Goal: Task Accomplishment & Management: Manage account settings

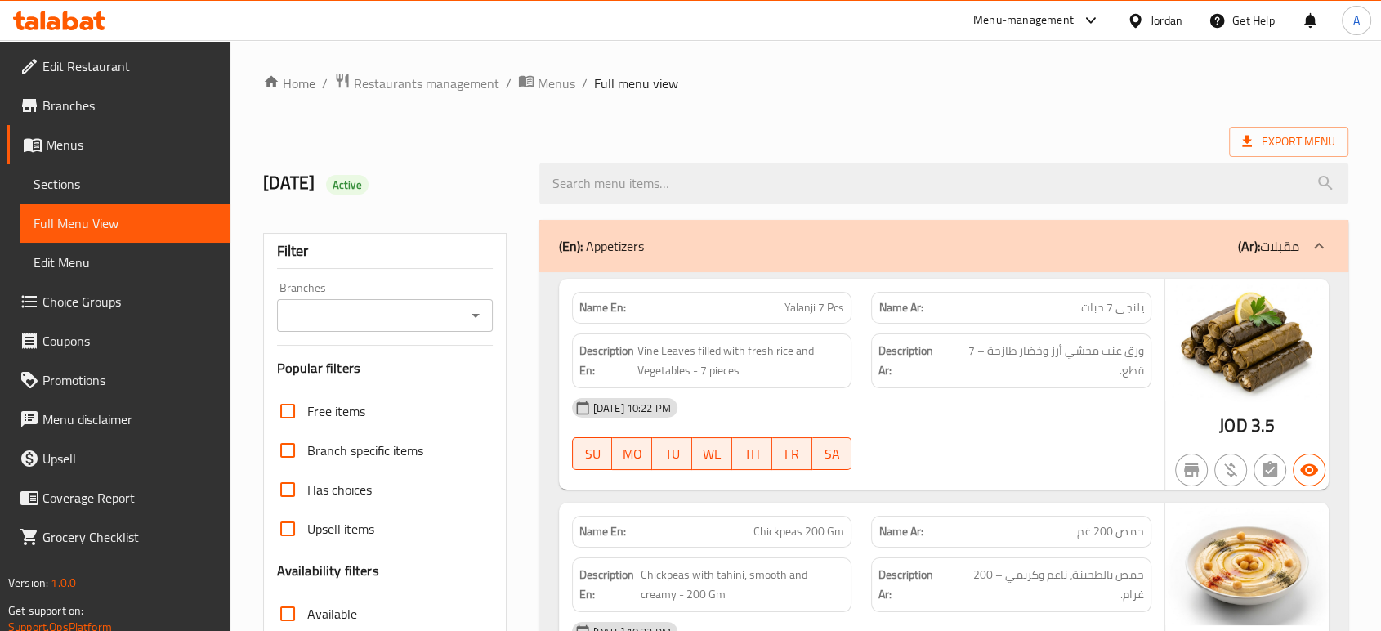
click at [1170, 14] on div "Jordan" at bounding box center [1166, 20] width 32 height 18
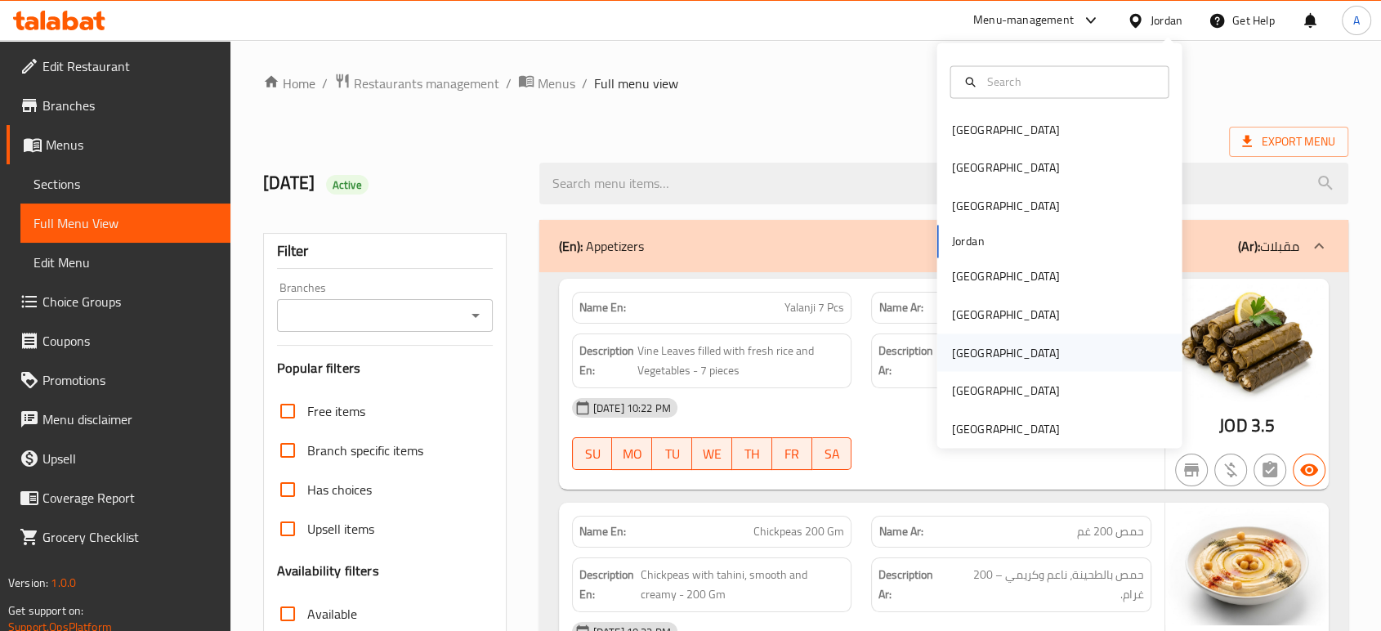
click at [971, 343] on div "Qatar" at bounding box center [1005, 352] width 134 height 38
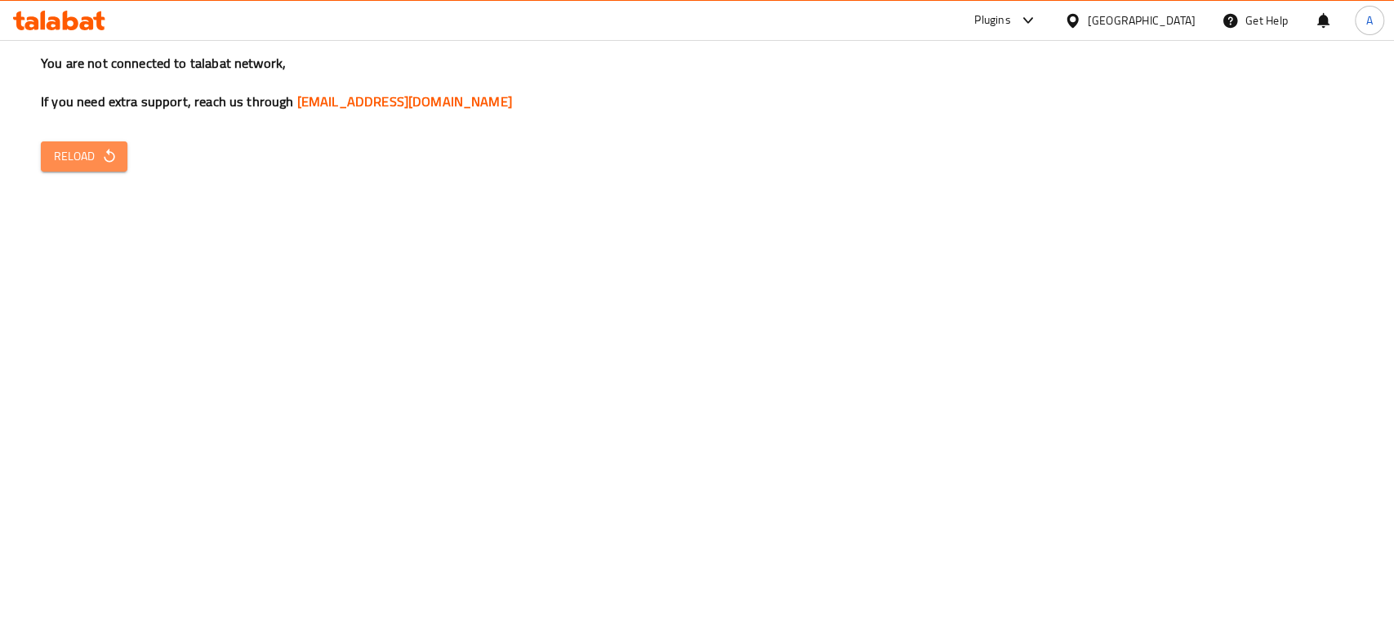
click at [101, 151] on icon "button" at bounding box center [109, 156] width 16 height 16
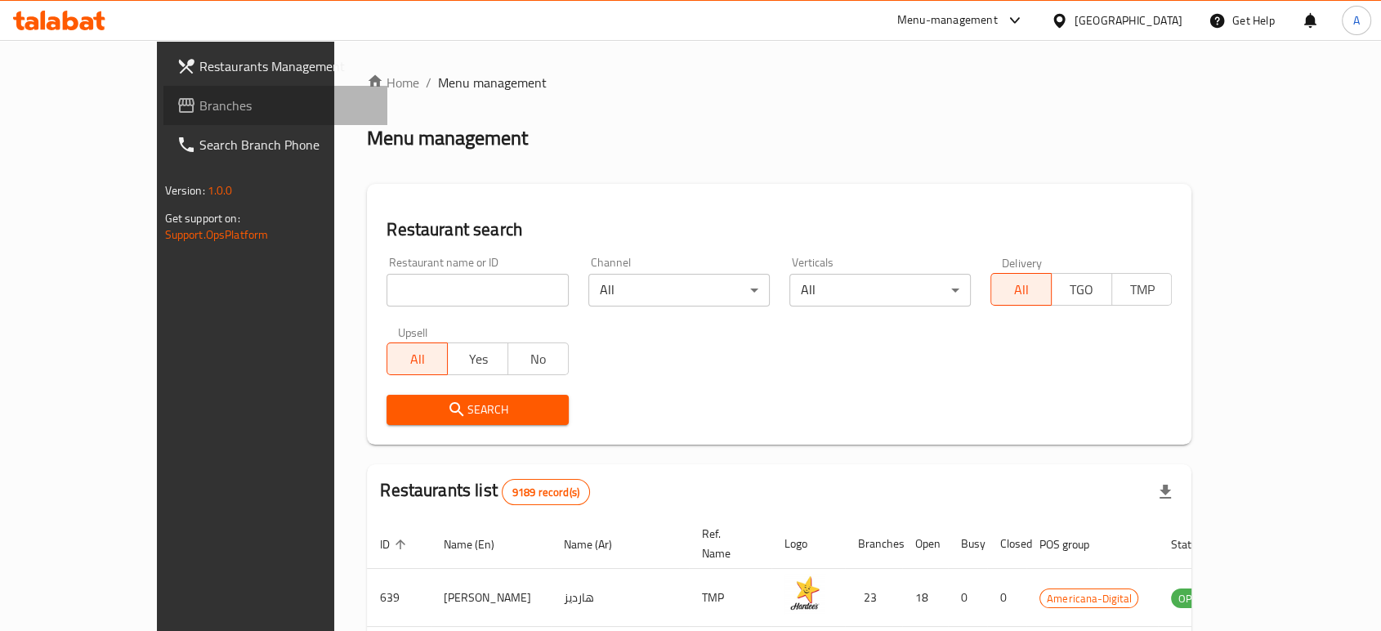
click at [163, 115] on link "Branches" at bounding box center [275, 105] width 224 height 39
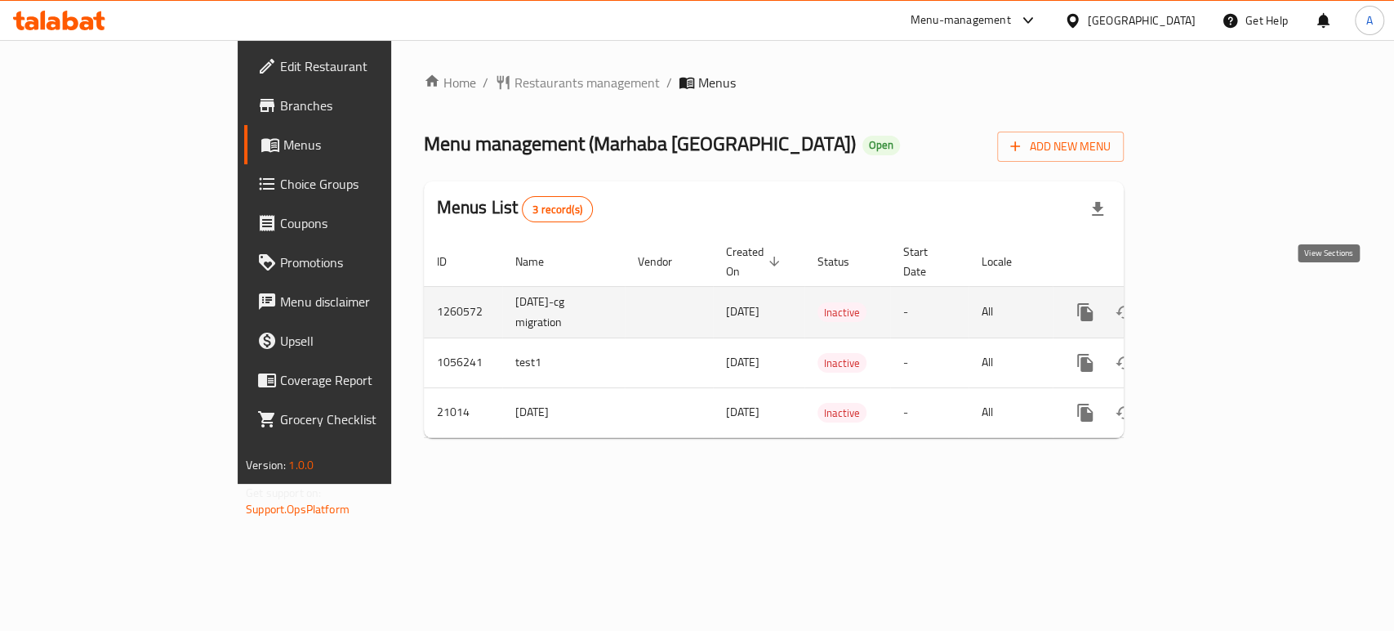
click at [1213, 302] on icon "enhanced table" at bounding box center [1203, 312] width 20 height 20
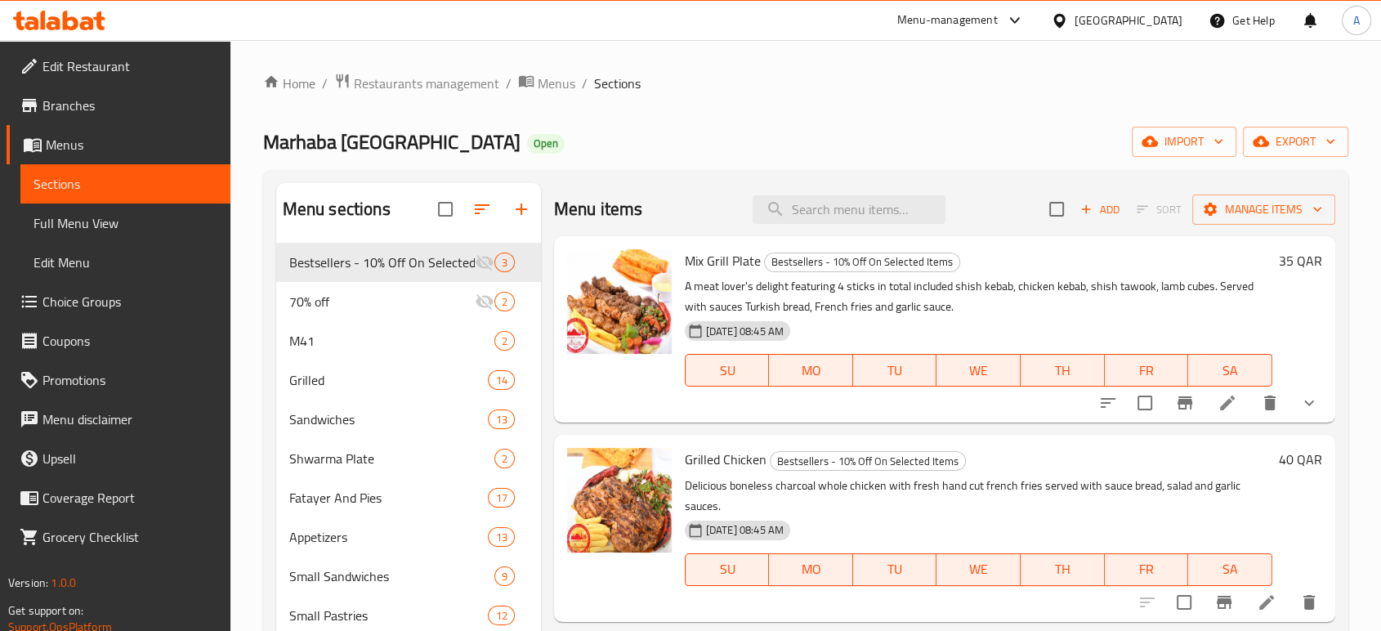
click at [1012, 307] on p "A meat lover's delight featuring 4 sticks in total included shish kebab, chicke…" at bounding box center [978, 296] width 587 height 41
click at [98, 154] on span "Menus" at bounding box center [132, 145] width 172 height 20
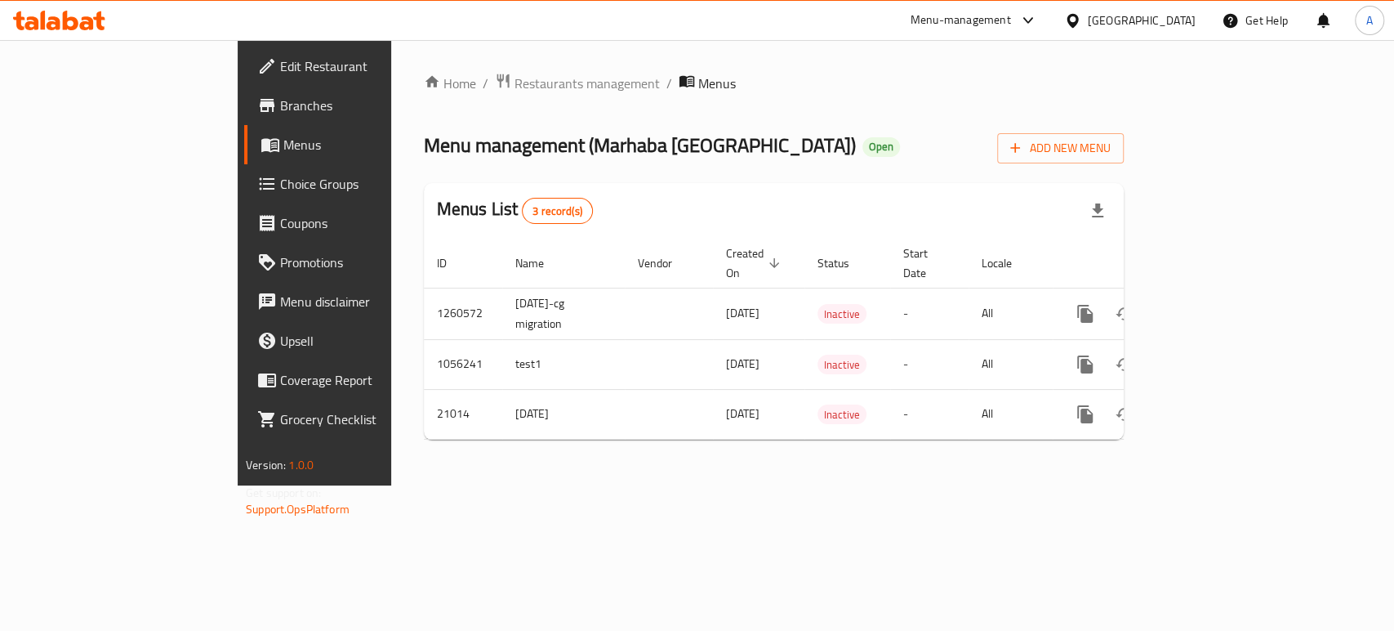
click at [821, 422] on div "Home / Restaurants management / Menus Menu management ( Marhaba Istanbul ) Open…" at bounding box center [774, 263] width 700 height 380
click at [1175, 30] on div "Qatar" at bounding box center [1130, 20] width 158 height 39
click at [1171, 25] on div "Qatar" at bounding box center [1142, 20] width 108 height 18
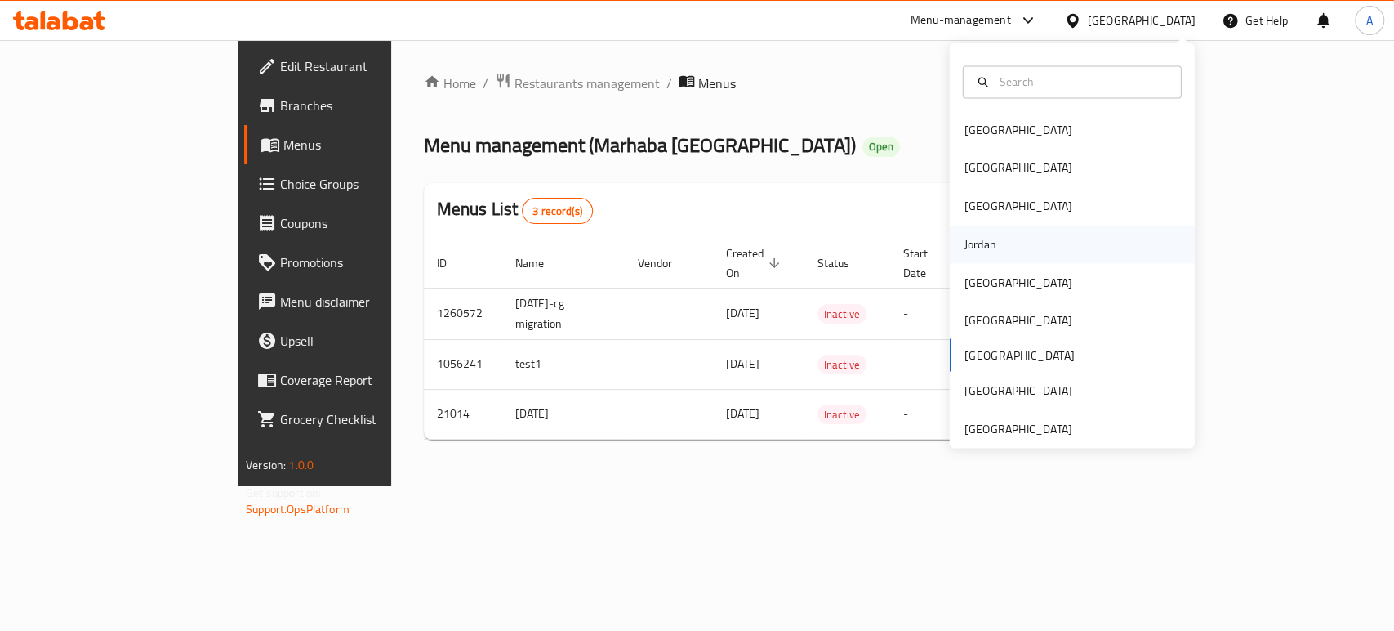
click at [992, 234] on div "Jordan" at bounding box center [981, 244] width 58 height 38
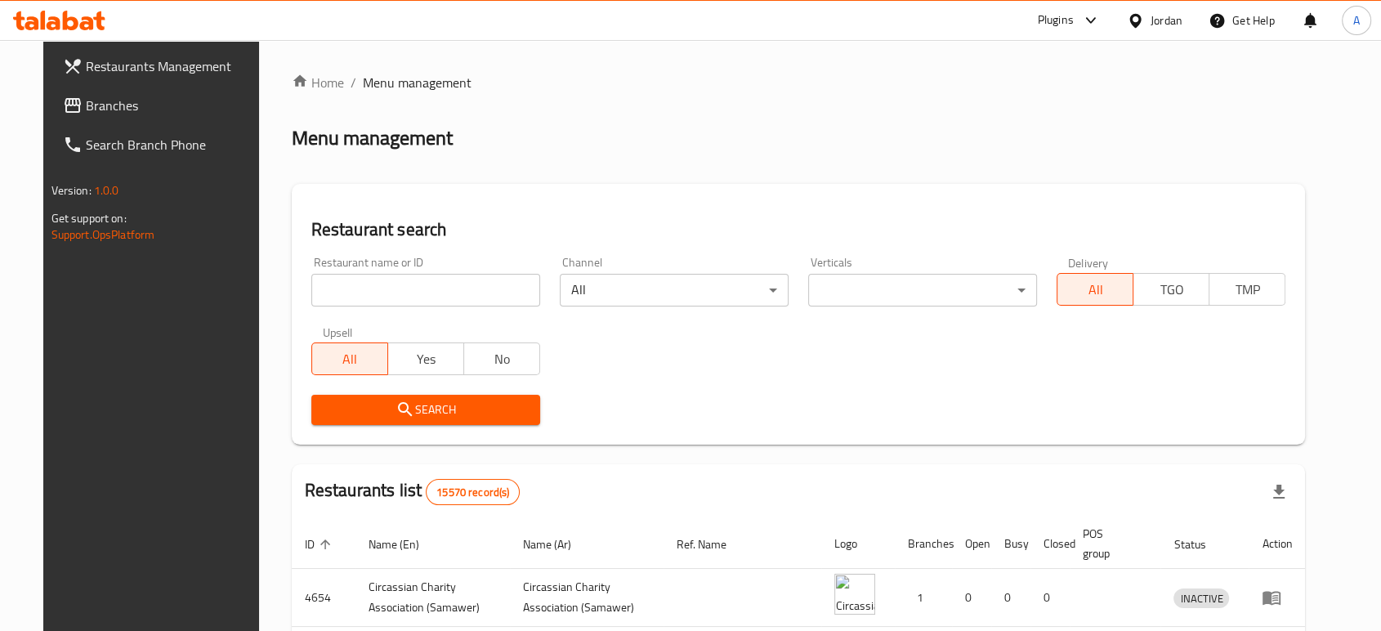
click at [967, 144] on div "Menu management" at bounding box center [799, 138] width 1014 height 26
click at [149, 109] on span "Branches" at bounding box center [173, 106] width 175 height 20
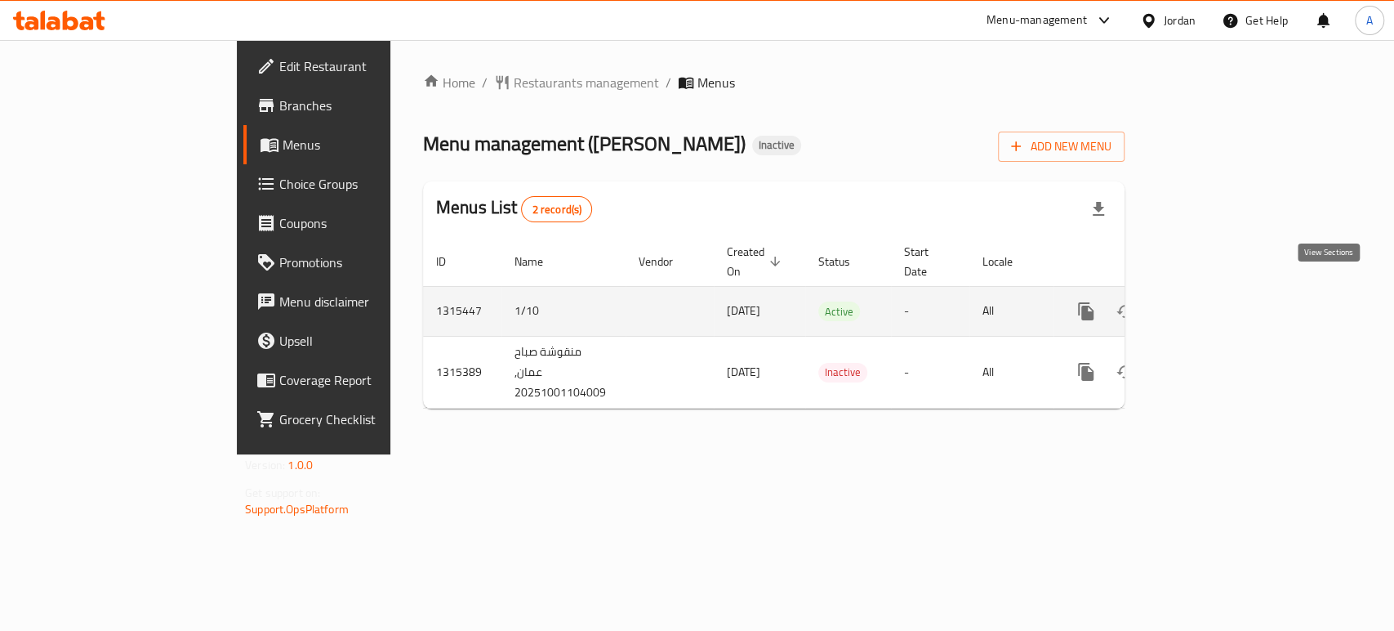
click at [1214, 301] on icon "enhanced table" at bounding box center [1204, 311] width 20 height 20
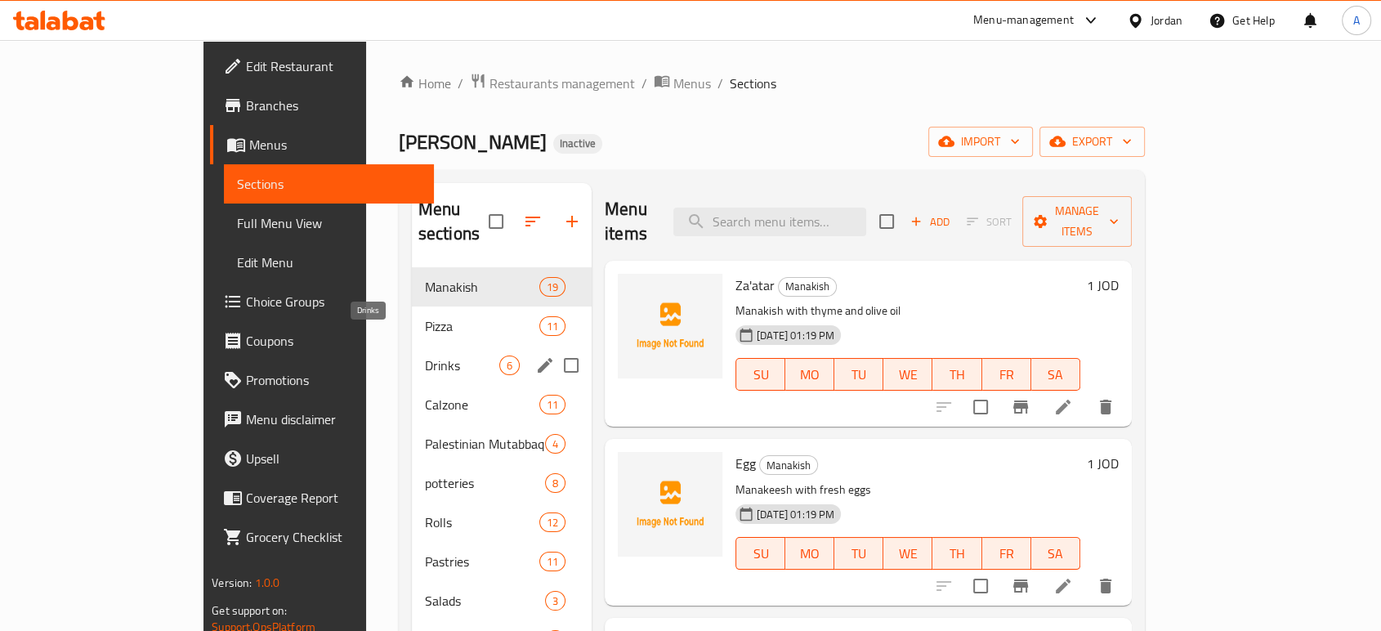
scroll to position [229, 0]
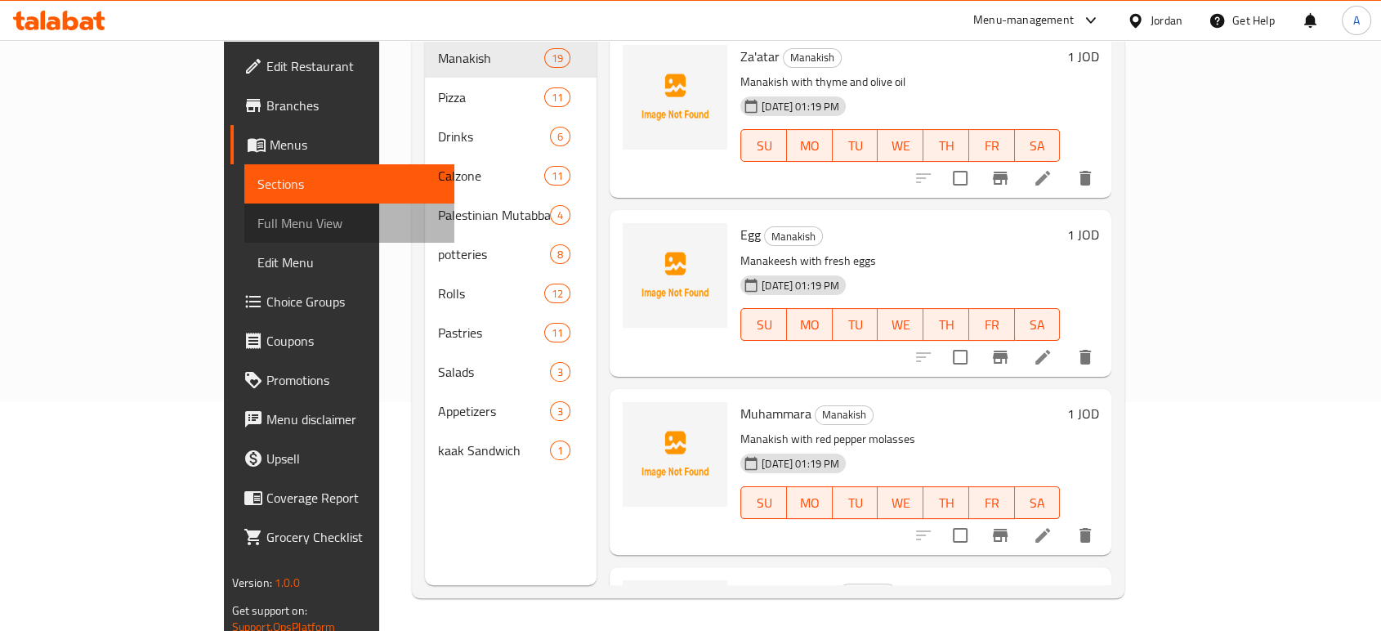
click at [257, 221] on span "Full Menu View" at bounding box center [349, 223] width 184 height 20
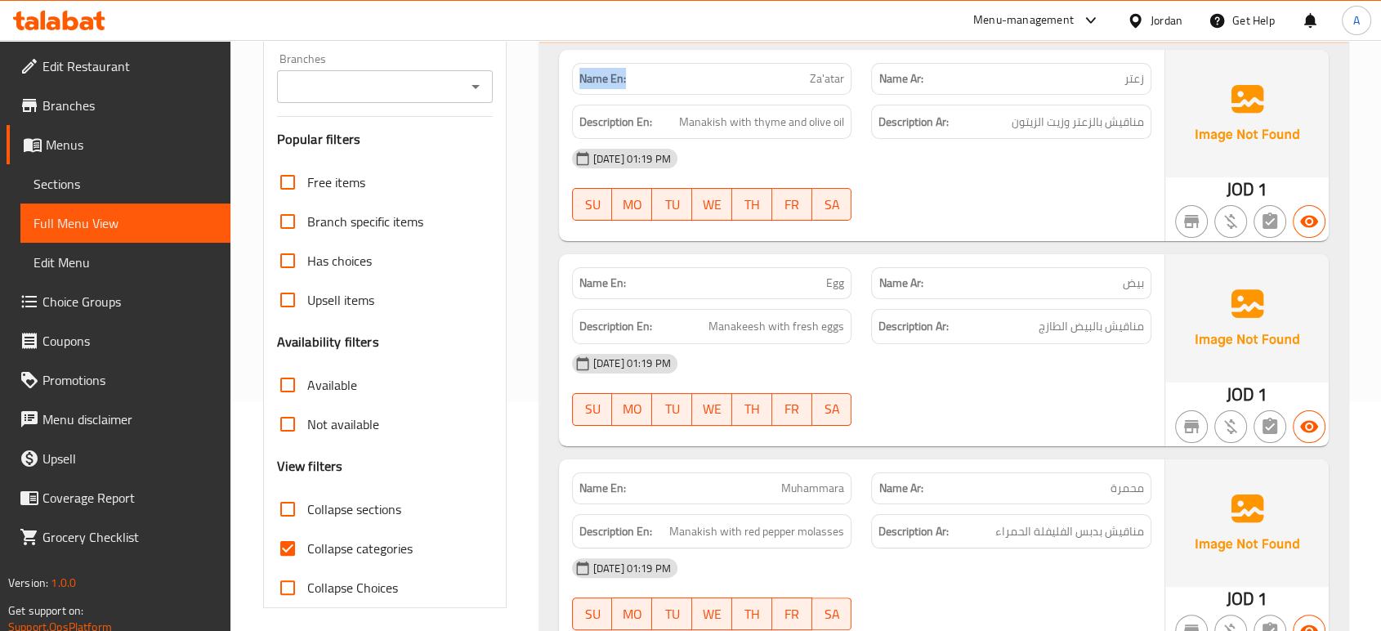
drag, startPoint x: 652, startPoint y: 83, endPoint x: 569, endPoint y: 76, distance: 83.6
click at [569, 76] on div "Name En: Za'atar" at bounding box center [712, 78] width 300 height 51
copy strong "Name En:"
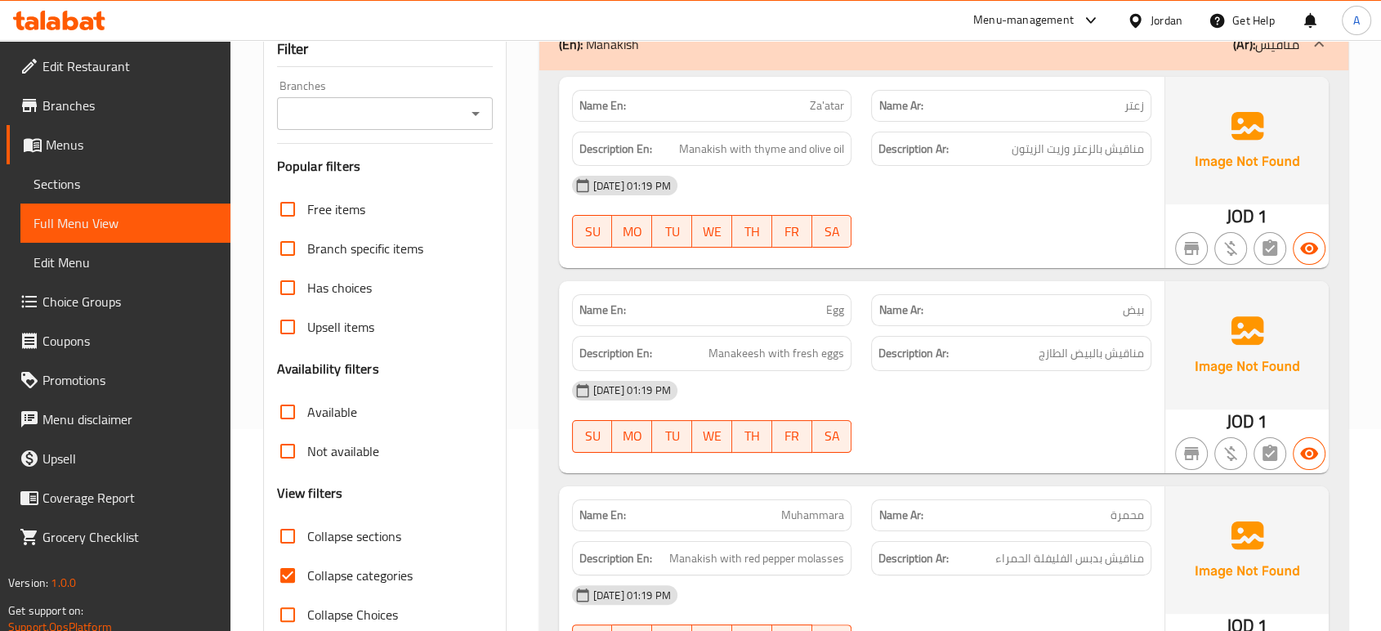
scroll to position [203, 0]
click at [307, 567] on span "Collapse categories" at bounding box center [359, 574] width 105 height 20
click at [307, 567] on input "Collapse categories" at bounding box center [287, 574] width 39 height 39
checkbox input "false"
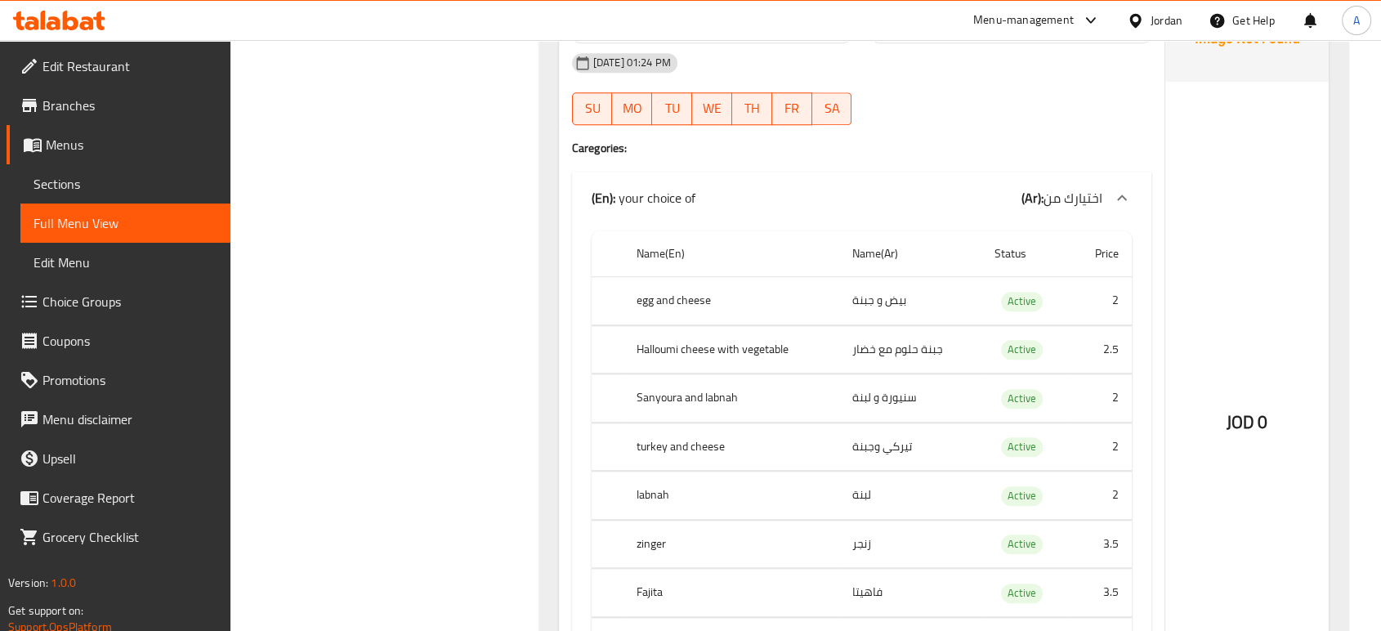
scroll to position [26374, 0]
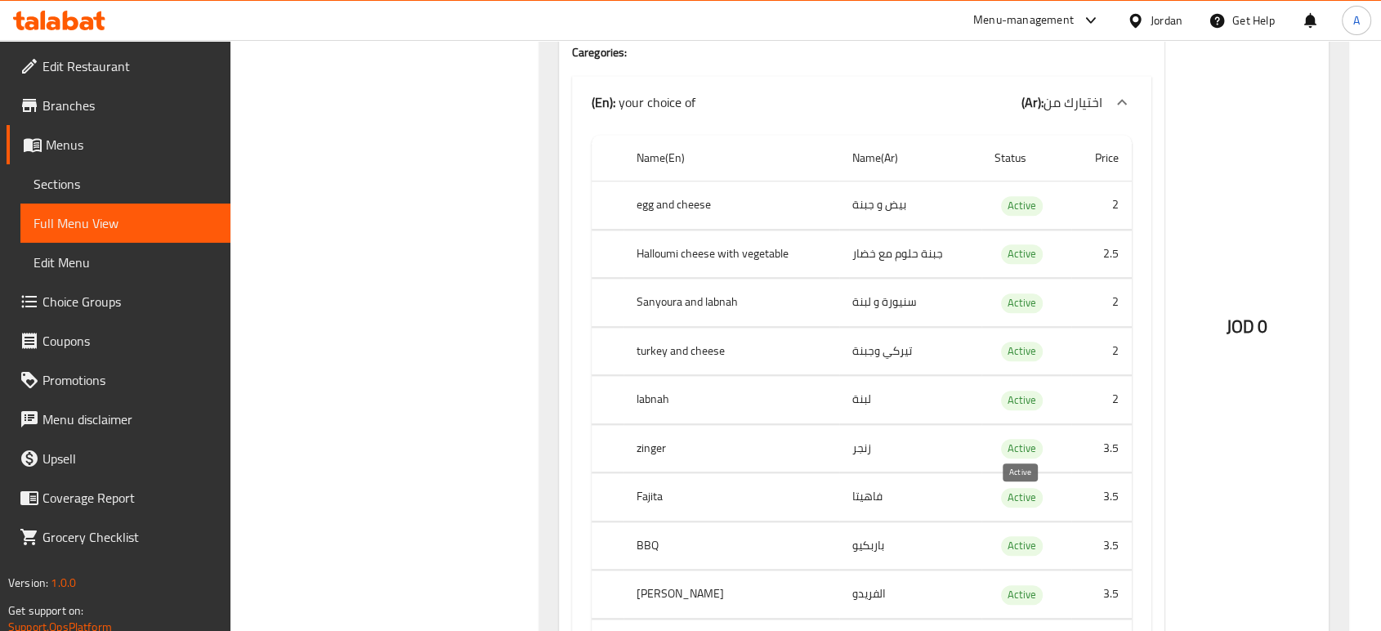
click at [1026, 630] on span "Active" at bounding box center [1022, 642] width 42 height 19
copy span "Active"
click at [124, 62] on span "Edit Restaurant" at bounding box center [129, 66] width 175 height 20
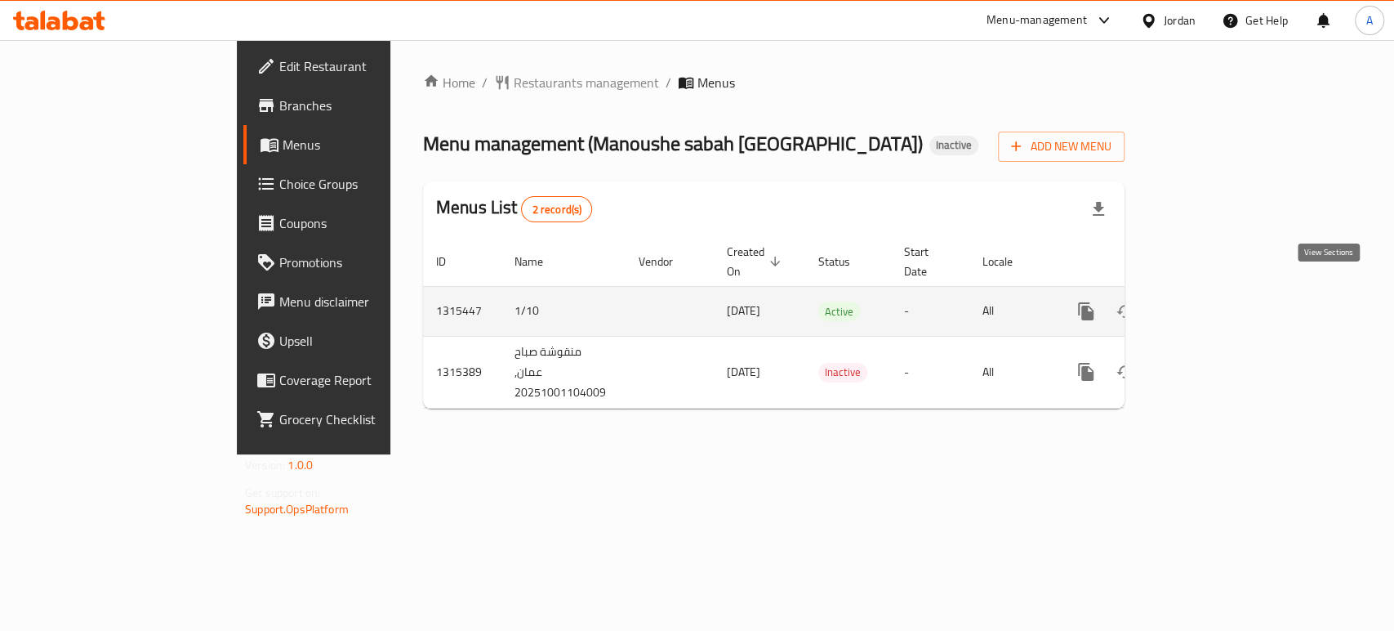
click at [1214, 301] on icon "enhanced table" at bounding box center [1204, 311] width 20 height 20
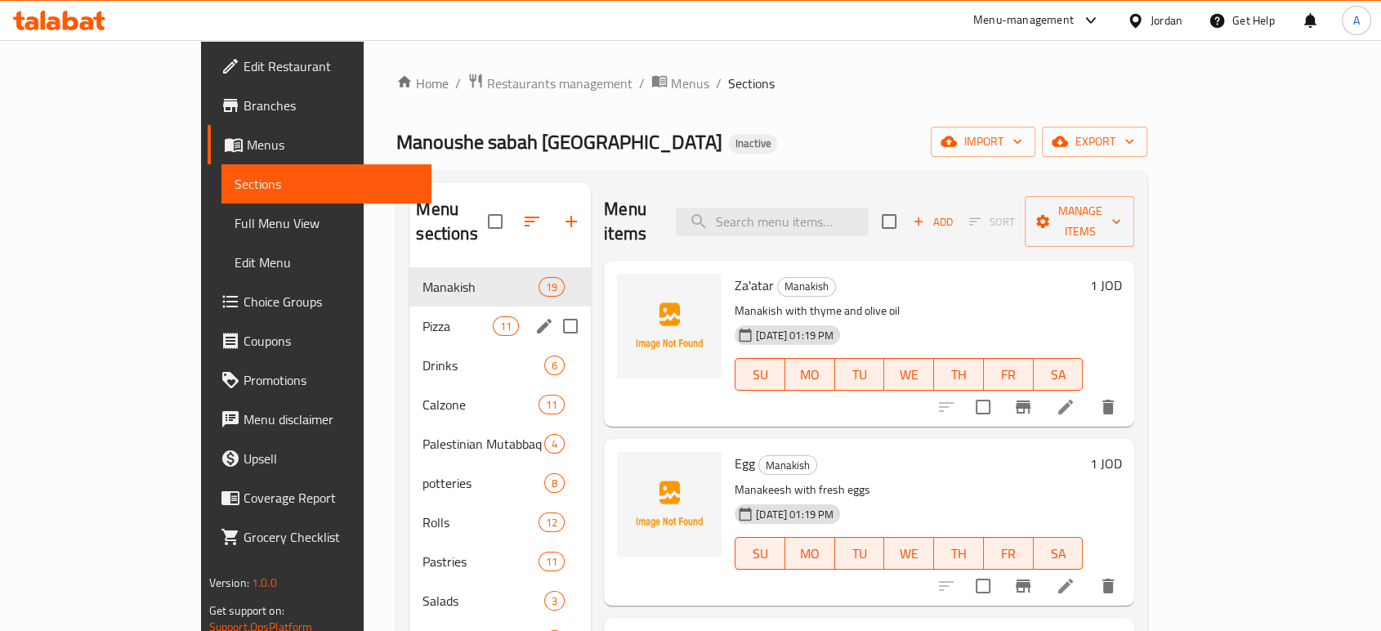
scroll to position [91, 0]
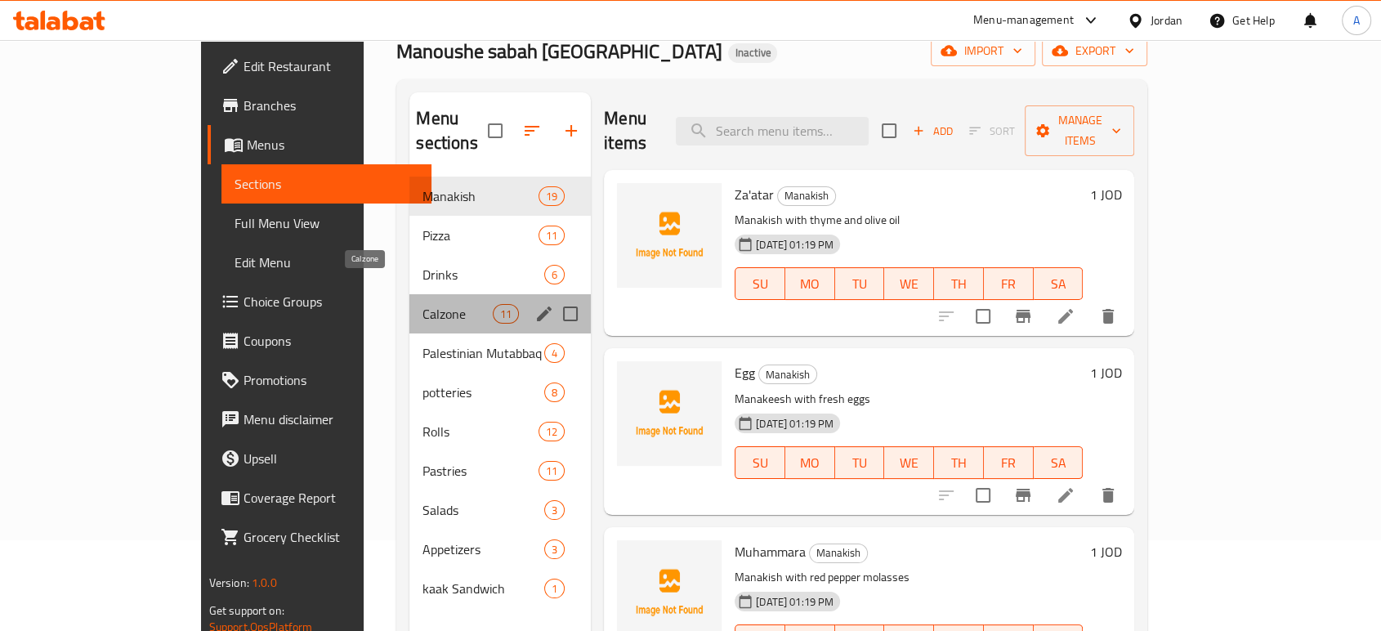
click at [422, 304] on span "Calzone" at bounding box center [456, 314] width 69 height 20
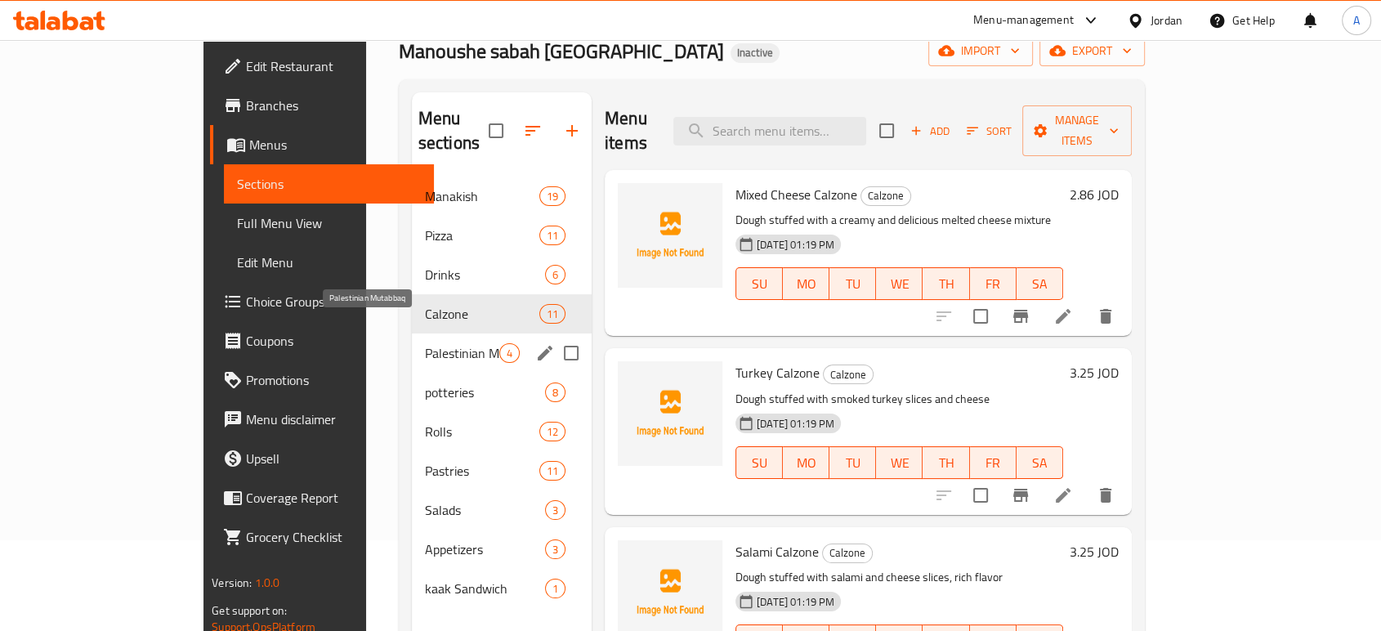
click at [425, 343] on span "Palestinian Mutabbaq" at bounding box center [462, 353] width 74 height 20
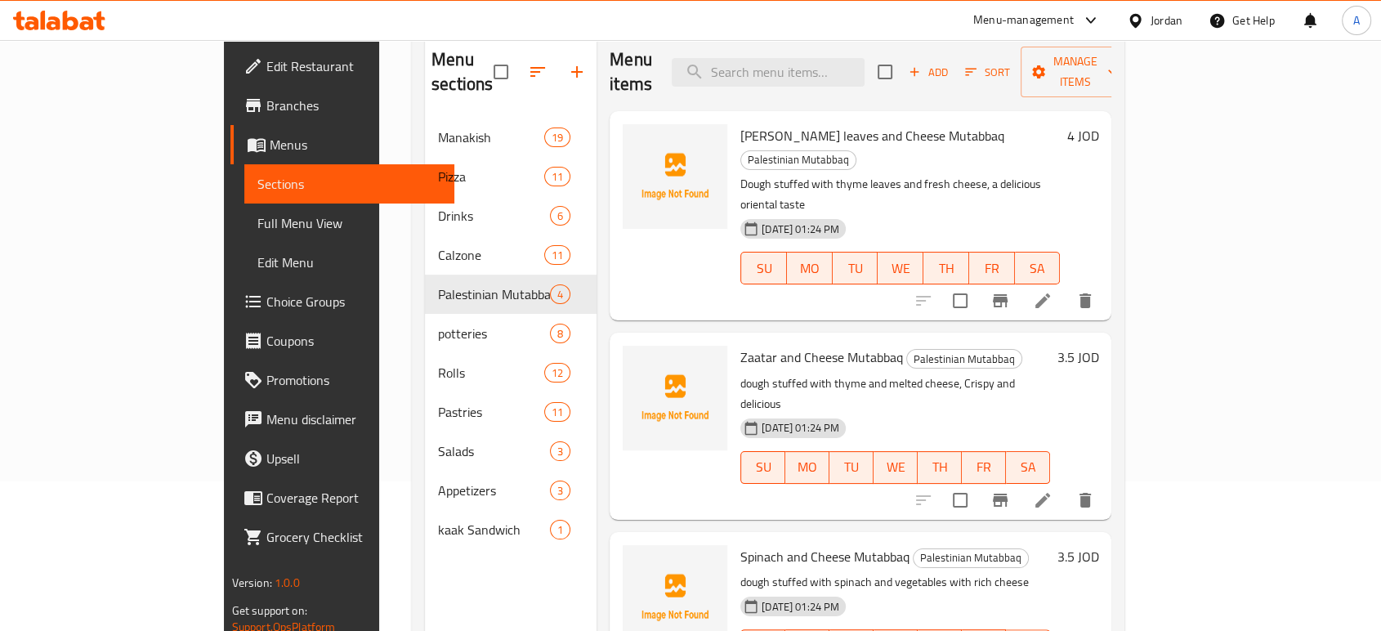
scroll to position [91, 0]
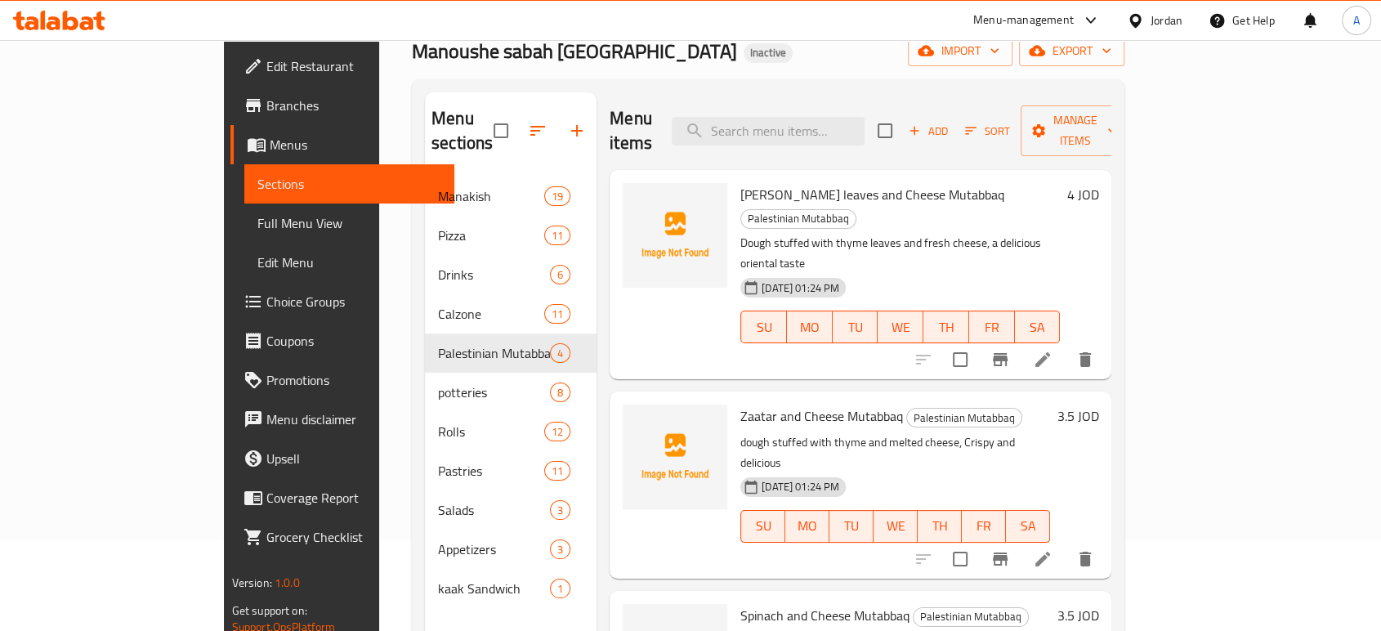
click at [257, 228] on span "Full Menu View" at bounding box center [349, 223] width 184 height 20
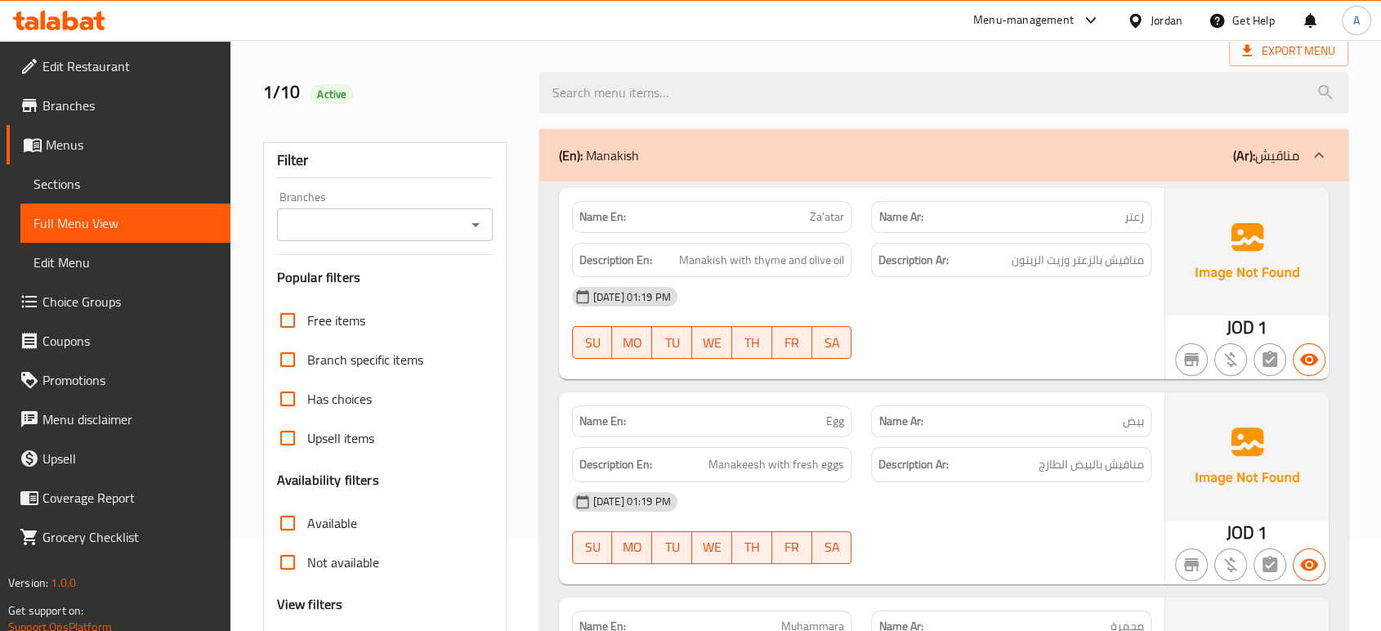
drag, startPoint x: 158, startPoint y: 193, endPoint x: 188, endPoint y: 193, distance: 29.4
click at [158, 193] on span "Sections" at bounding box center [125, 184] width 184 height 20
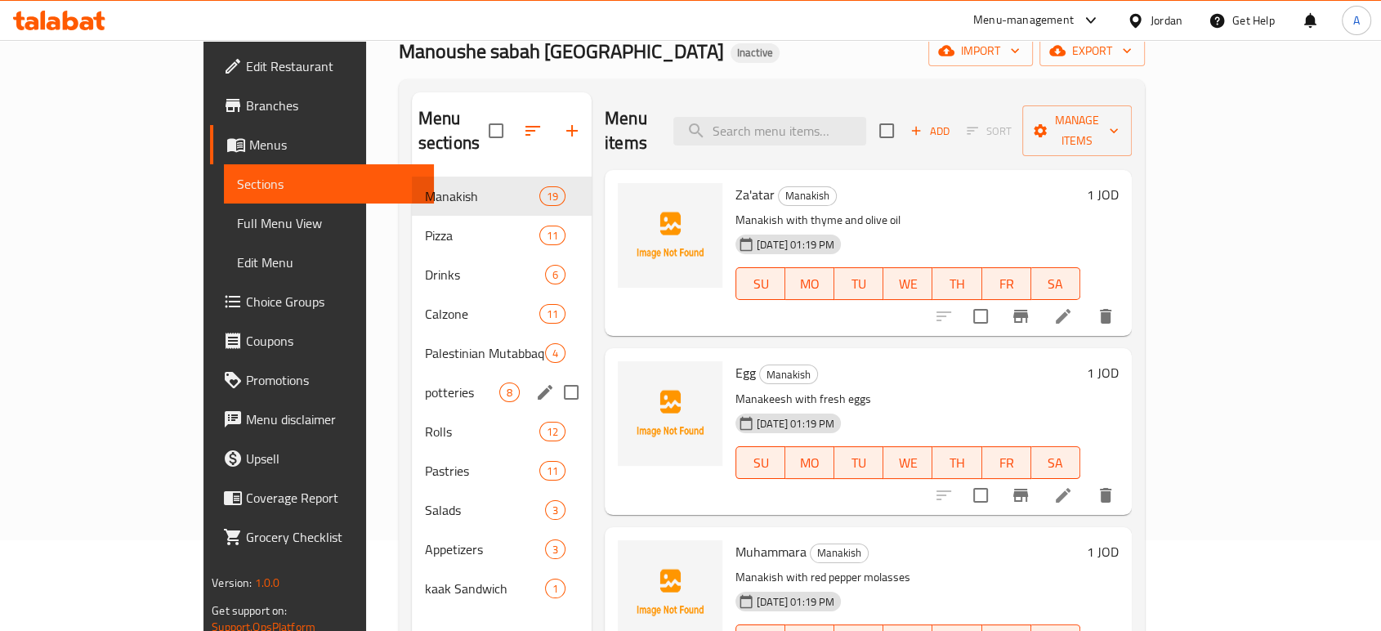
click at [412, 372] on div "potteries 8" at bounding box center [502, 391] width 180 height 39
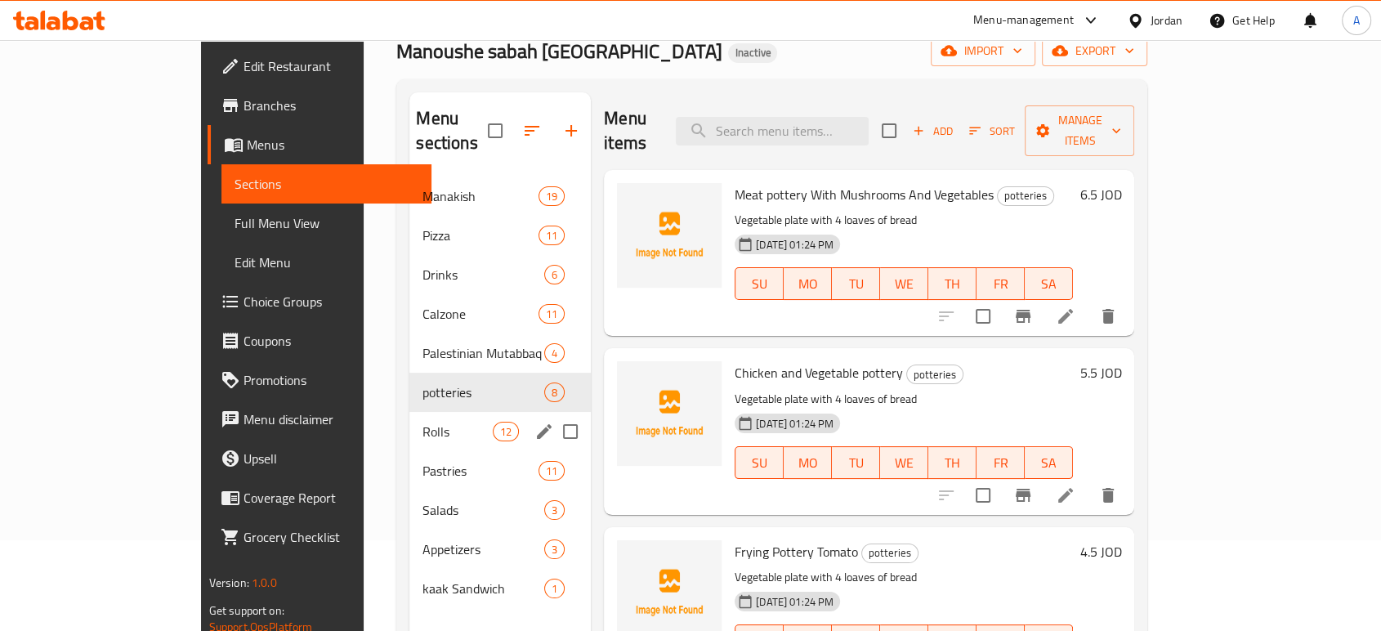
click at [422, 422] on span "Rolls" at bounding box center [456, 432] width 69 height 20
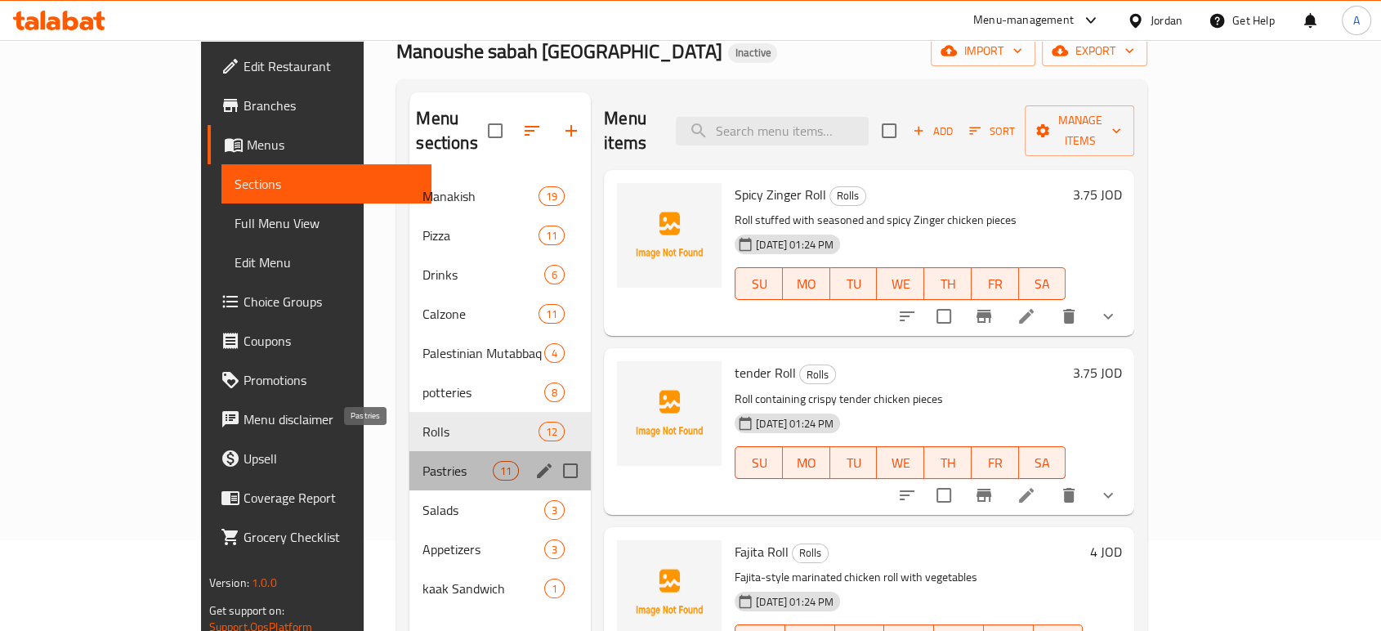
click at [422, 461] on span "Pastries" at bounding box center [456, 471] width 69 height 20
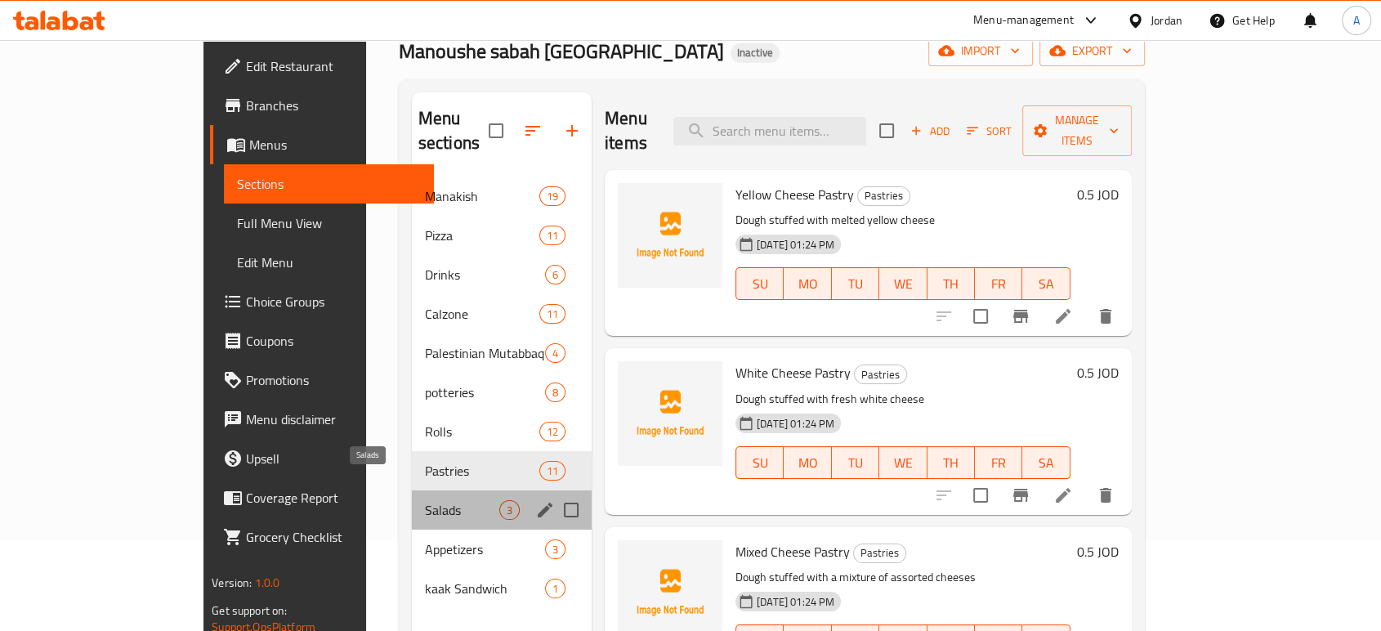
click at [425, 500] on span "Salads" at bounding box center [462, 510] width 74 height 20
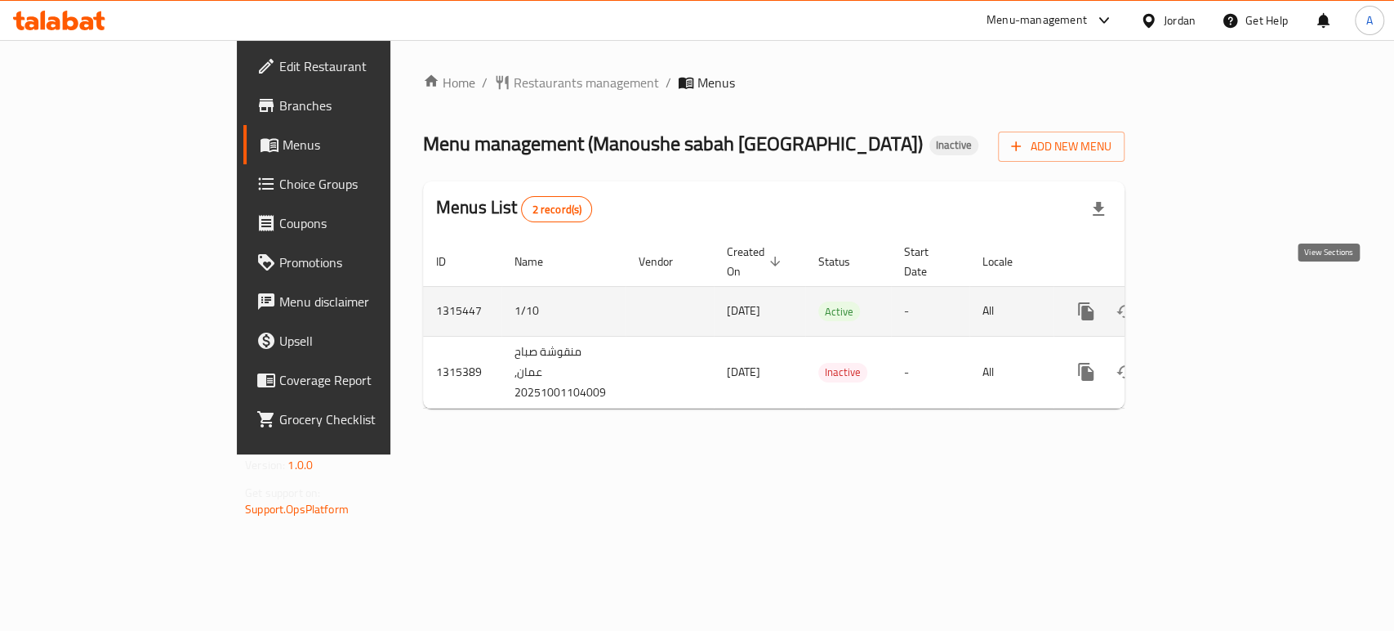
click at [1224, 292] on link "enhanced table" at bounding box center [1203, 311] width 39 height 39
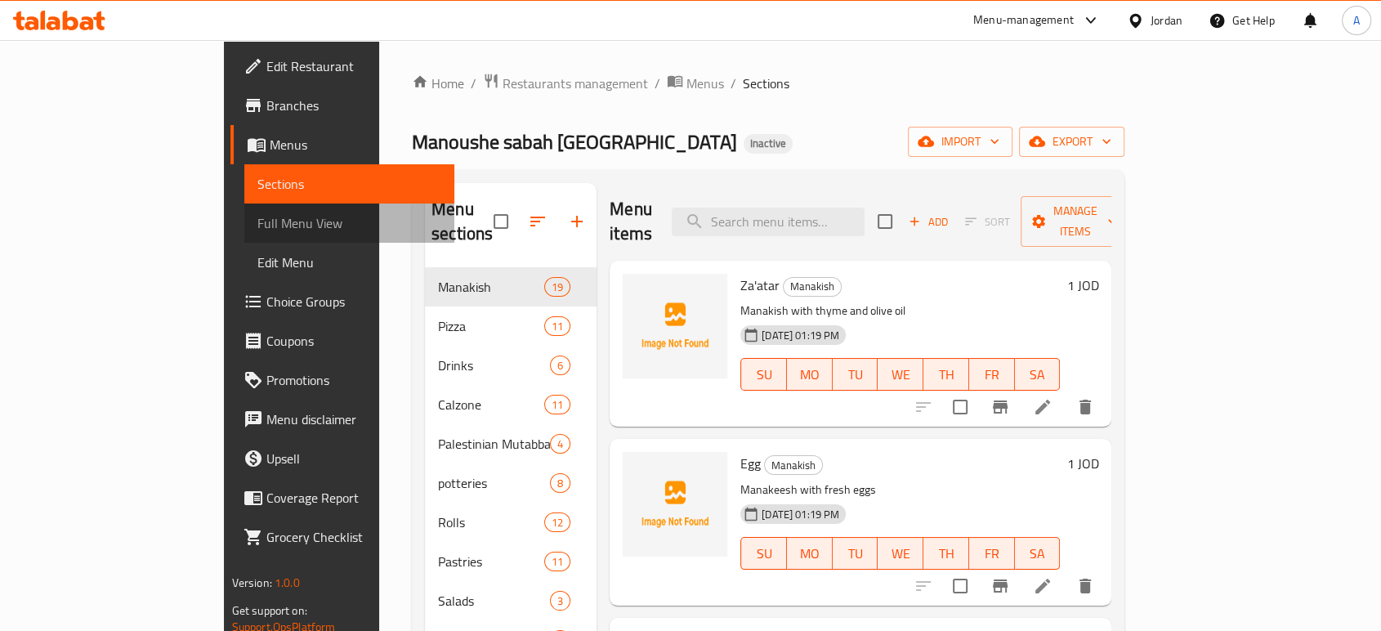
click at [257, 216] on span "Full Menu View" at bounding box center [349, 223] width 184 height 20
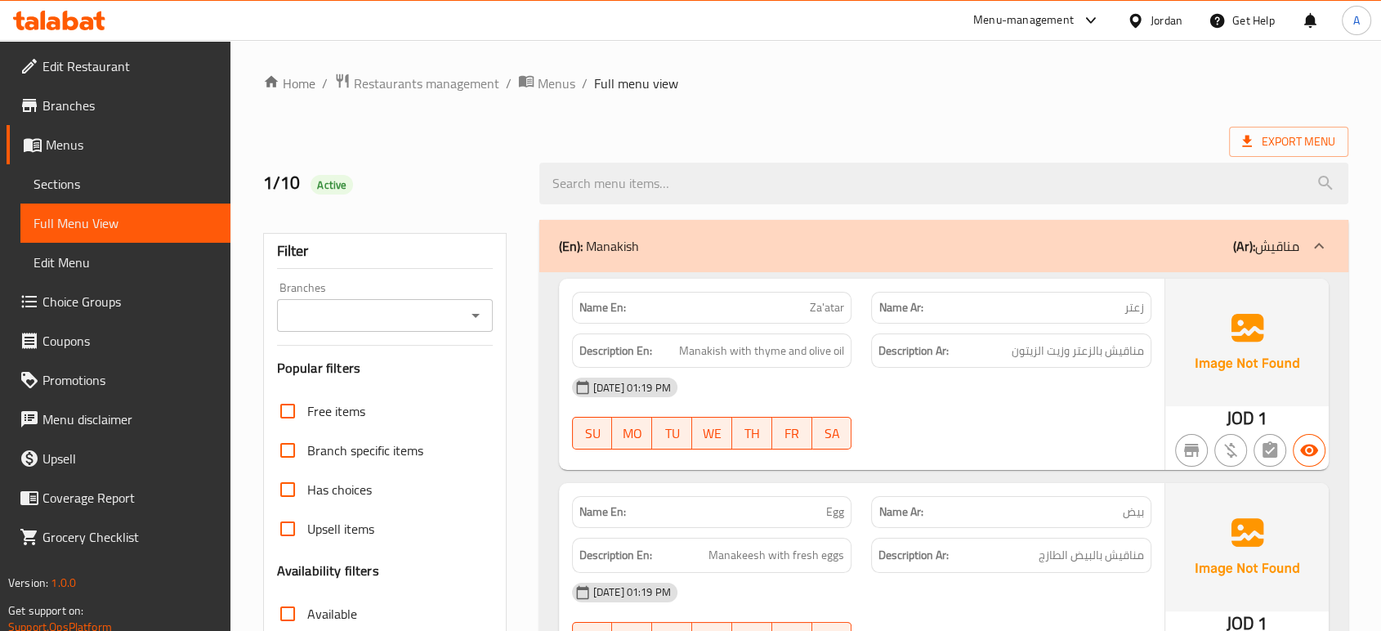
click at [841, 153] on div at bounding box center [943, 183] width 828 height 61
click at [819, 322] on div "Name En: Za'atar" at bounding box center [712, 308] width 280 height 32
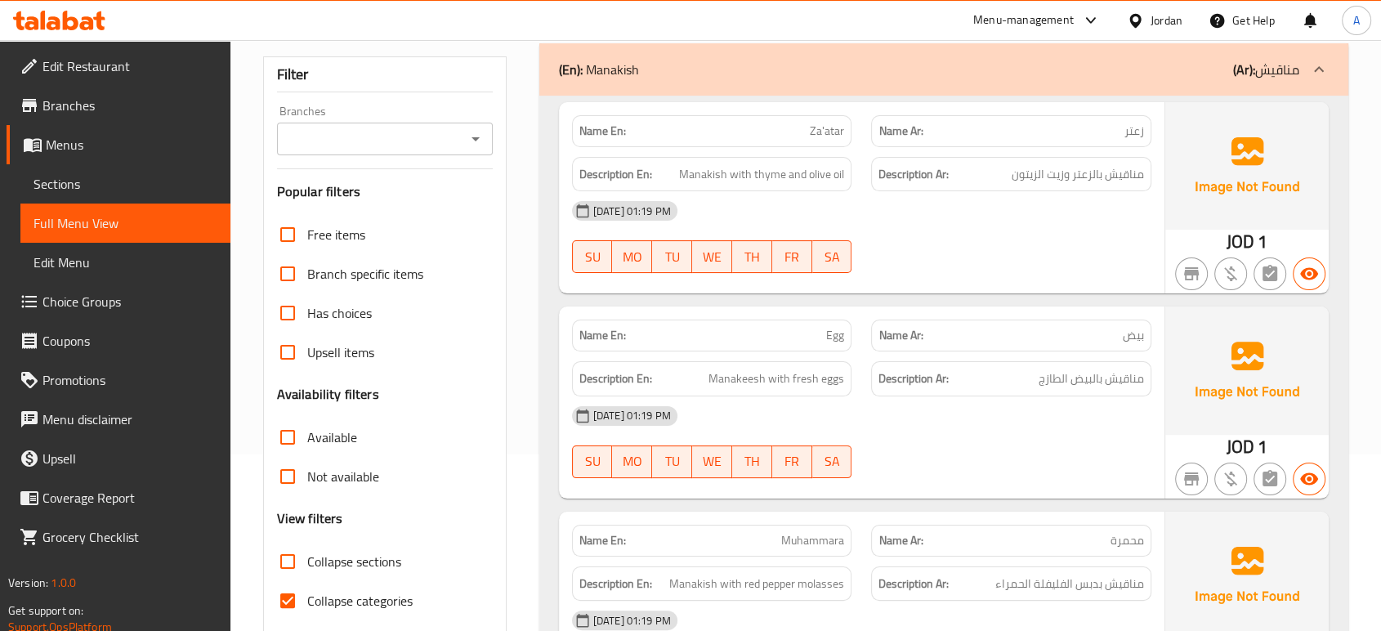
scroll to position [181, 0]
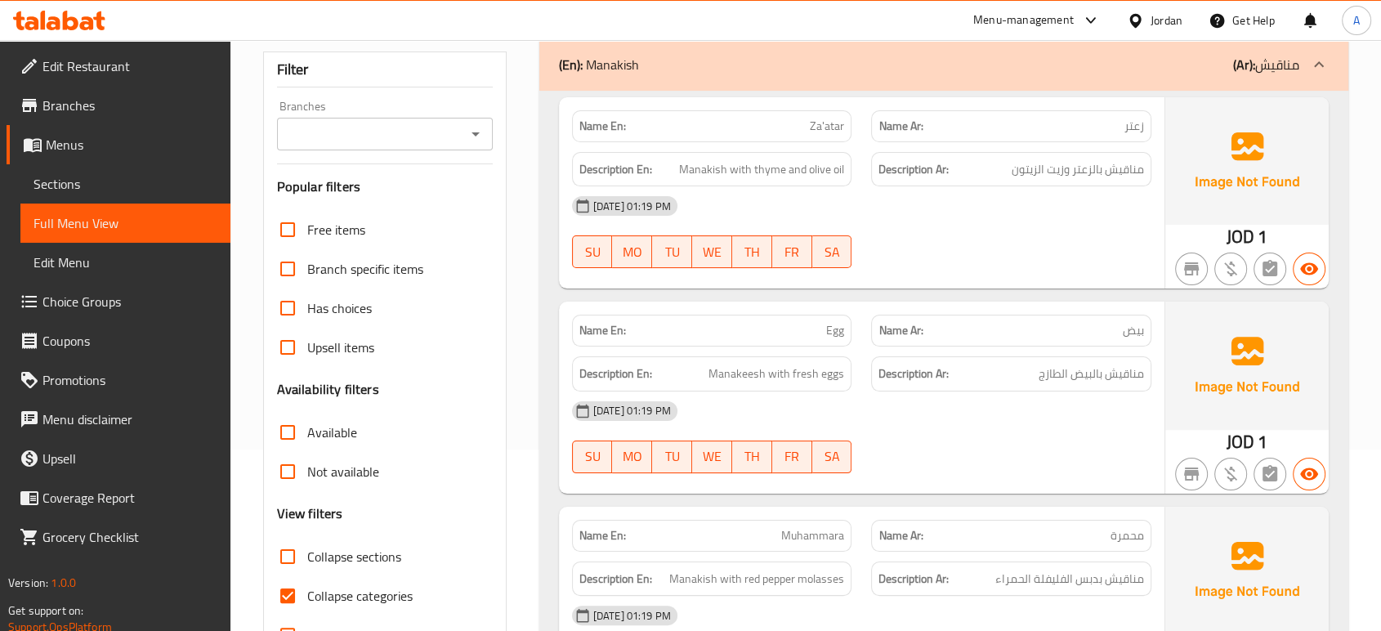
type button "3"
click at [706, 256] on span "WE" at bounding box center [711, 252] width 27 height 24
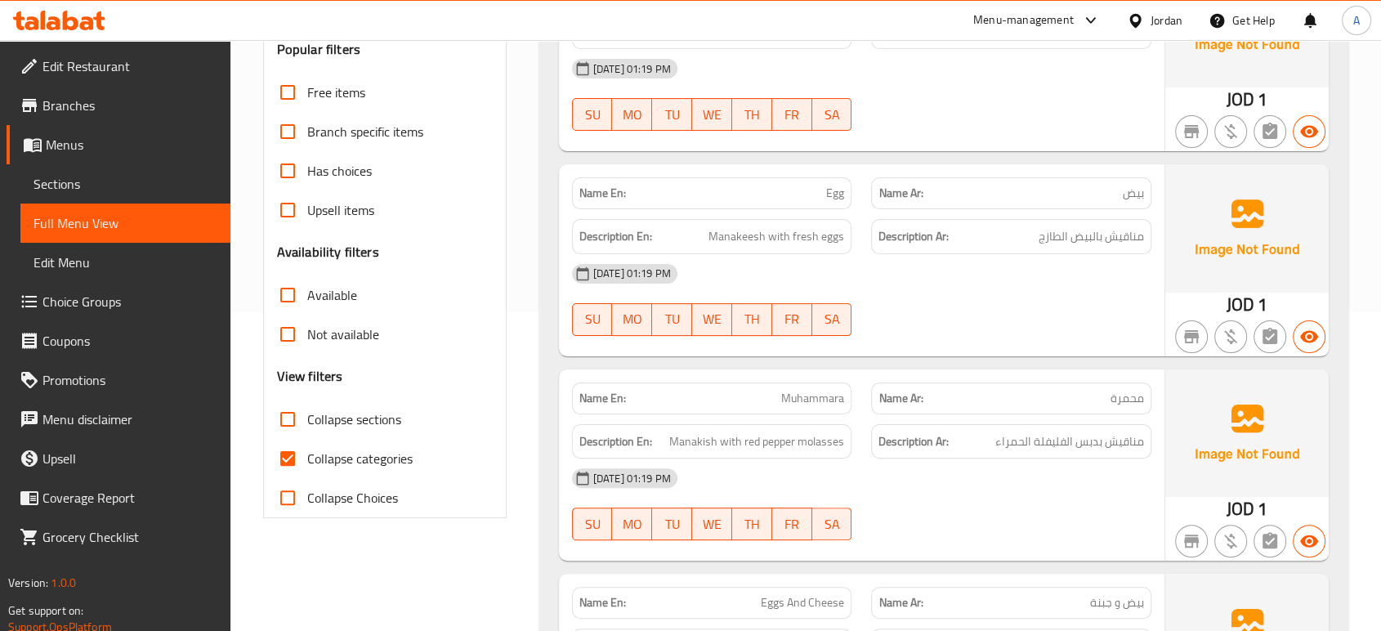
scroll to position [453, 0]
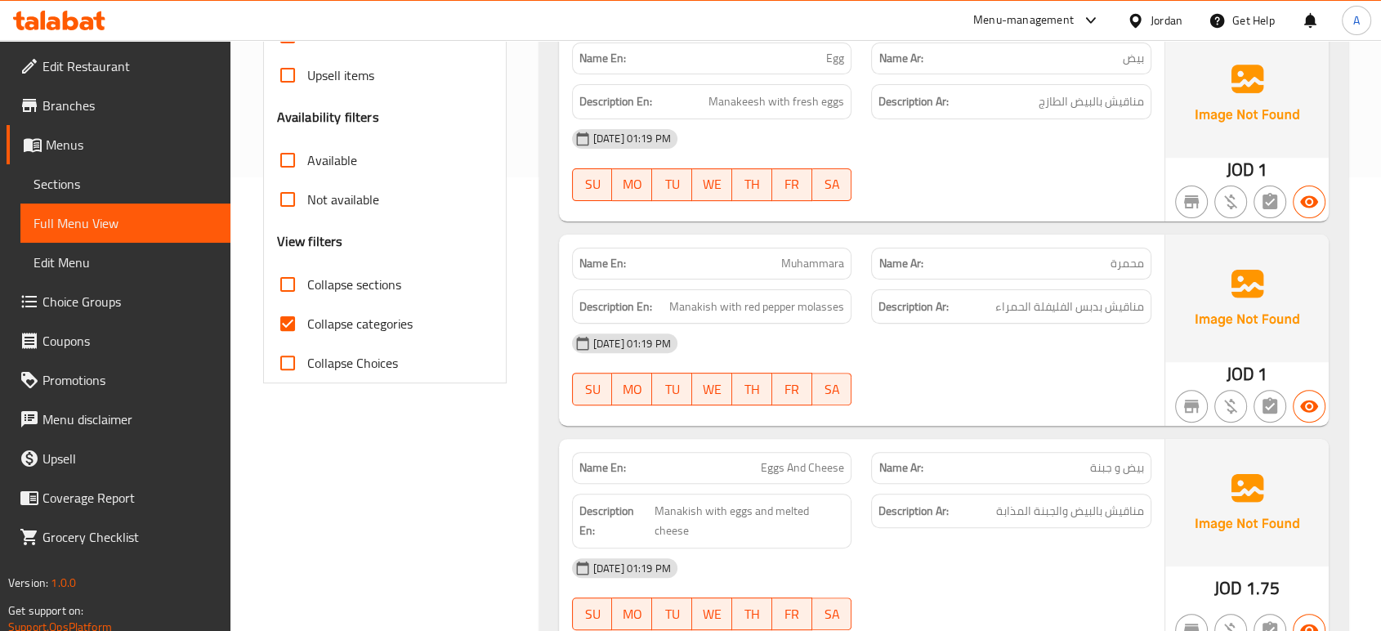
click at [846, 332] on div "[DATE] 01:19 PM" at bounding box center [861, 342] width 599 height 39
click at [976, 172] on div "01-10-2025 01:19 PM SU MO TU WE TH FR SA" at bounding box center [861, 164] width 599 height 91
click at [355, 321] on span "Collapse categories" at bounding box center [359, 324] width 105 height 20
click at [307, 321] on input "Collapse categories" at bounding box center [287, 323] width 39 height 39
checkbox input "false"
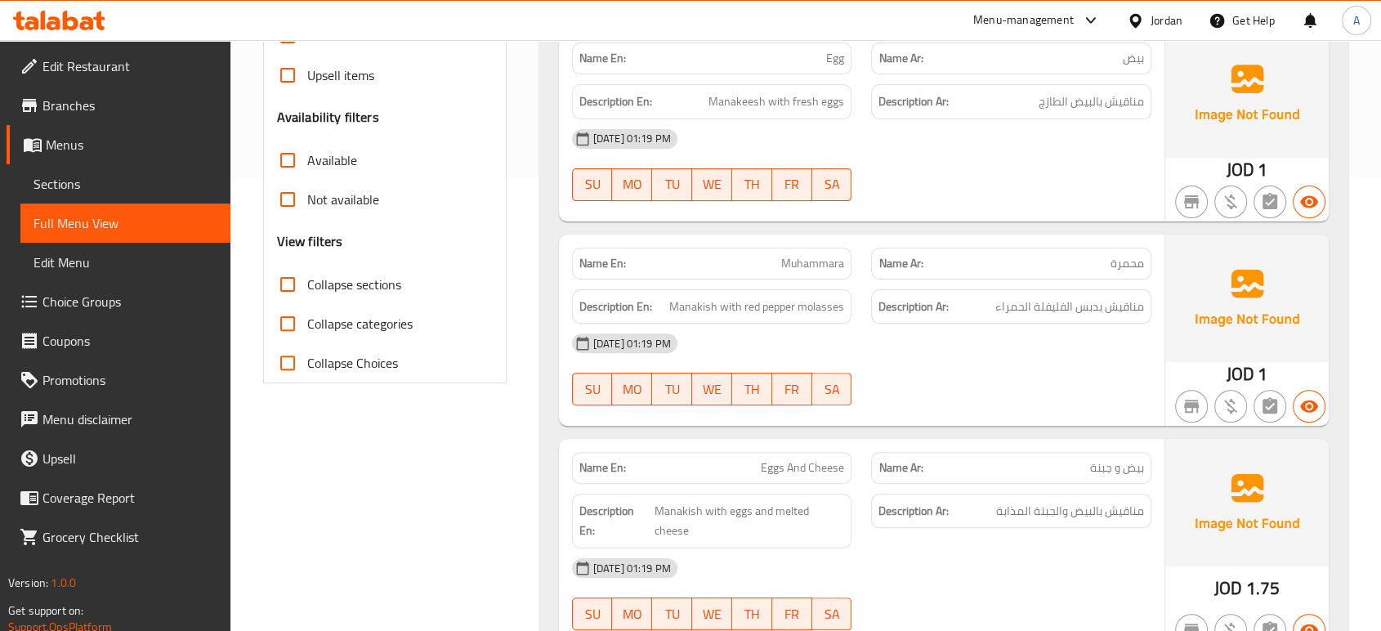
click at [984, 367] on div "01-10-2025 01:19 PM SU MO TU WE TH FR SA" at bounding box center [861, 368] width 599 height 91
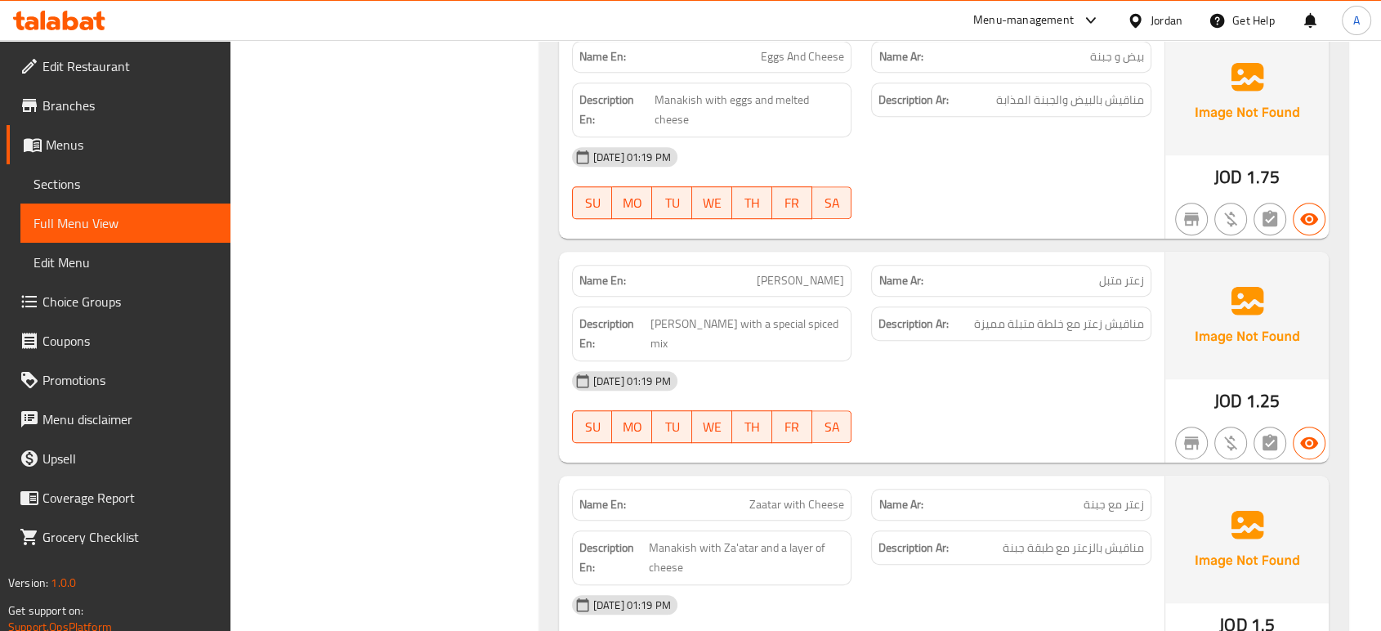
scroll to position [908, 0]
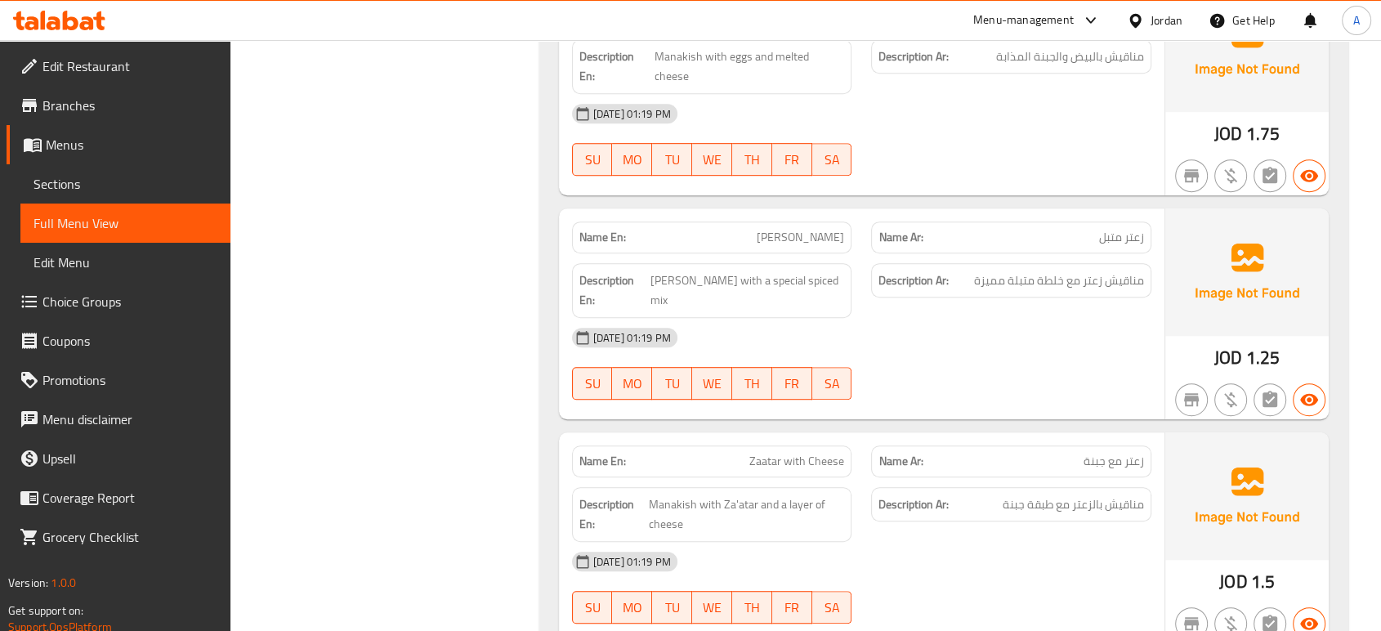
click at [829, 318] on div "[DATE] 01:19 PM" at bounding box center [861, 337] width 599 height 39
click at [1190, 306] on img at bounding box center [1246, 271] width 163 height 127
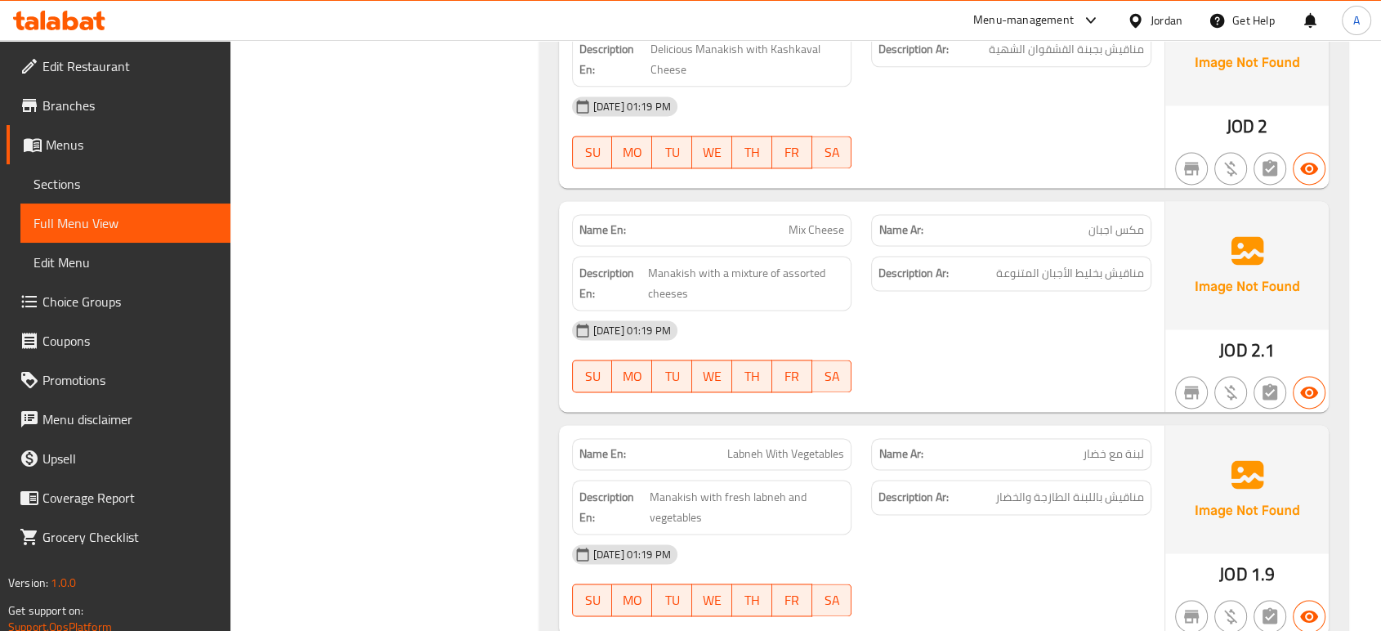
scroll to position [2545, 0]
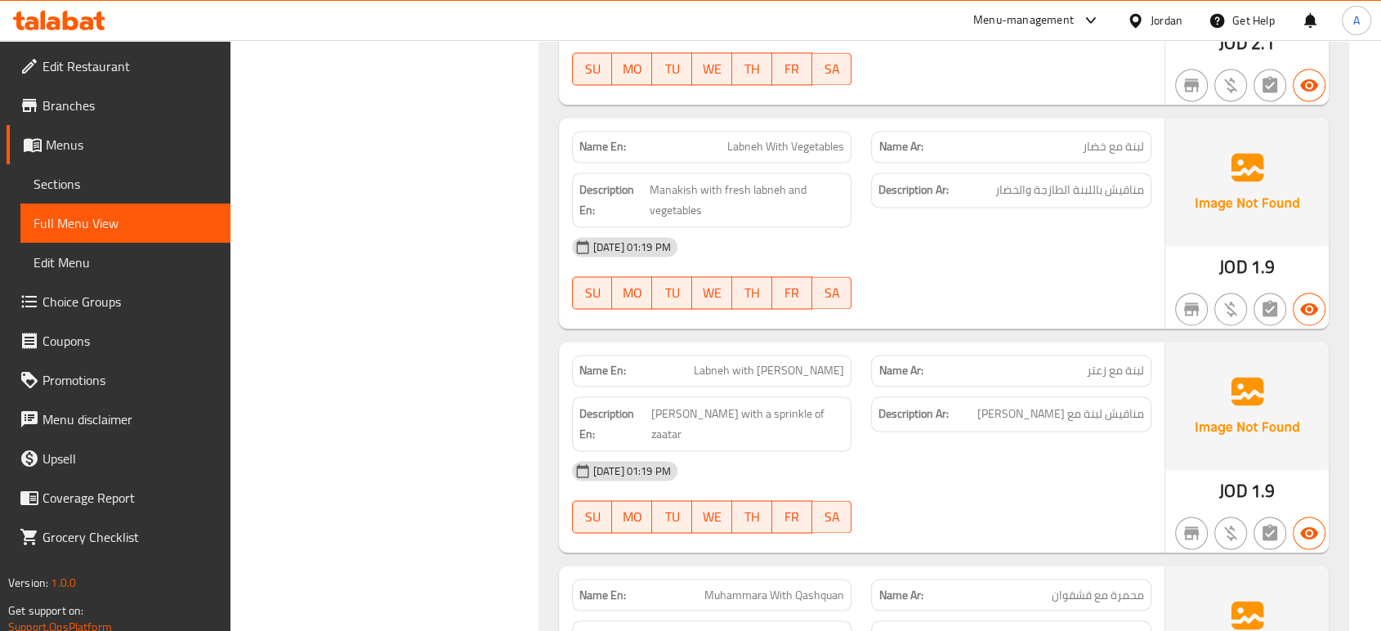
click at [856, 266] on div "SU MO TU WE TH FR SA" at bounding box center [712, 292] width 300 height 52
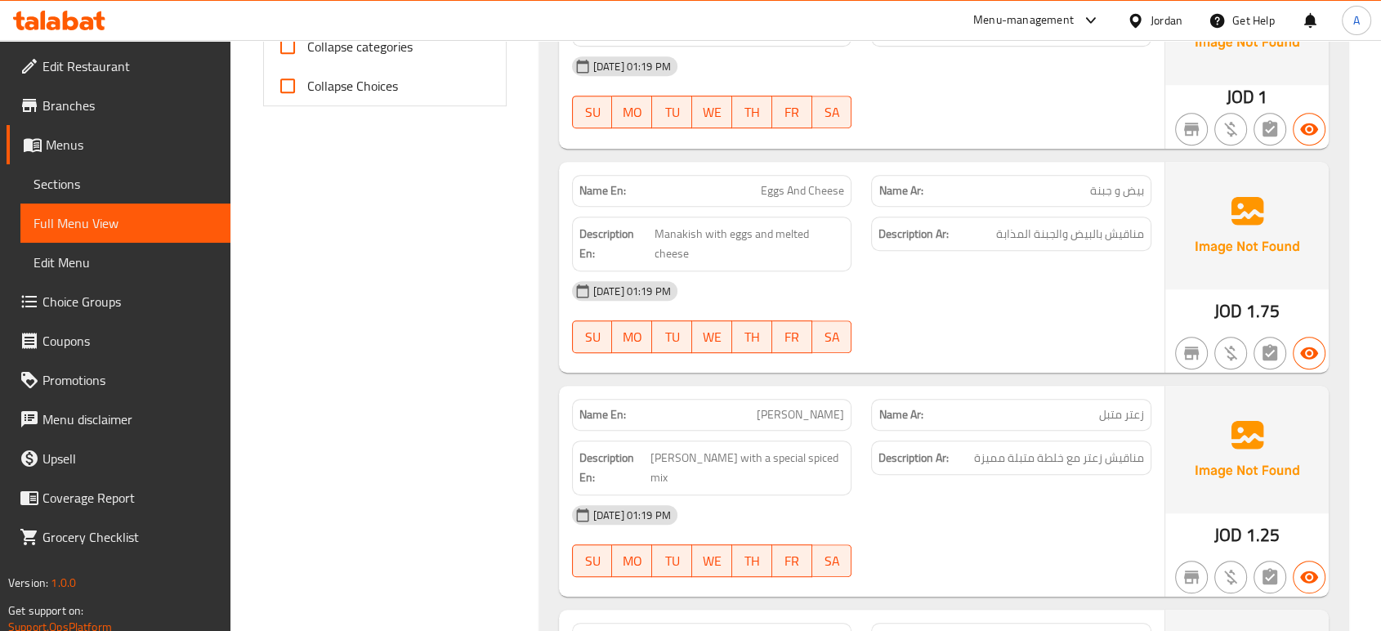
scroll to position [845, 0]
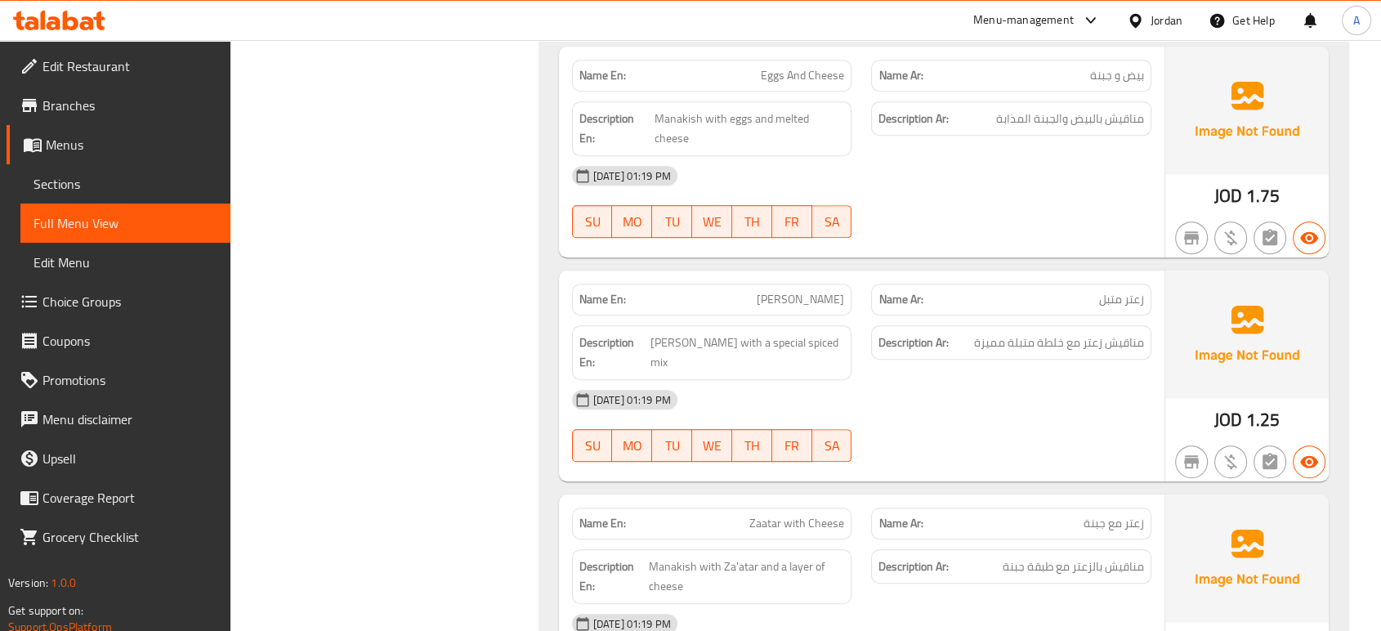
click at [900, 332] on strong "Description Ar:" at bounding box center [913, 342] width 70 height 20
click at [863, 332] on div "Description Ar: مناقيش زعتر مع خلطة متبلة مميزة" at bounding box center [1011, 352] width 300 height 74
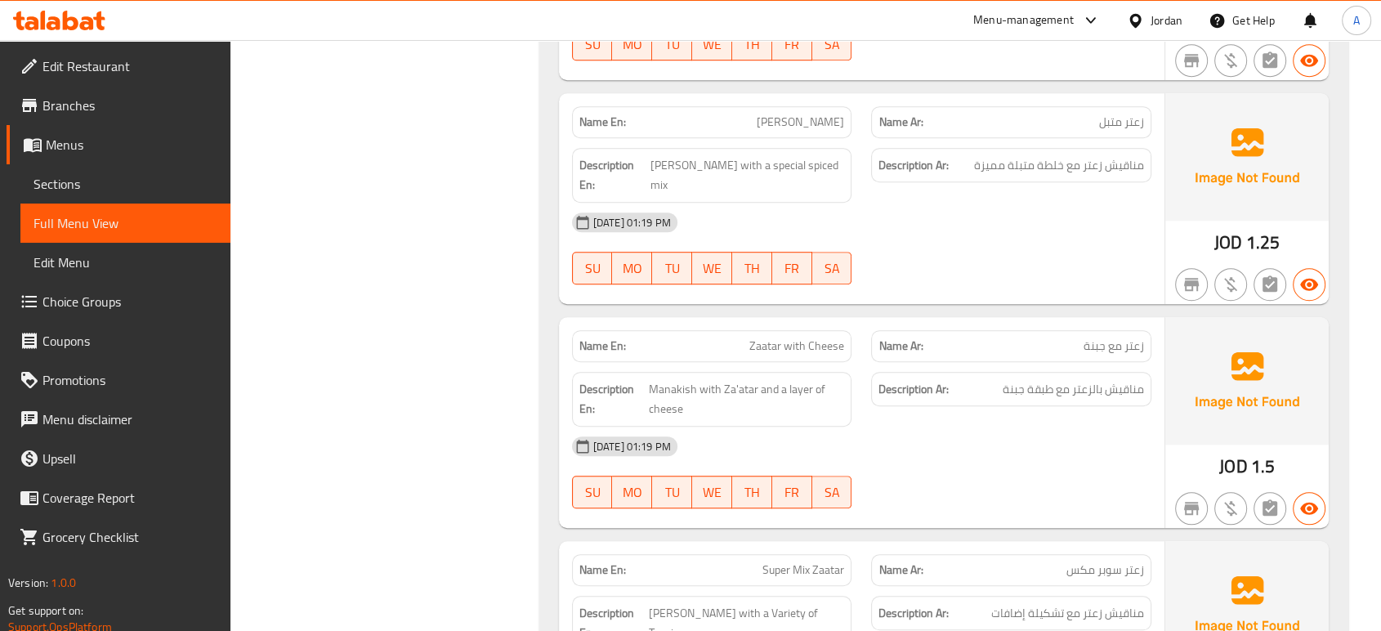
scroll to position [1027, 0]
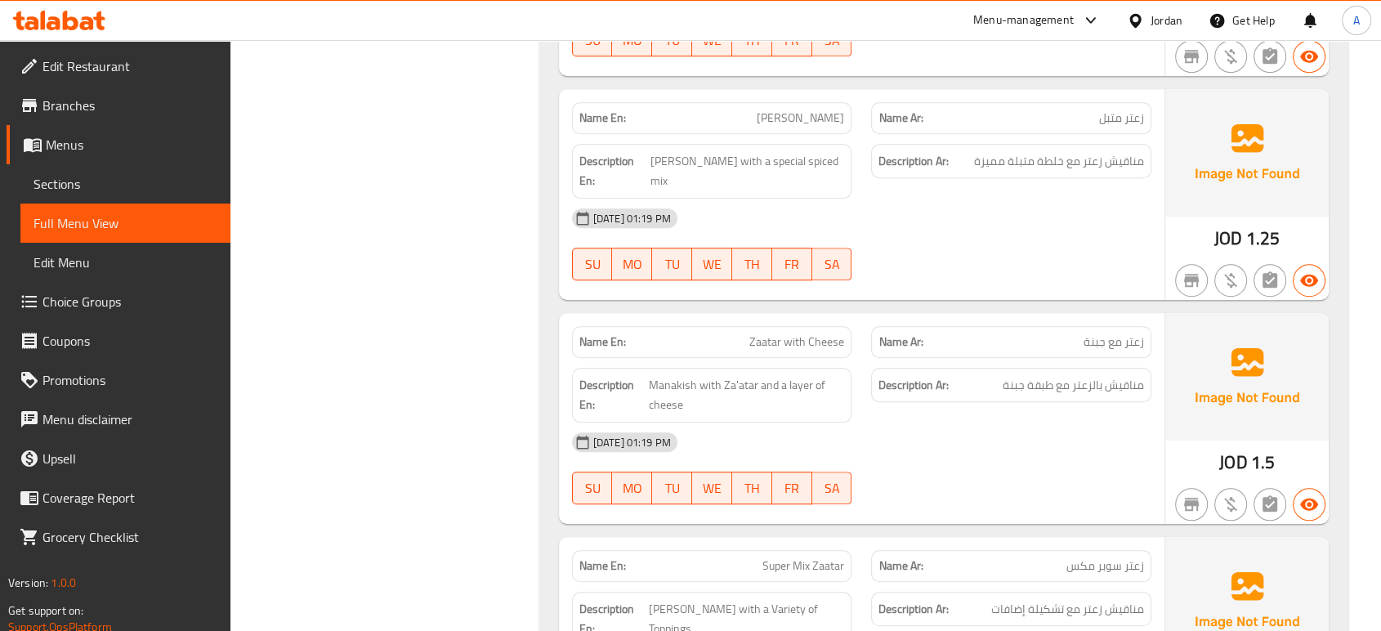
click at [1068, 199] on div "[DATE] 01:19 PM" at bounding box center [861, 218] width 599 height 39
click at [1252, 222] on span "1.25" at bounding box center [1262, 238] width 34 height 32
click at [1264, 178] on img at bounding box center [1246, 152] width 163 height 127
click at [1166, 204] on div "JOD 1.25" at bounding box center [1246, 194] width 163 height 211
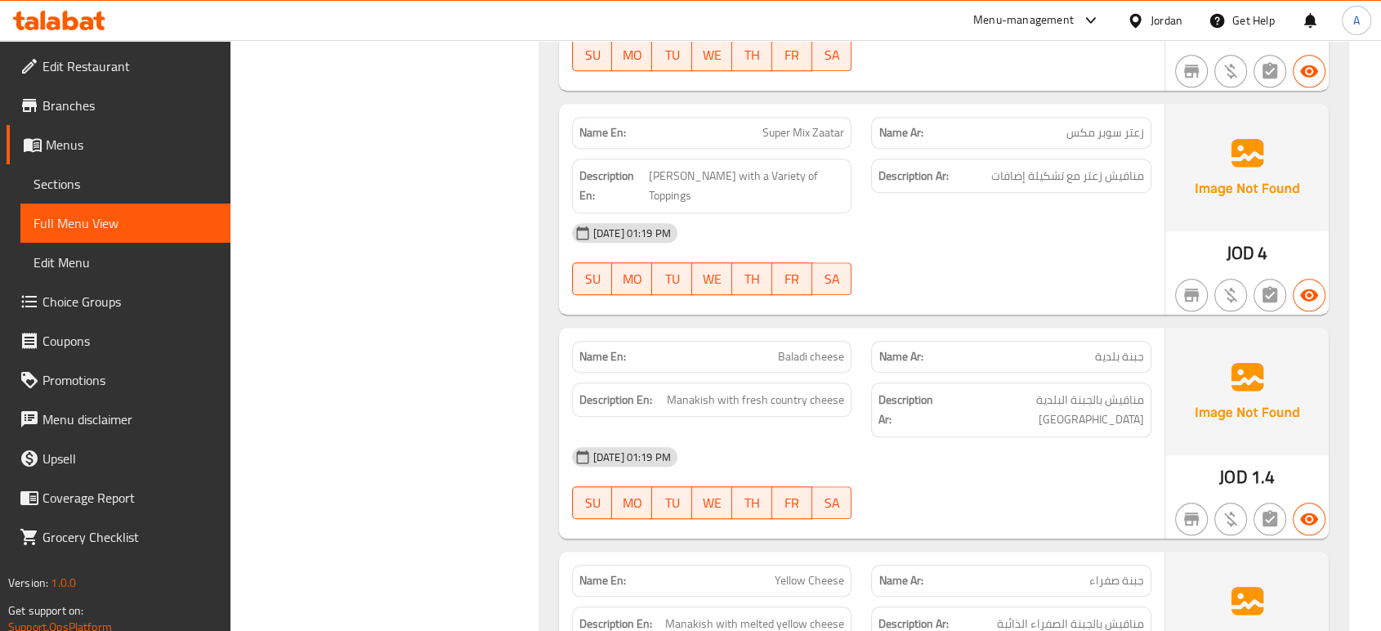
scroll to position [1572, 0]
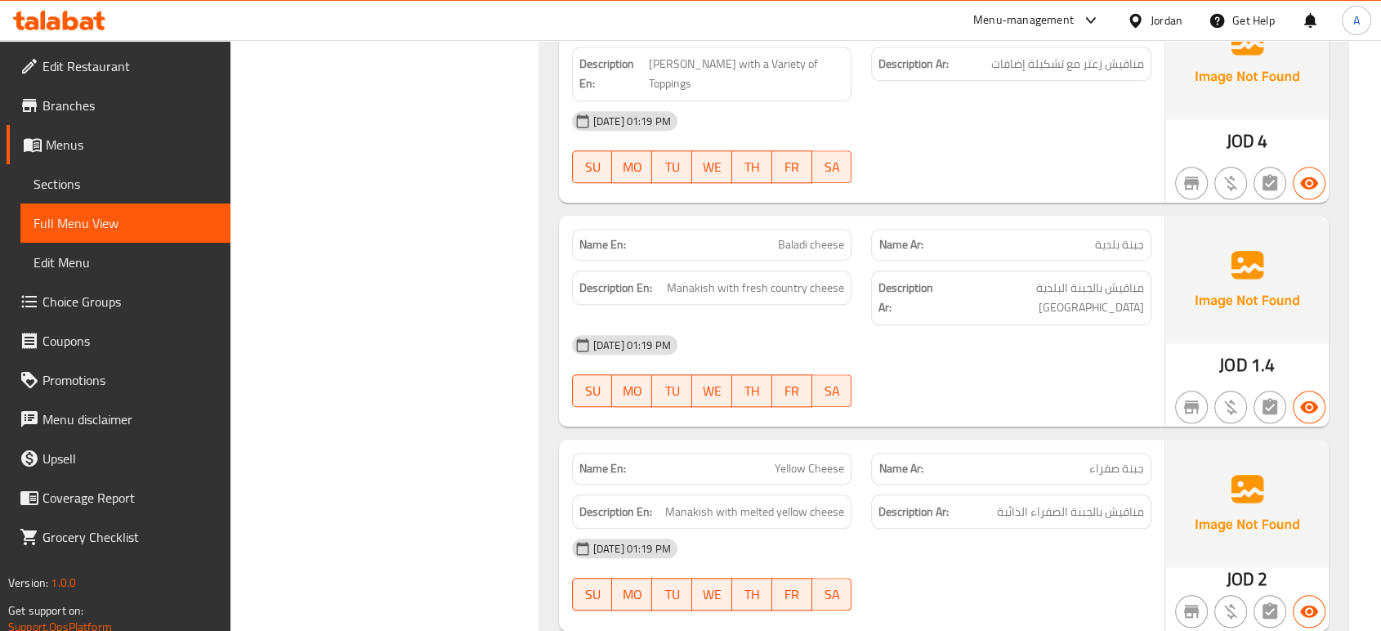
click at [1202, 216] on img at bounding box center [1246, 279] width 163 height 127
click at [967, 278] on div "Description Ar: مناقيش بالجبنة البلدية الطازجة" at bounding box center [1011, 297] width 280 height 55
click at [824, 236] on span "Baladi cheese" at bounding box center [811, 244] width 66 height 17
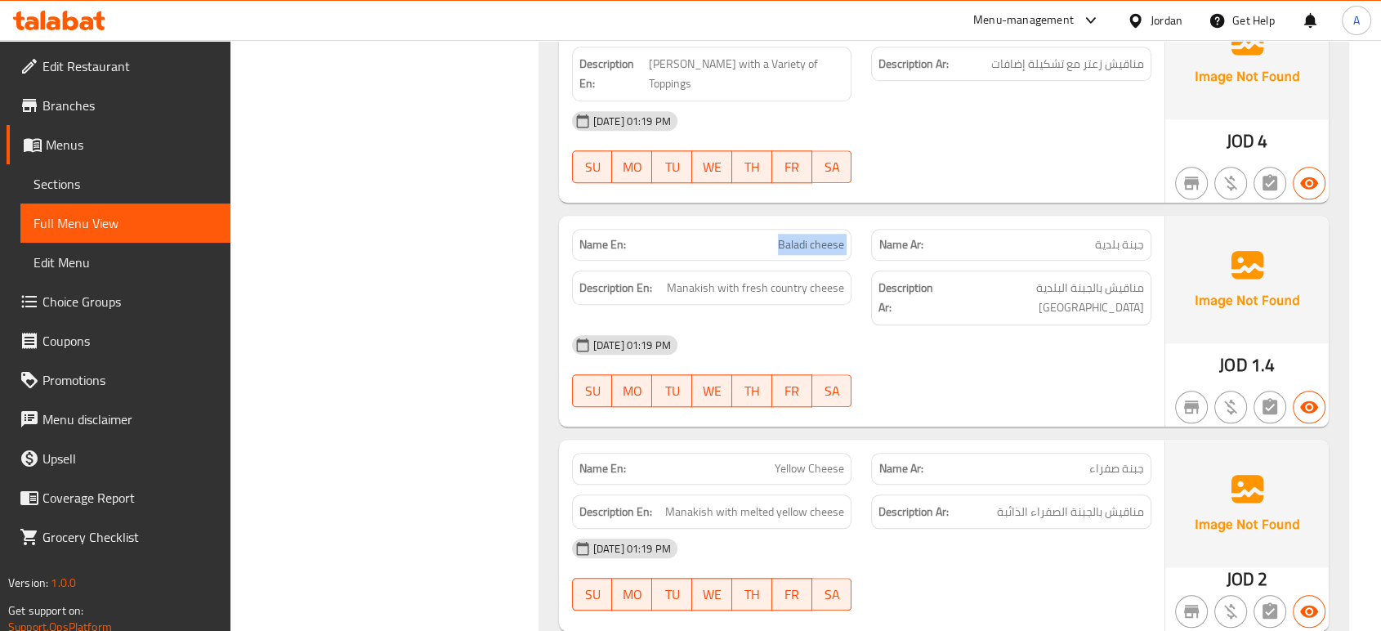
copy span "Baladi cheese"
click at [1080, 346] on div "01-10-2025 01:19 PM SU MO TU WE TH FR SA" at bounding box center [861, 370] width 599 height 91
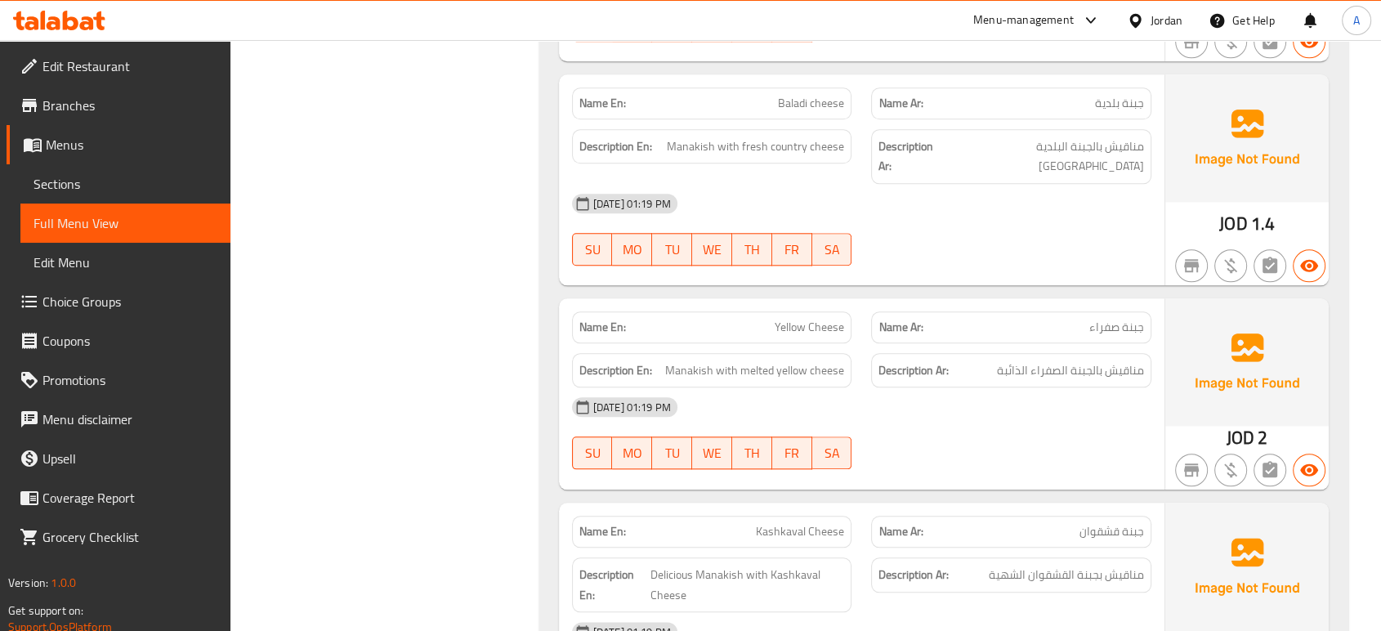
scroll to position [1844, 0]
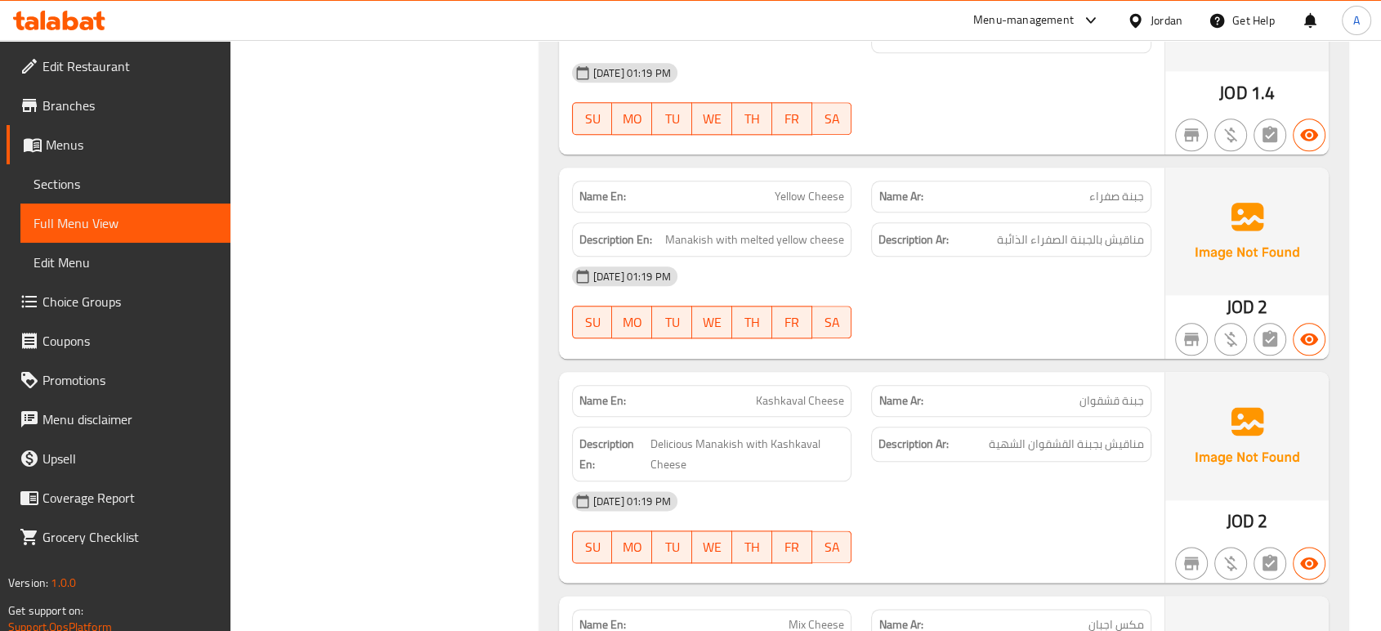
click at [929, 426] on div "Description Ar: مناقيش بجبنة القشقوان الشهية" at bounding box center [1011, 443] width 280 height 35
click at [805, 392] on span "Kashkaval Cheese" at bounding box center [800, 400] width 88 height 17
copy span "Kashkaval Cheese"
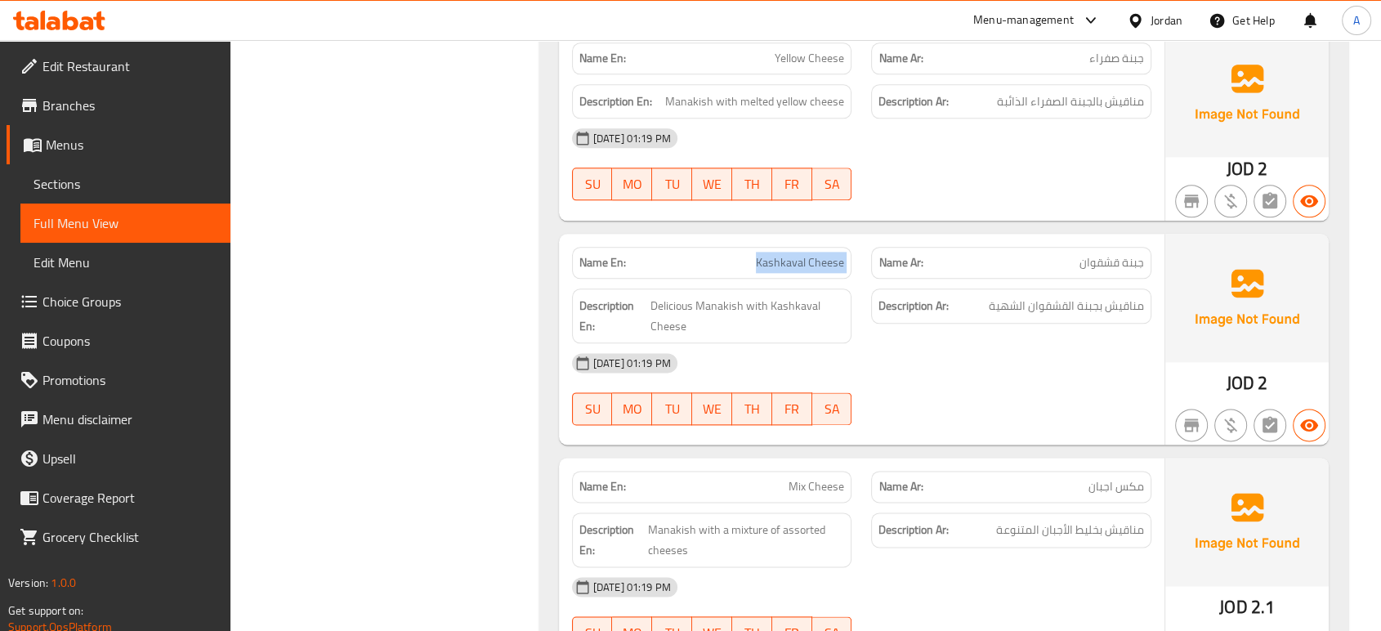
scroll to position [2026, 0]
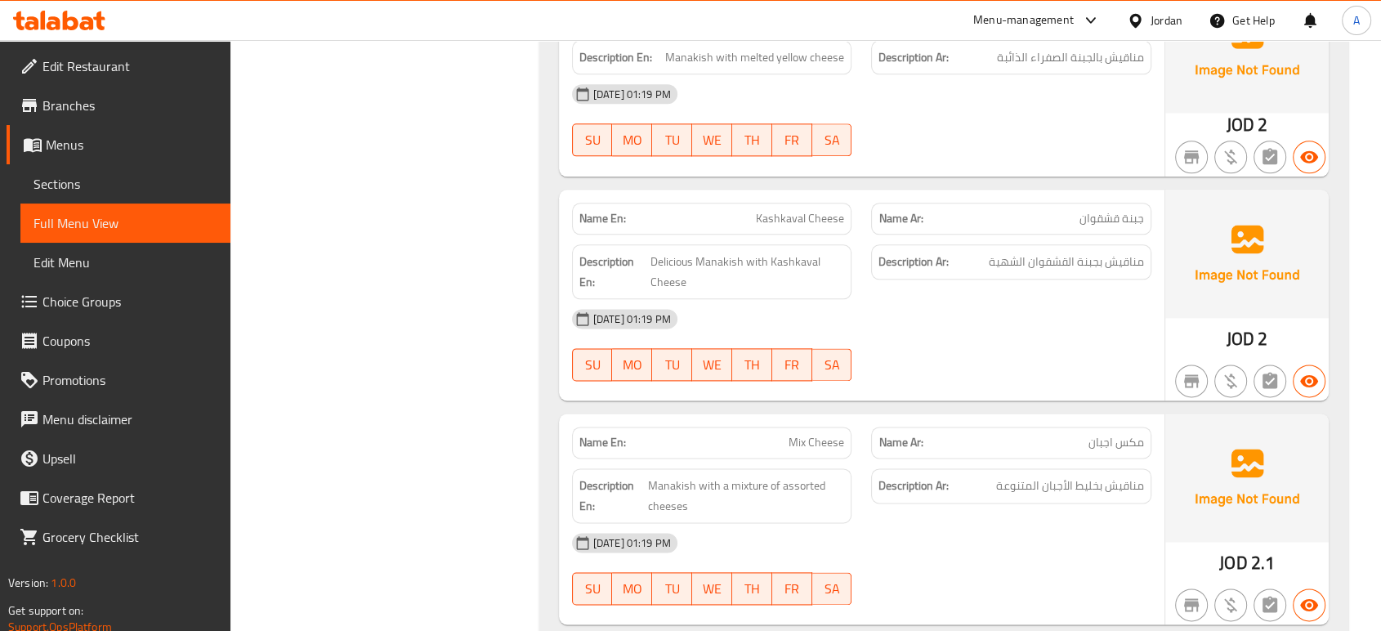
click at [790, 369] on div "Name En: Za'atar Name Ar: زعتر Description En: Manakish with thyme and olive oi…" at bounding box center [943, 297] width 809 height 4102
click at [787, 434] on p "Name En: Mix Cheese" at bounding box center [711, 442] width 265 height 17
click at [791, 434] on span "Mix Cheese" at bounding box center [816, 442] width 56 height 17
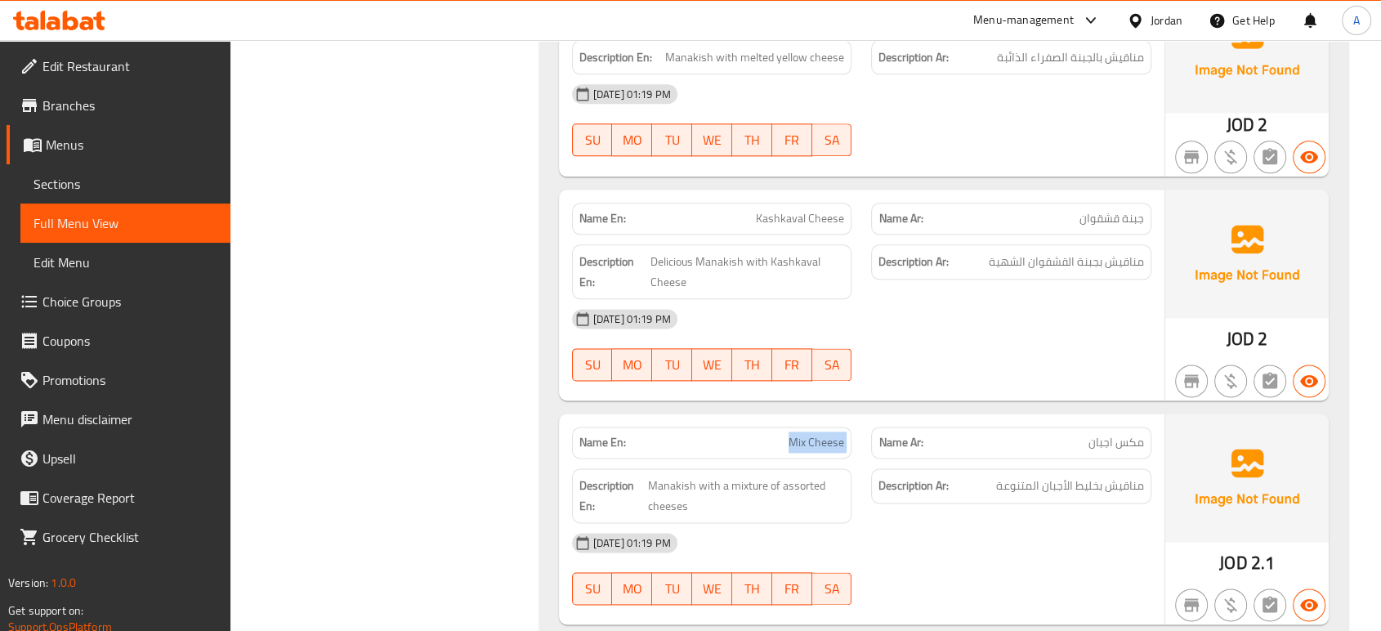
copy span "Mix Cheese"
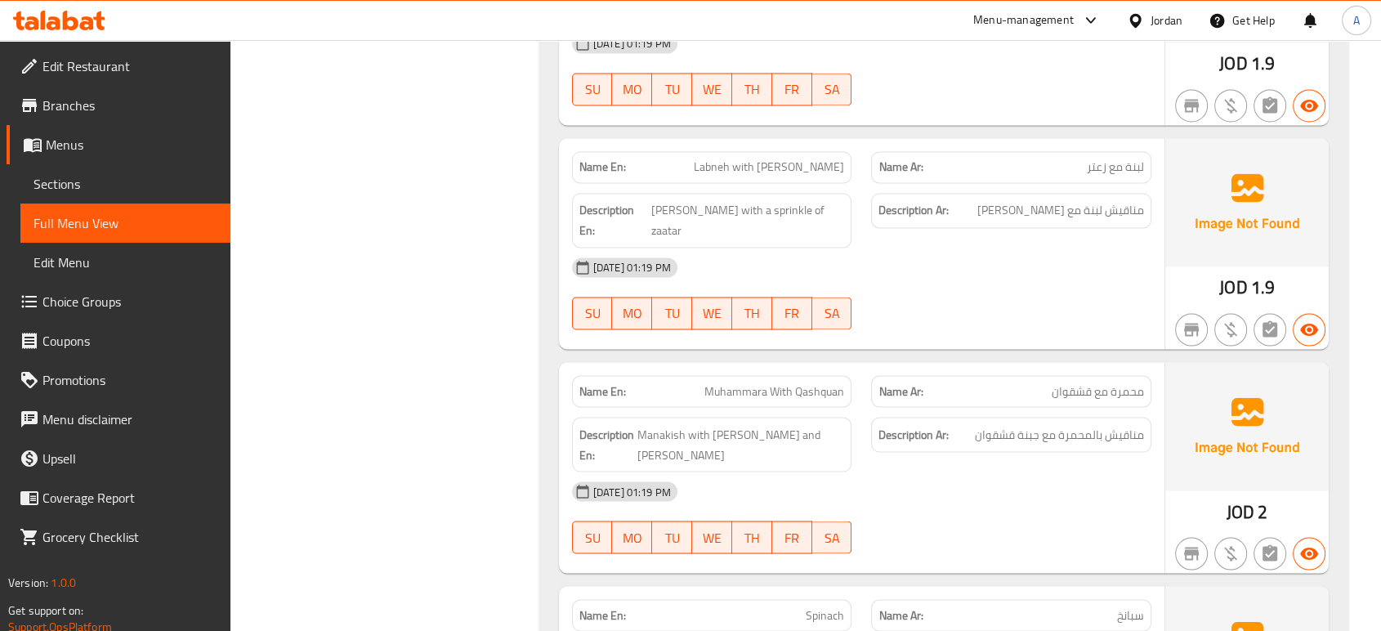
scroll to position [2843, 0]
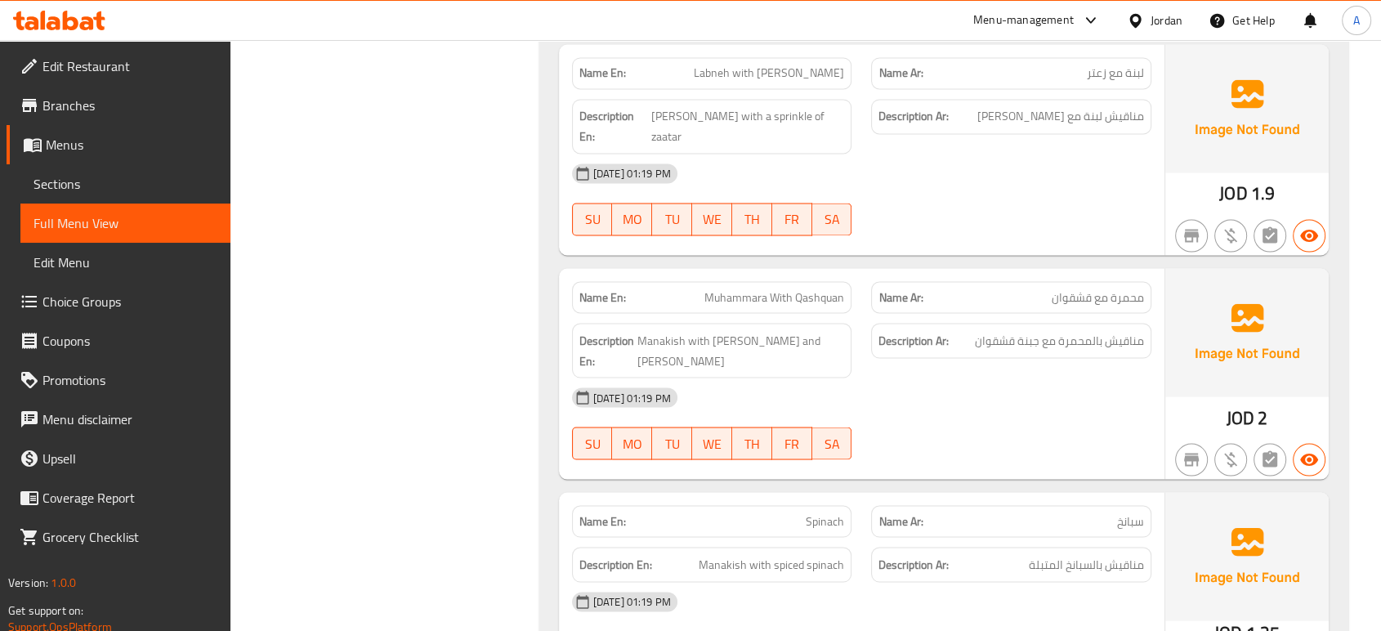
click at [813, 288] on span "Muhammara With Qashquan" at bounding box center [774, 296] width 140 height 17
copy span "Muhammara With Qashquan"
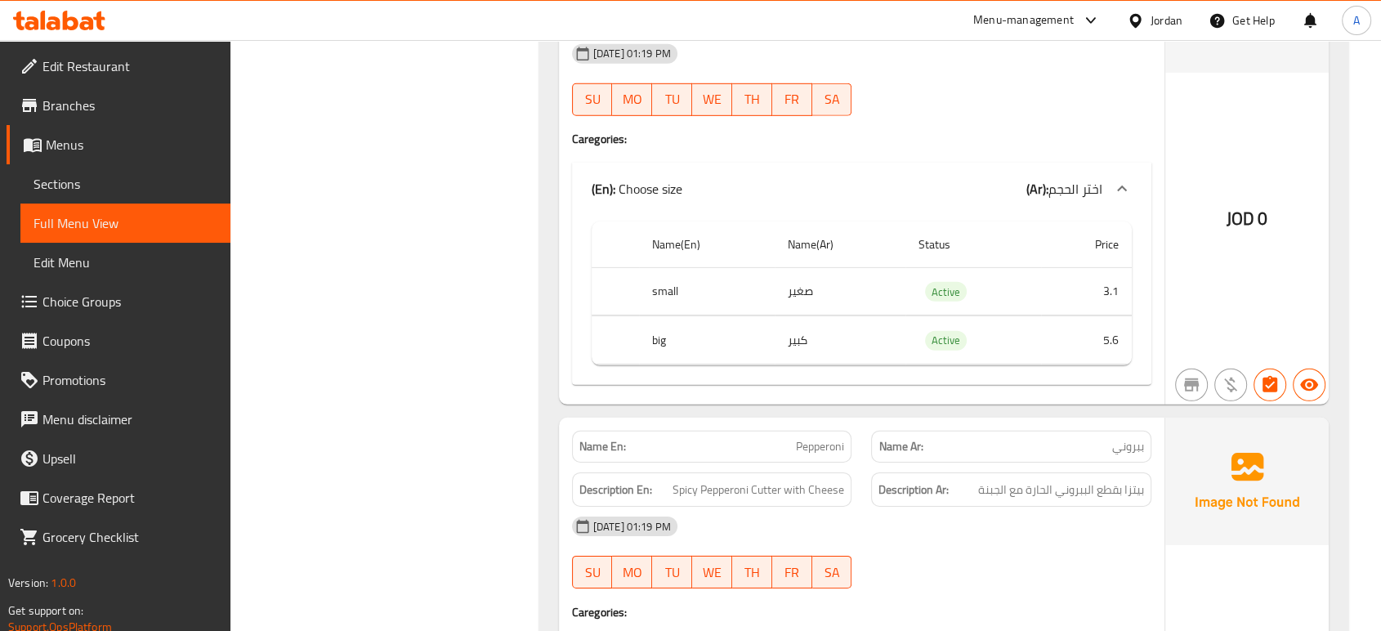
scroll to position [4969, 0]
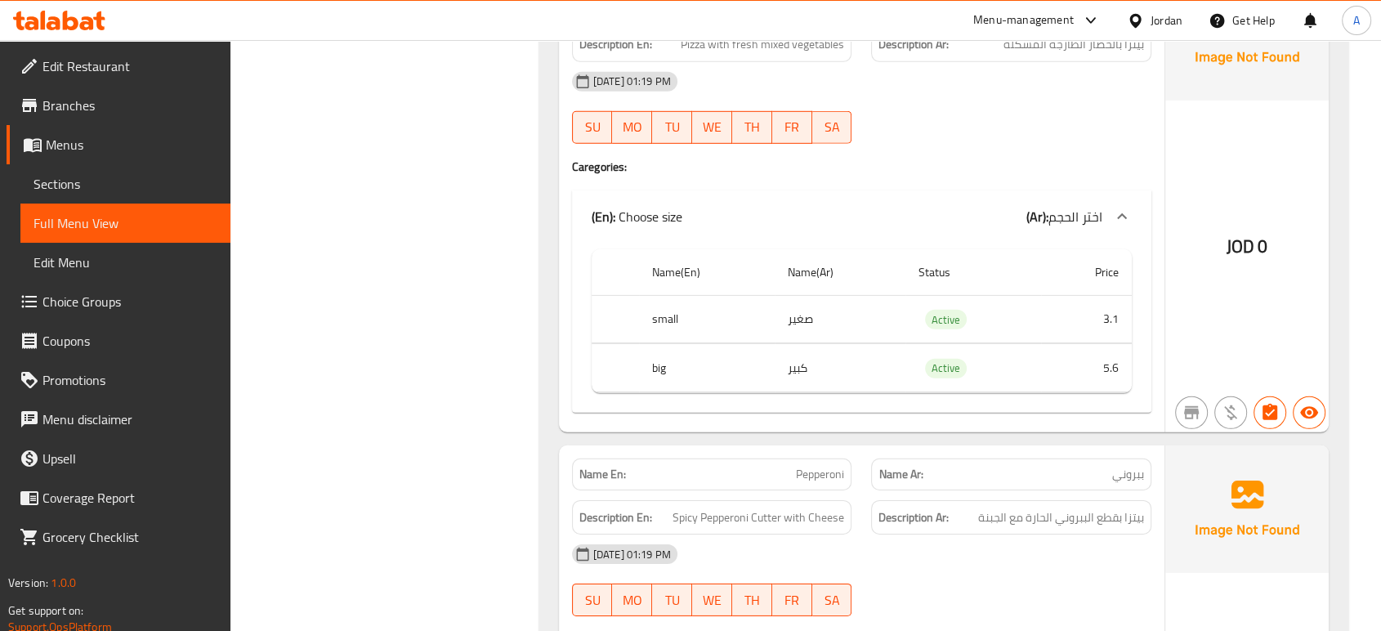
drag, startPoint x: 1068, startPoint y: 84, endPoint x: 1059, endPoint y: 234, distance: 150.6
drag, startPoint x: 1059, startPoint y: 234, endPoint x: 810, endPoint y: 181, distance: 253.9
click at [808, 207] on div "(En): Choose size (Ar): اختر الحجم" at bounding box center [846, 217] width 511 height 20
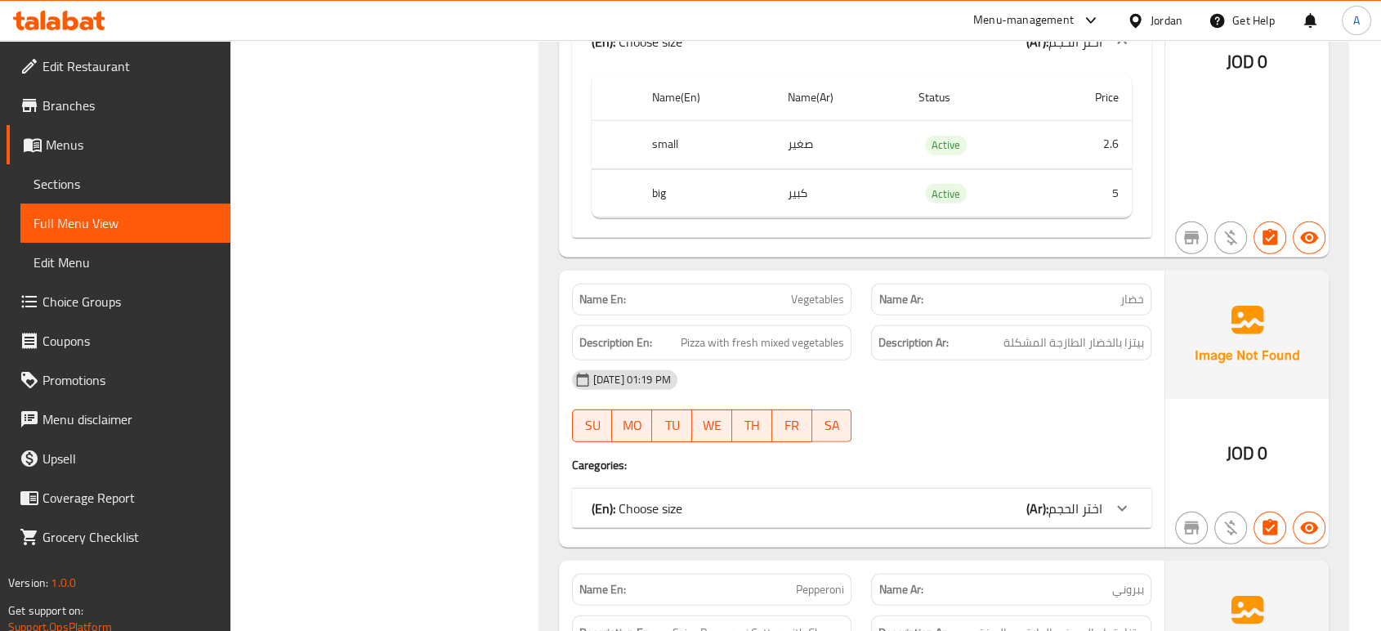
scroll to position [4606, 0]
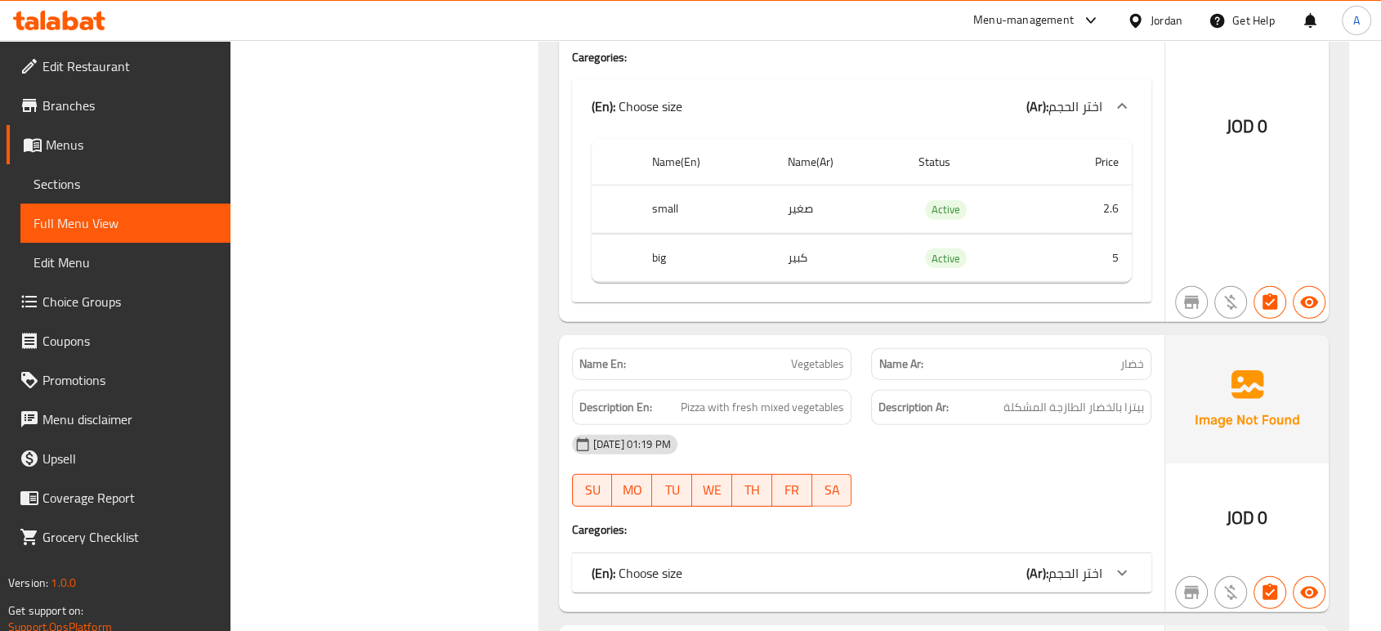
click at [810, 553] on div "(En): Choose size (Ar): اختر الحجم" at bounding box center [861, 572] width 579 height 39
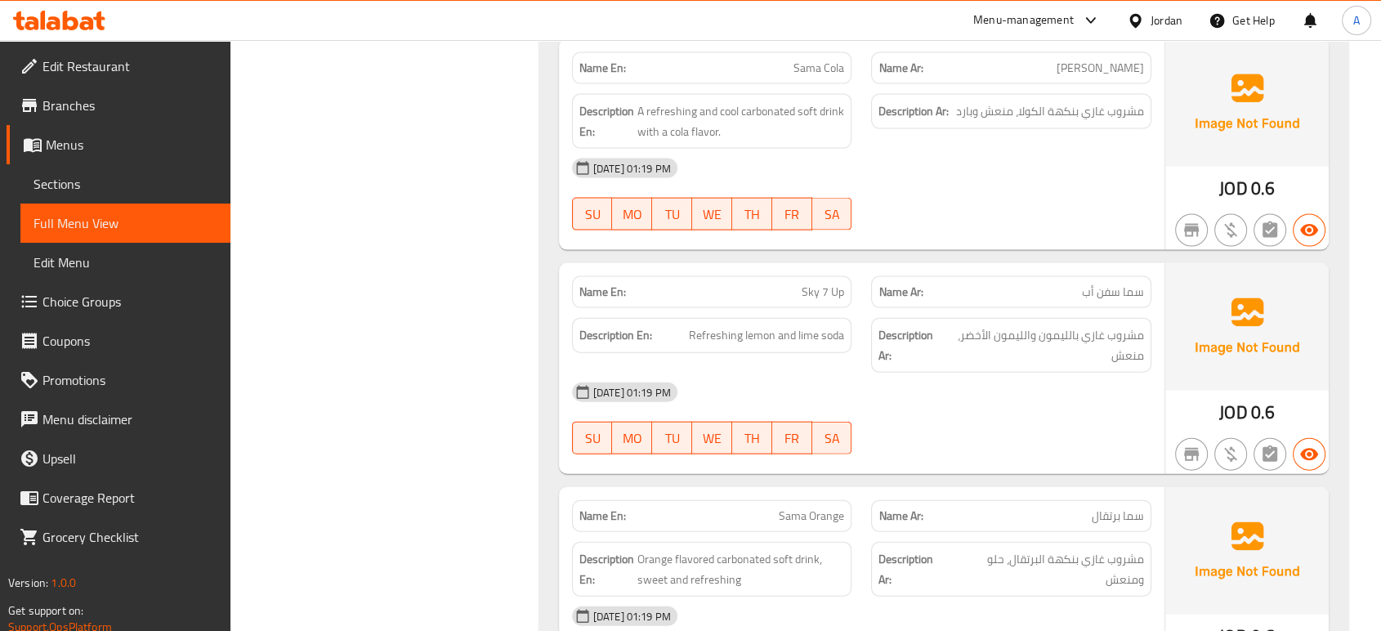
scroll to position [9870, 0]
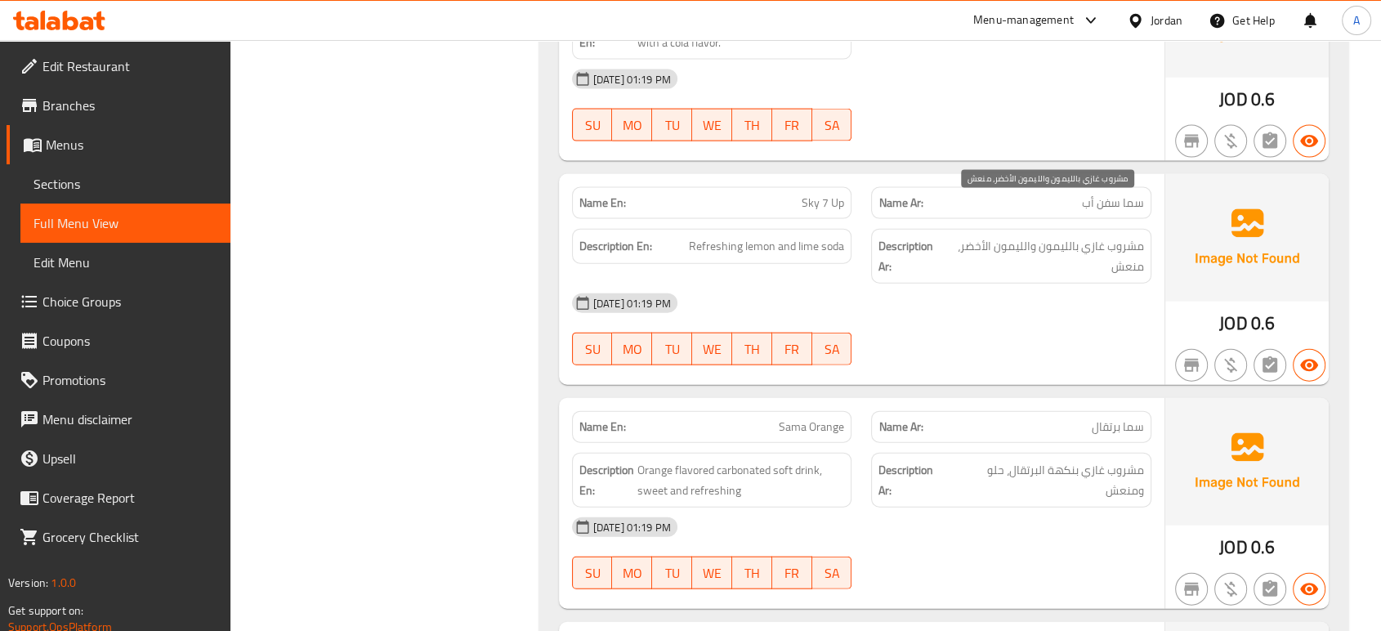
click at [1074, 236] on span "مشروب غازي بالليمون والليمون الأخضر، منعش" at bounding box center [1044, 256] width 199 height 40
copy div "مشروب غازي بالليمون والليمون الأخضر، منعش"
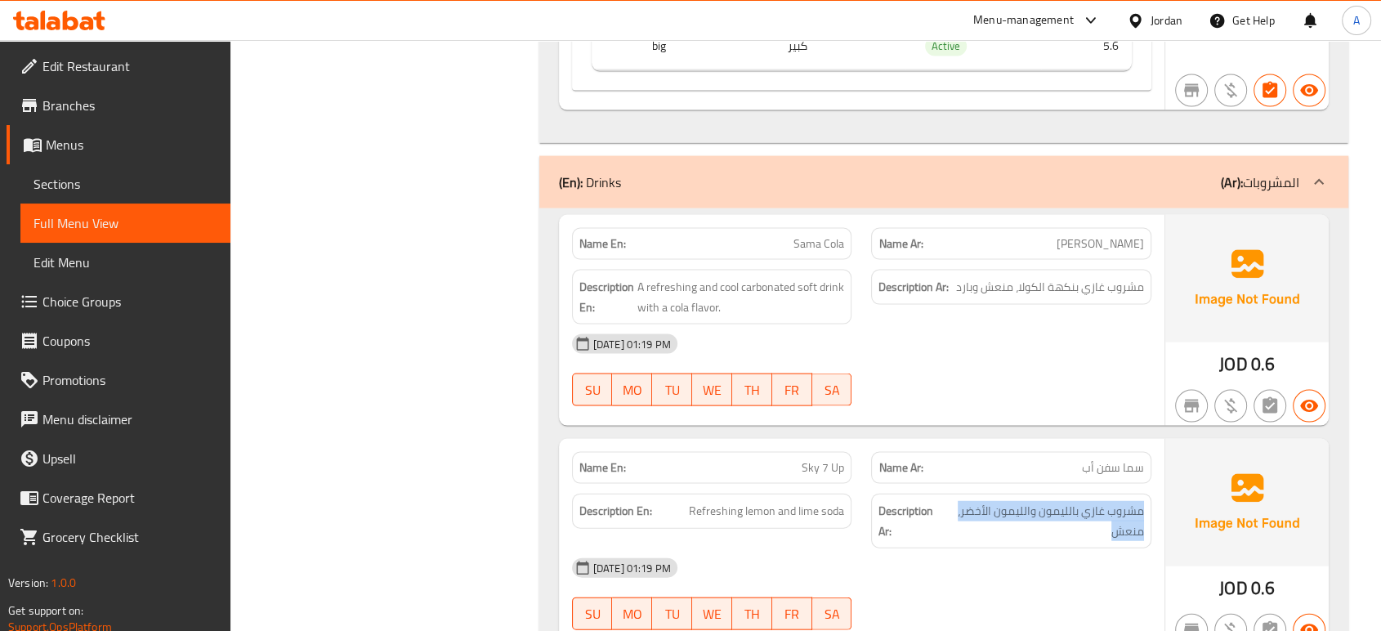
scroll to position [9598, 0]
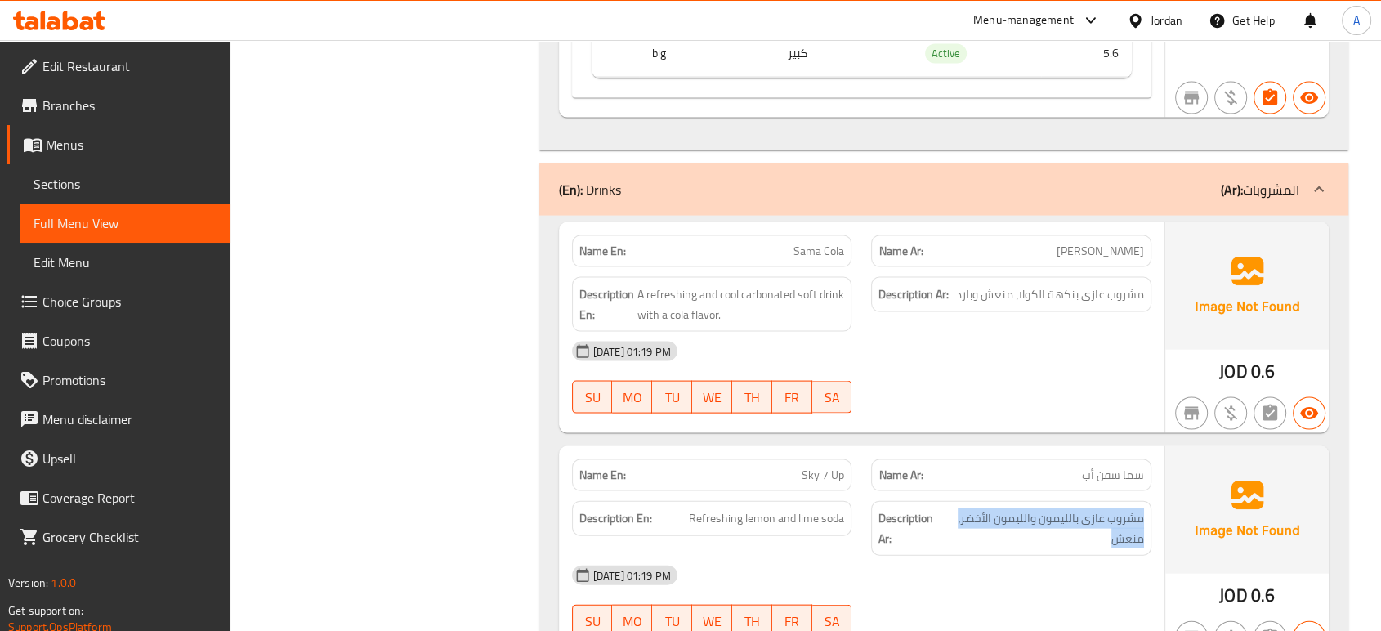
click at [815, 466] on span "Sky 7 Up" at bounding box center [822, 474] width 42 height 17
click at [817, 466] on span "Sky 7 Up" at bounding box center [822, 474] width 42 height 17
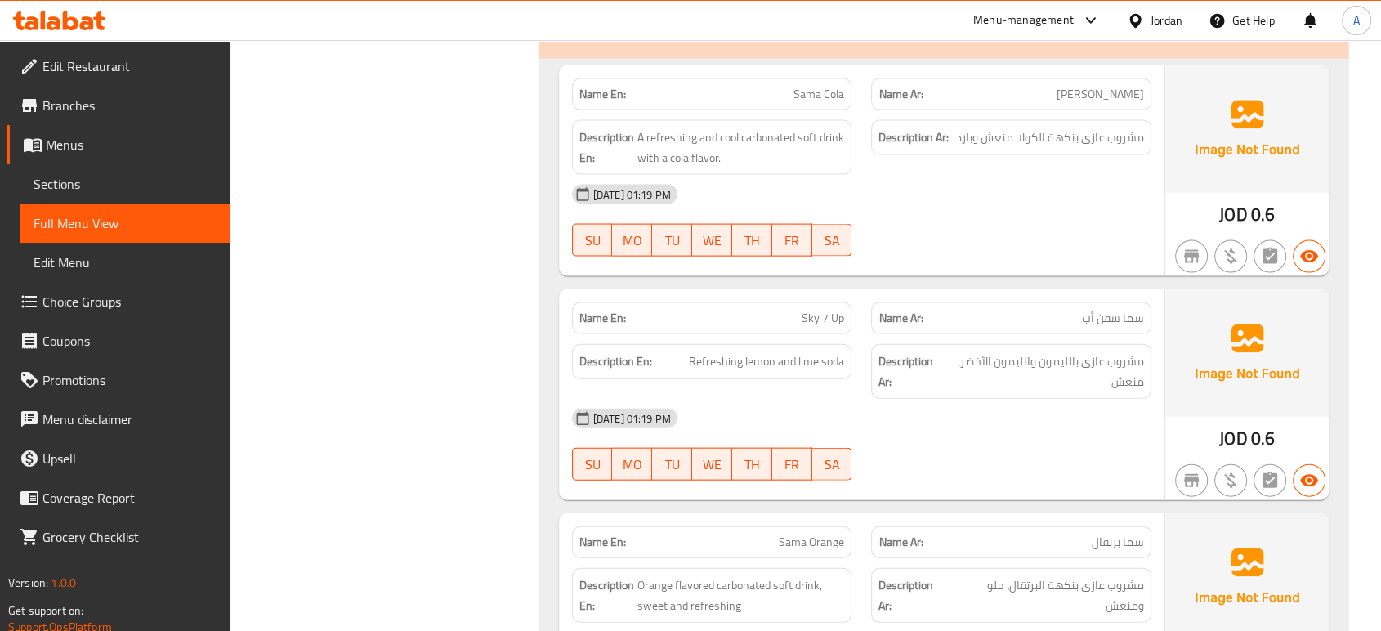
scroll to position [9762, 0]
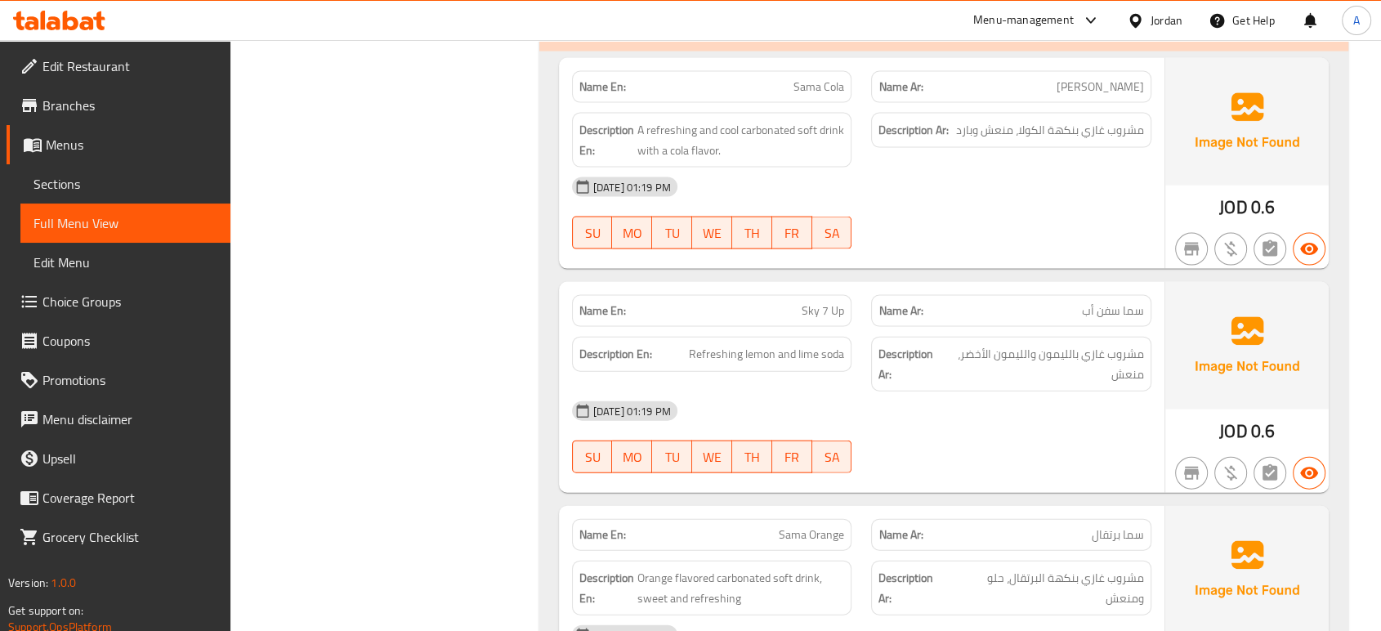
click at [872, 551] on div "Description Ar: مشروب غازي بنكهة البرتقال، حلو ومنعش" at bounding box center [1011, 588] width 300 height 74
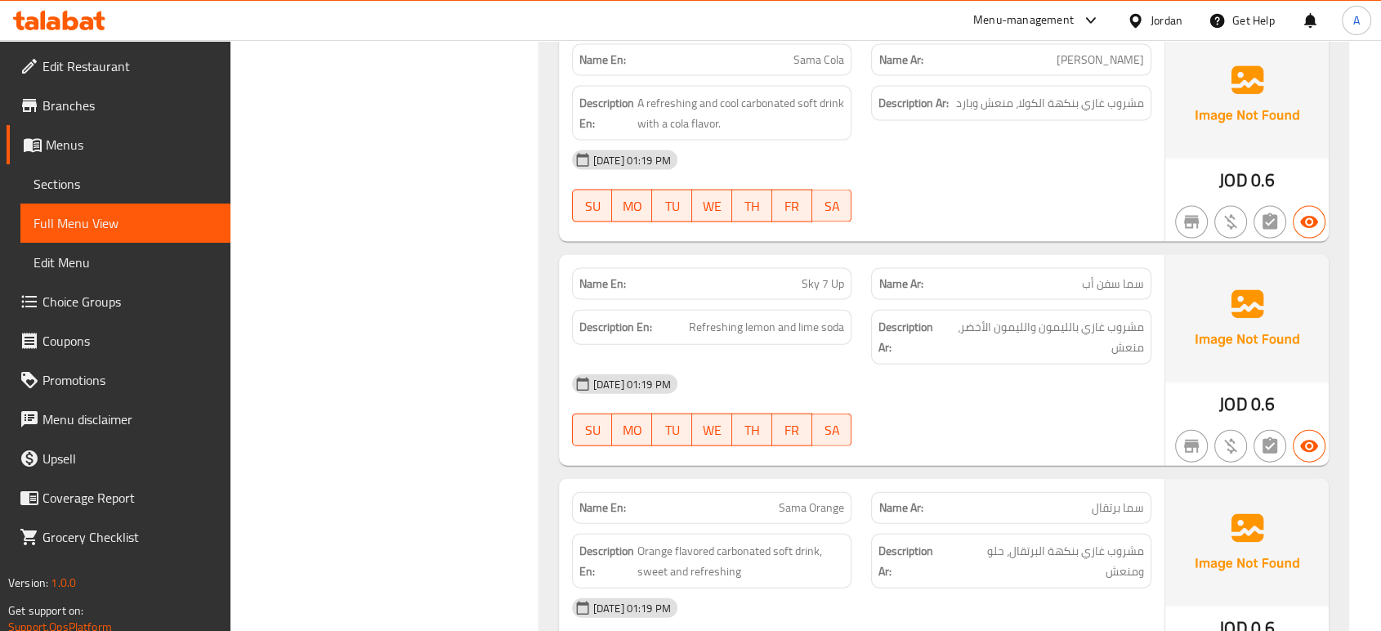
scroll to position [9791, 0]
click at [872, 532] on div "Description Ar: مشروب غازي بنكهة البرتقال، حلو ومنعش" at bounding box center [1011, 559] width 280 height 55
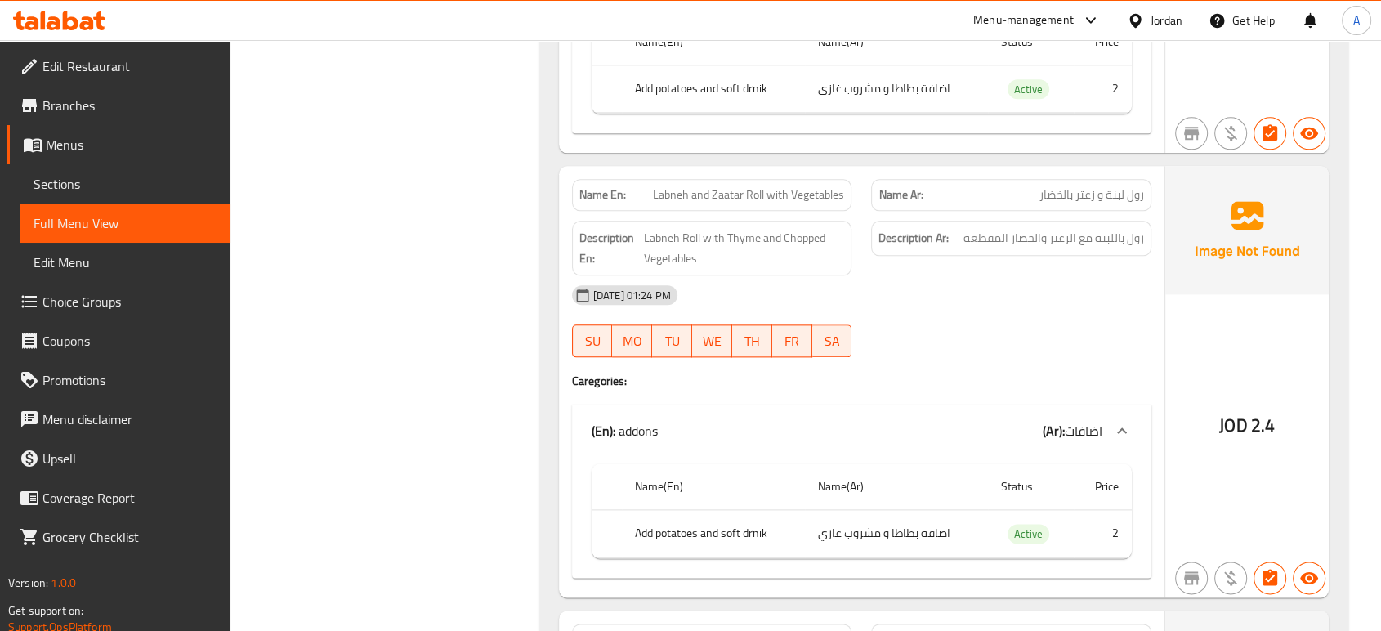
scroll to position [20531, 0]
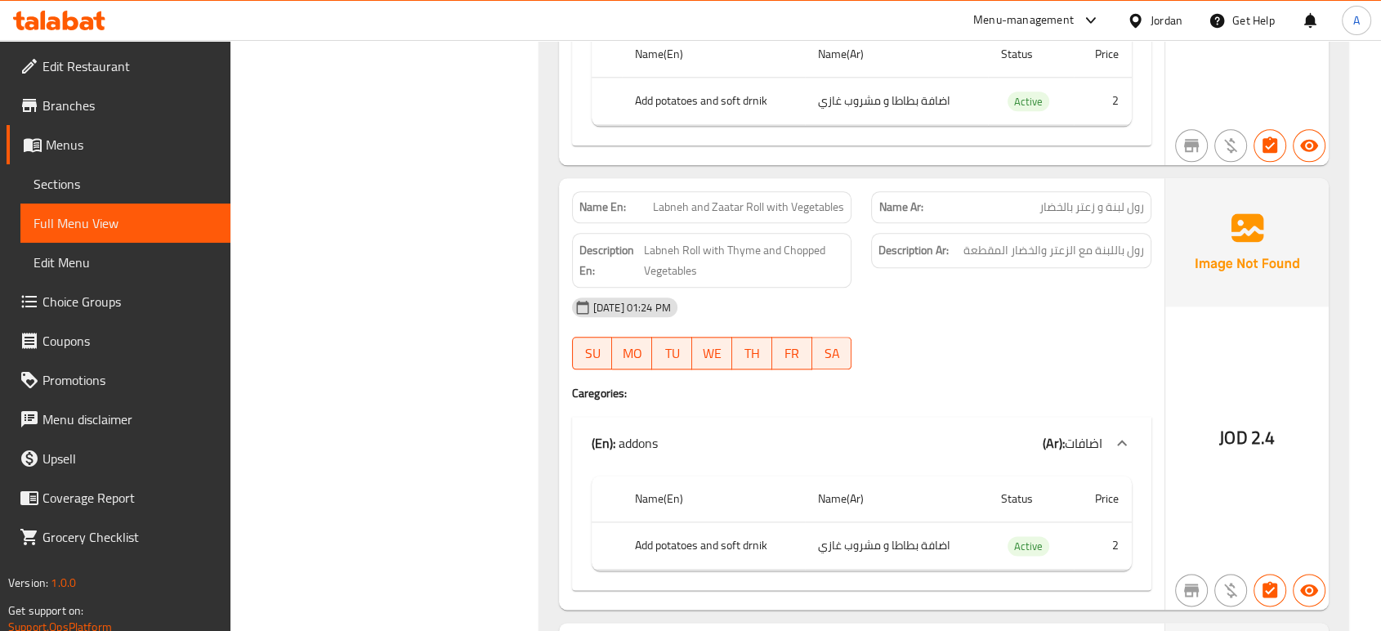
click at [787, 199] on span "Labneh and Zaatar Roll with Vegetables" at bounding box center [748, 207] width 191 height 17
copy span "Labneh and Zaatar Roll with Vegetables"
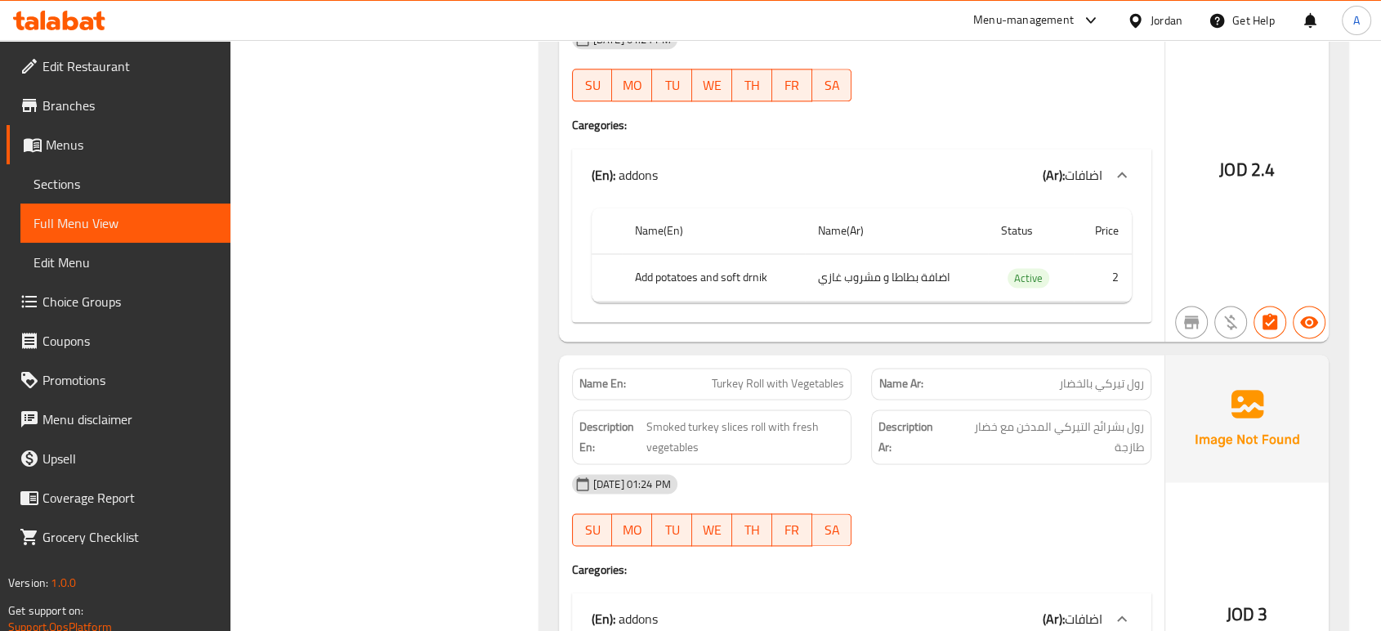
scroll to position [20894, 0]
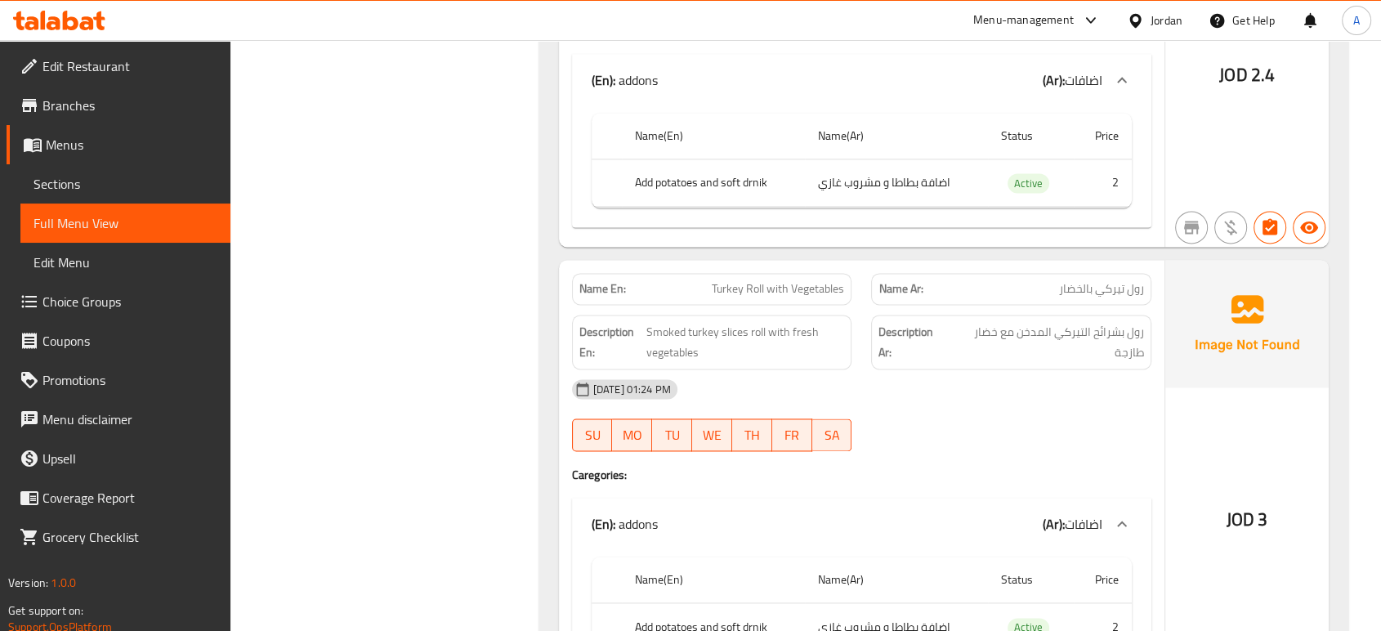
click at [560, 268] on div "Name En: Turkey Roll with Vegetables Name Ar: رول تيركي بالخضار Description En:…" at bounding box center [861, 475] width 605 height 431
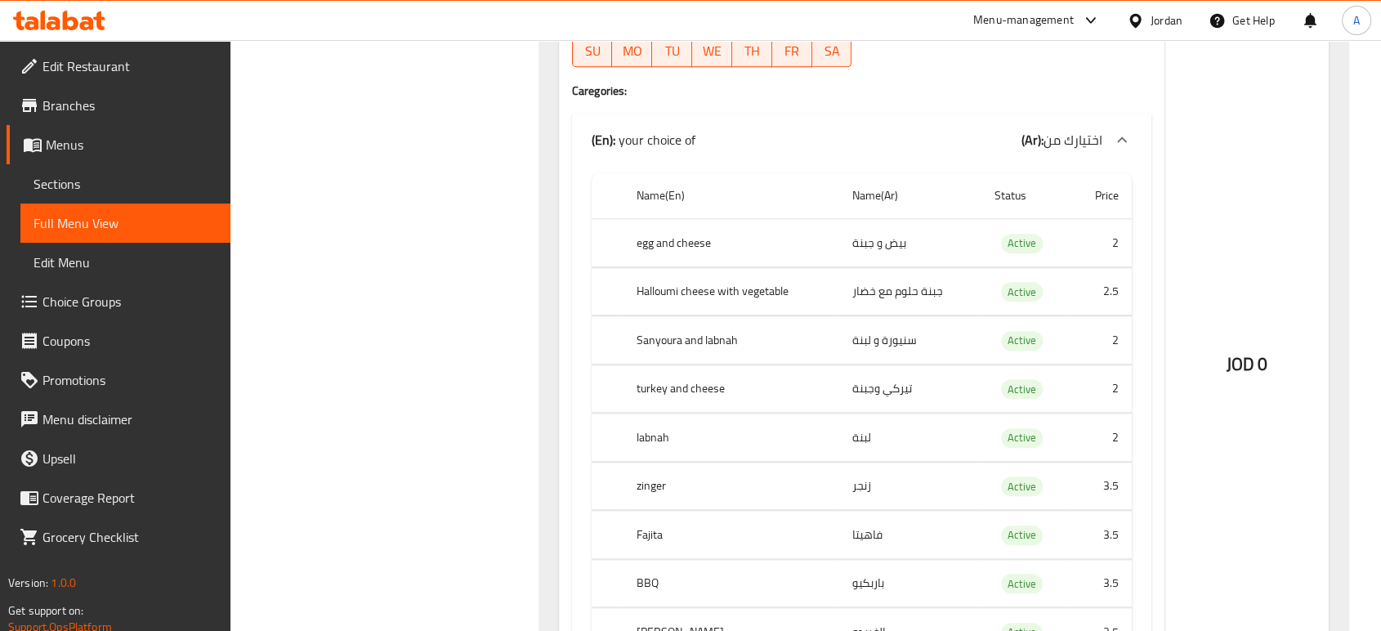
scroll to position [26374, 0]
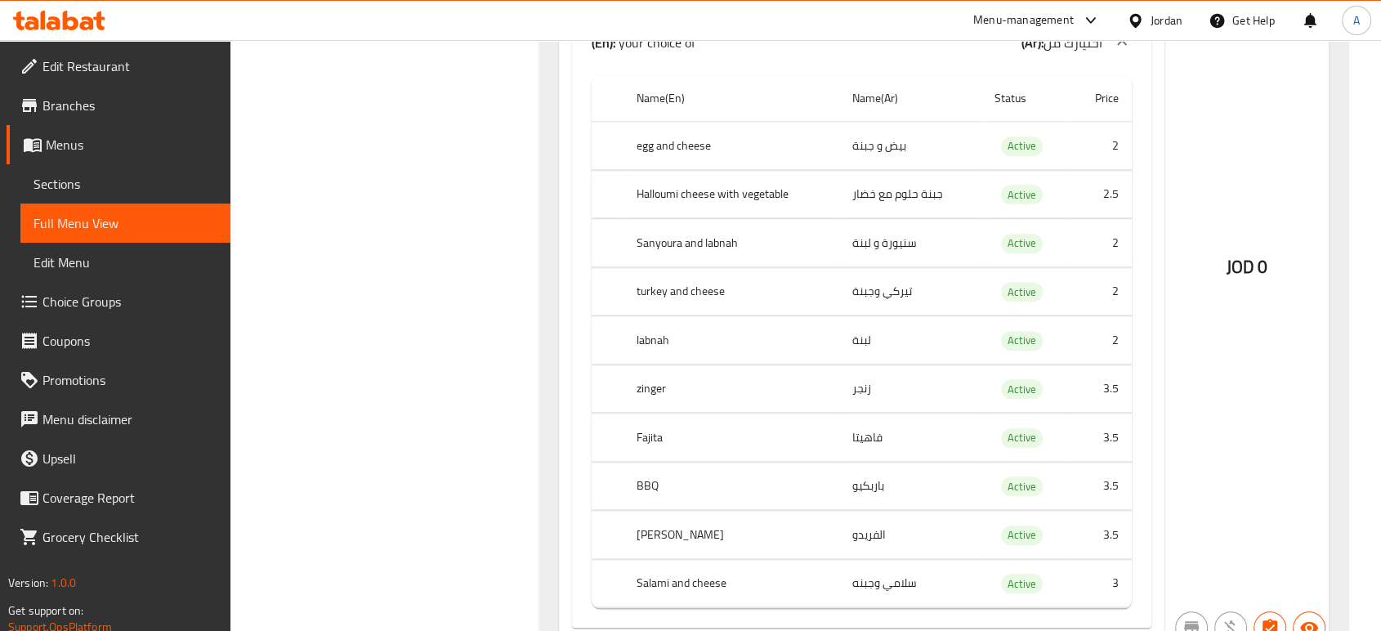
click at [646, 462] on th "BBQ" at bounding box center [731, 486] width 216 height 48
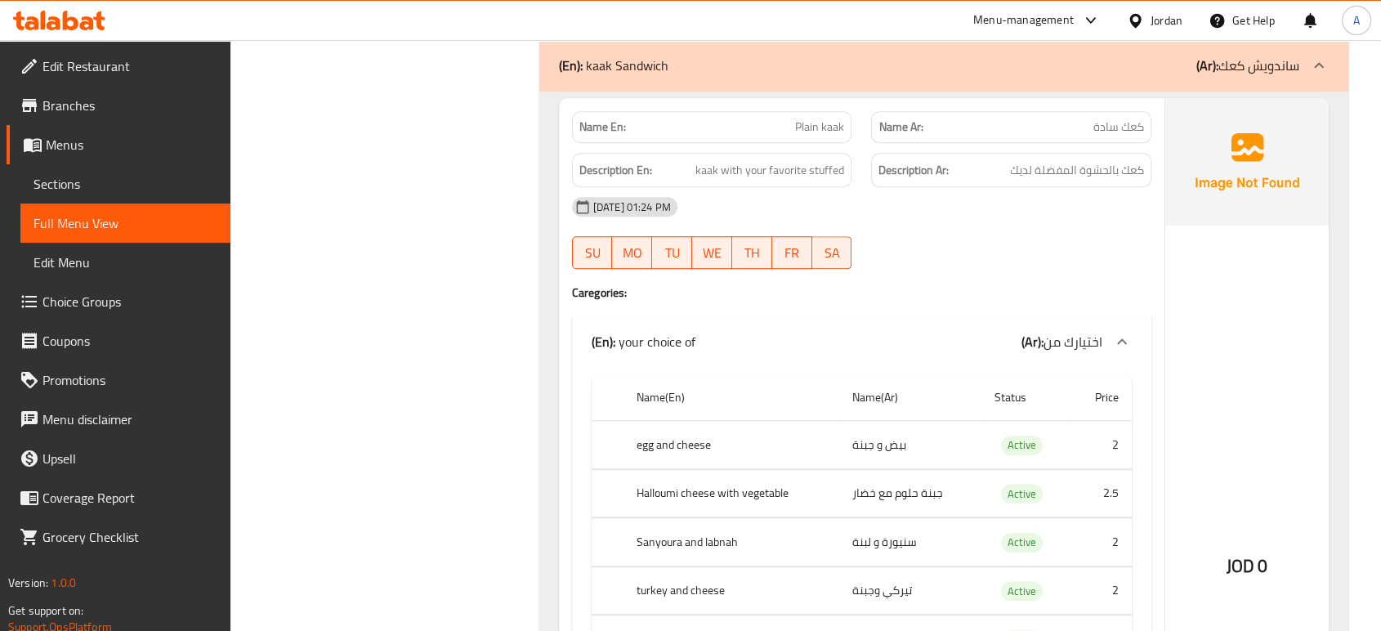
scroll to position [26010, 0]
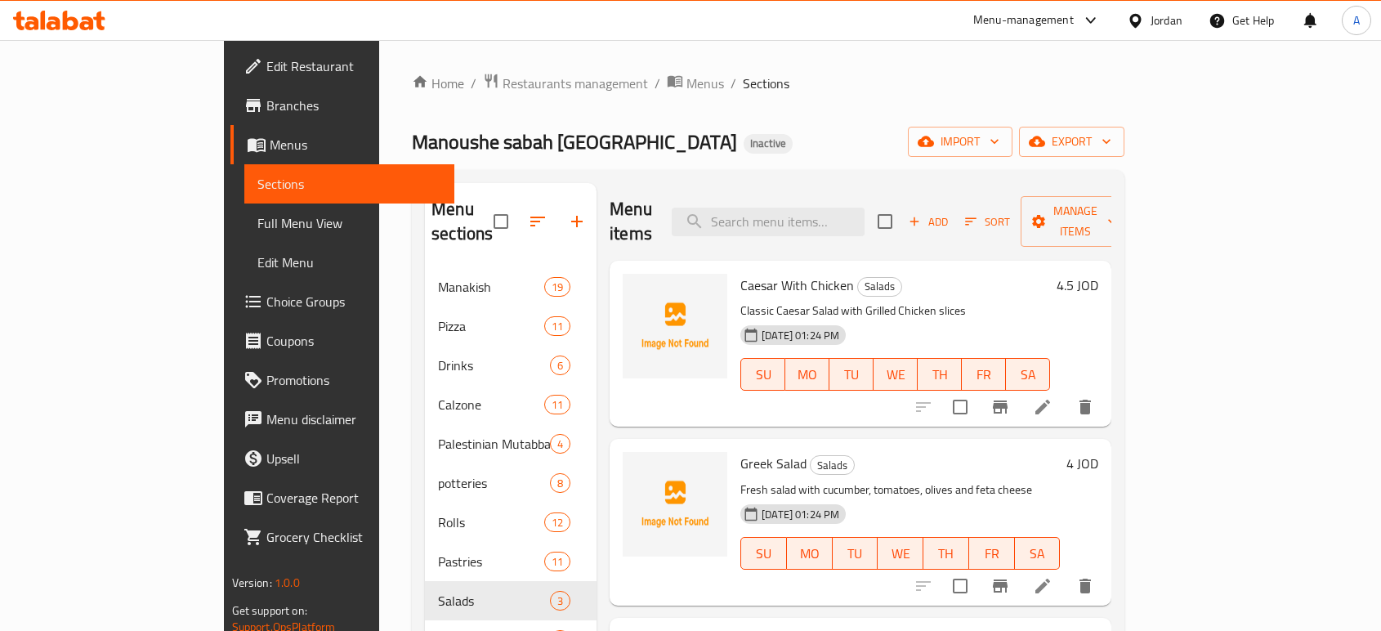
scroll to position [91, 0]
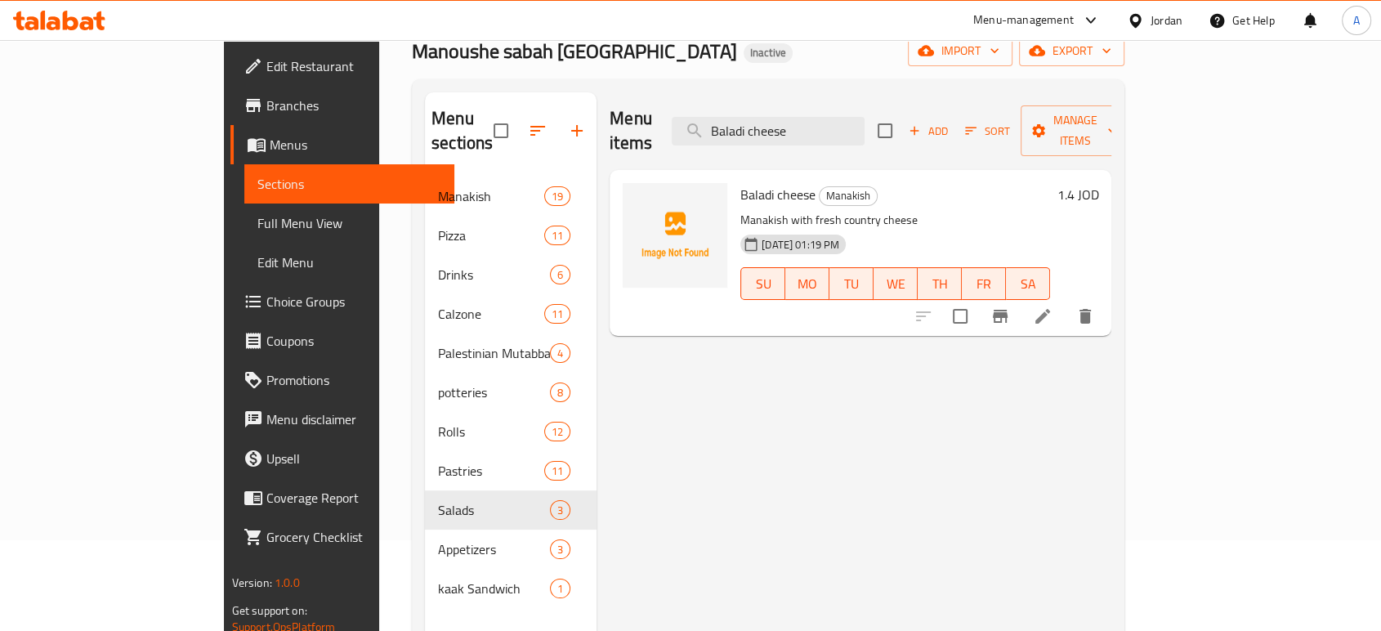
type input "Baladi cheese"
click at [1052, 306] on icon at bounding box center [1043, 316] width 20 height 20
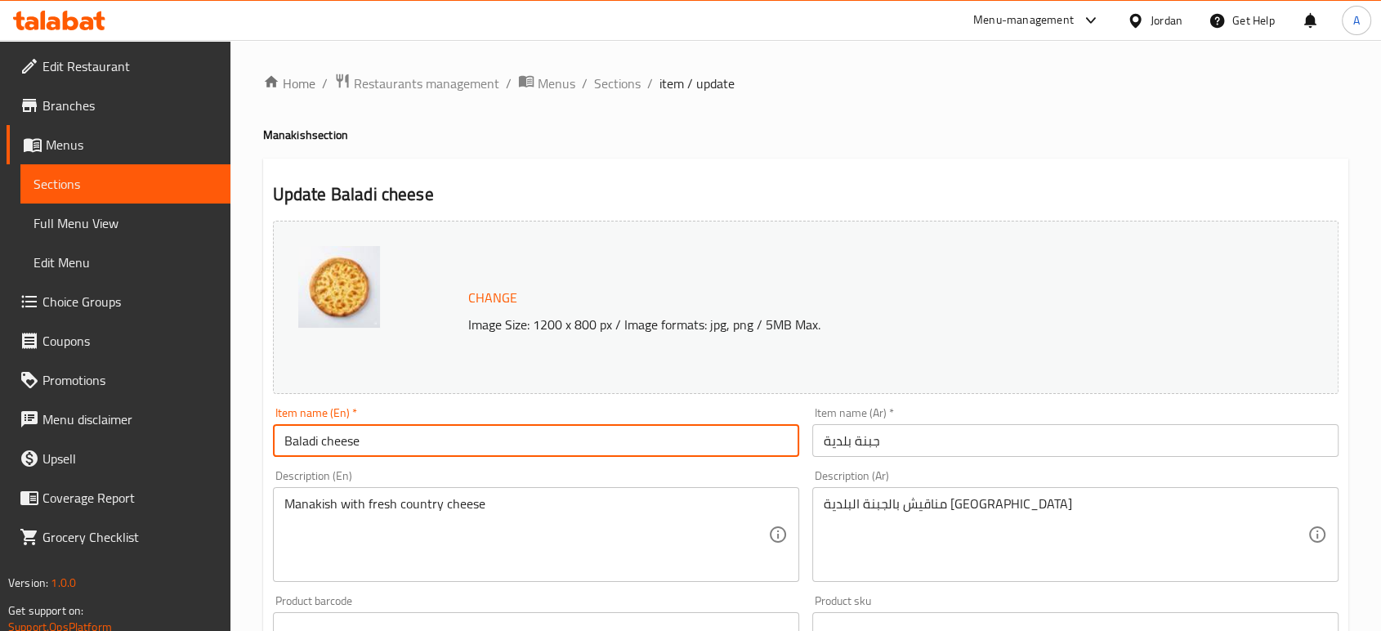
click at [302, 441] on input "Baladi cheese" at bounding box center [536, 440] width 526 height 33
click at [302, 440] on input "Baladi cheese" at bounding box center [536, 440] width 526 height 33
click at [411, 501] on textarea "Manakish with fresh country cheese" at bounding box center [526, 535] width 484 height 78
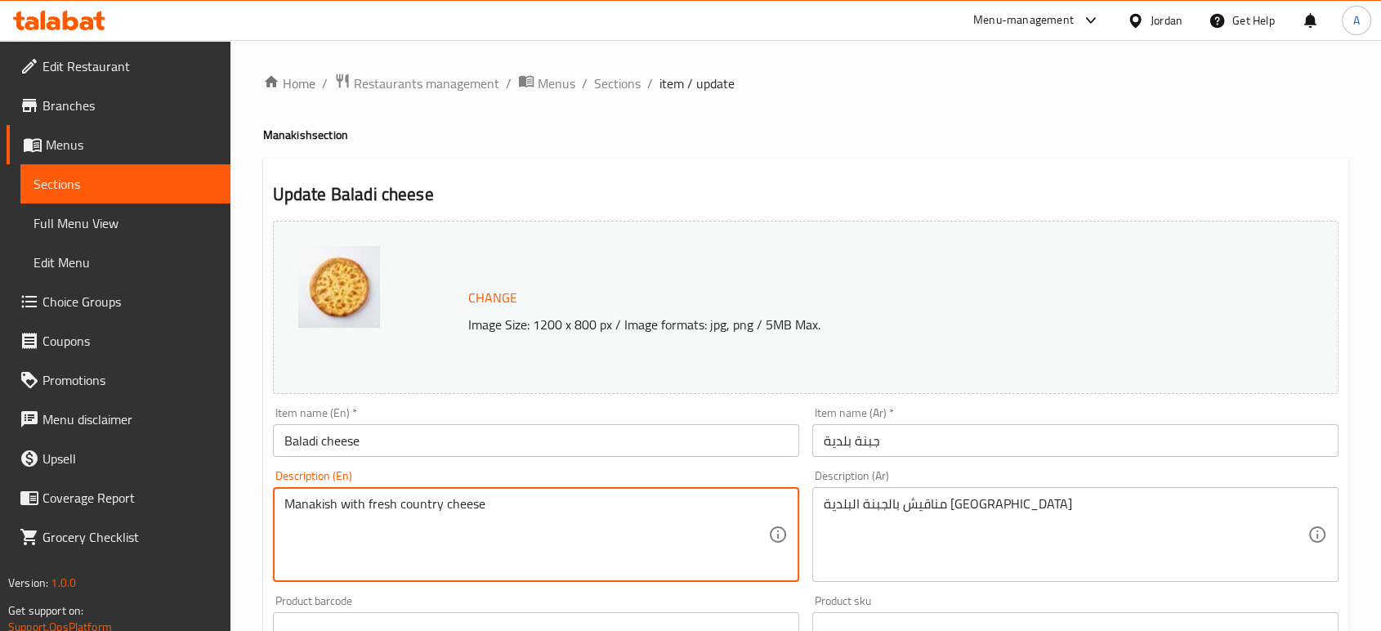
paste textarea "Baladi"
type textarea "Manakish with fresh Baladi cheese"
click at [449, 424] on input "Baladi cheese" at bounding box center [536, 440] width 526 height 33
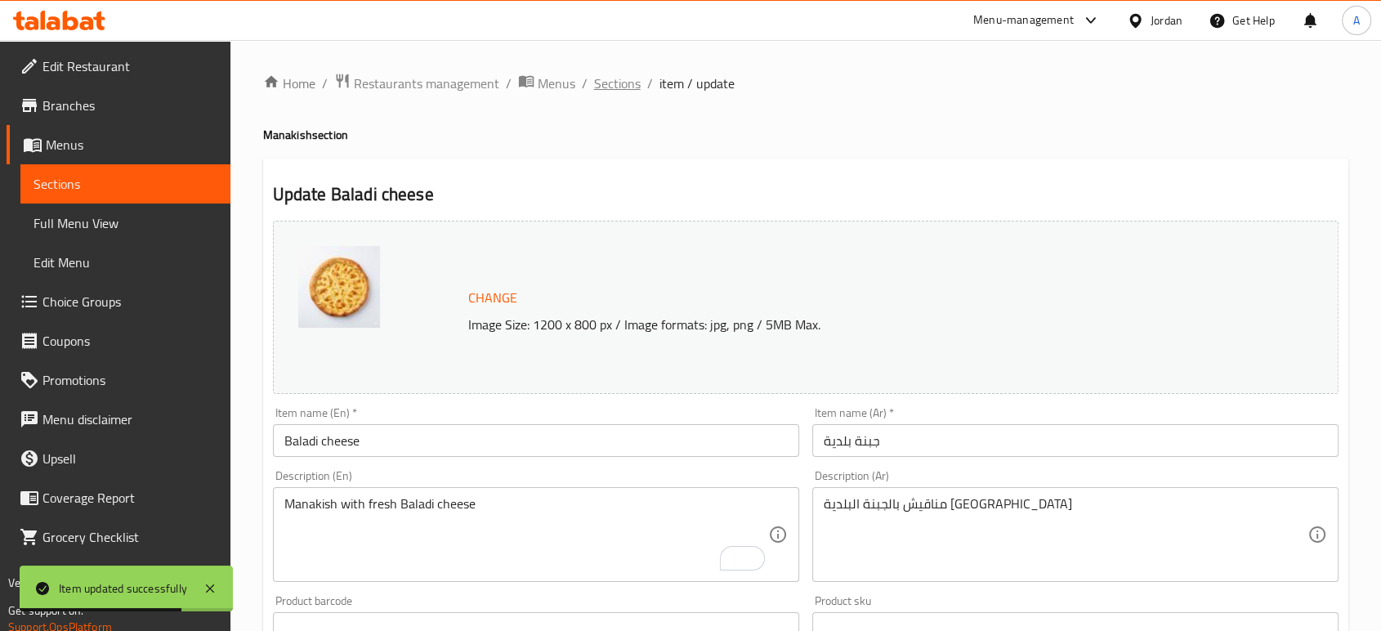
click at [636, 84] on span "Sections" at bounding box center [617, 84] width 47 height 20
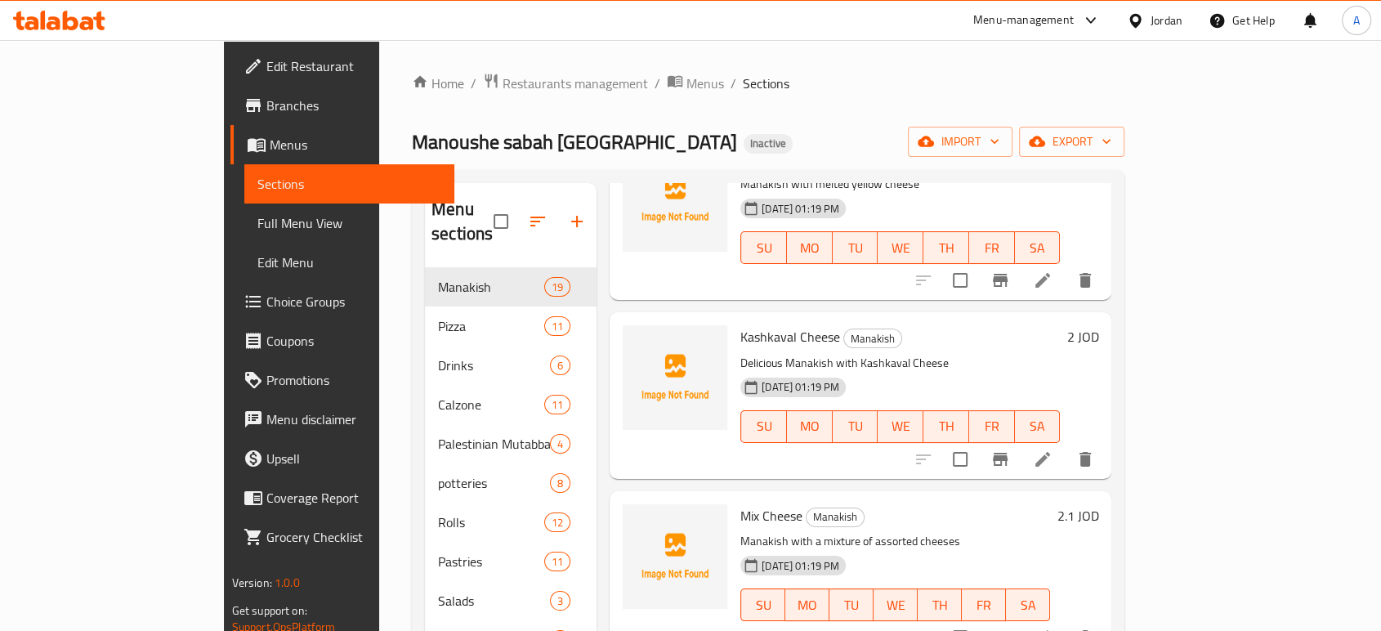
scroll to position [1634, 0]
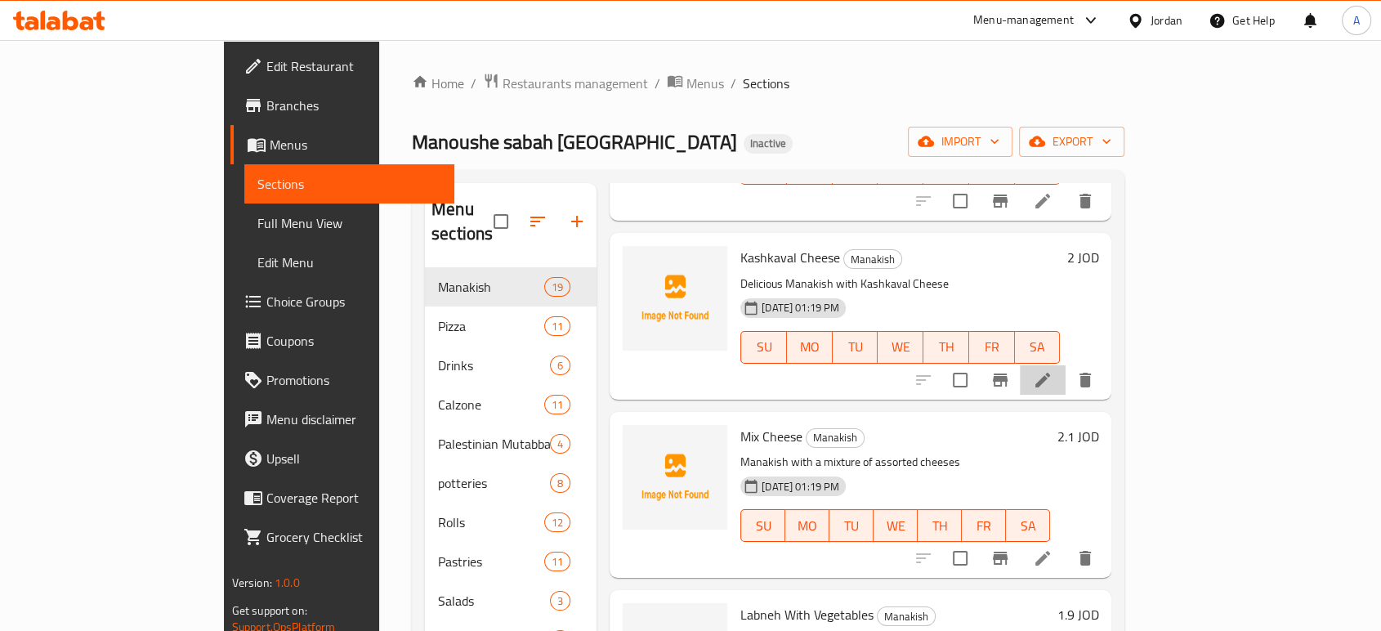
click at [1065, 365] on li at bounding box center [1042, 379] width 46 height 29
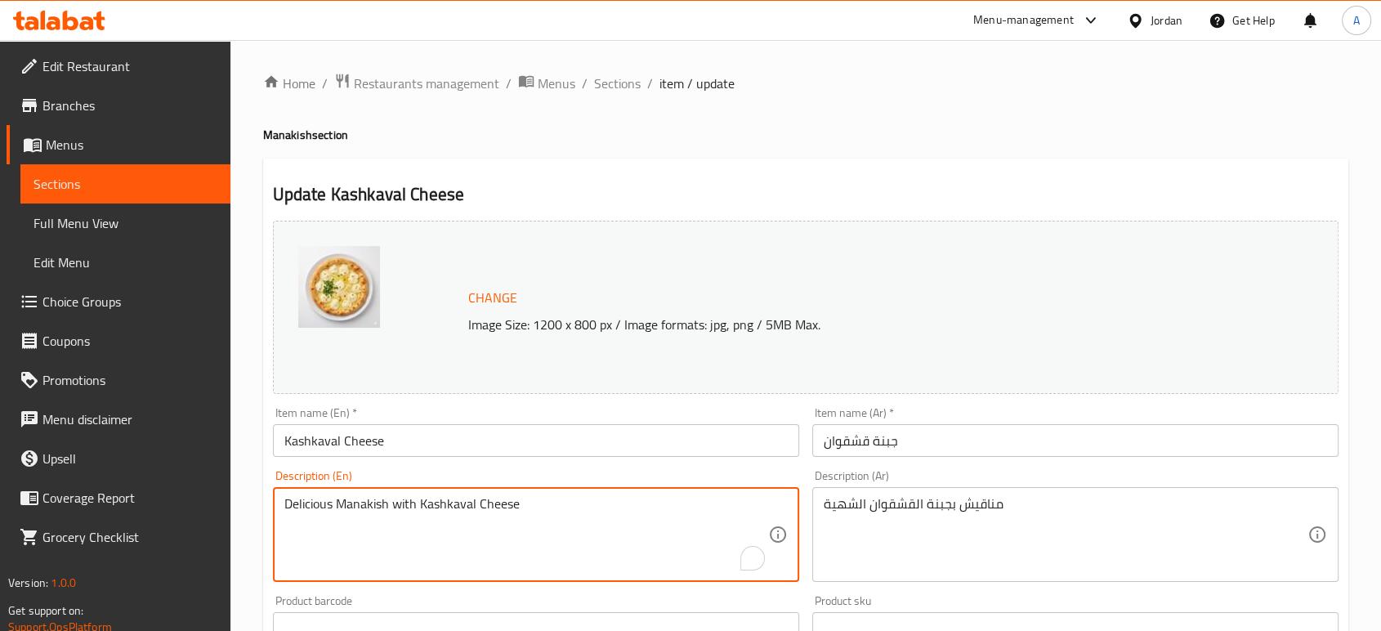
click at [588, 502] on textarea "Delicious Manakish with Kashkaval Cheese" at bounding box center [526, 535] width 484 height 78
paste textarea "Kashkaval Cheese Manaeesh, a flatbread with kashkaval cheese topping."
type textarea "Kashkaval Cheese Manaeesh, a flatbread with kashkaval cheese topping."
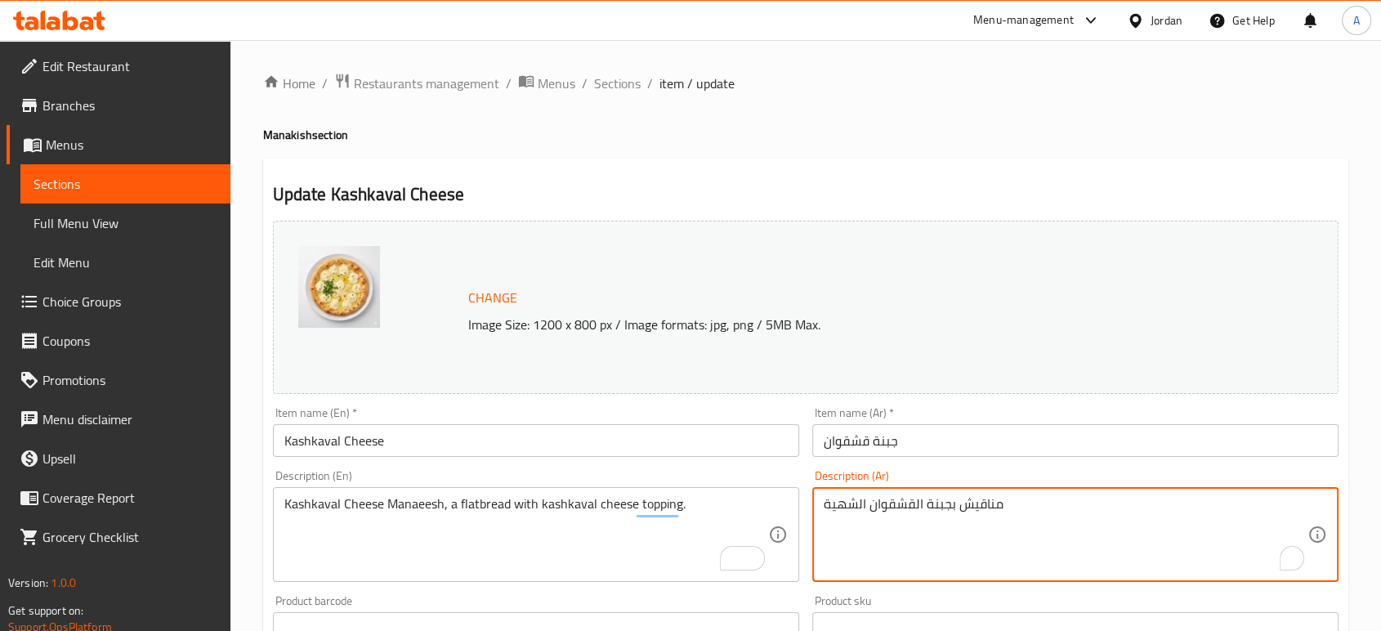
click at [890, 496] on textarea "مناقيش بجبنة القشقوان الشهية" at bounding box center [1065, 535] width 484 height 78
click at [891, 496] on textarea "مناقيش بجبنة القشقوان الشهية" at bounding box center [1065, 535] width 484 height 78
paste textarea "بنة قشقوان ، خبز مسطح مغطى بجبنة قشقوان."
type textarea "مناقيش جبنة قشقوان ، خبز مسطح مغطى بجبنة قشقوان."
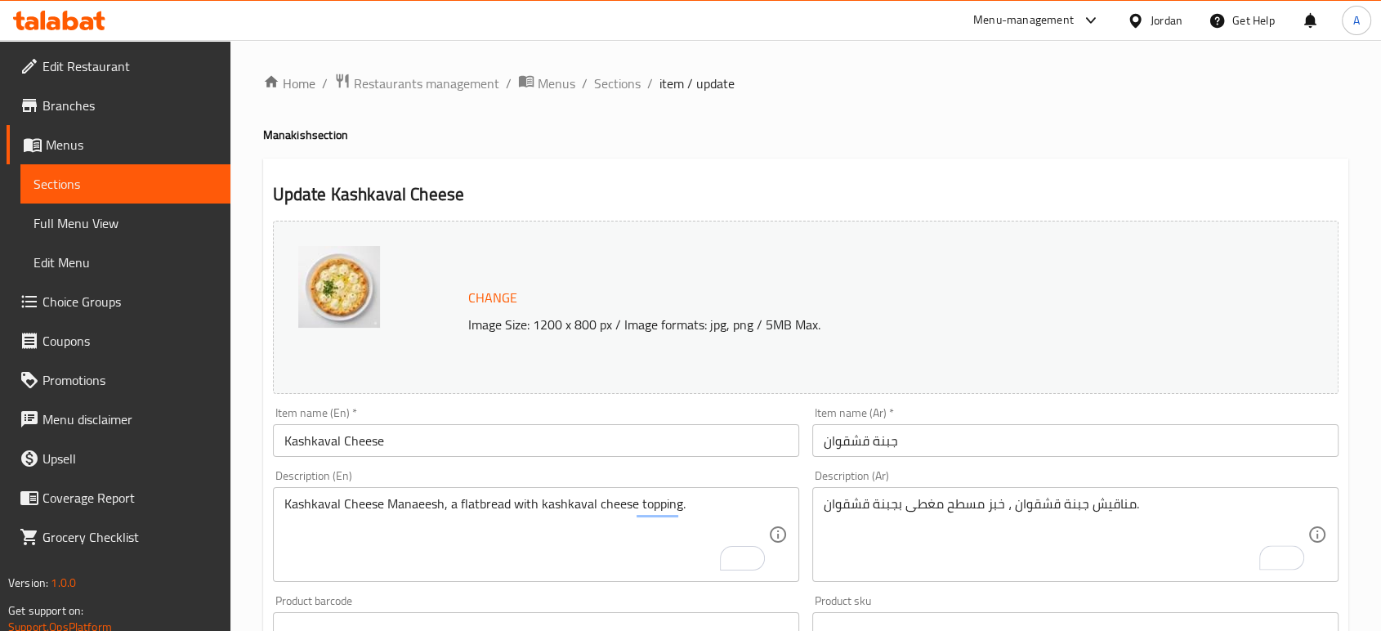
click at [961, 417] on div "Item name (Ar)   * جبنة قشقوان Item name (Ar) *" at bounding box center [1075, 432] width 526 height 50
click at [962, 437] on input "جبنة قشقوان" at bounding box center [1075, 440] width 526 height 33
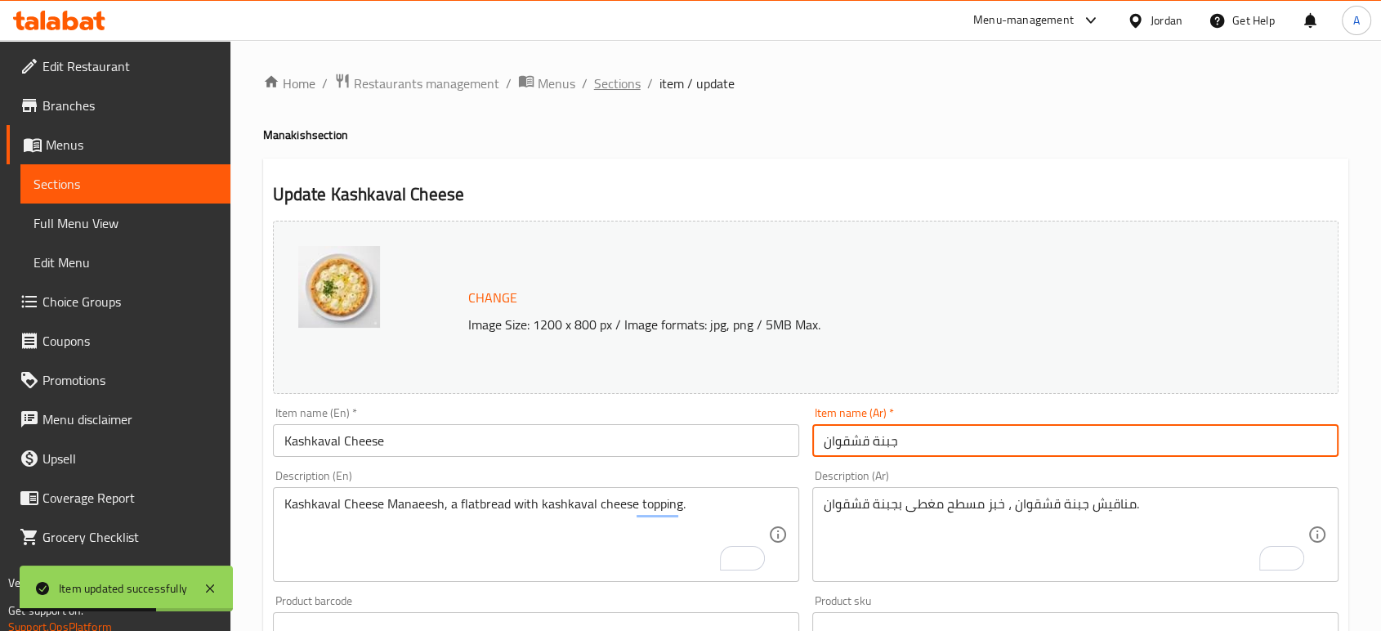
click at [594, 77] on span "Sections" at bounding box center [617, 84] width 47 height 20
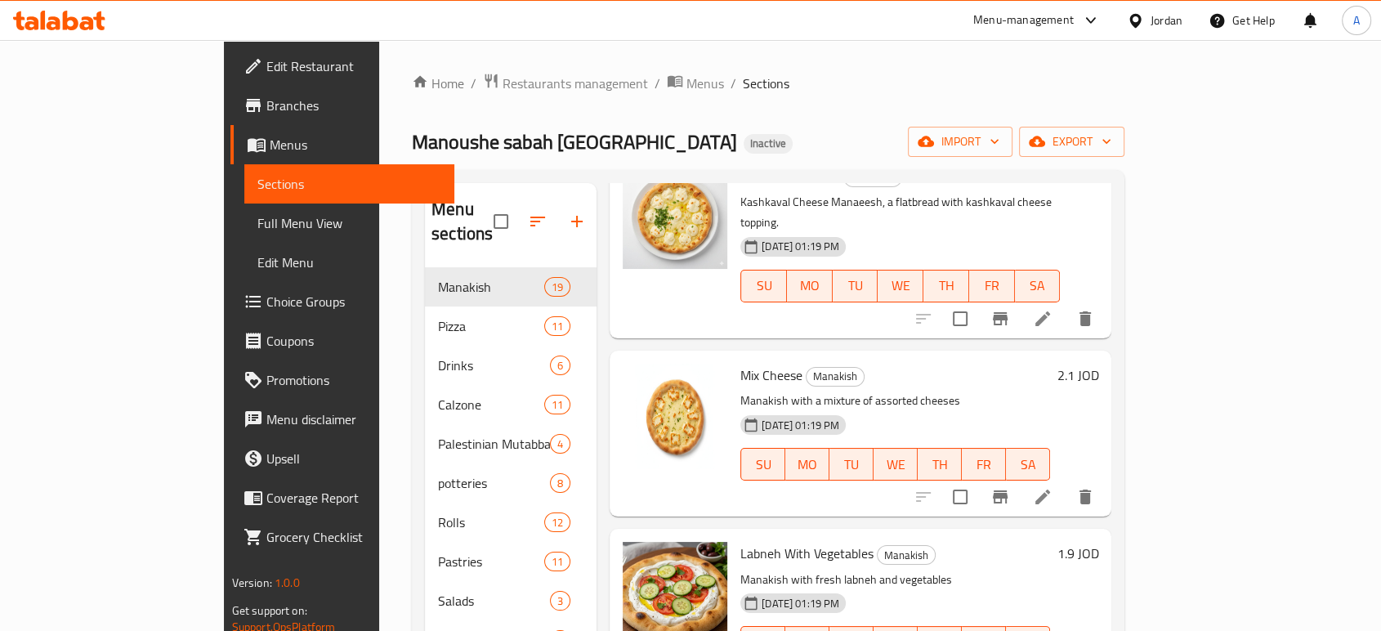
scroll to position [1815, 0]
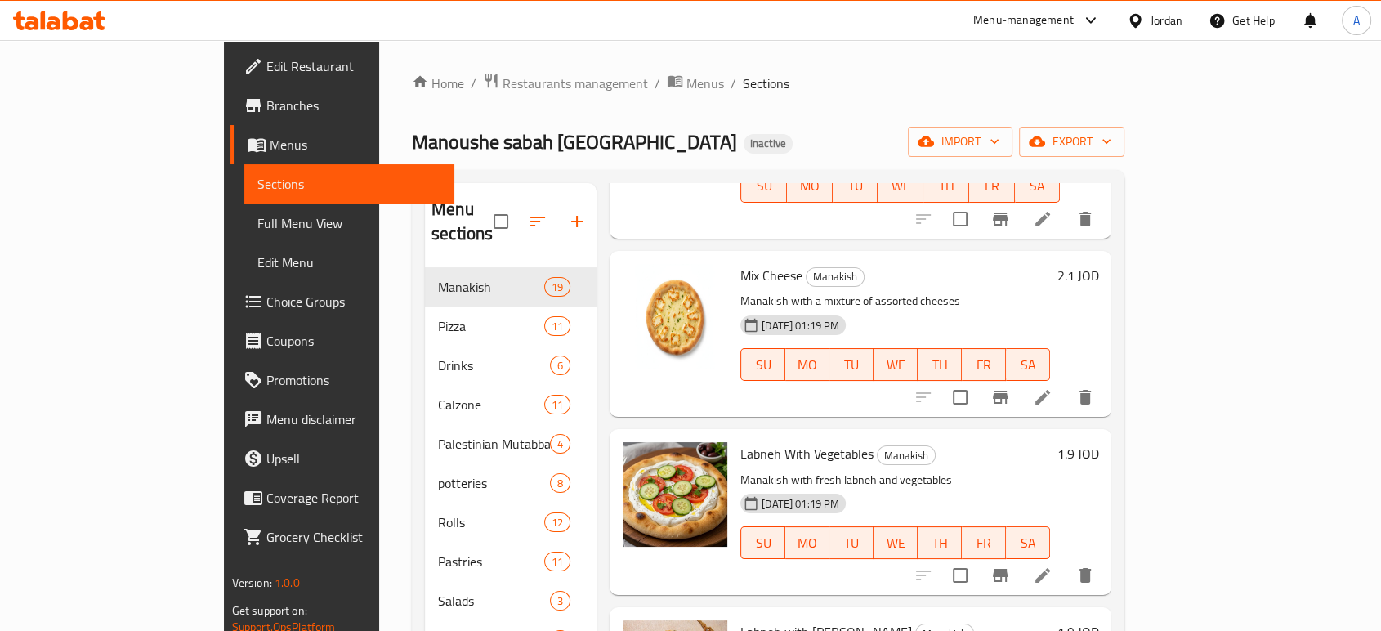
click at [1065, 382] on li at bounding box center [1042, 396] width 46 height 29
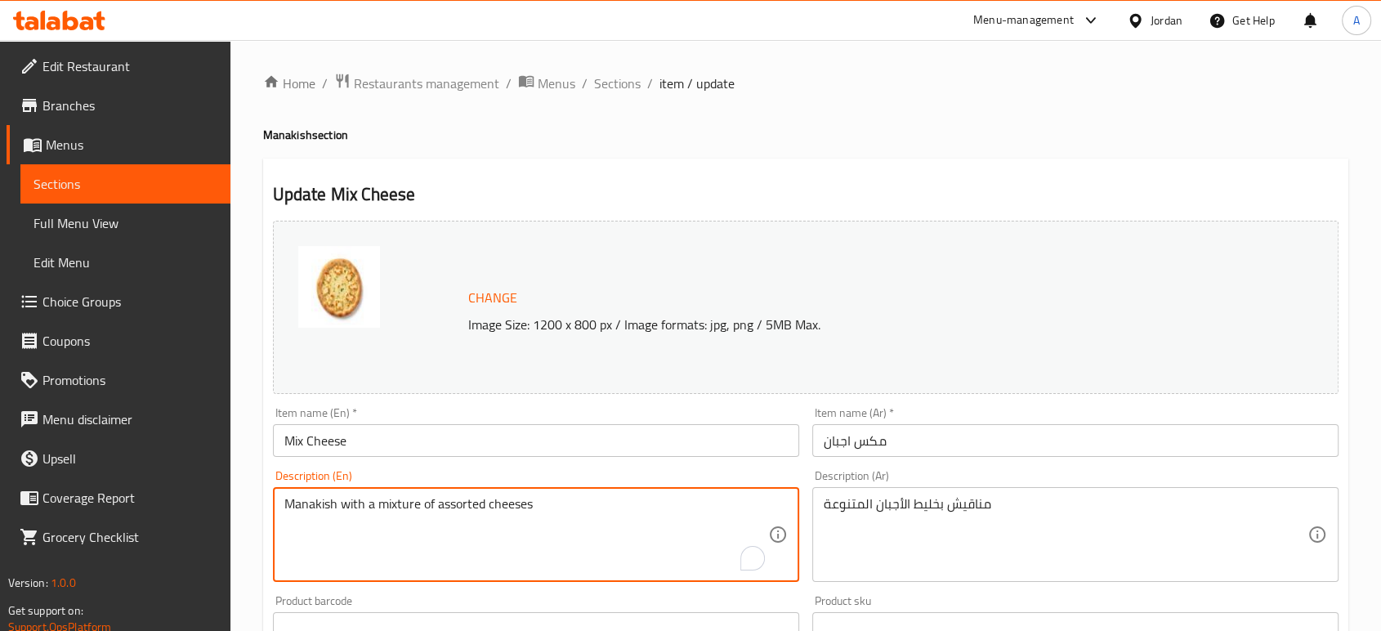
click at [542, 505] on textarea "Manakish with a mixture of assorted cheeses" at bounding box center [526, 535] width 484 height 78
paste textarea "Lebanese flatbread with a mix of cheddar cheese, roumi cheese and Parmesan Chee…"
type textarea "Lebanese flatbread with a mix of cheddar cheese, roumi cheese and Parmesan Chee…"
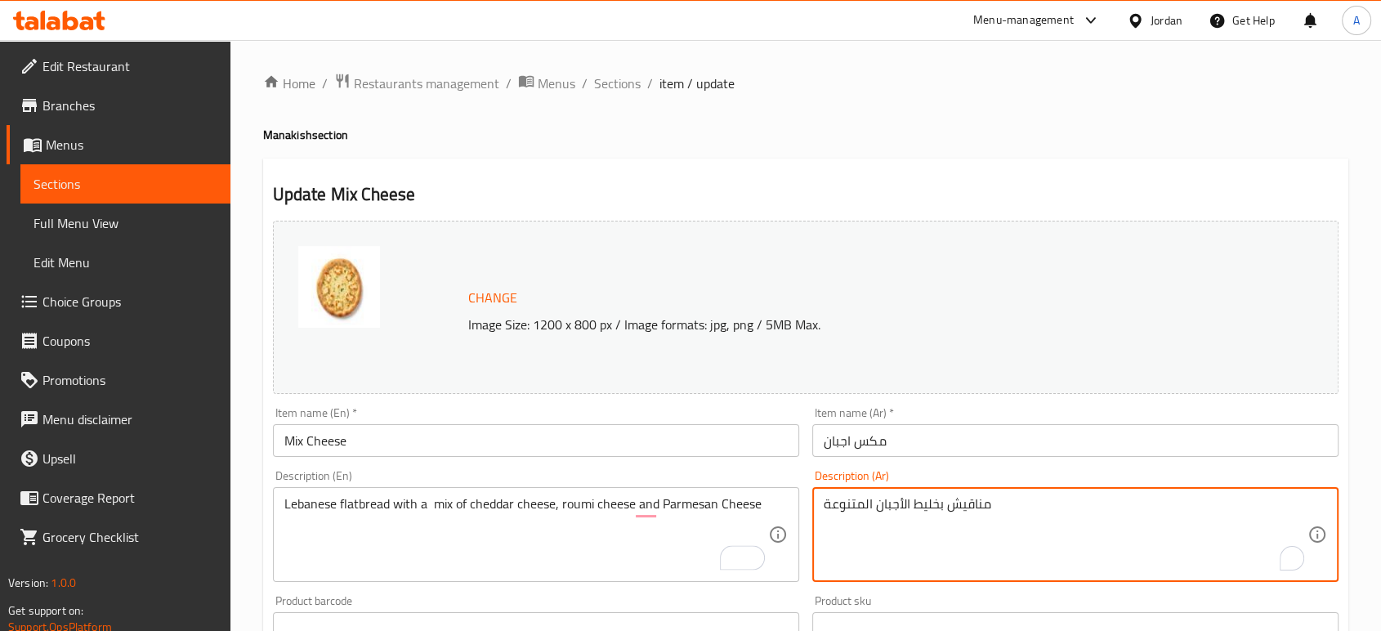
click at [889, 501] on textarea "مناقيش بخليط الأجبان المتنوعة" at bounding box center [1065, 535] width 484 height 78
paste textarea "خبز لبناني مسطح مزيج من جبنة الشيدر، جبنة رومي و جبنة بارميزان"
type textarea "خبز لبناني مسطح مزيج من جبنة الشيدر، جبنة رومي و جبنة بارميزان"
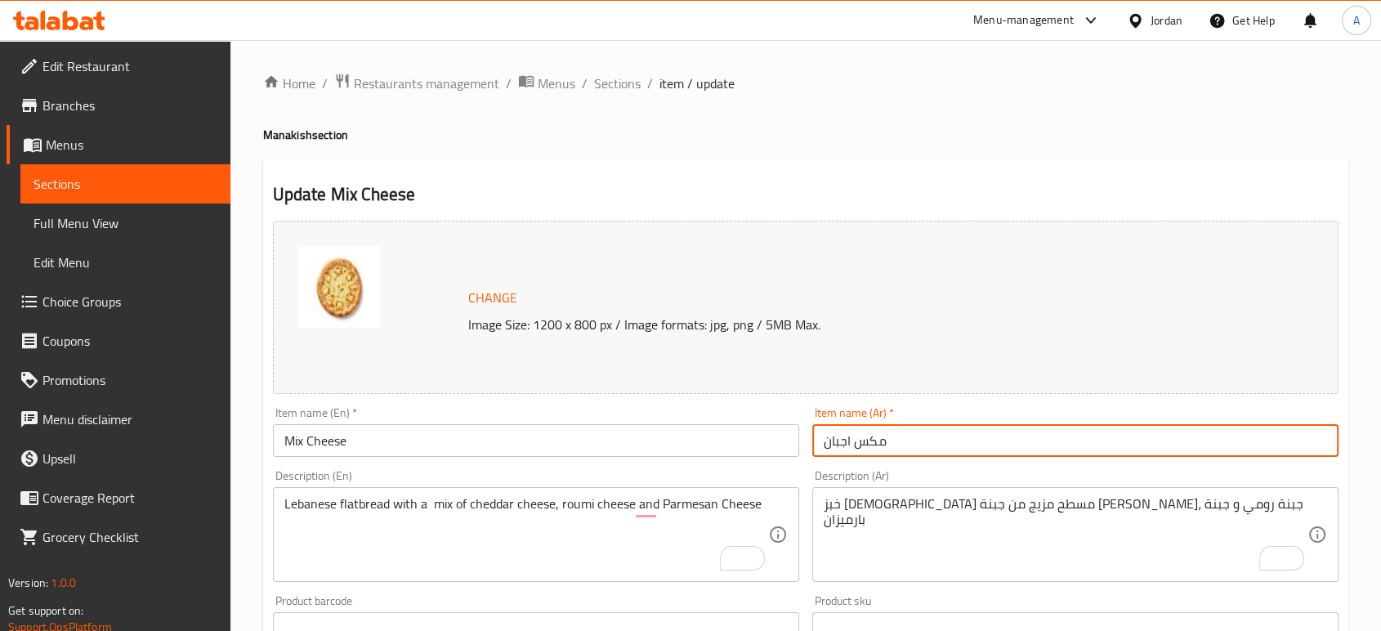
click at [921, 439] on input "مكس اجبان" at bounding box center [1075, 440] width 526 height 33
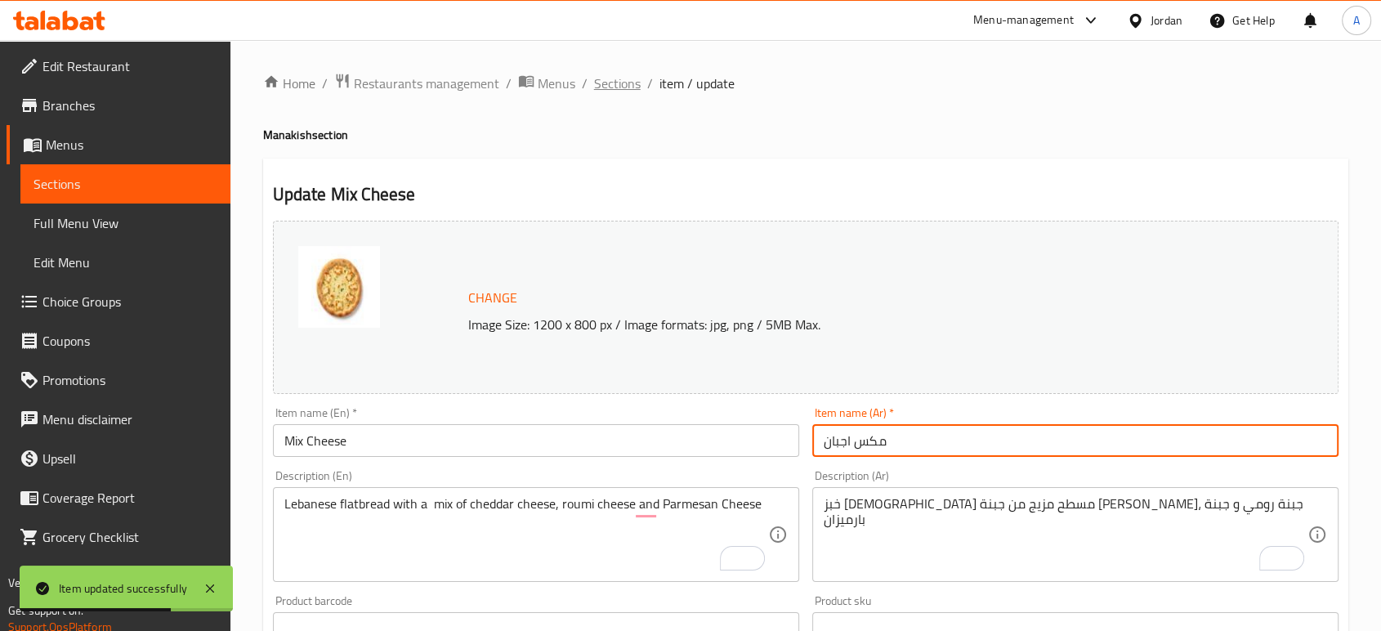
click at [620, 85] on span "Sections" at bounding box center [617, 84] width 47 height 20
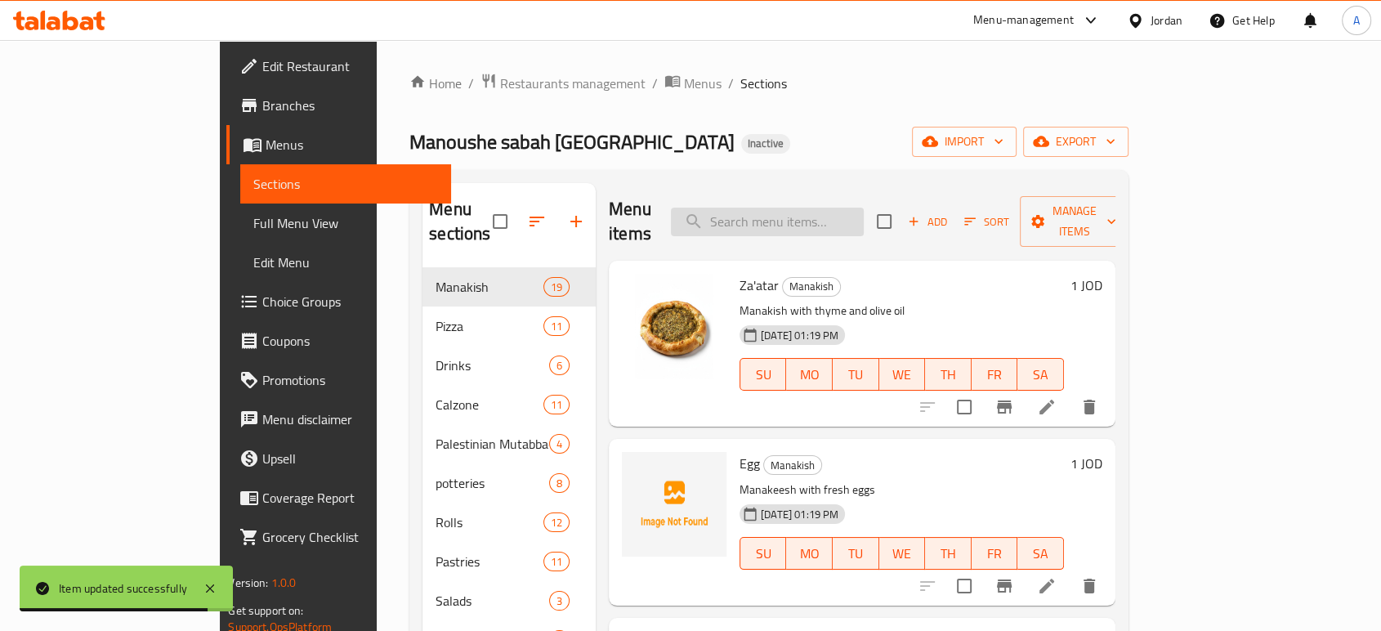
click at [863, 213] on input "search" at bounding box center [767, 221] width 193 height 29
paste input "Muhammara With Qashquan"
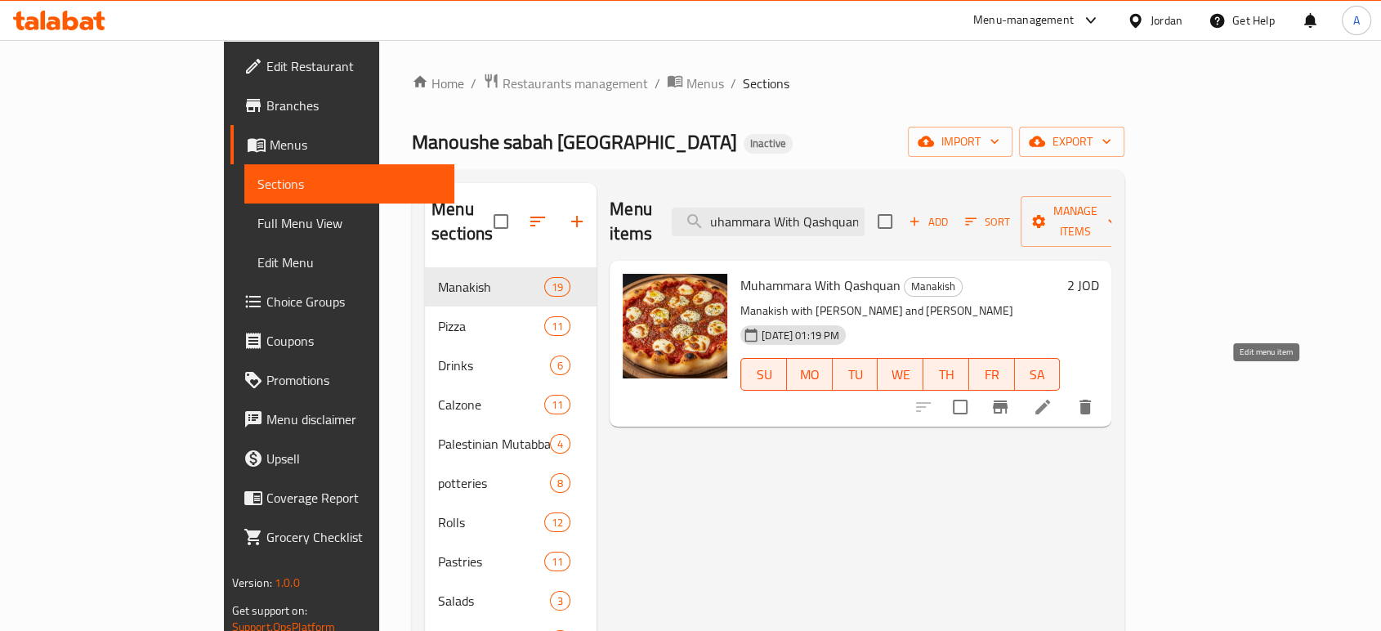
type input "Muhammara With Qashquan"
click at [1052, 397] on icon at bounding box center [1043, 407] width 20 height 20
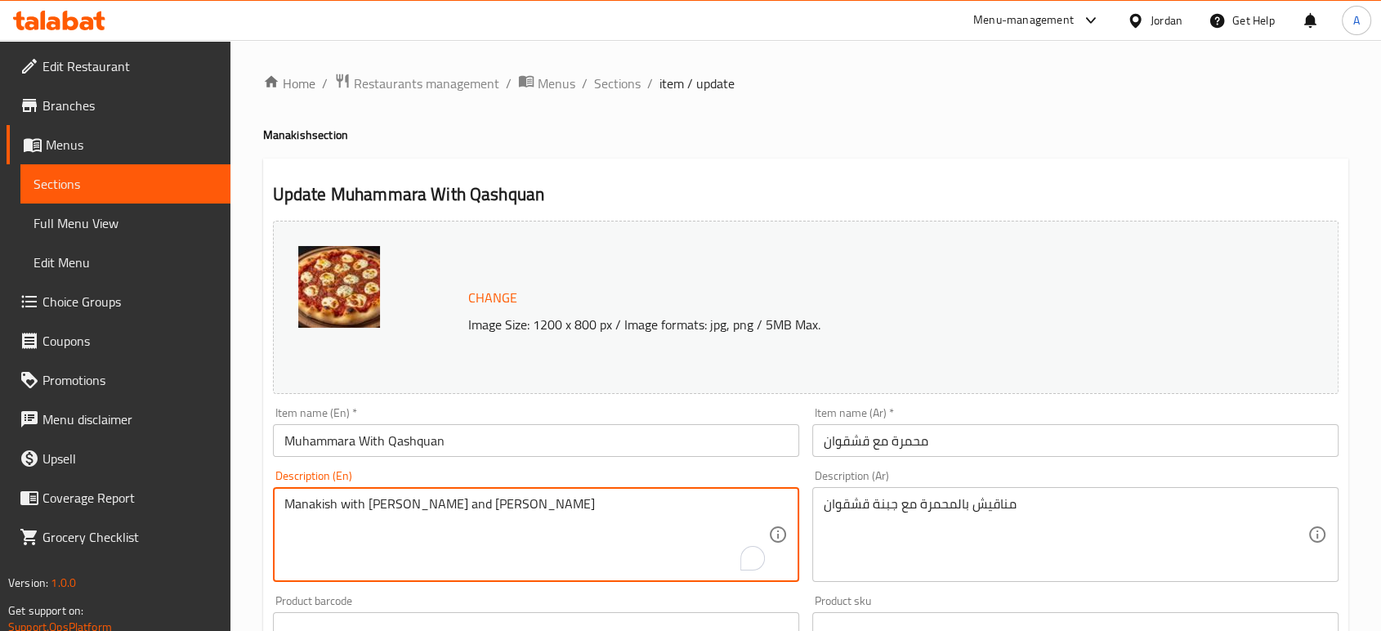
click at [495, 502] on textarea "Manakish with Muhammara and Kashkawan Cheese" at bounding box center [526, 535] width 484 height 78
click at [832, 441] on input "محمرة مع قشقوان" at bounding box center [1075, 440] width 526 height 33
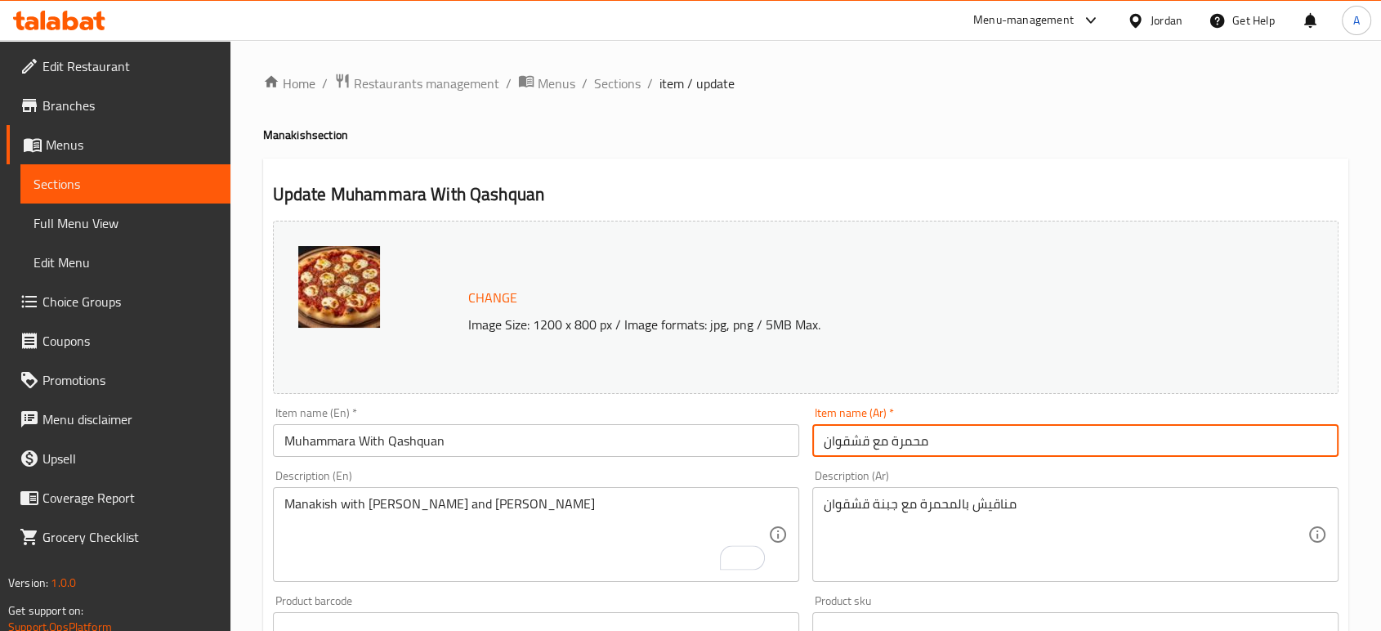
click at [832, 441] on input "محمرة مع قشقوان" at bounding box center [1075, 440] width 526 height 33
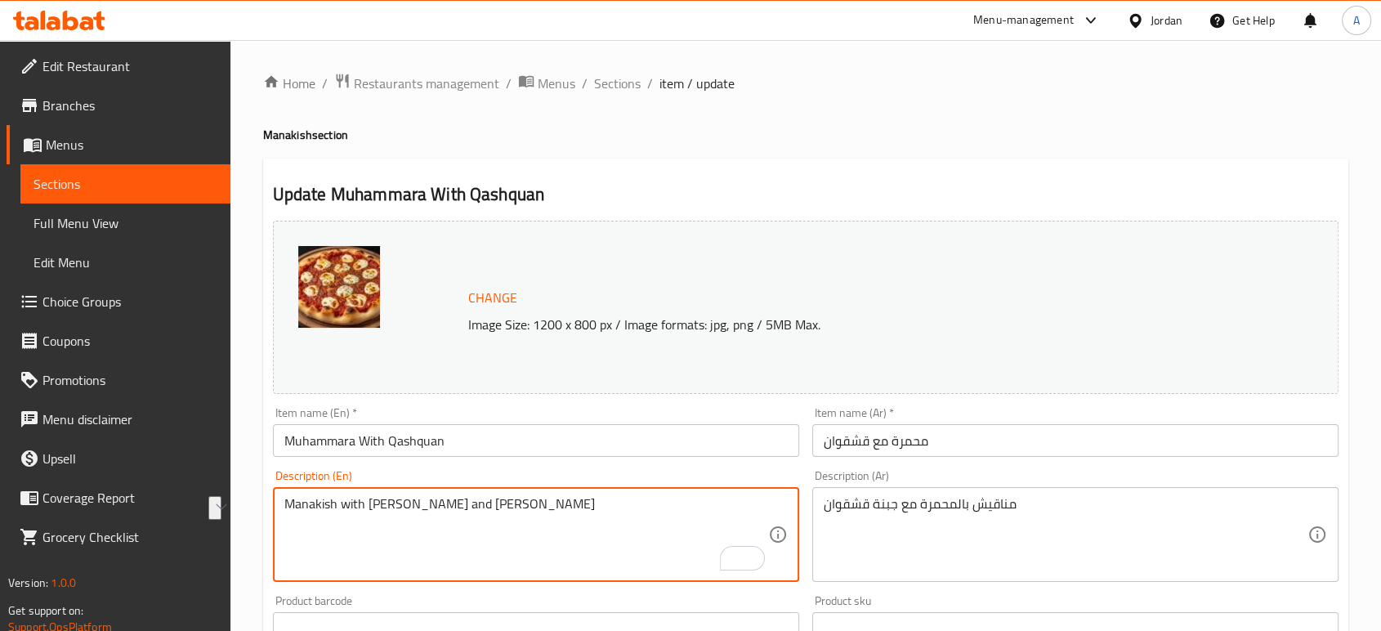
drag, startPoint x: 576, startPoint y: 504, endPoint x: 467, endPoint y: 509, distance: 108.8
paste textarea "val"
click at [500, 508] on textarea "Manakish with Muhammara and Kashkaval Cheese" at bounding box center [526, 535] width 484 height 78
type textarea "Manakish with Muhammara and Kashkaval Cheese"
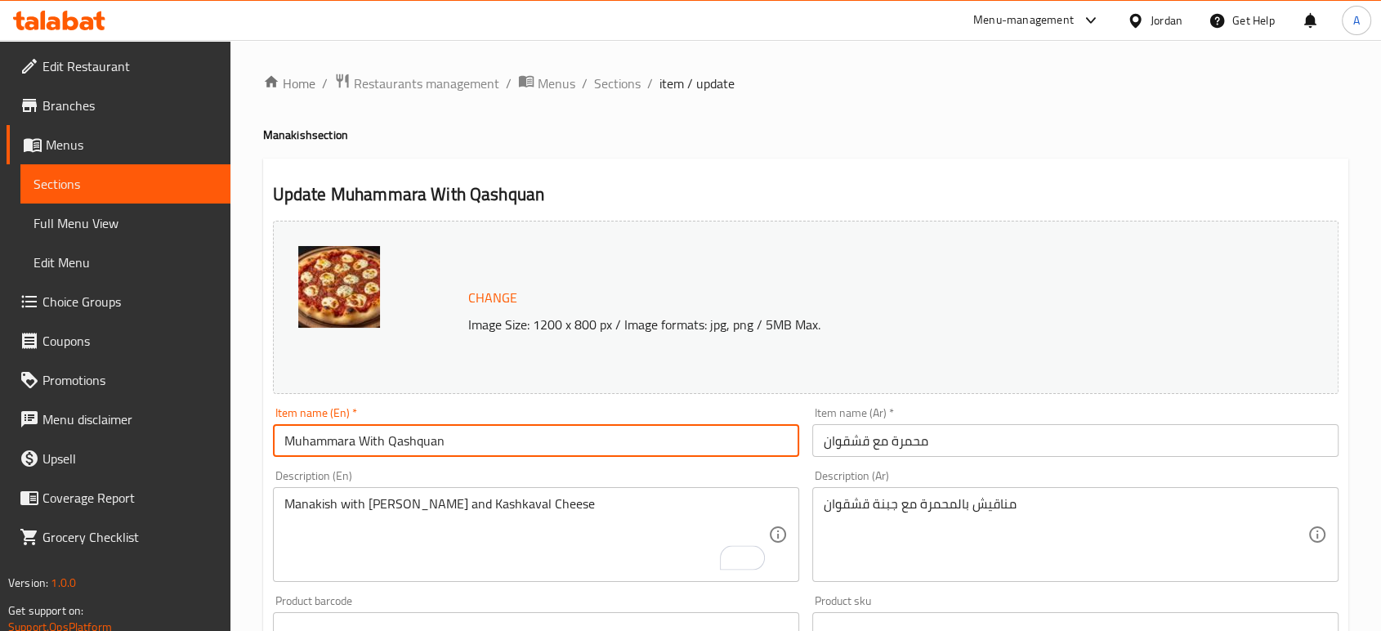
click at [307, 442] on input "Muhammara With Qashquan" at bounding box center [536, 440] width 526 height 33
click at [399, 436] on input "Muhammara With Qashquan" at bounding box center [536, 440] width 526 height 33
paste input "Kashkaval"
type input "Muhammara With Kashkaval"
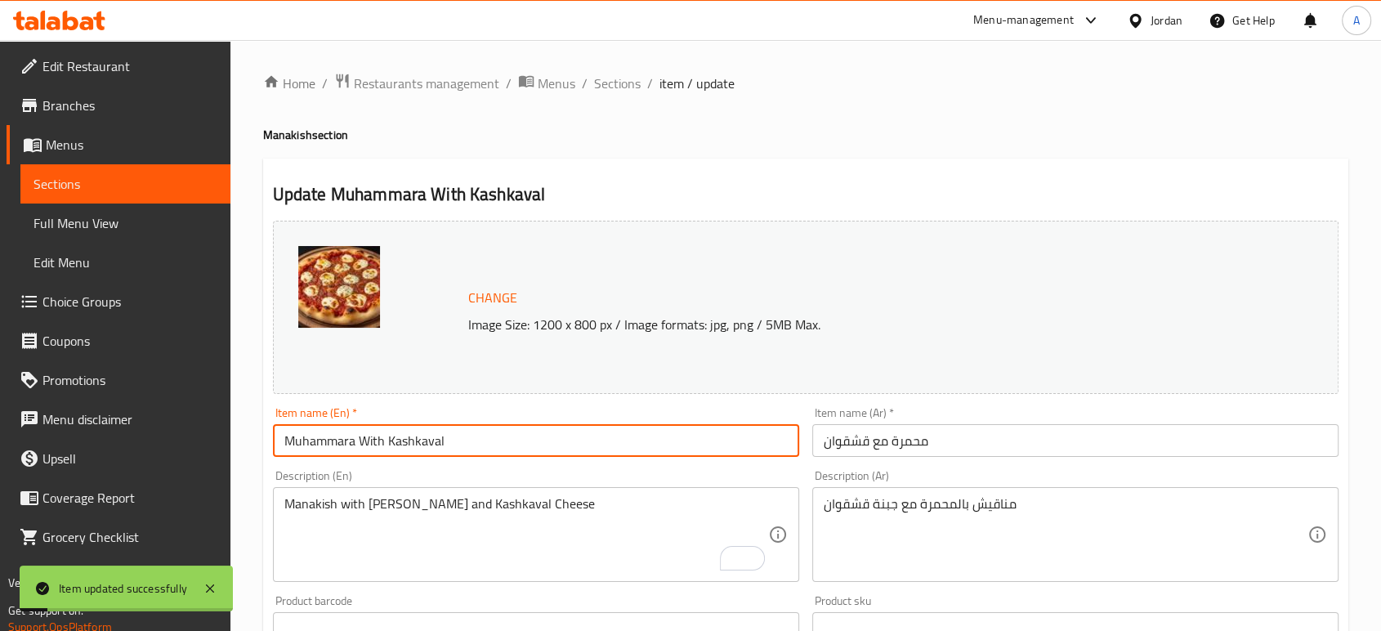
drag, startPoint x: 443, startPoint y: 444, endPoint x: 283, endPoint y: 449, distance: 160.2
click at [283, 449] on input "Muhammara With Kashkaval" at bounding box center [536, 440] width 526 height 33
click at [563, 494] on div "Manakish with Muhammara and Kashkaval Cheese Description (En)" at bounding box center [536, 534] width 526 height 95
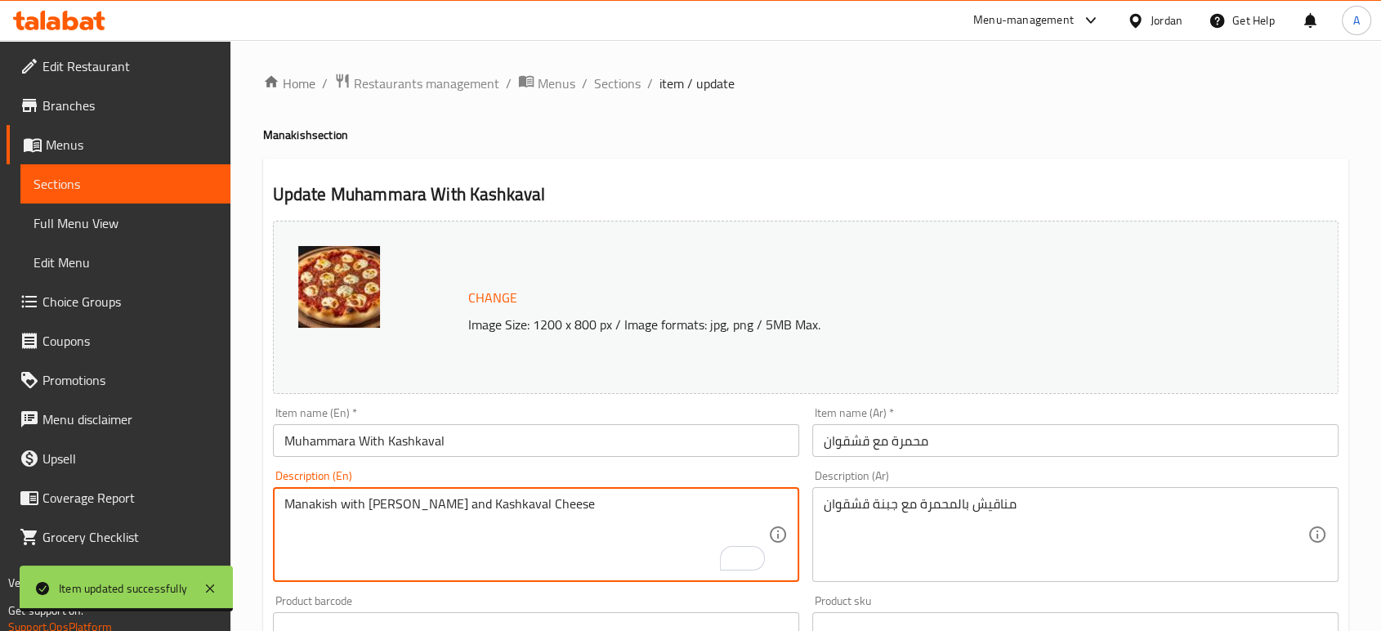
click at [563, 494] on div "Manakish with Muhammara and Kashkaval Cheese Description (En)" at bounding box center [536, 534] width 526 height 95
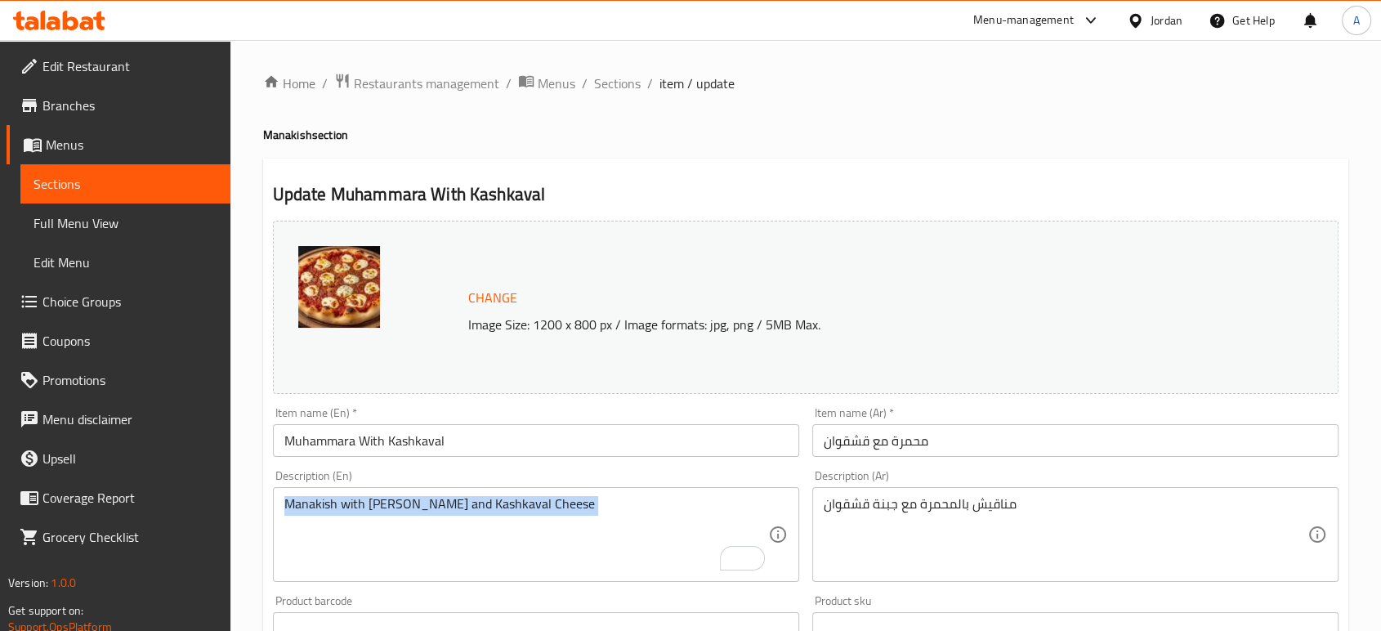
click at [563, 494] on div "Manakish with Muhammara and Kashkaval Cheese Description (En)" at bounding box center [536, 534] width 526 height 95
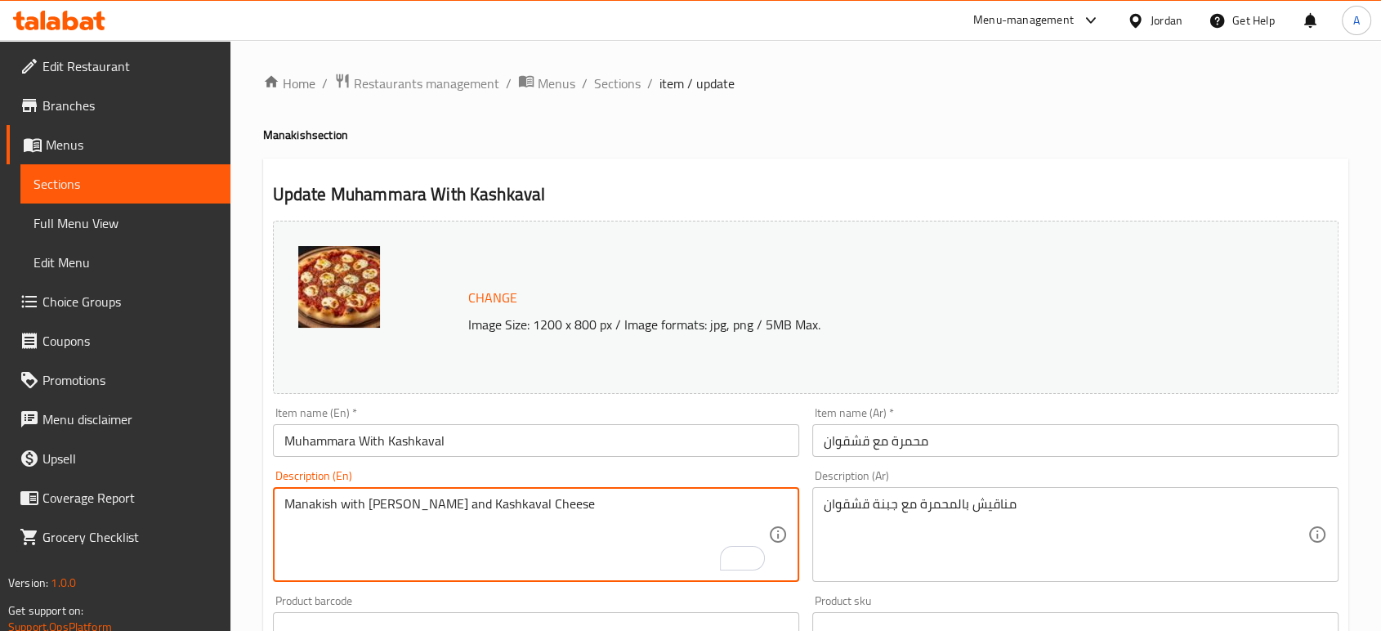
click at [563, 506] on textarea "Manakish with Muhammara and Kashkaval Cheese" at bounding box center [526, 535] width 484 height 78
click at [564, 506] on textarea "Manakish with Muhammara and Kashkaval Cheese" at bounding box center [526, 535] width 484 height 78
paste textarea "Walnuts, Red bell peppers, Breadcrumbs, Pomegranate molasses, Garlic, Lemon jui…"
type textarea "Walnuts, Red bell peppers, Breadcrumbs, Pomegranate molasses, Garlic, Lemon jui…"
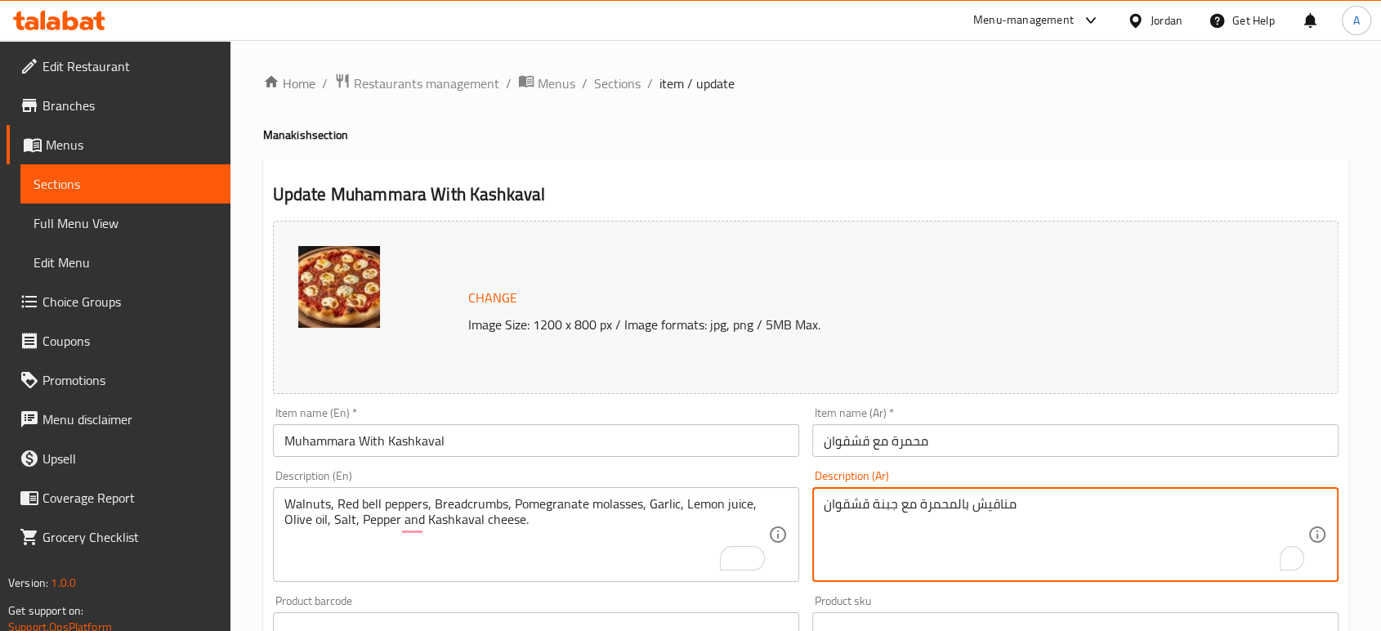
click at [894, 517] on textarea "مناقيش بالمحمرة مع جبنة قشقوان" at bounding box center [1065, 535] width 484 height 78
click at [894, 516] on textarea "مناقيش بالمحمرة مع جبنة قشقوان" at bounding box center [1065, 535] width 484 height 78
paste textarea "جوز, فلفل أحمر حلو، بقسماط، دبس الرمان، ثوم، عصير ليمون، زيت الزيتون، ملح، فلفل…"
type textarea "جوز, فلفل أحمر حلو، بقسماط، دبس الرمان، ثوم، عصير ليمون، زيت الزيتون، ملح، فلفل…"
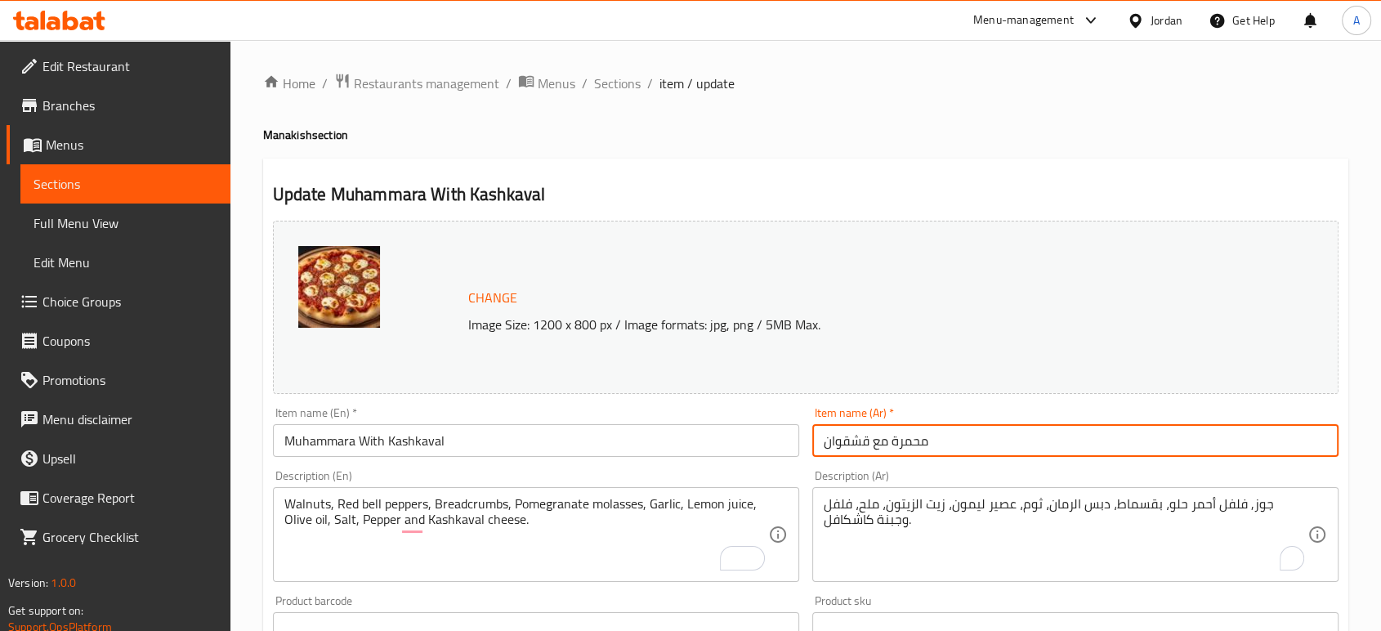
click at [957, 440] on input "محمرة مع قشقوان" at bounding box center [1075, 440] width 526 height 33
click at [622, 69] on div "Home / Restaurants management / Menus / Sections / item / update Manakish secti…" at bounding box center [805, 609] width 1150 height 1138
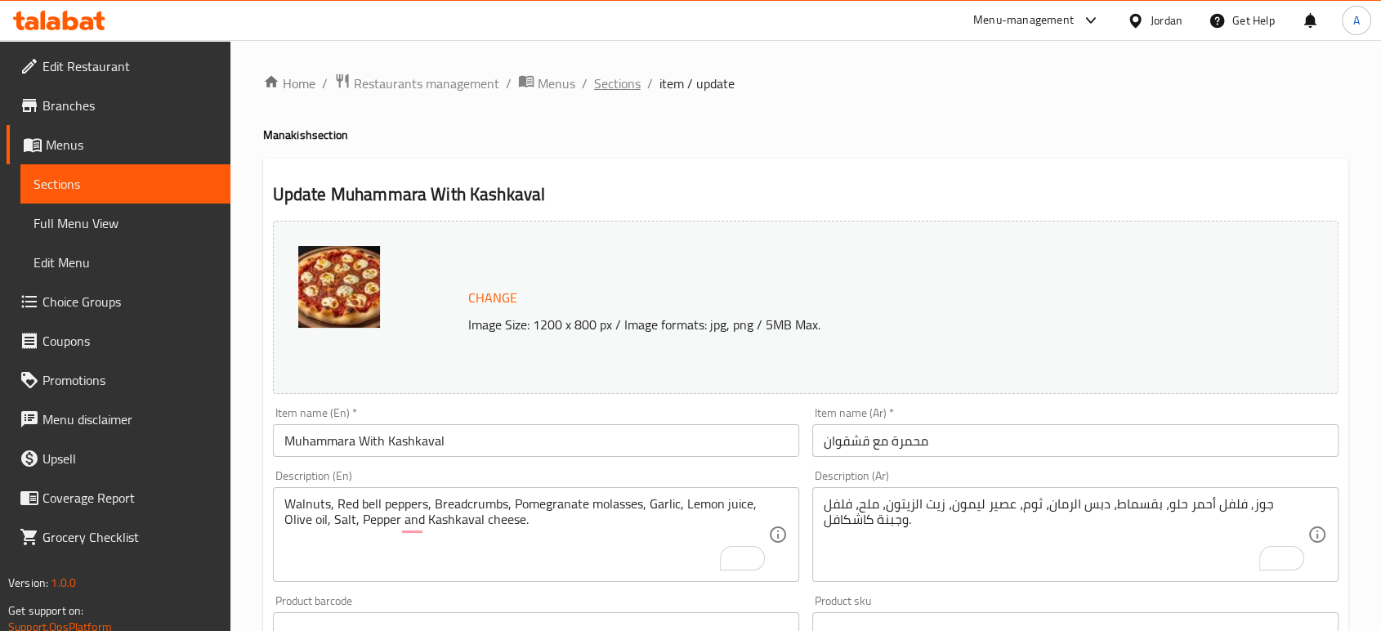
click at [627, 79] on span "Sections" at bounding box center [617, 84] width 47 height 20
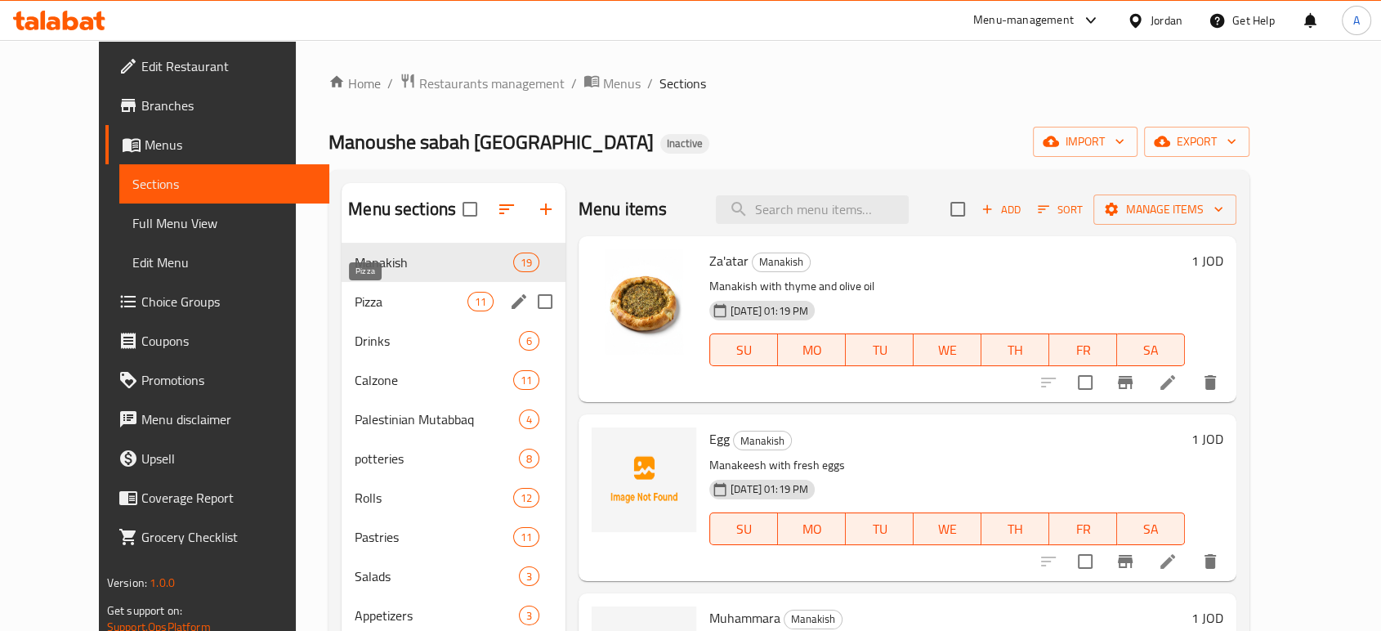
click at [355, 299] on span "Pizza" at bounding box center [411, 302] width 112 height 20
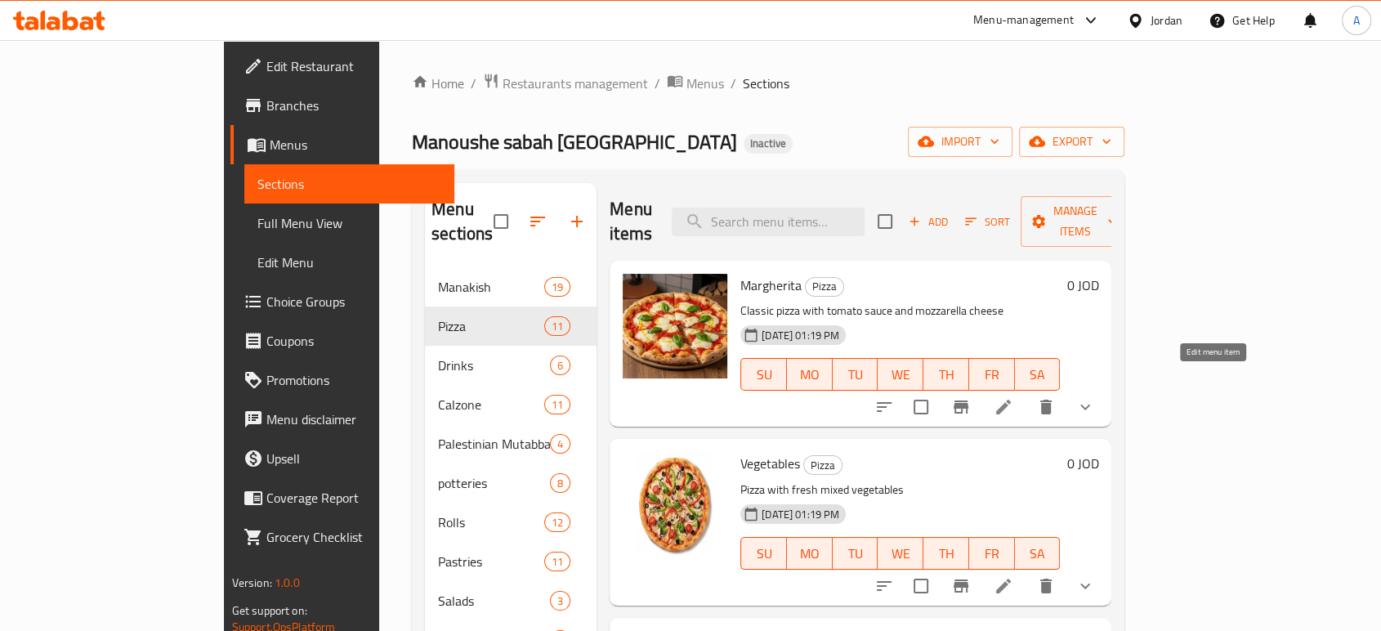
click at [1013, 397] on icon at bounding box center [1003, 407] width 20 height 20
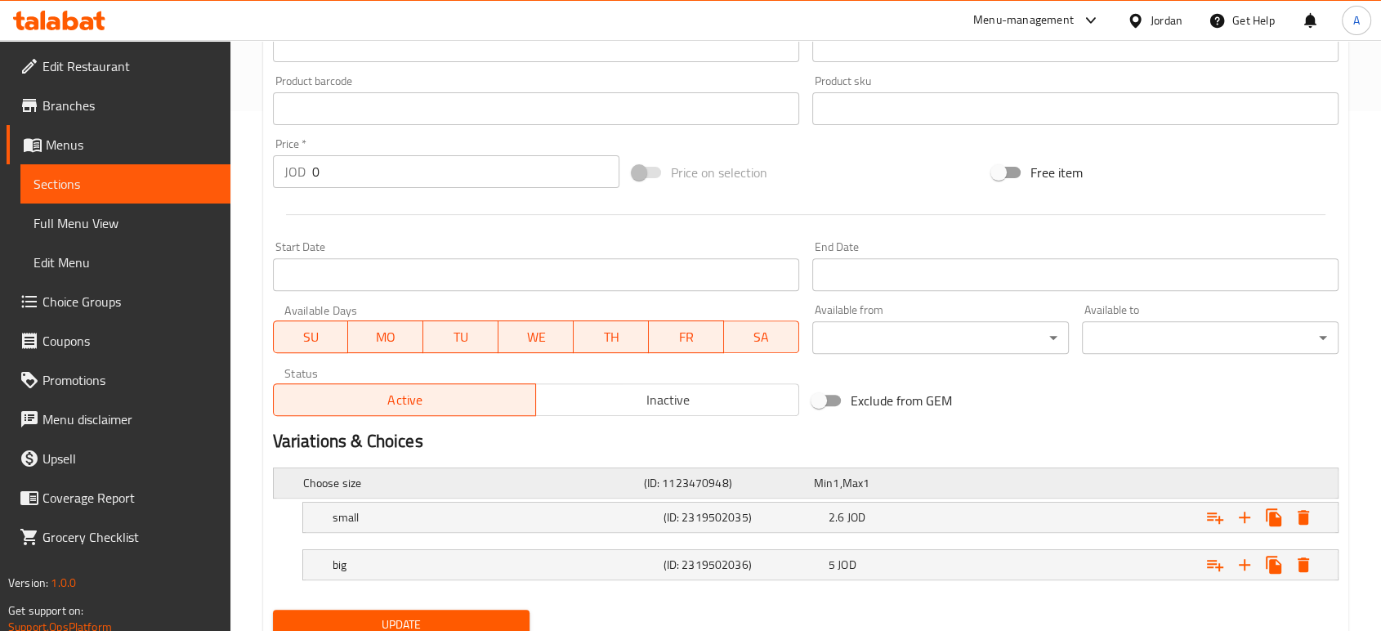
scroll to position [571, 0]
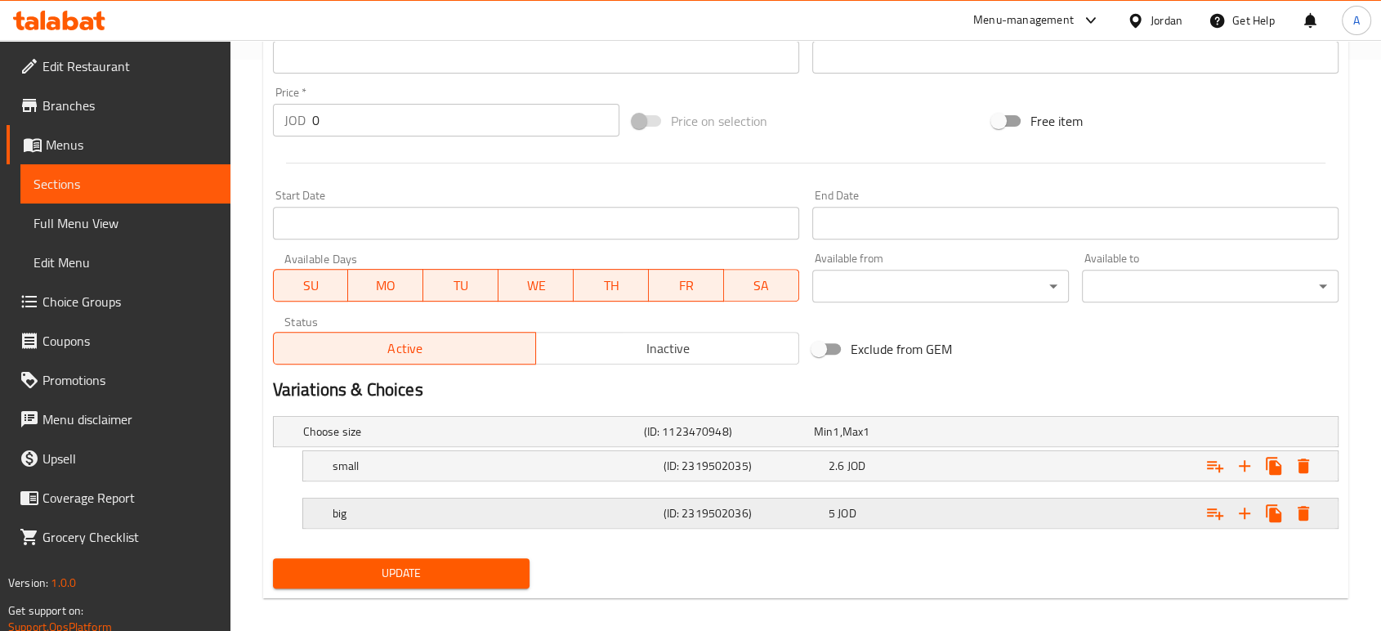
click at [682, 511] on h5 "(ID: 2319502036)" at bounding box center [741, 513] width 158 height 16
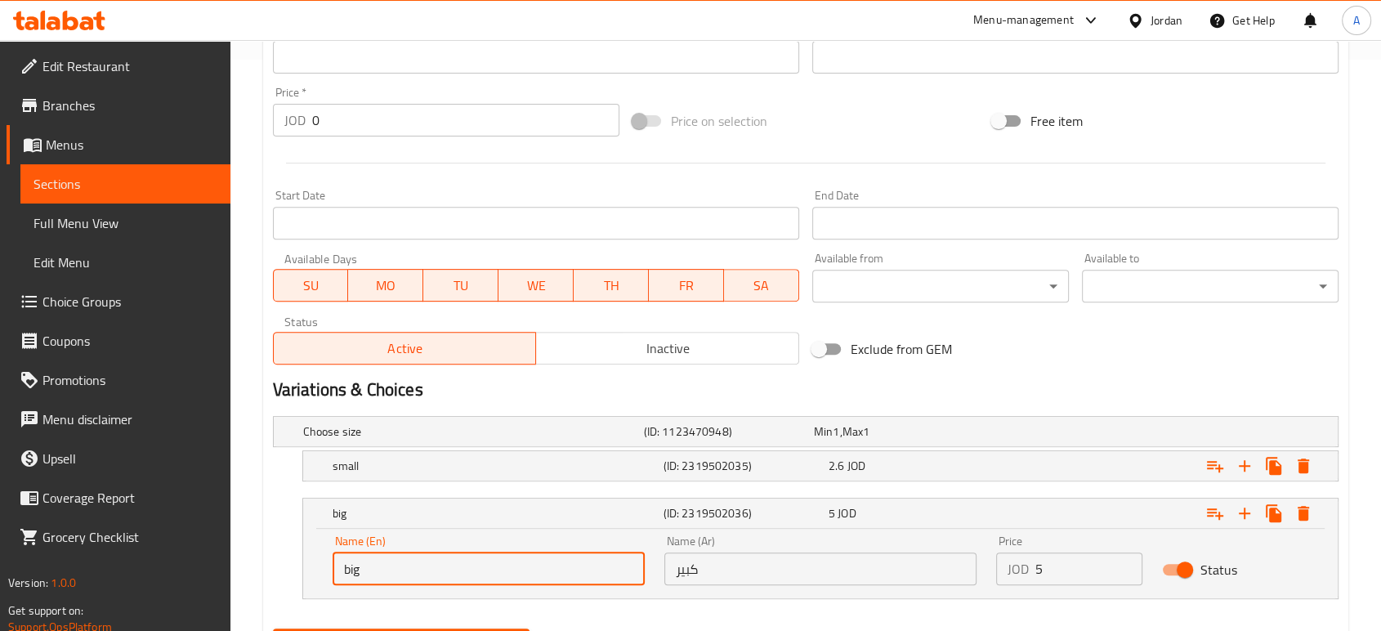
drag, startPoint x: 414, startPoint y: 569, endPoint x: 472, endPoint y: 554, distance: 59.8
click at [274, 566] on div "big (ID: 2319502036) 5 JOD Name (En) big Name (En) Name (Ar) كبير Name (Ar) Pri…" at bounding box center [805, 547] width 1065 height 101
type input "Large"
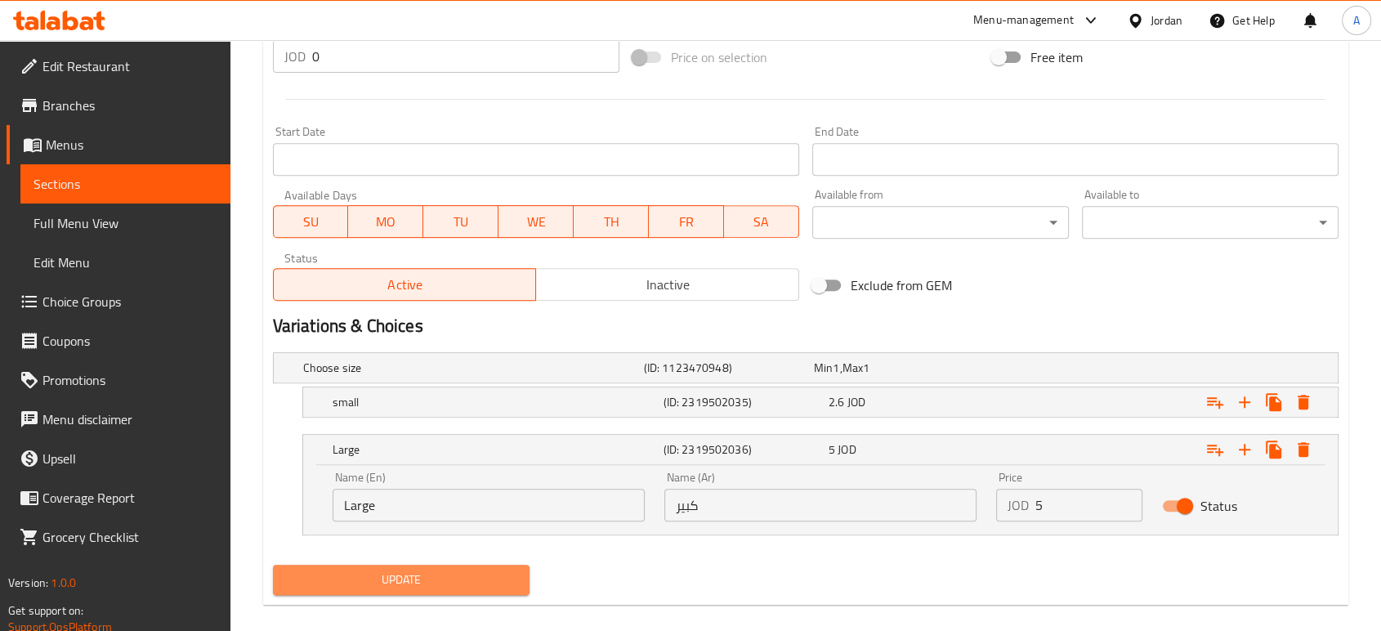
click at [462, 576] on span "Update" at bounding box center [401, 579] width 230 height 20
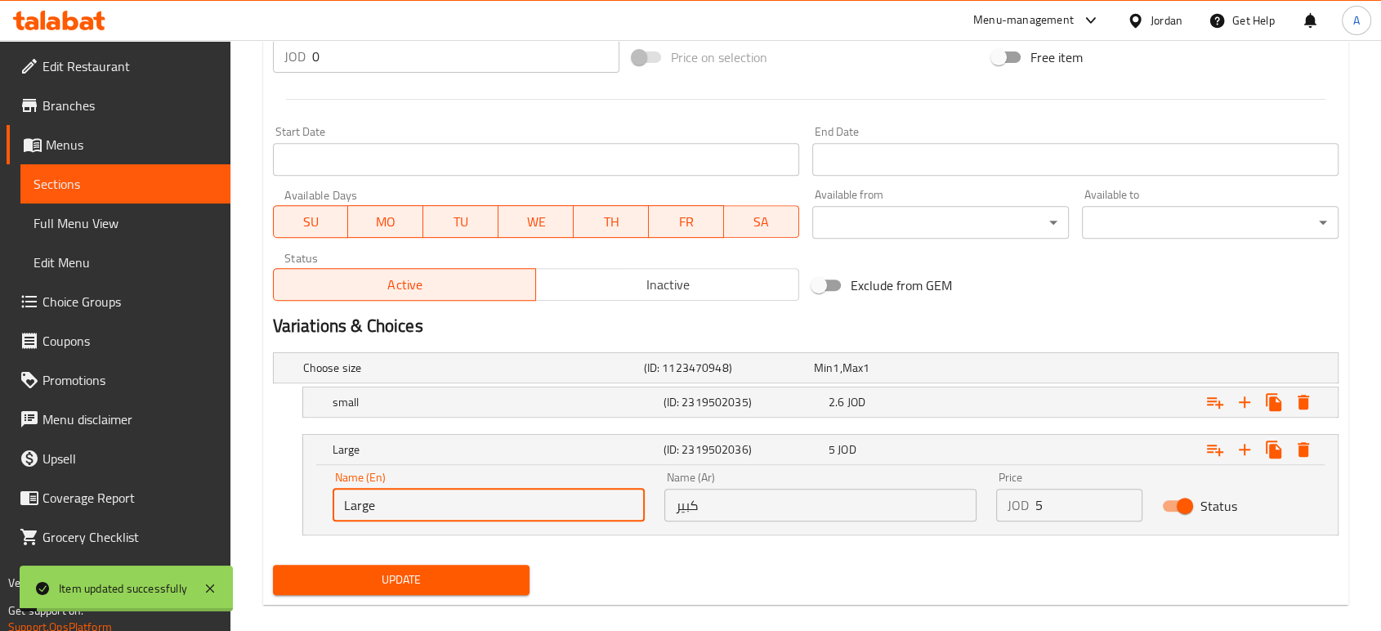
click at [442, 511] on input "Large" at bounding box center [488, 504] width 312 height 33
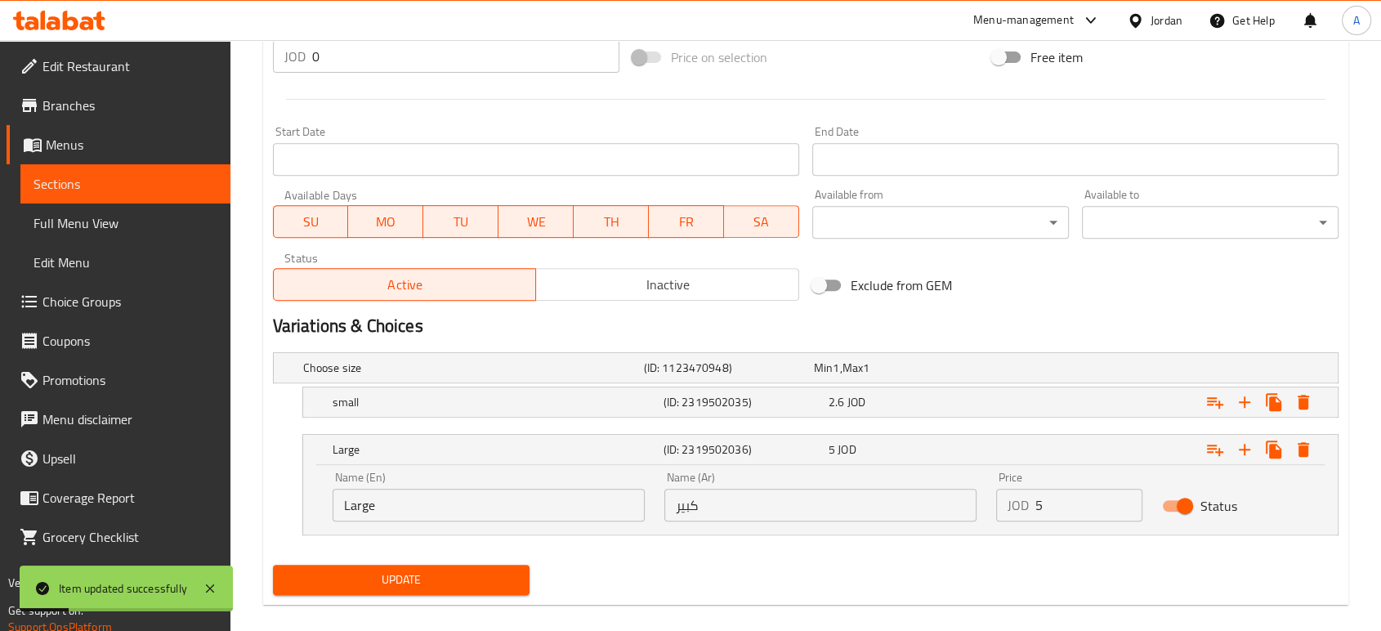
click at [678, 553] on div "Choose size (ID: 1123470948) Min 1 , Max 1 Name (En) Choose size Name (En) Name…" at bounding box center [805, 452] width 1078 height 212
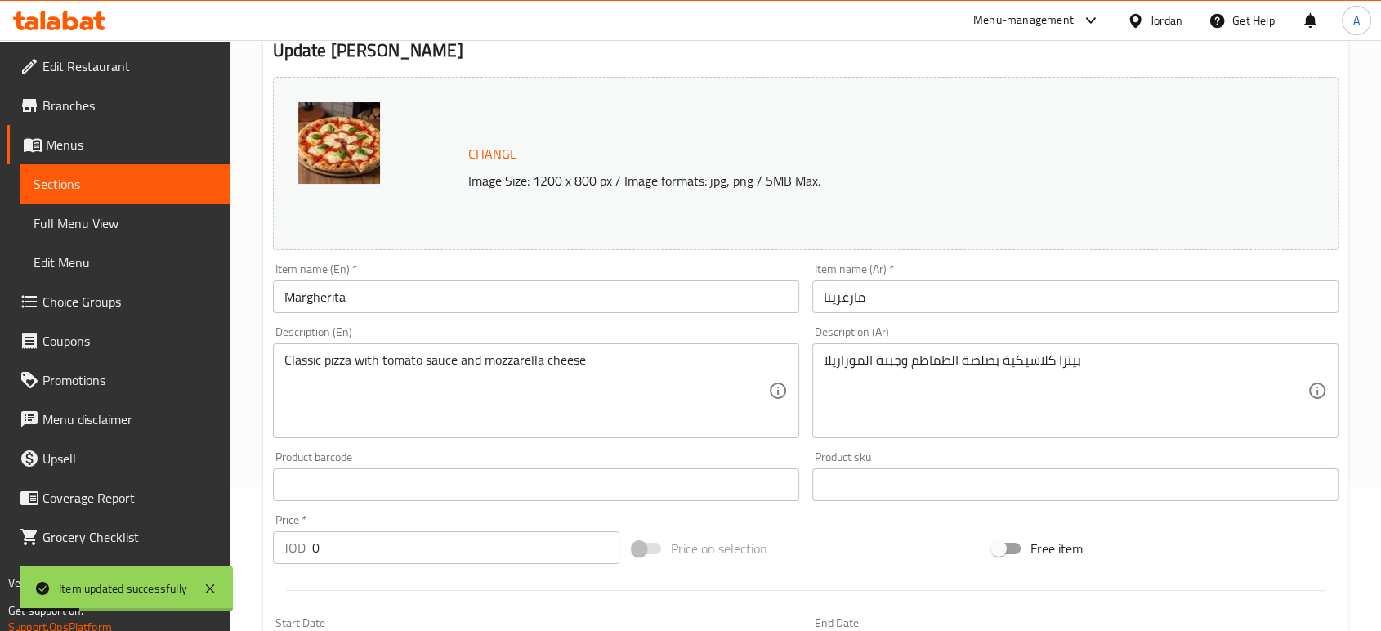
scroll to position [0, 0]
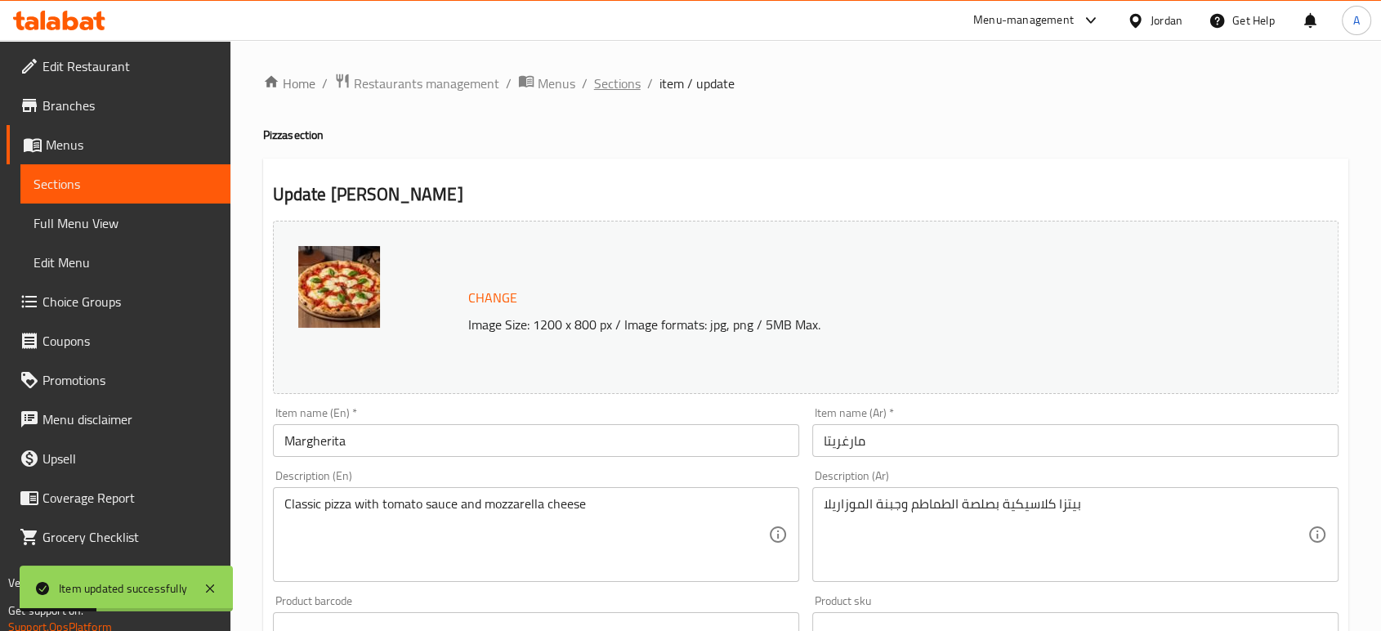
click at [600, 74] on span "Sections" at bounding box center [617, 84] width 47 height 20
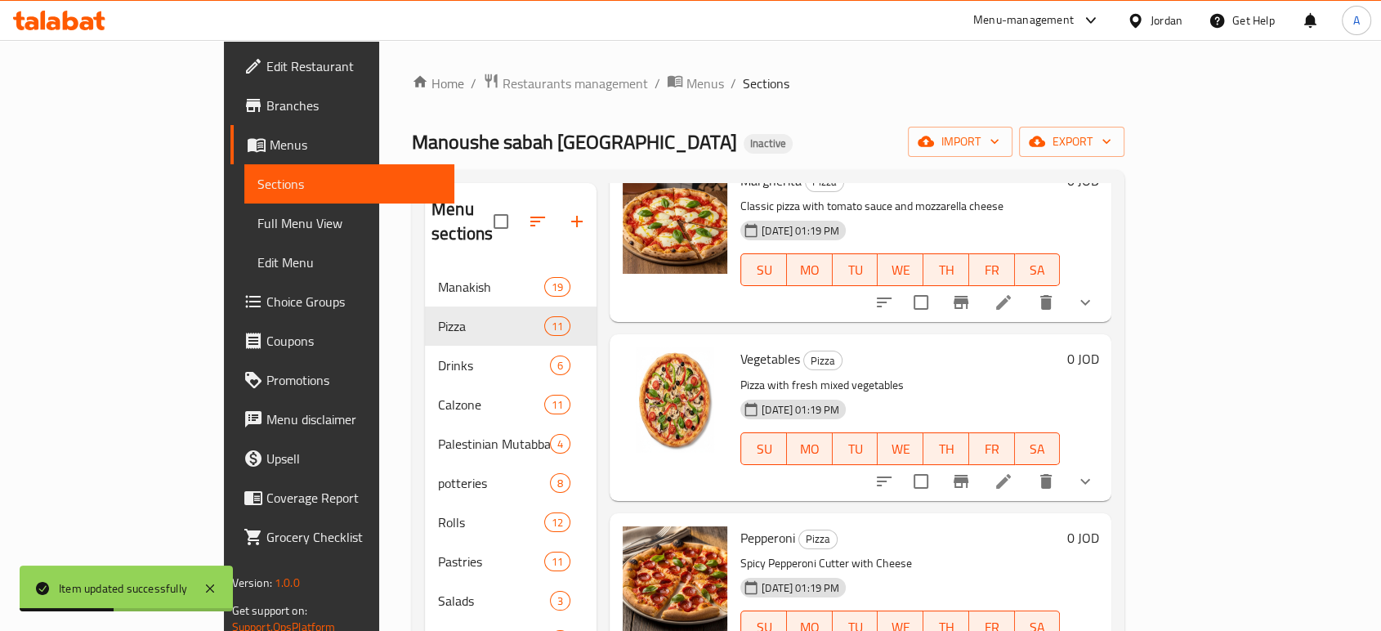
scroll to position [181, 0]
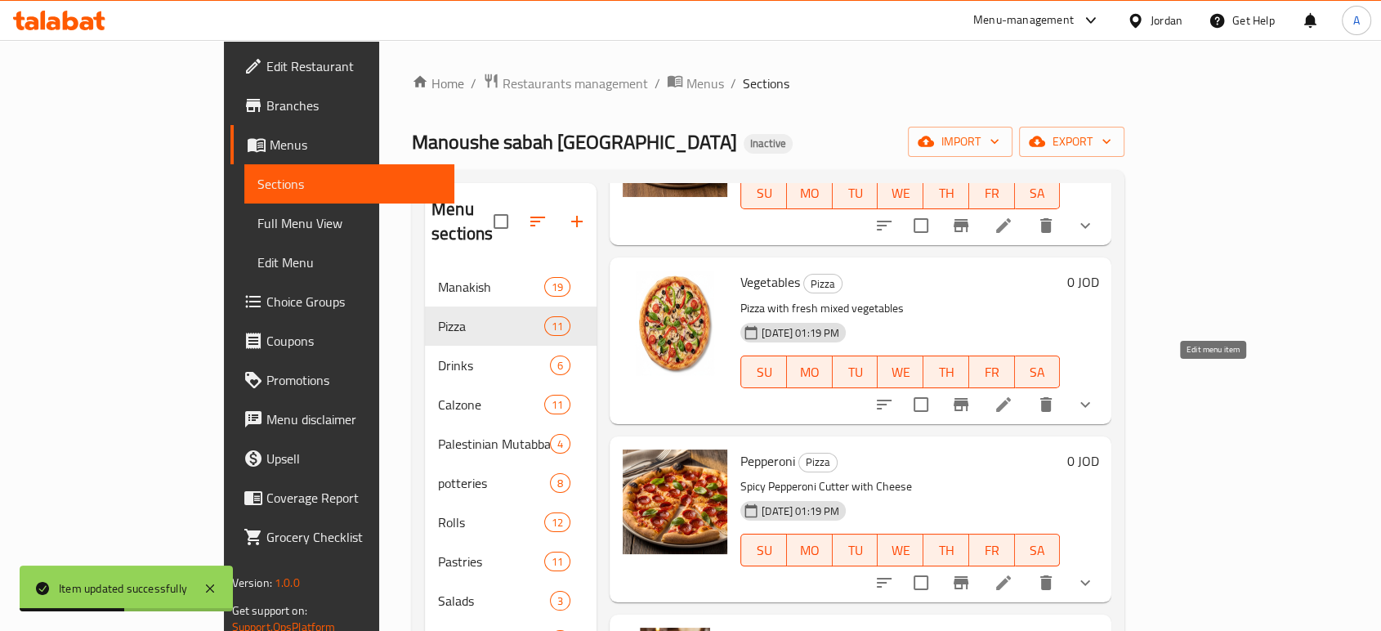
click at [1013, 395] on icon at bounding box center [1003, 405] width 20 height 20
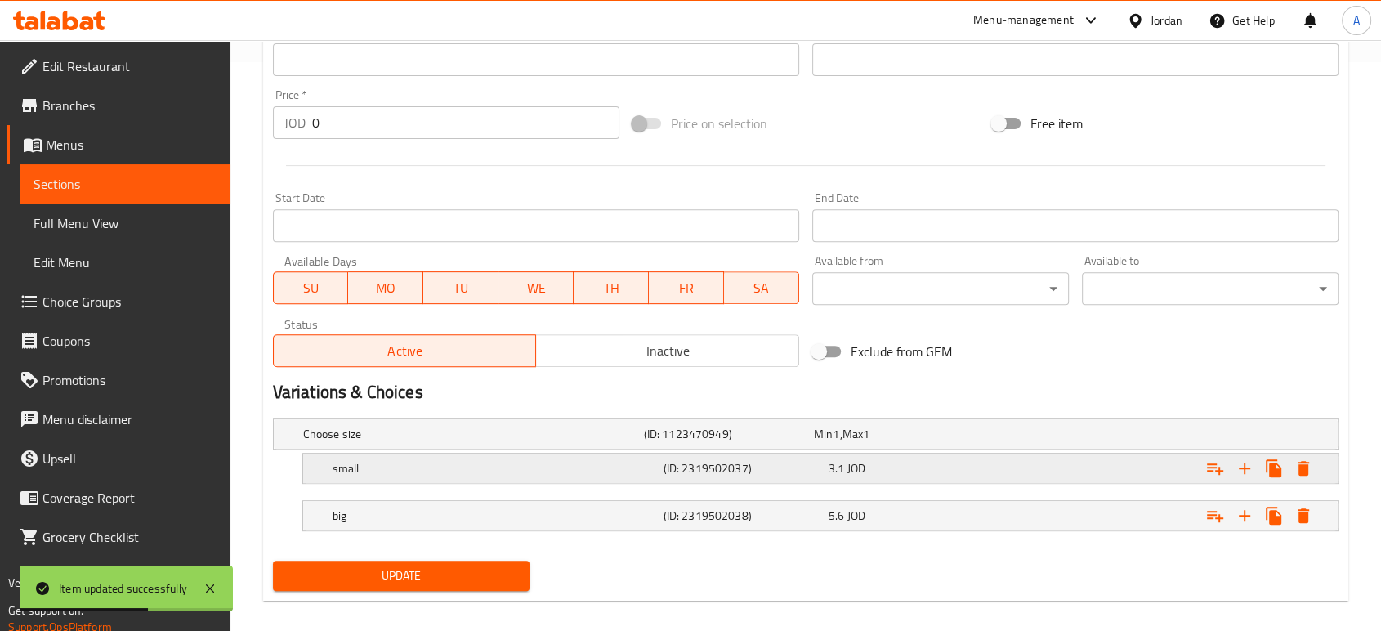
scroll to position [582, 0]
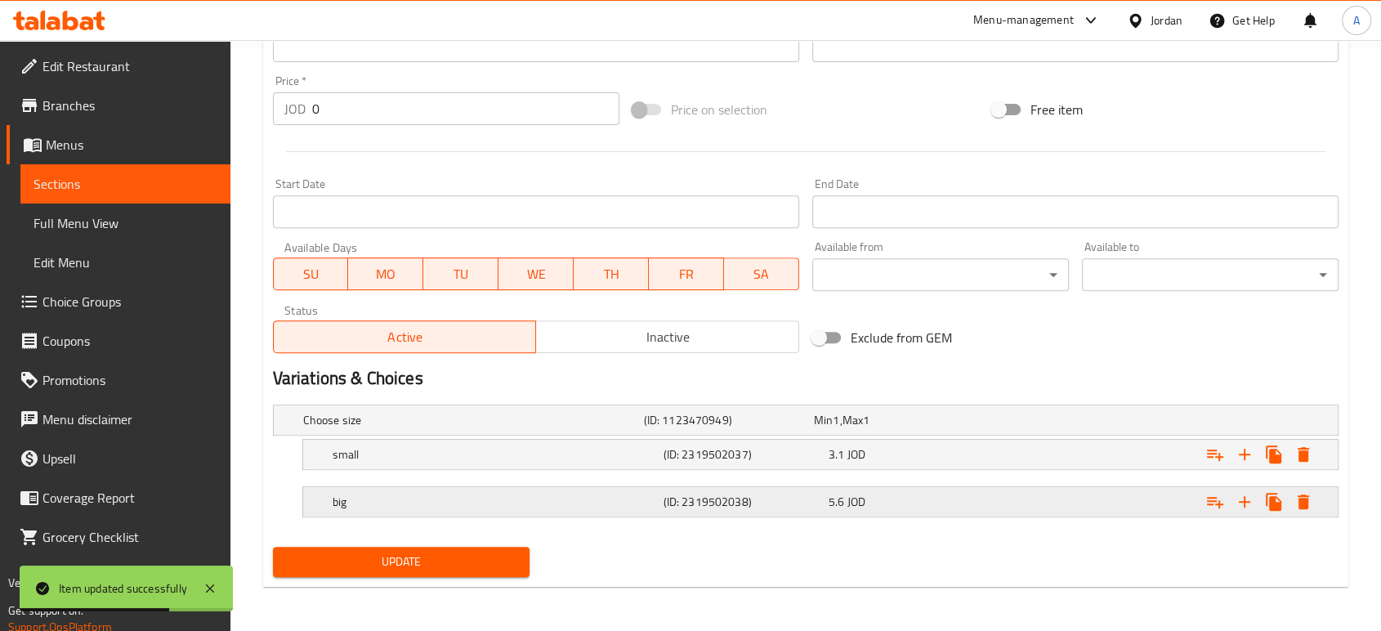
click at [543, 493] on h5 "big" at bounding box center [494, 501] width 324 height 16
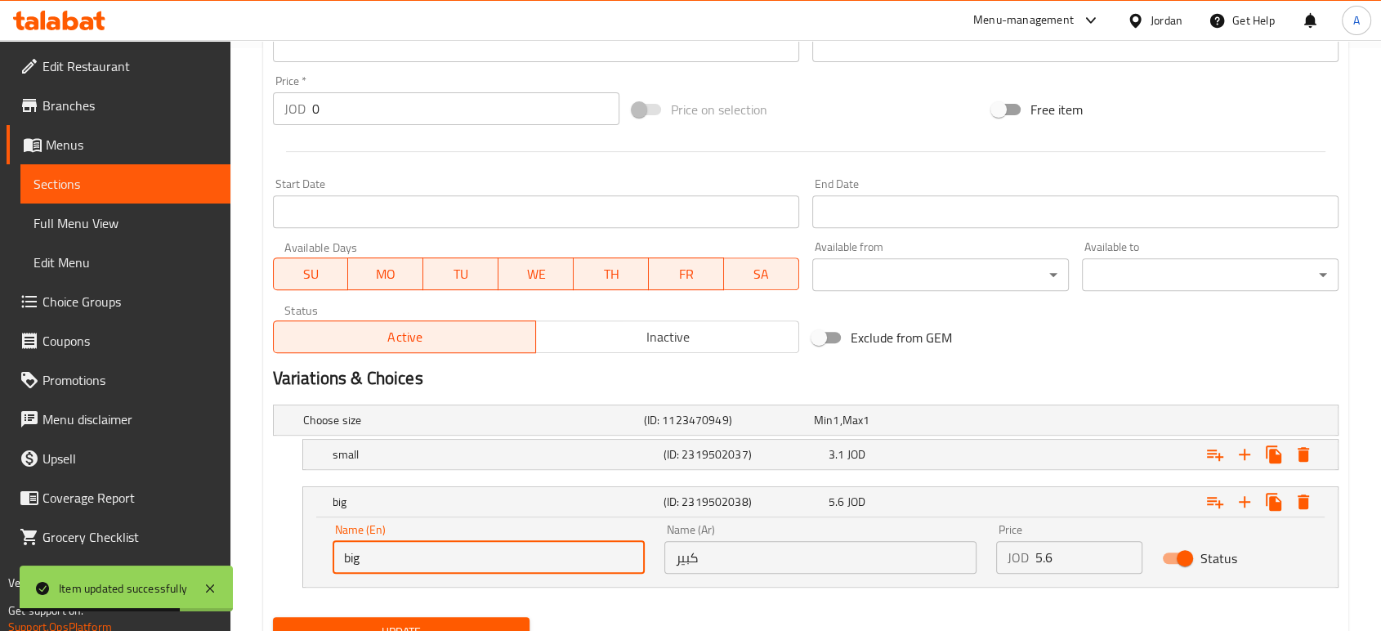
drag, startPoint x: 494, startPoint y: 565, endPoint x: 274, endPoint y: 547, distance: 221.3
click at [274, 547] on div "big (ID: 2319502038) 5.6 JOD Name (En) big Name (En) Name (Ar) كبير Name (Ar) P…" at bounding box center [805, 536] width 1065 height 101
paste input "Large"
type input "Large"
click at [454, 618] on button "Update" at bounding box center [401, 632] width 256 height 30
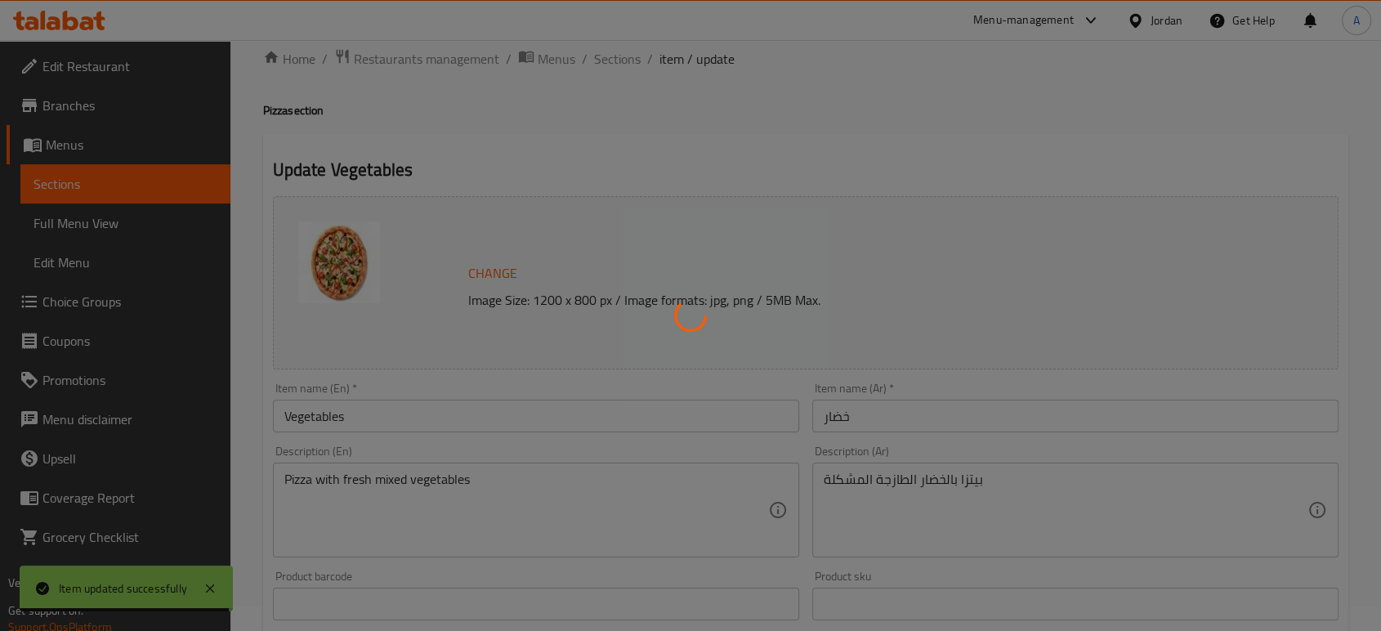
scroll to position [0, 0]
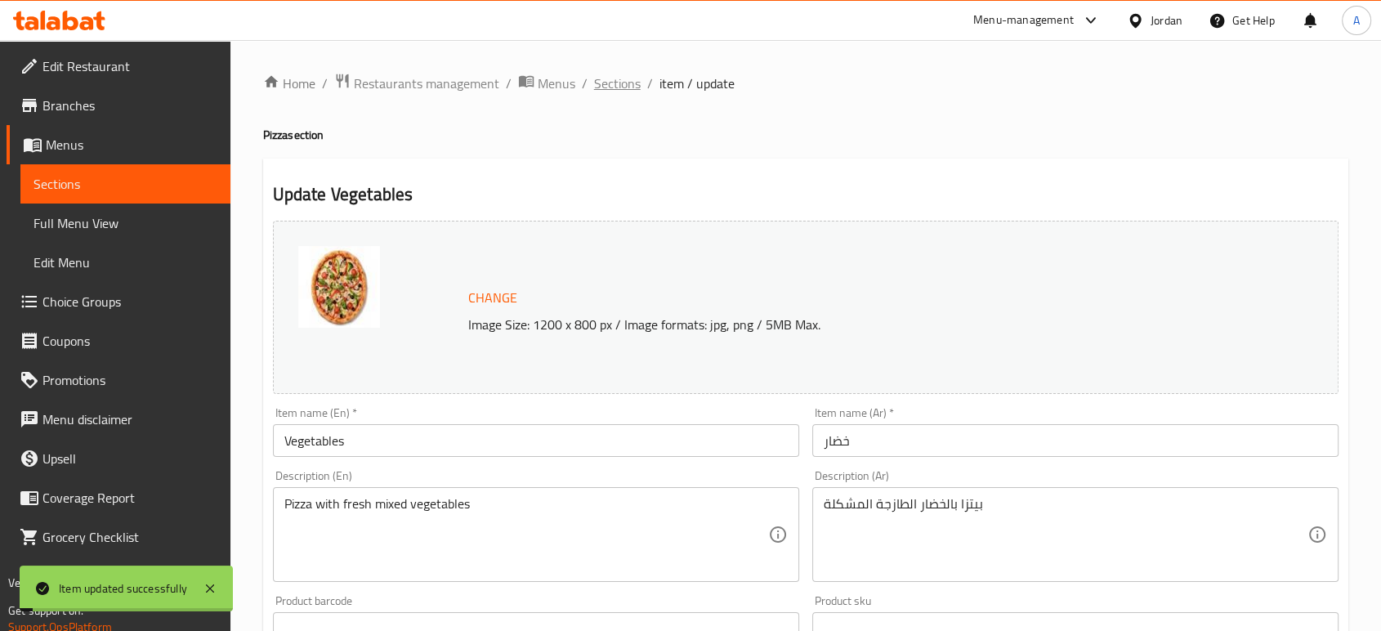
click at [627, 84] on span "Sections" at bounding box center [617, 84] width 47 height 20
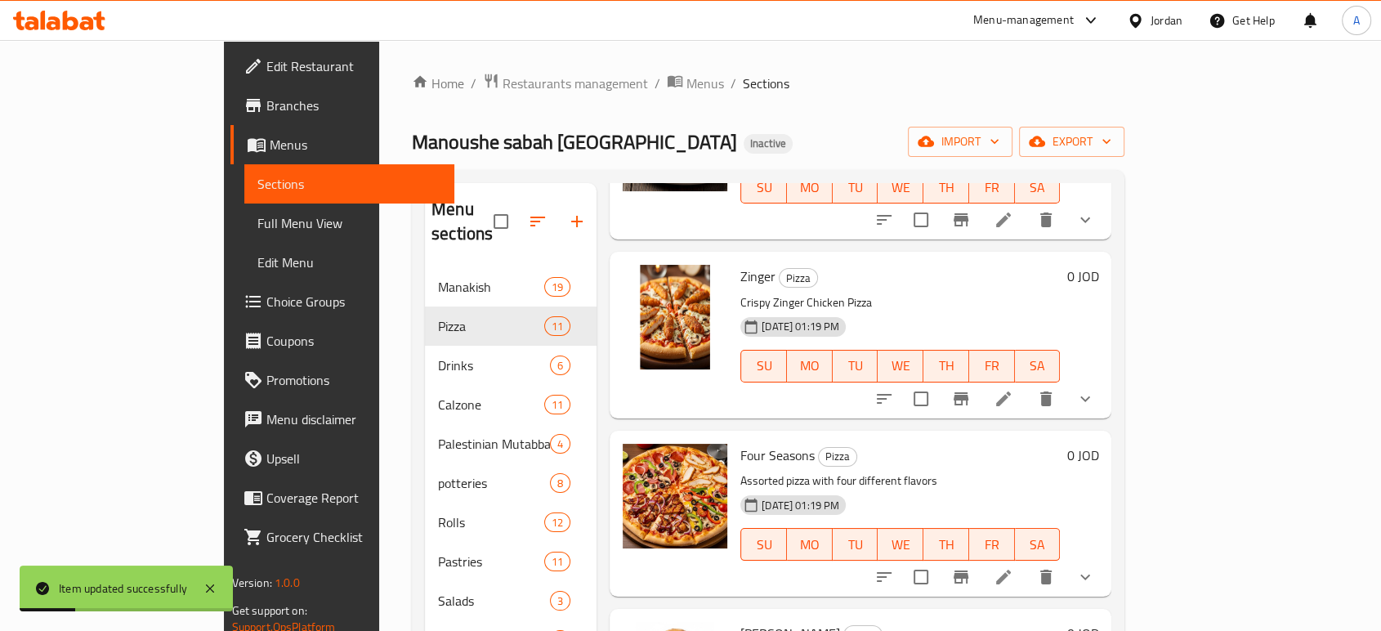
scroll to position [272, 0]
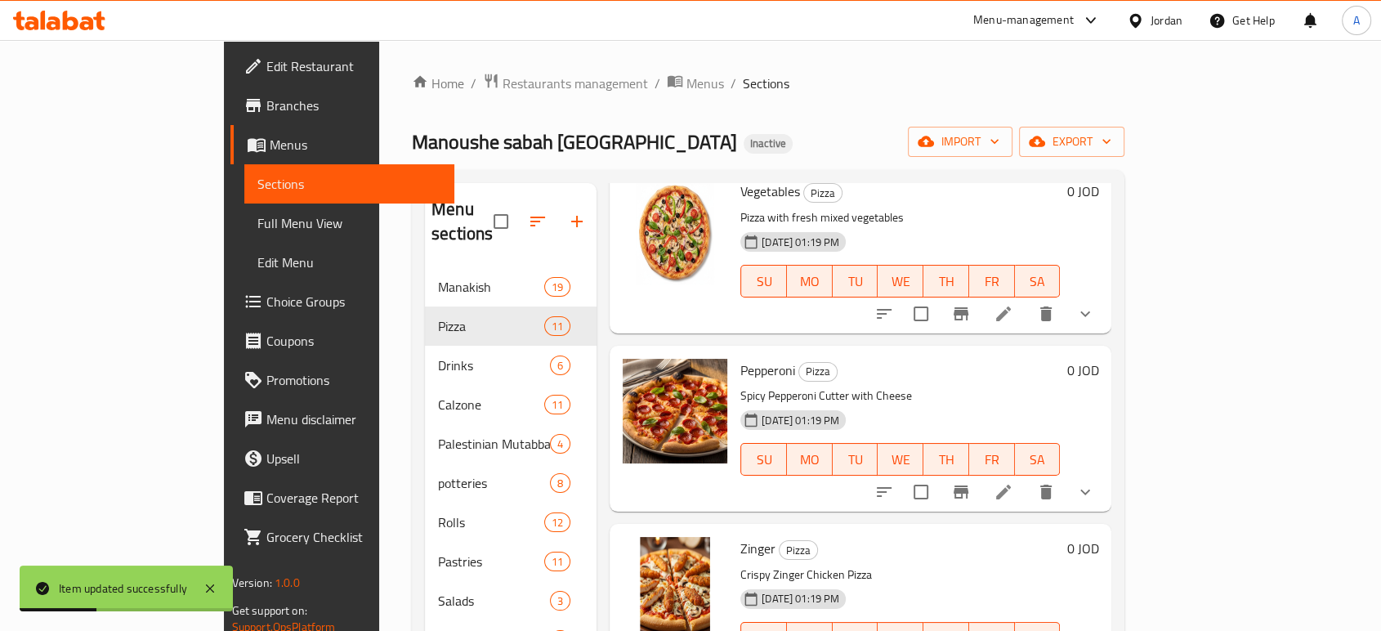
click at [1026, 477] on li at bounding box center [1003, 491] width 46 height 29
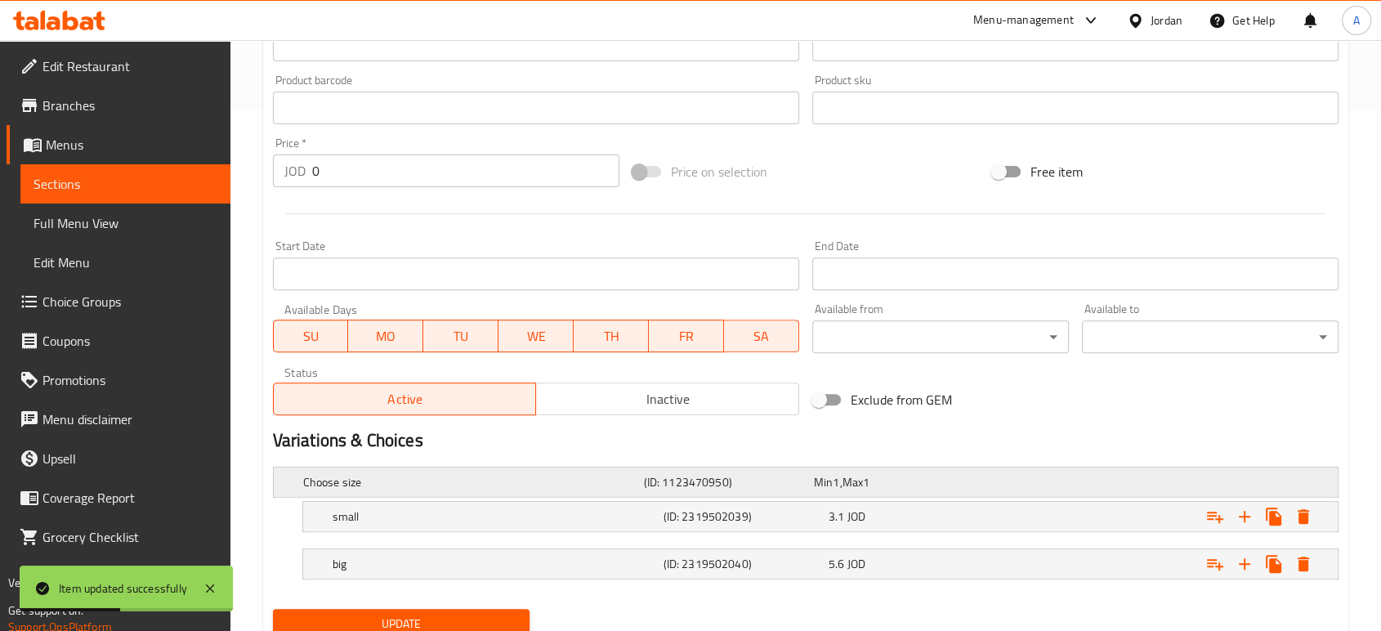
scroll to position [582, 0]
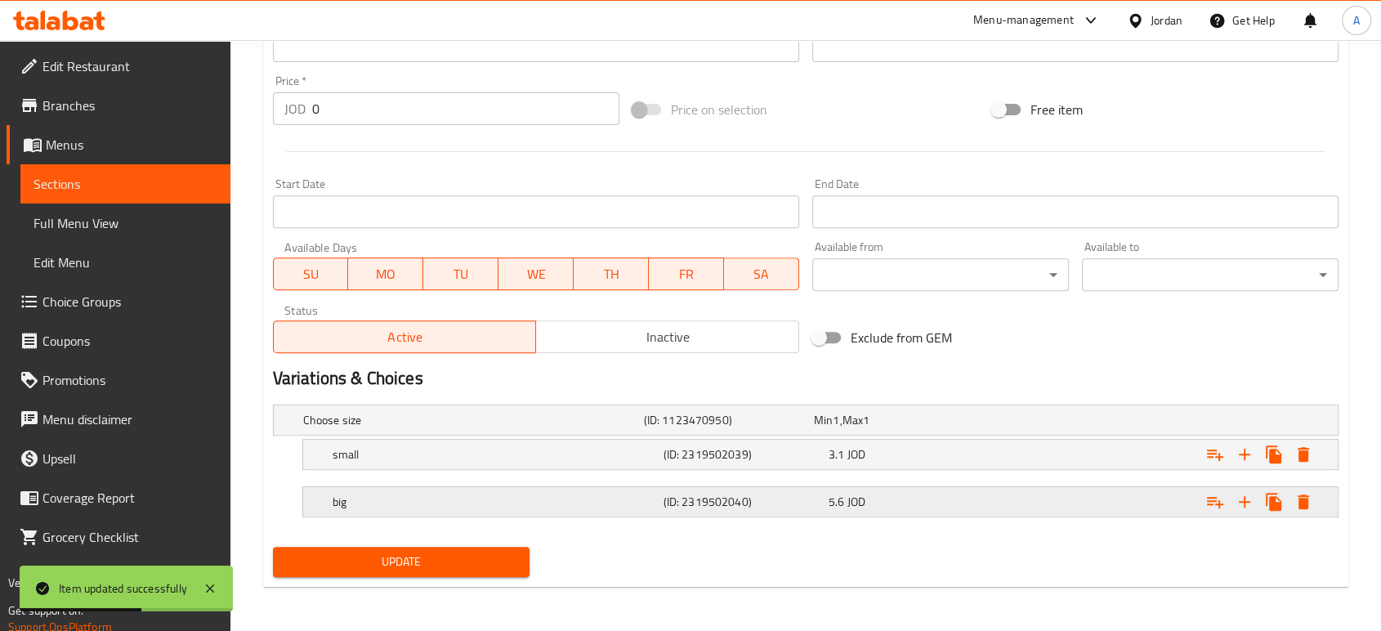
click at [536, 484] on div "big (ID: 2319502040) 5.6 JOD" at bounding box center [825, 502] width 992 height 36
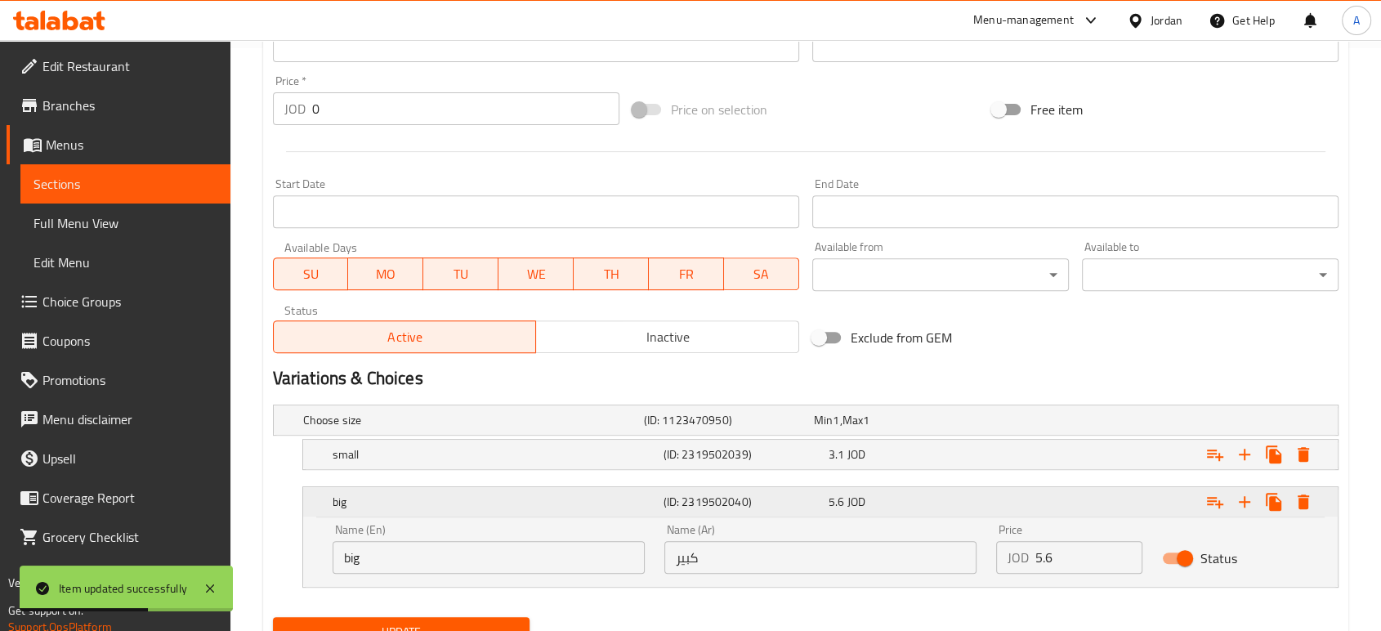
click at [536, 494] on h5 "big" at bounding box center [494, 501] width 324 height 16
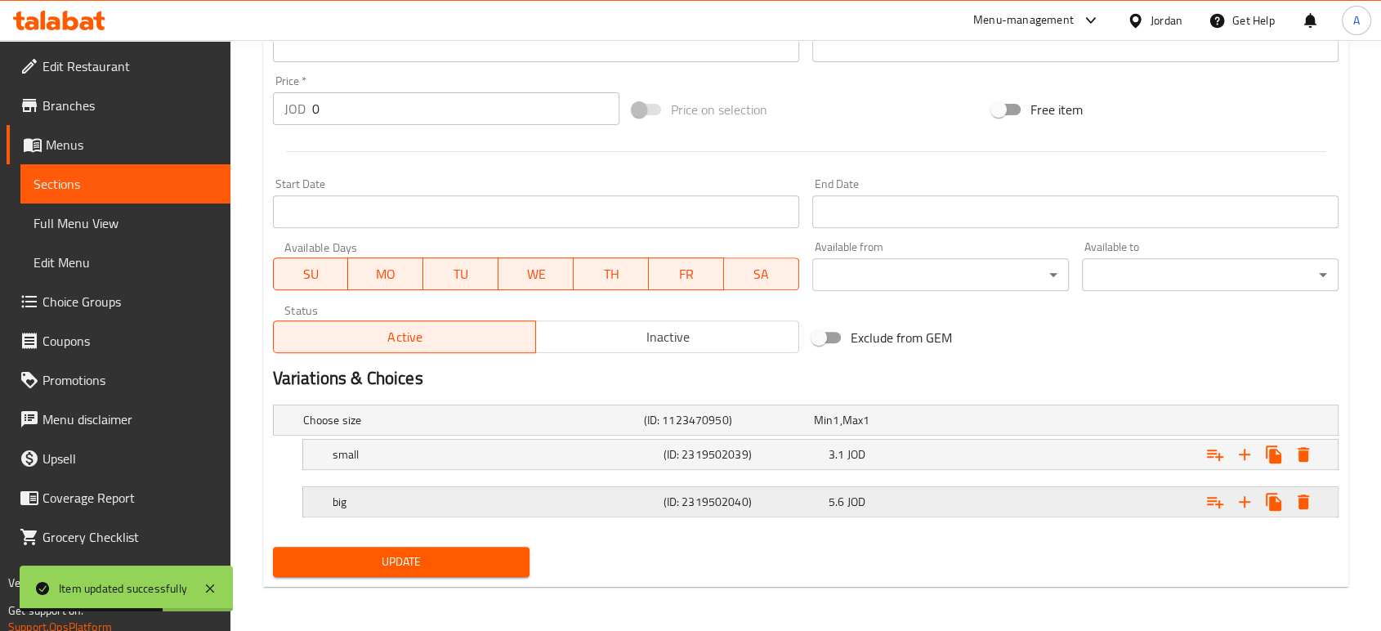
click at [447, 502] on h5 "big" at bounding box center [494, 501] width 324 height 16
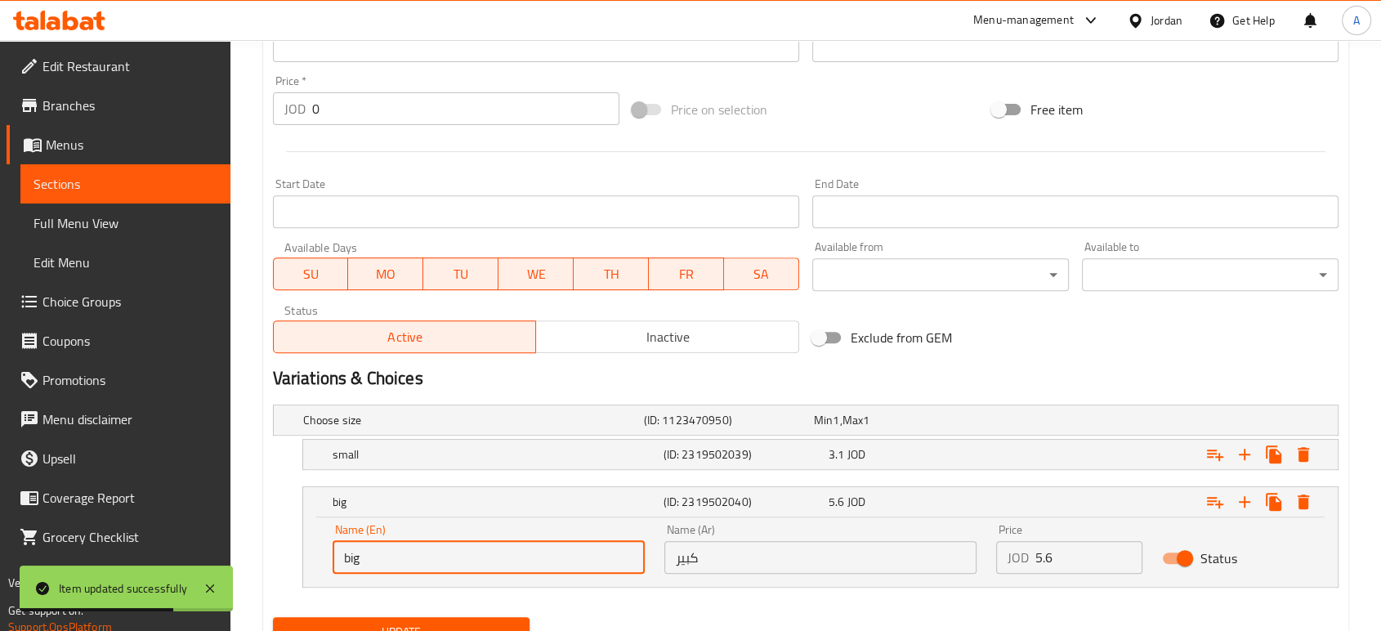
drag, startPoint x: 406, startPoint y: 543, endPoint x: 210, endPoint y: 543, distance: 196.0
click at [209, 544] on div "Edit Restaurant Branches Menus Sections Full Menu View Edit Menu Choice Groups …" at bounding box center [690, 80] width 1381 height 1245
paste input "Large"
type input "Large"
click at [555, 600] on nav at bounding box center [805, 597] width 1065 height 13
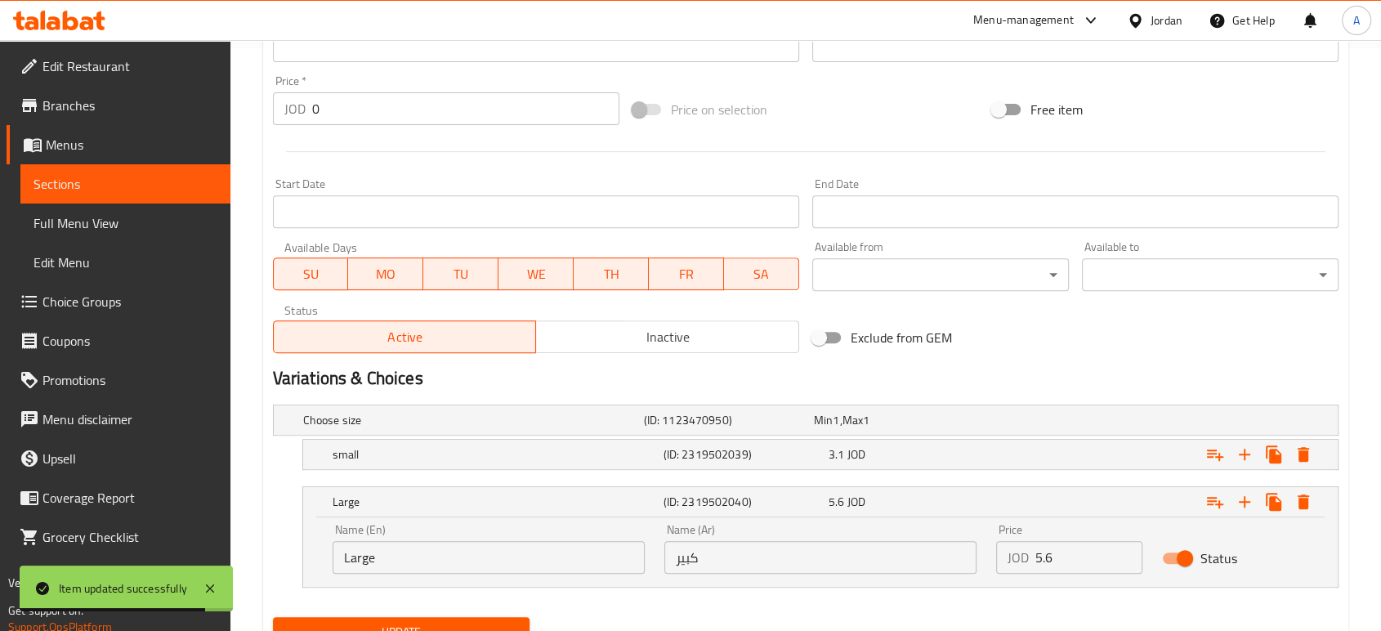
click at [453, 622] on span "Update" at bounding box center [401, 632] width 230 height 20
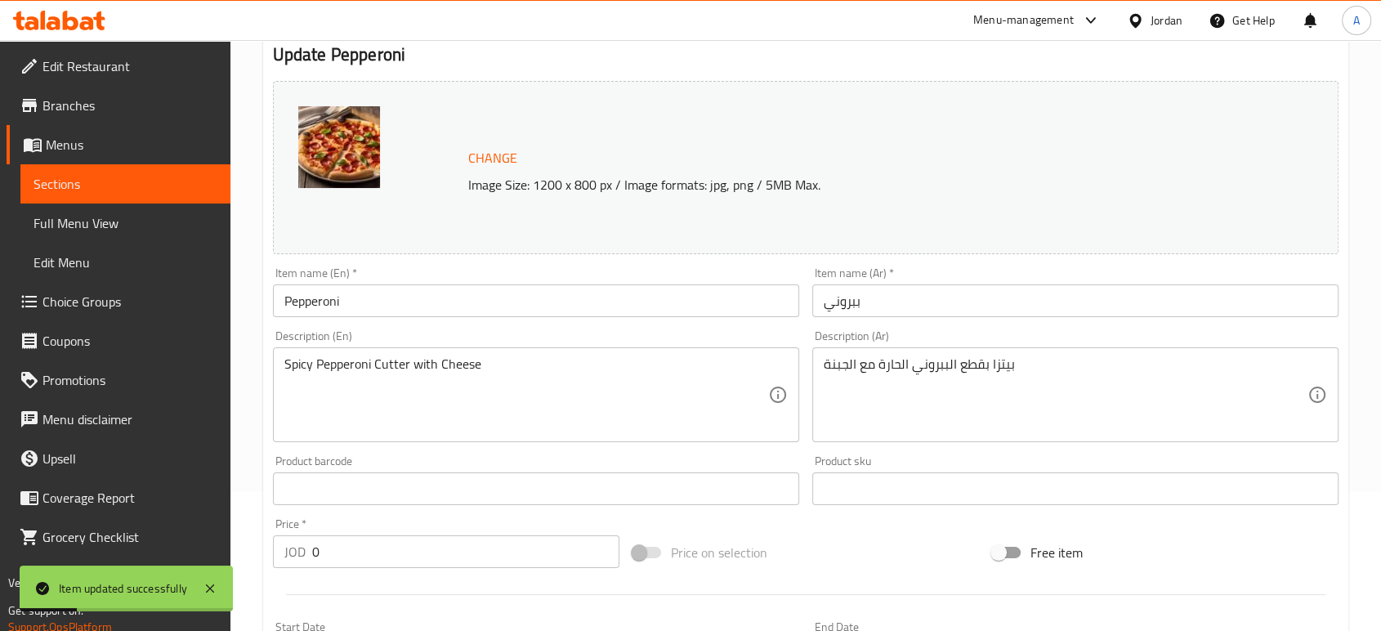
scroll to position [0, 0]
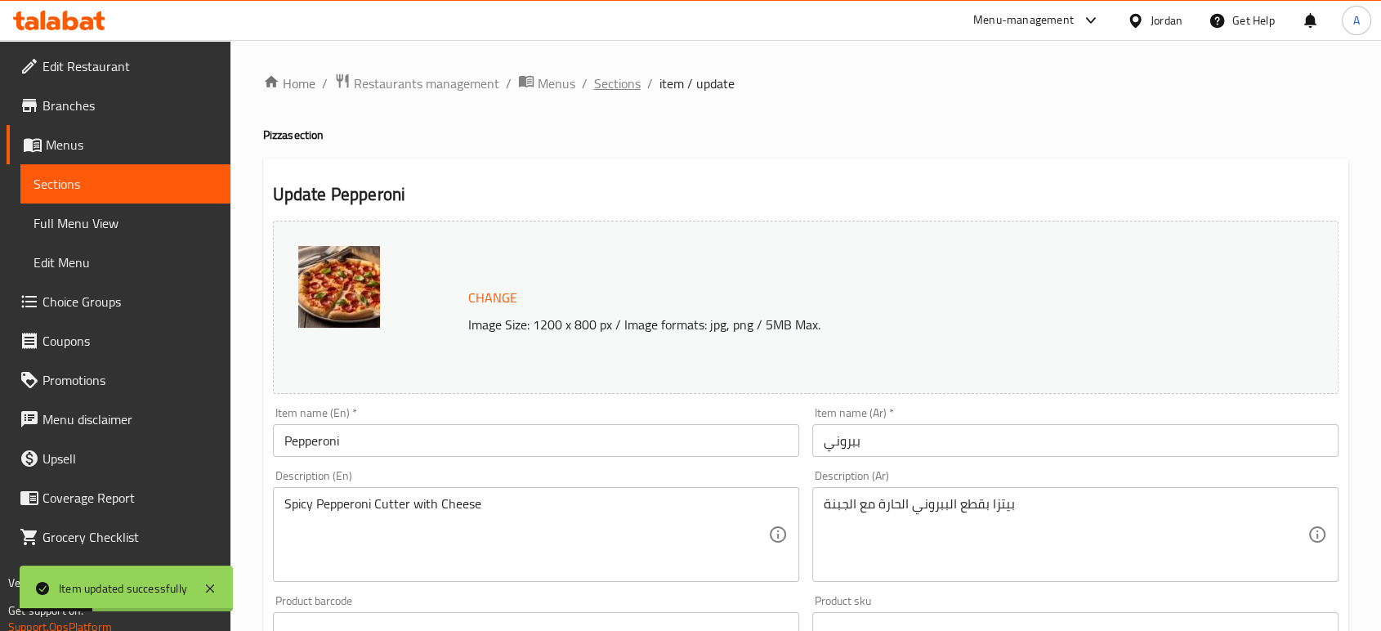
click at [608, 87] on span "Sections" at bounding box center [617, 84] width 47 height 20
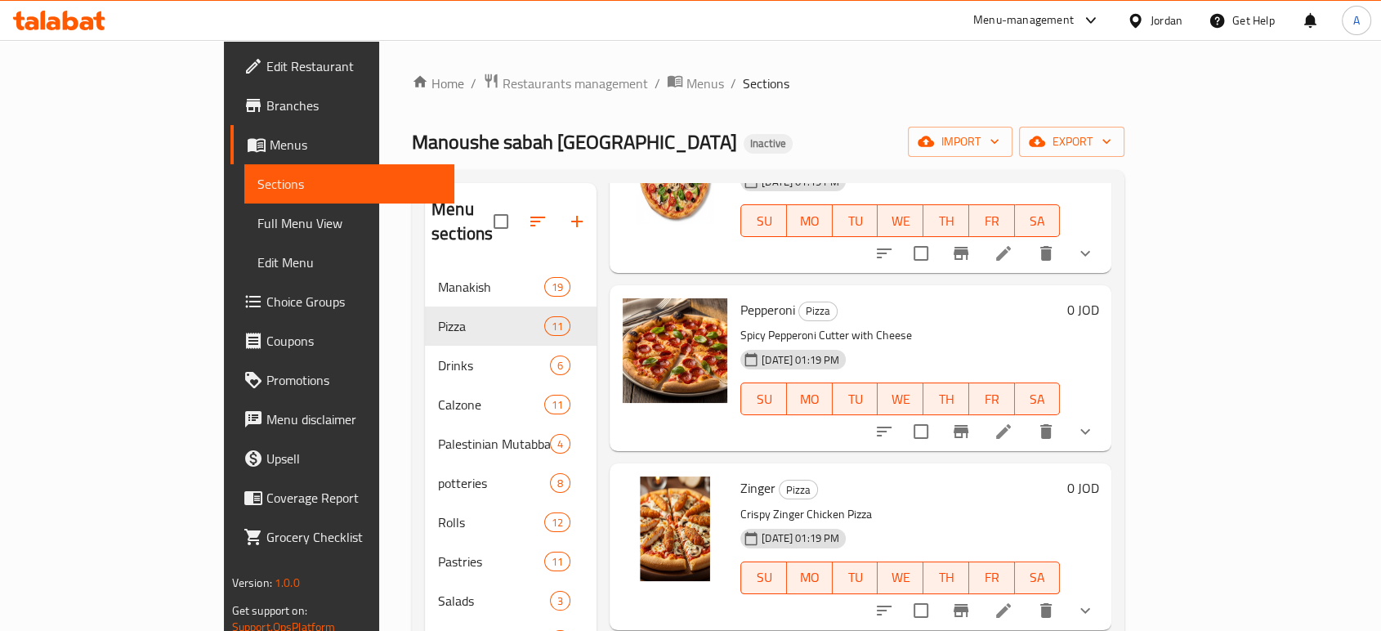
scroll to position [453, 0]
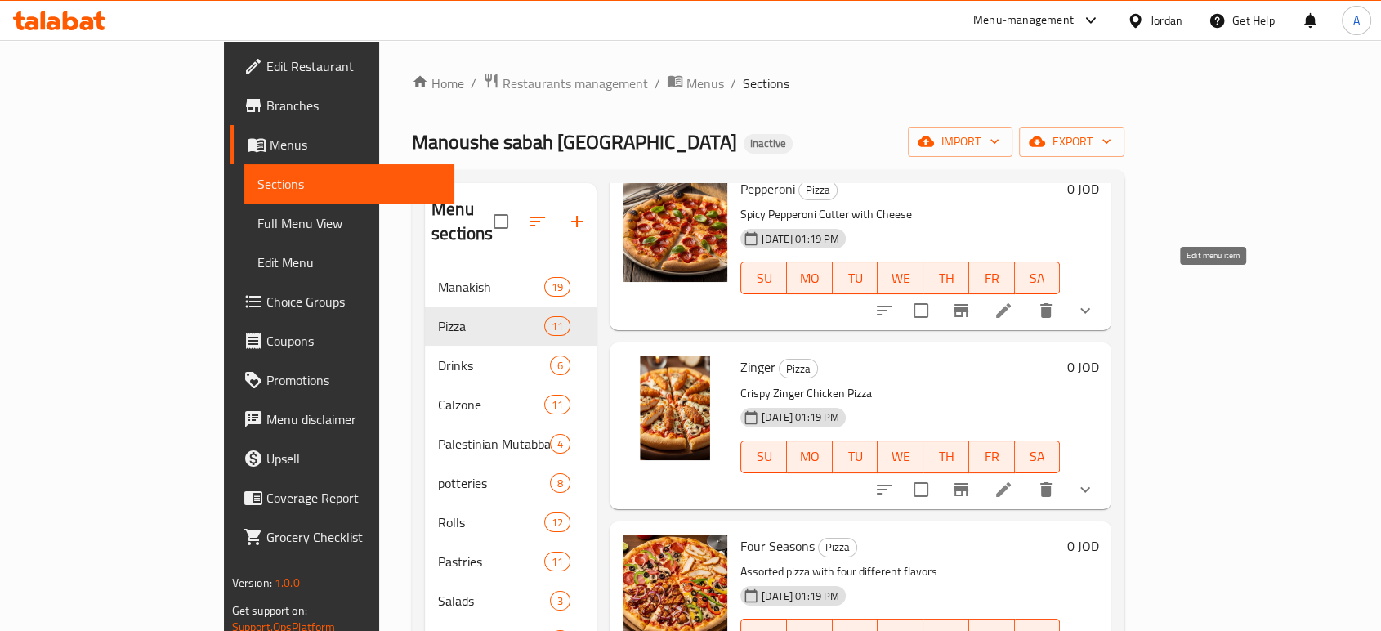
click at [1013, 301] on icon at bounding box center [1003, 311] width 20 height 20
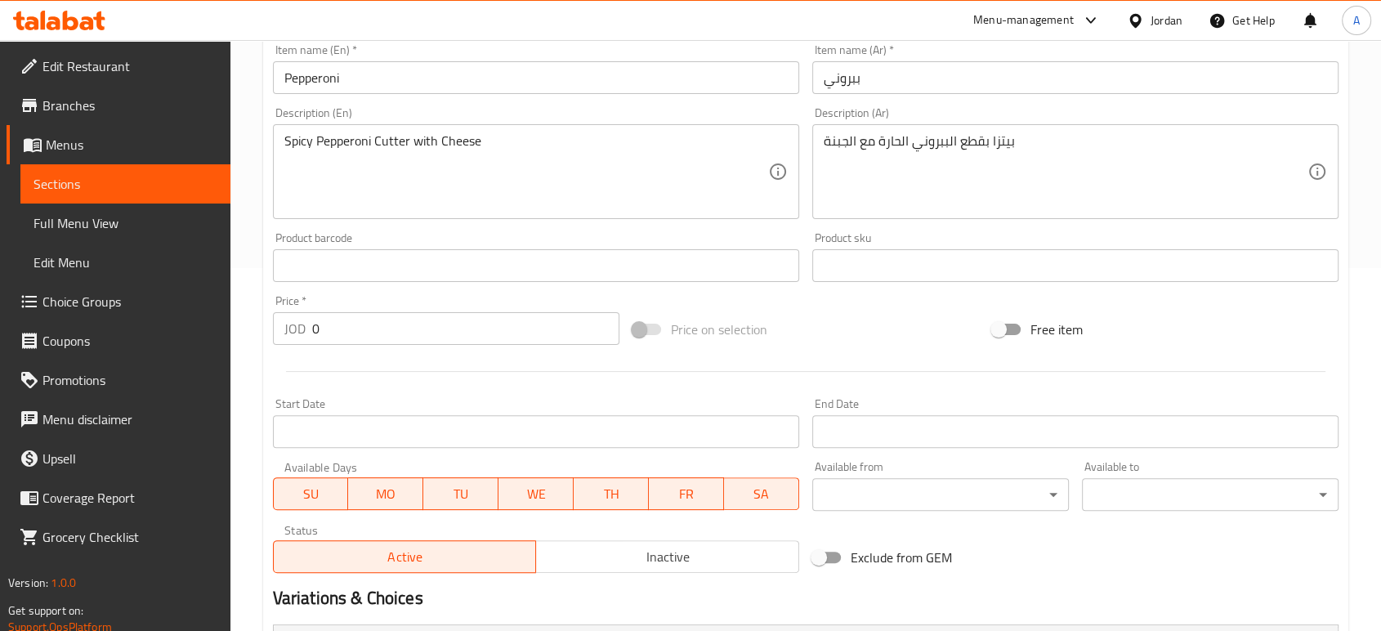
scroll to position [582, 0]
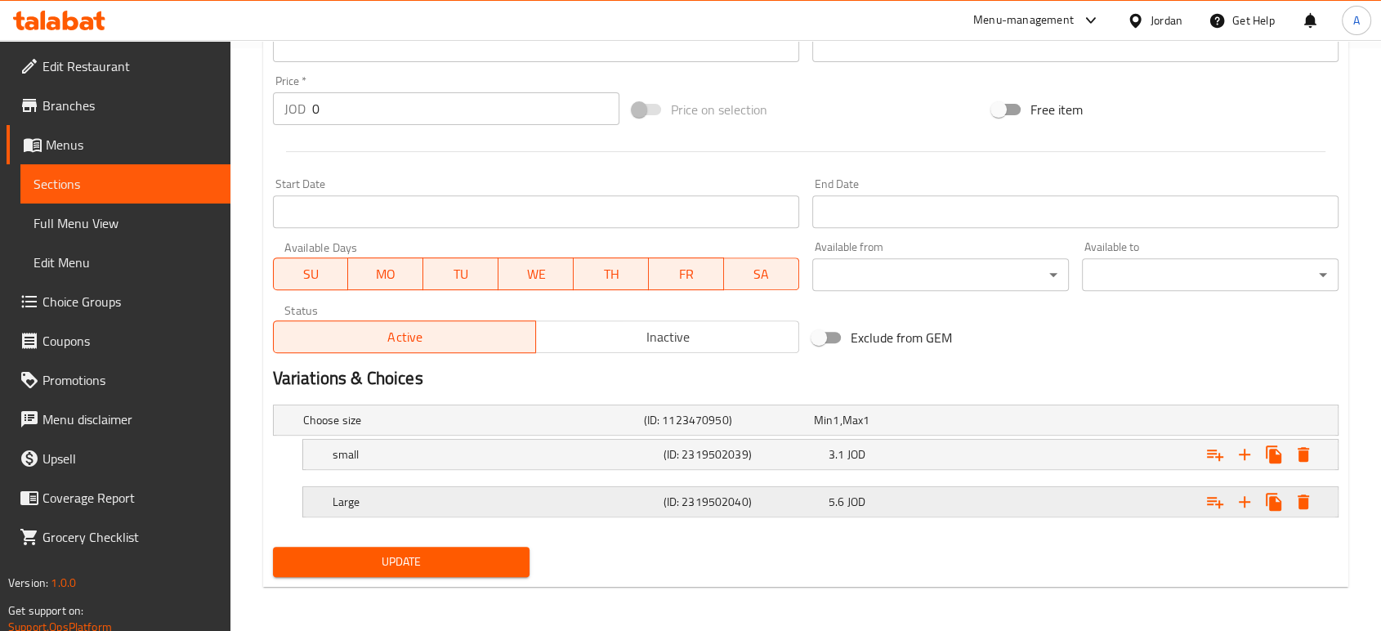
click at [588, 510] on div "Large" at bounding box center [494, 501] width 331 height 23
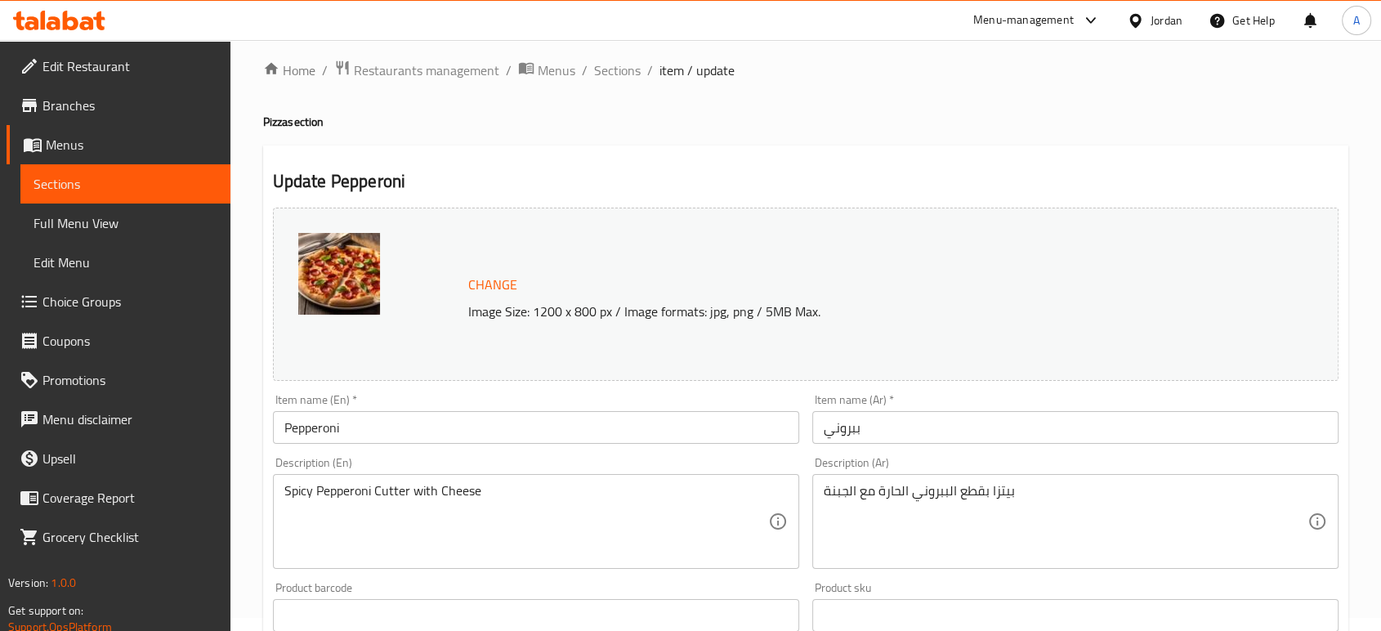
scroll to position [0, 0]
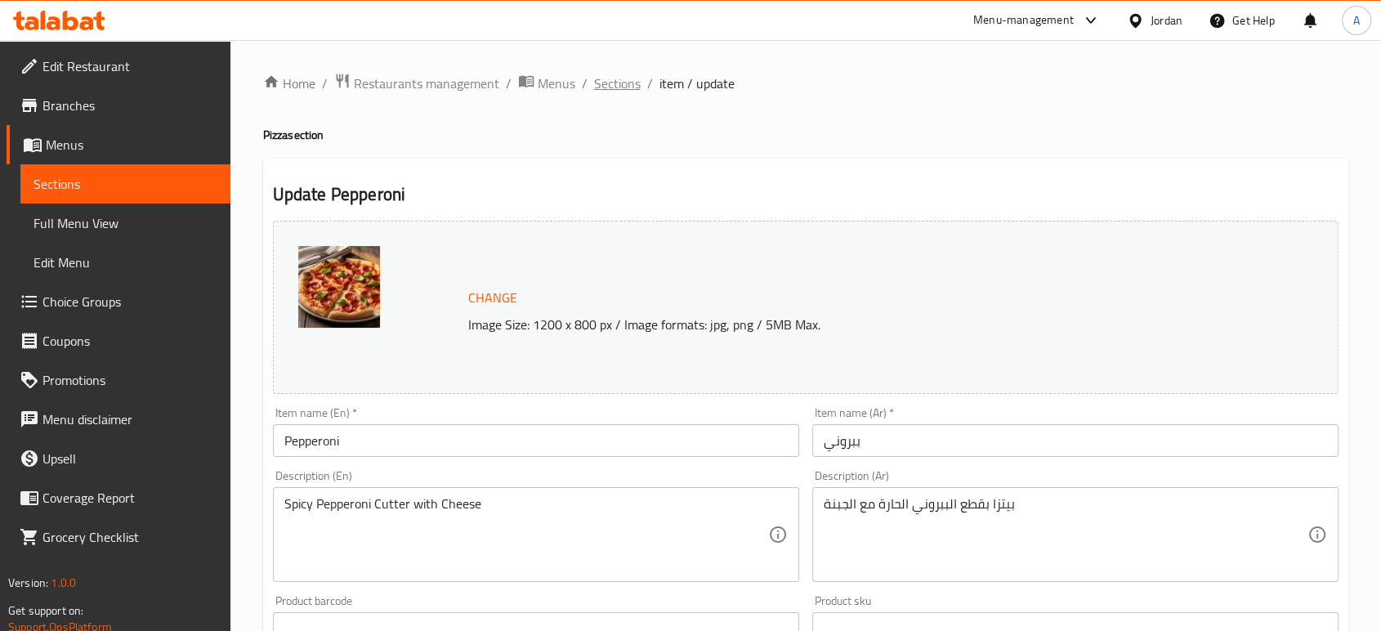
click at [608, 76] on span "Sections" at bounding box center [617, 84] width 47 height 20
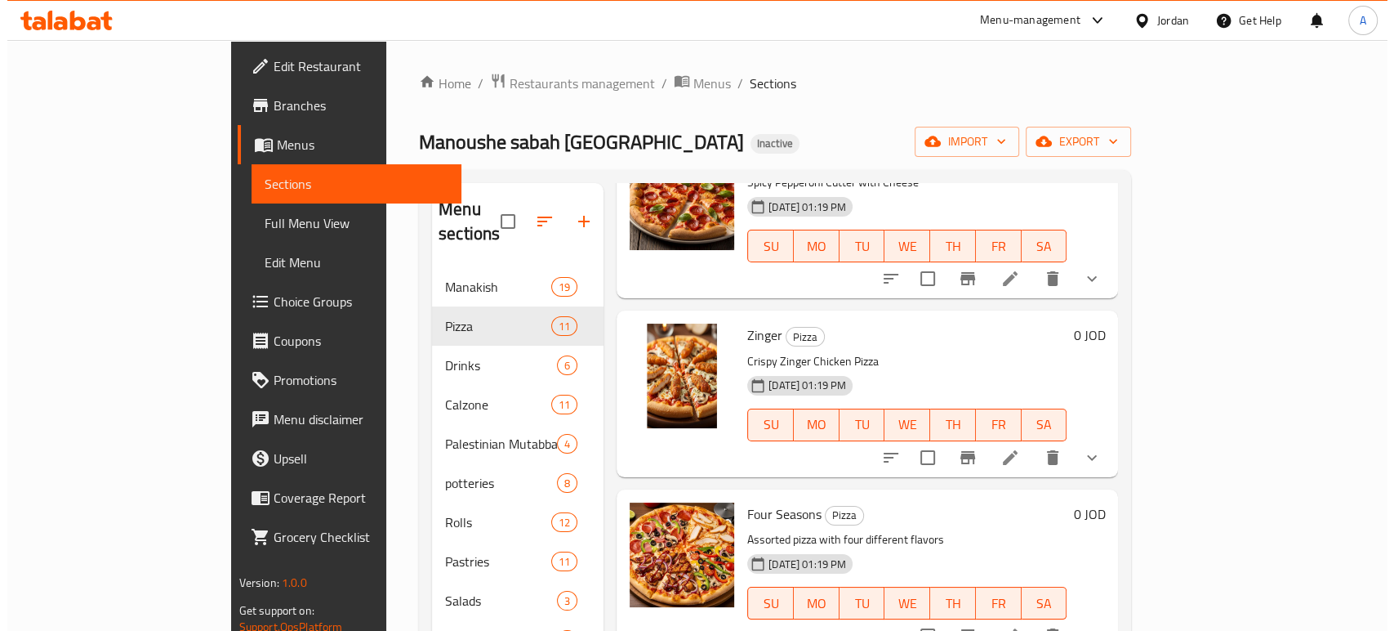
scroll to position [544, 0]
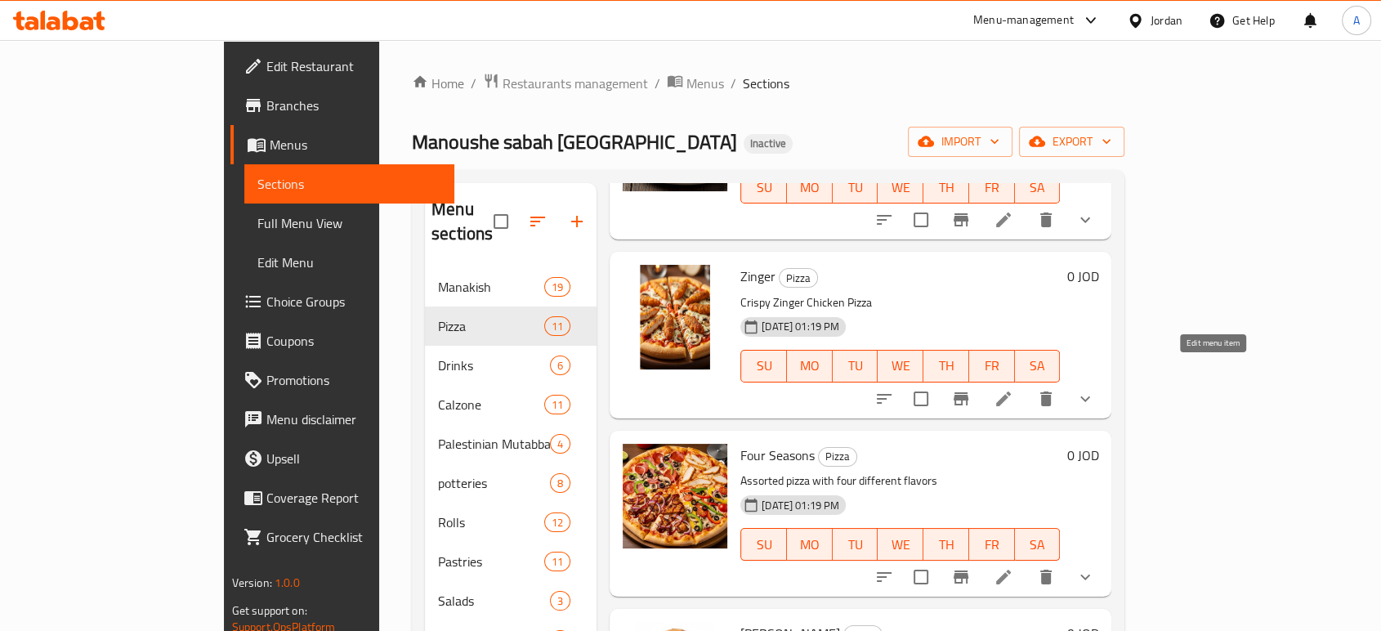
click at [1013, 389] on icon at bounding box center [1003, 399] width 20 height 20
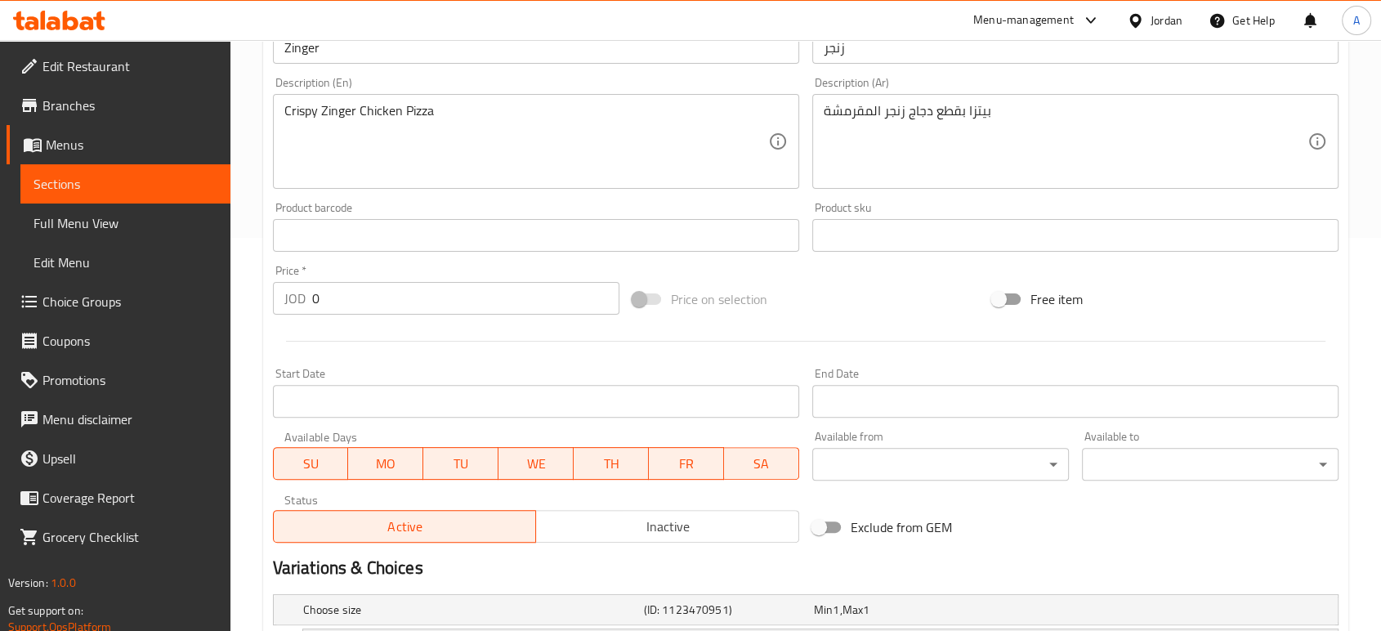
scroll to position [544, 0]
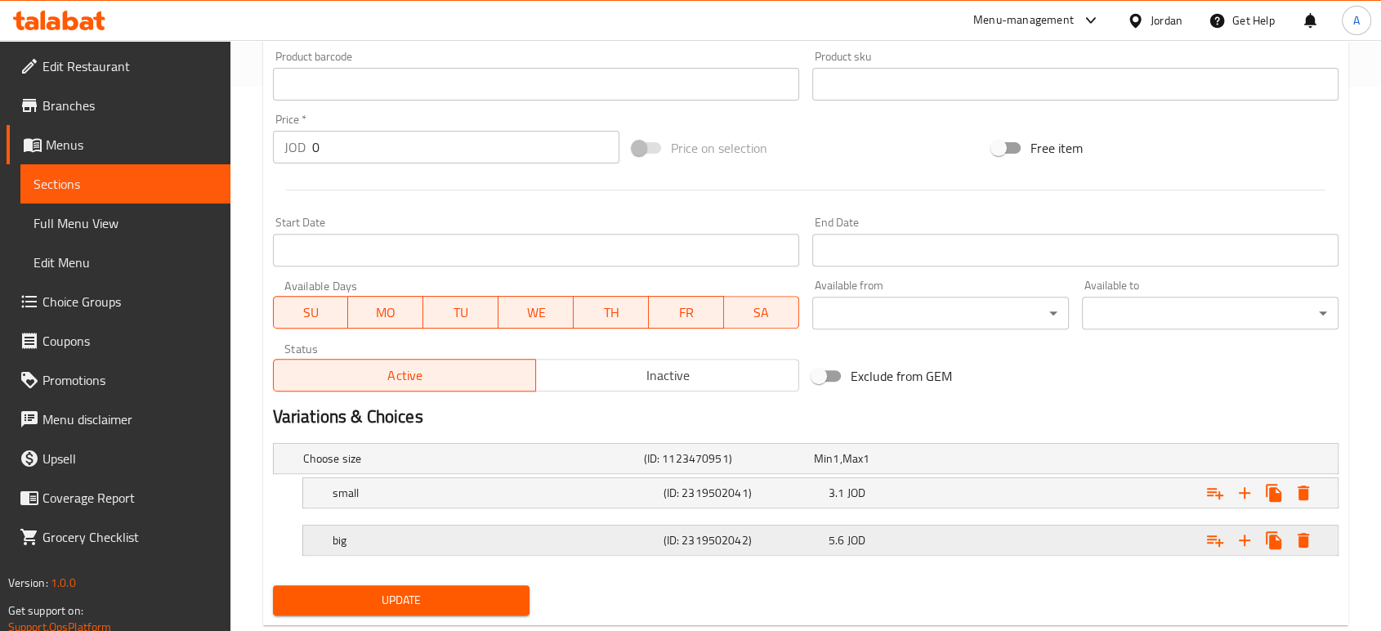
click at [511, 539] on h5 "big" at bounding box center [494, 540] width 324 height 16
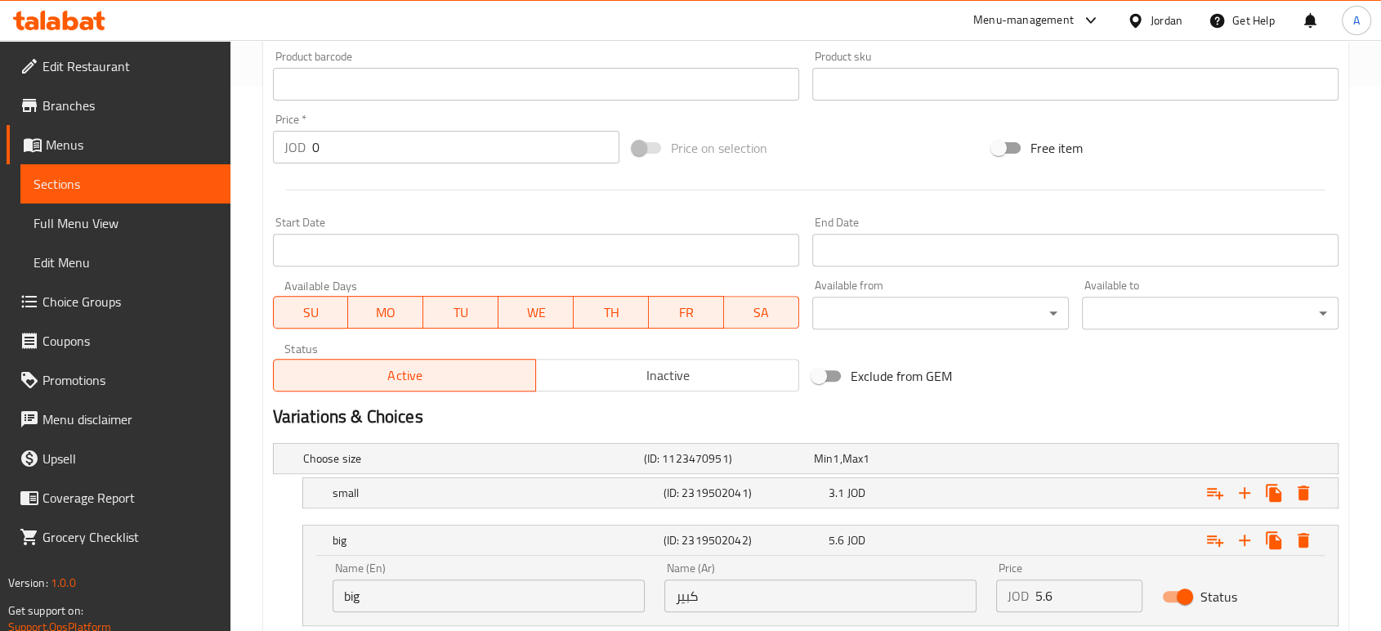
drag, startPoint x: 444, startPoint y: 570, endPoint x: 389, endPoint y: 593, distance: 59.3
click at [368, 577] on div "Name (En) big Name (En)" at bounding box center [488, 587] width 312 height 50
drag, startPoint x: 392, startPoint y: 593, endPoint x: 304, endPoint y: 586, distance: 88.5
click at [304, 586] on div "Name (En) big Name (En) Name (Ar) كبير Name (Ar) Price JOD 5.6 Price Status" at bounding box center [820, 589] width 1034 height 69
paste input "Large"
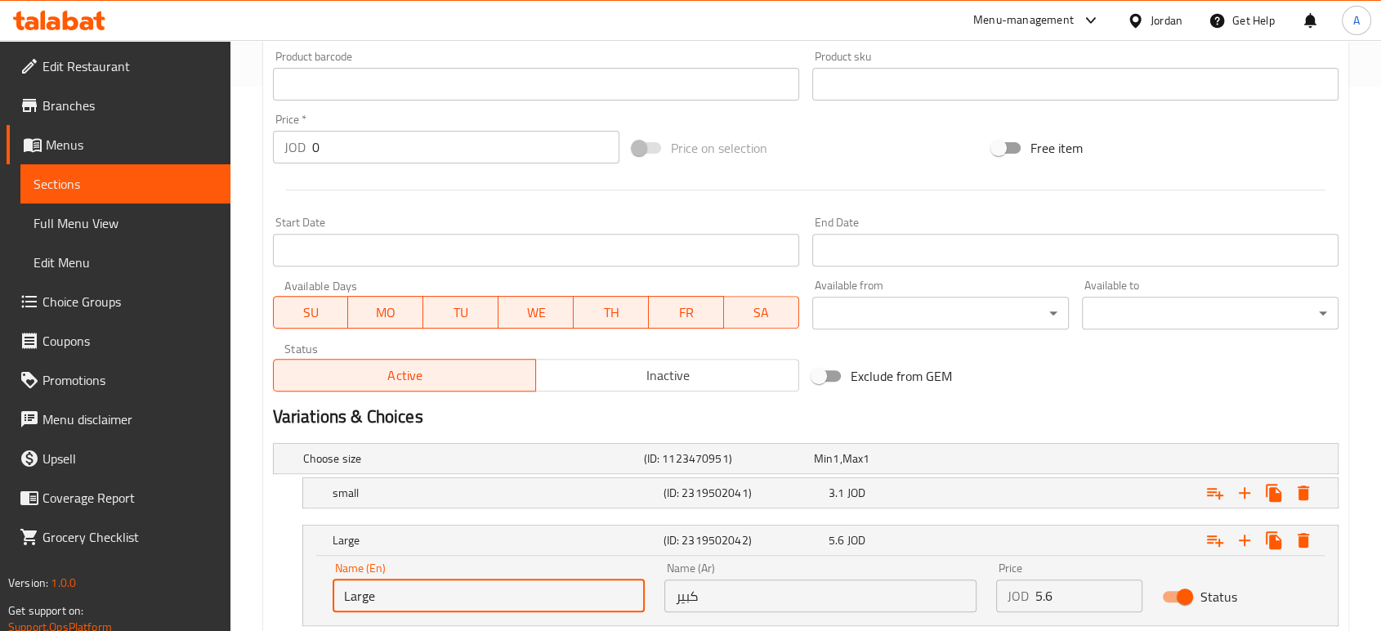
type input "Large"
drag, startPoint x: 266, startPoint y: 542, endPoint x: 280, endPoint y: 542, distance: 13.9
click at [268, 542] on div "Choose size (ID: 1123470951) Min 1 , Max 1 Name (En) Choose size Name (En) Name…" at bounding box center [805, 542] width 1078 height 212
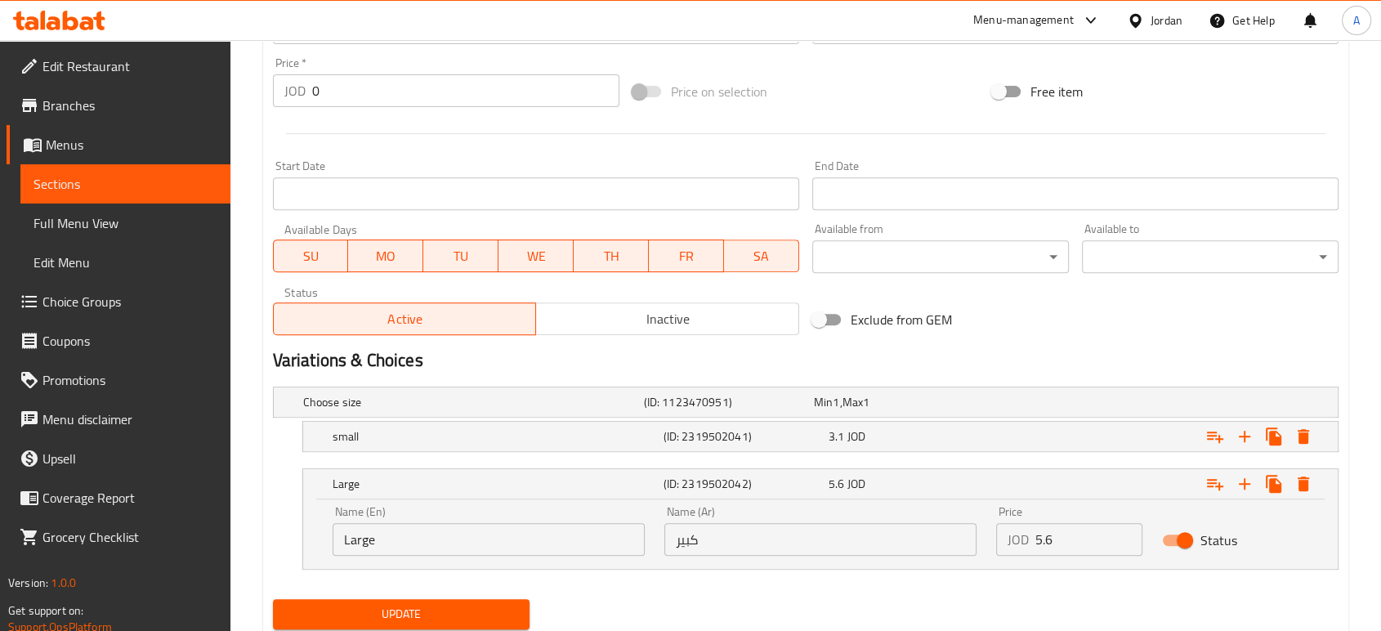
scroll to position [653, 0]
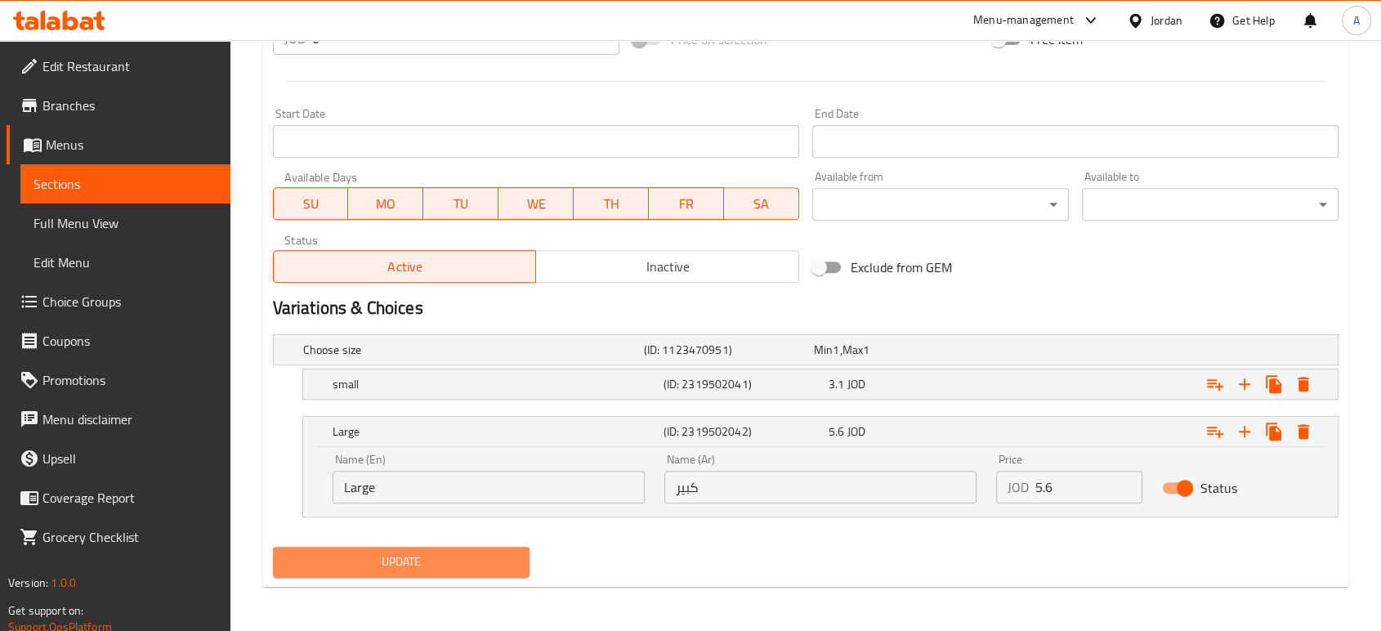
click at [407, 553] on span "Update" at bounding box center [401, 561] width 230 height 20
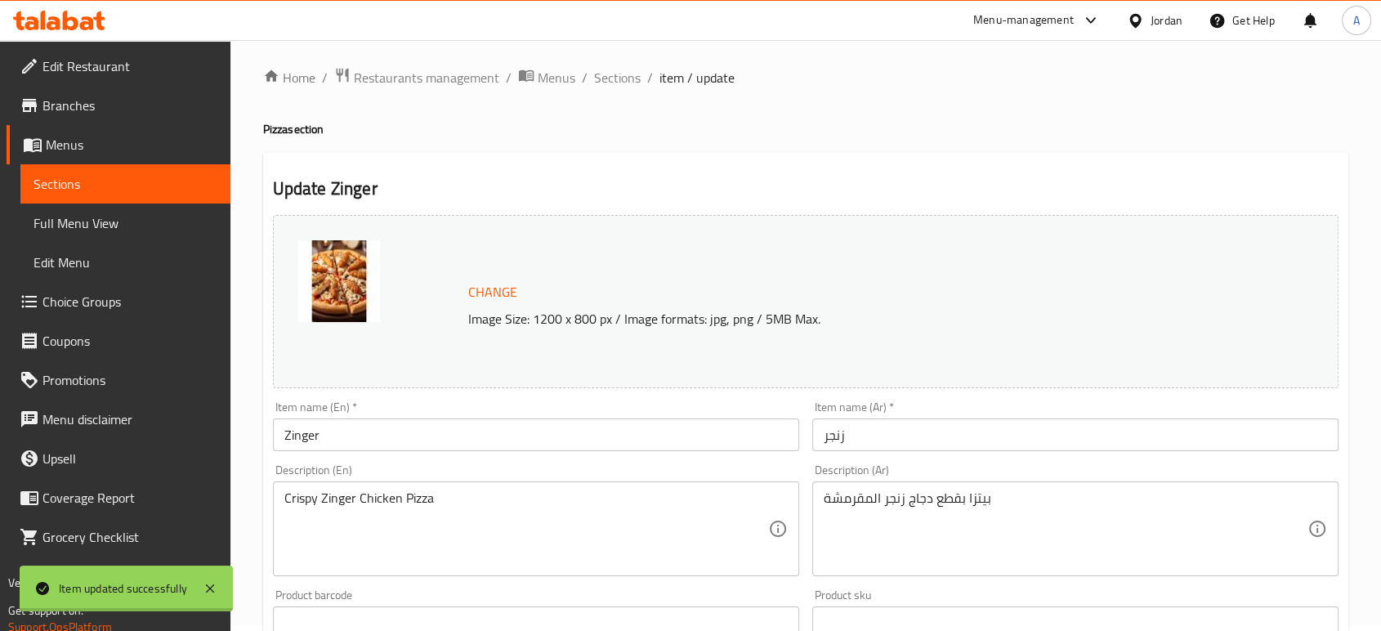
scroll to position [0, 0]
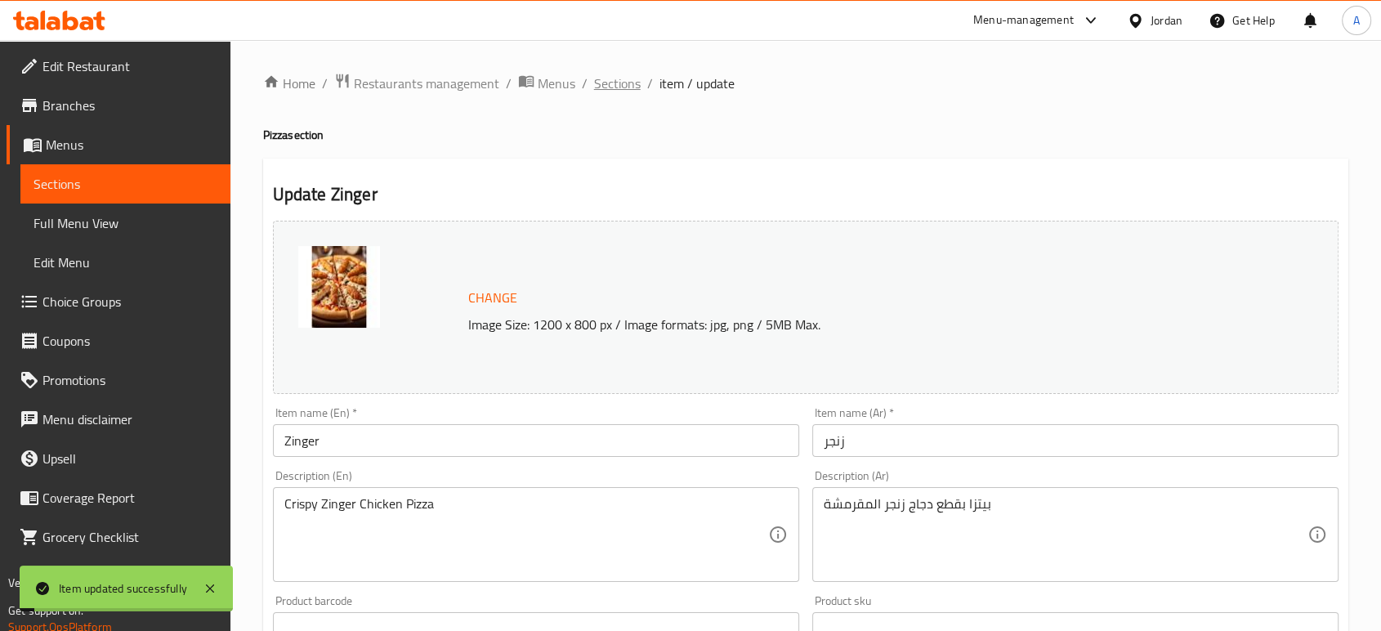
click at [613, 90] on span "Sections" at bounding box center [617, 84] width 47 height 20
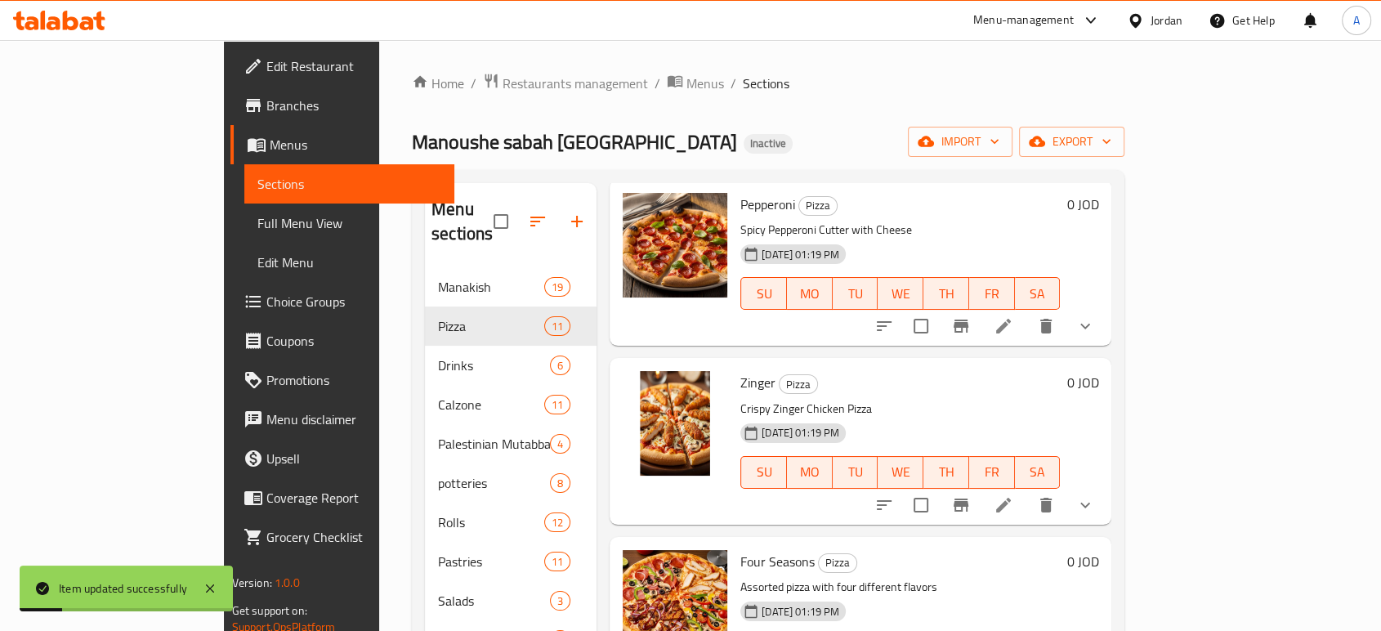
scroll to position [544, 0]
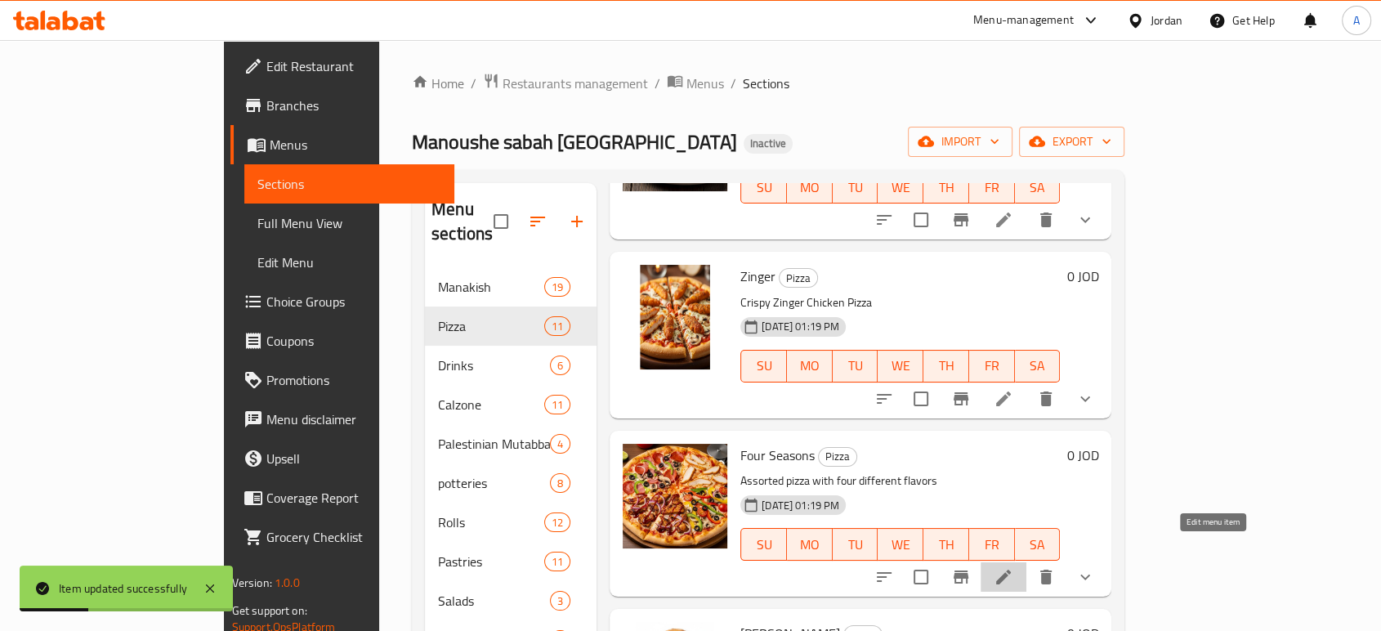
click at [1013, 567] on icon at bounding box center [1003, 577] width 20 height 20
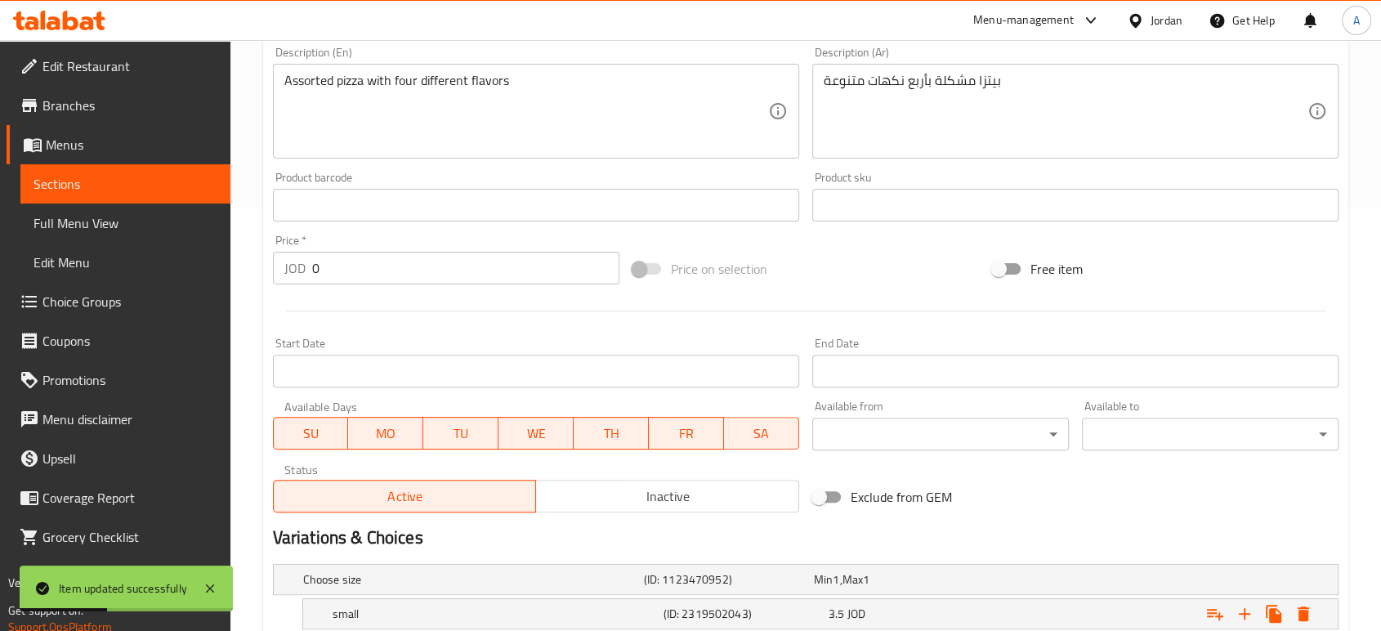
scroll to position [582, 0]
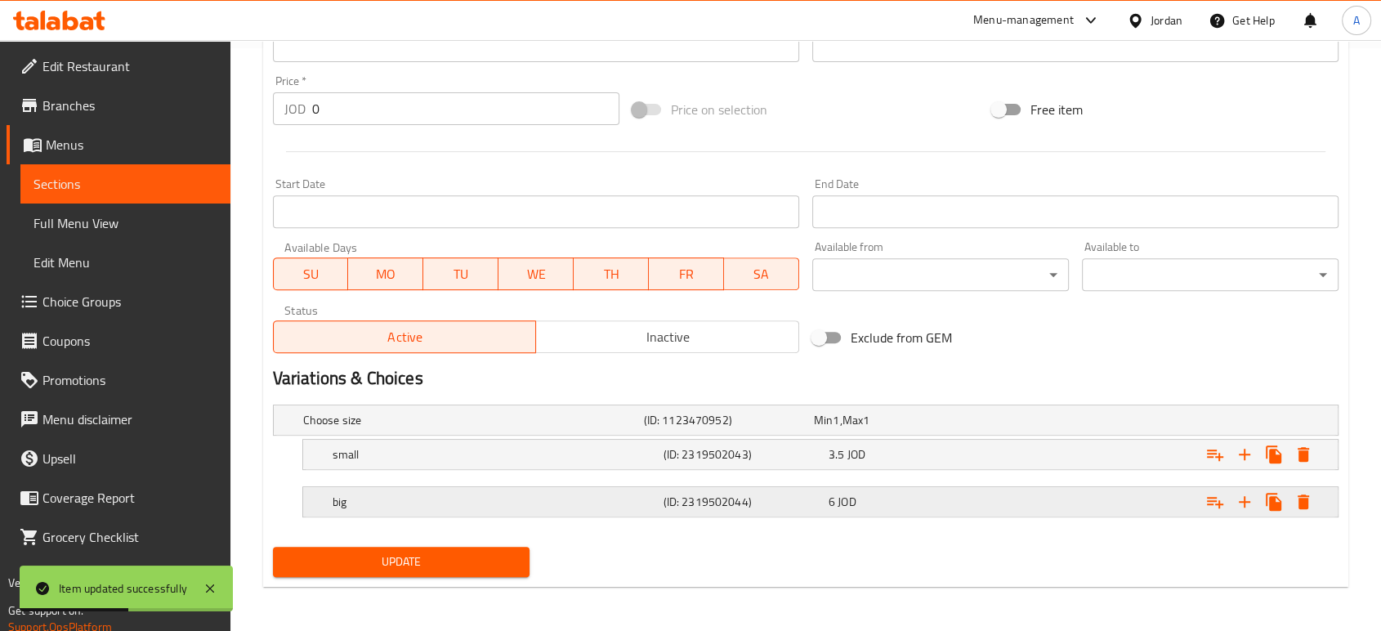
click at [412, 493] on h5 "big" at bounding box center [494, 501] width 324 height 16
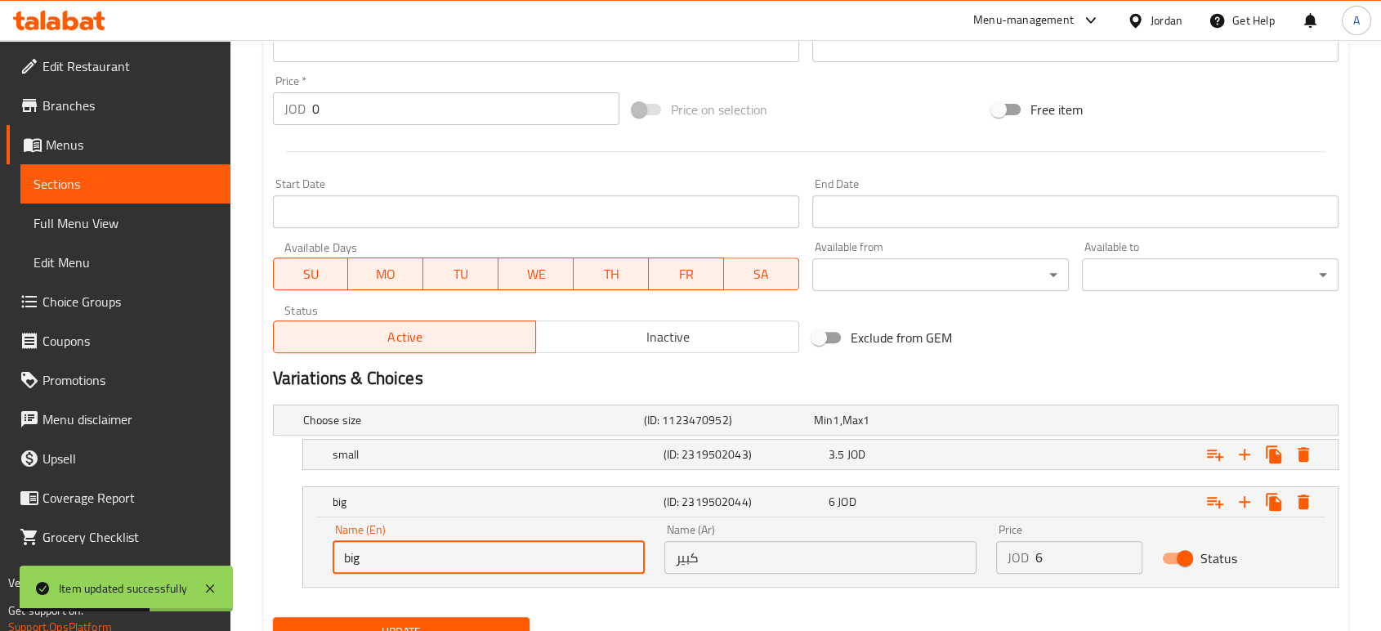
drag, startPoint x: 379, startPoint y: 551, endPoint x: 244, endPoint y: 540, distance: 135.2
click at [243, 541] on div "Home / Restaurants management / Menus / Sections / item / update Pizza section …" at bounding box center [805, 80] width 1150 height 1245
paste input "Large"
type input "Large"
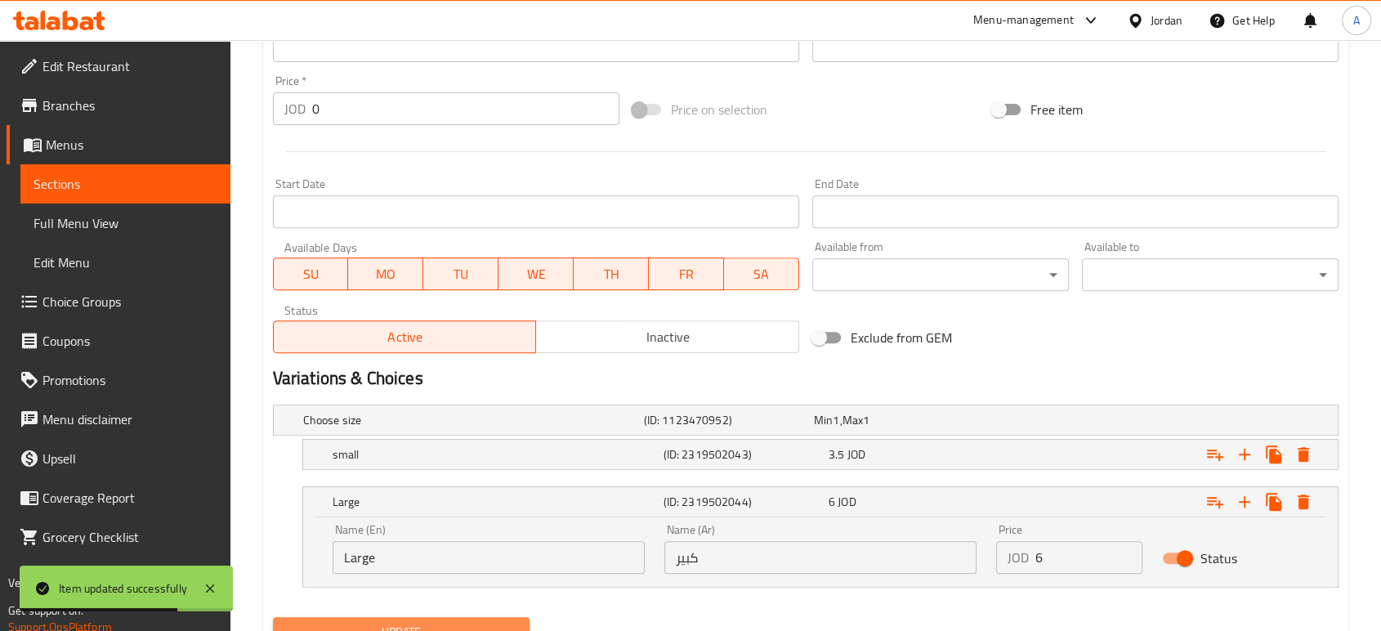
click at [392, 618] on button "Update" at bounding box center [401, 632] width 256 height 30
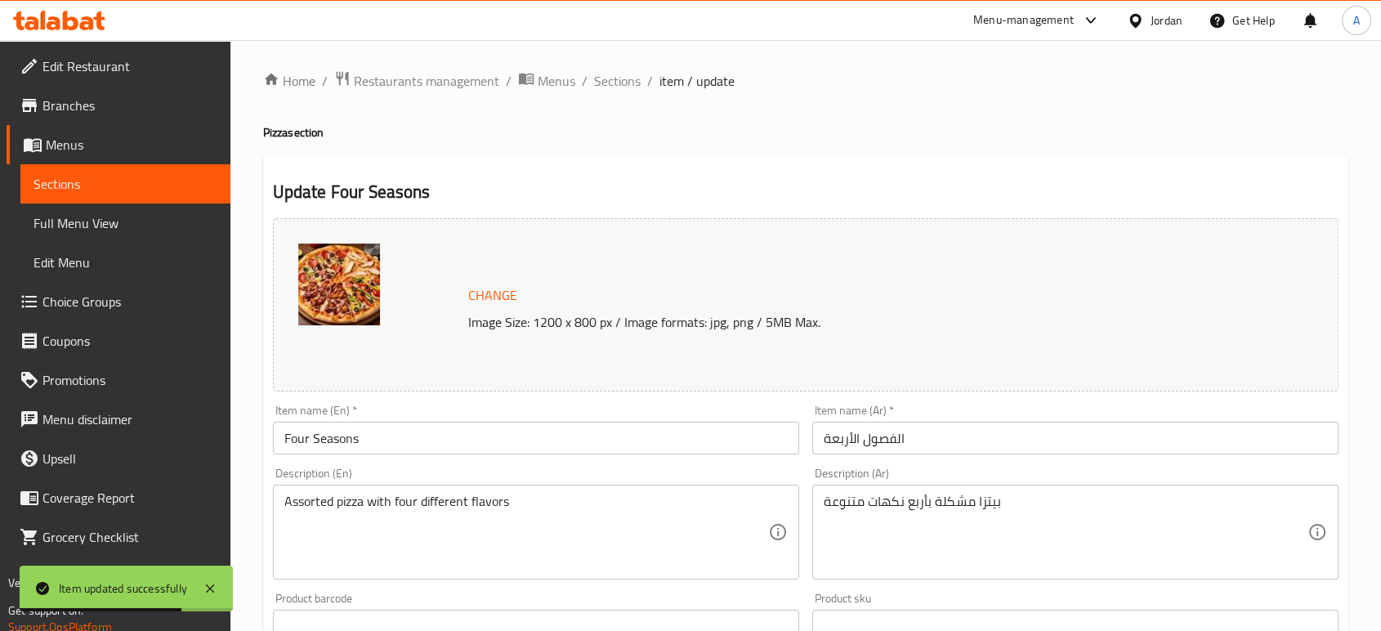
scroll to position [0, 0]
click at [610, 91] on span "Sections" at bounding box center [617, 84] width 47 height 20
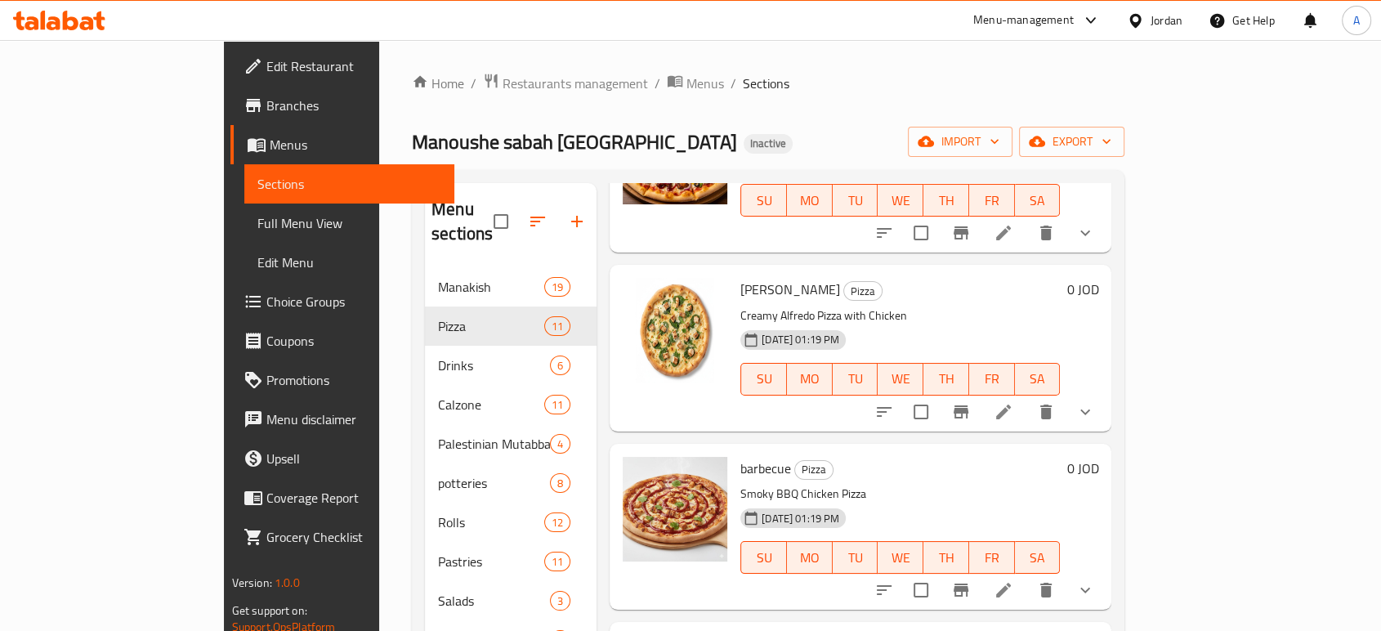
scroll to position [725, 0]
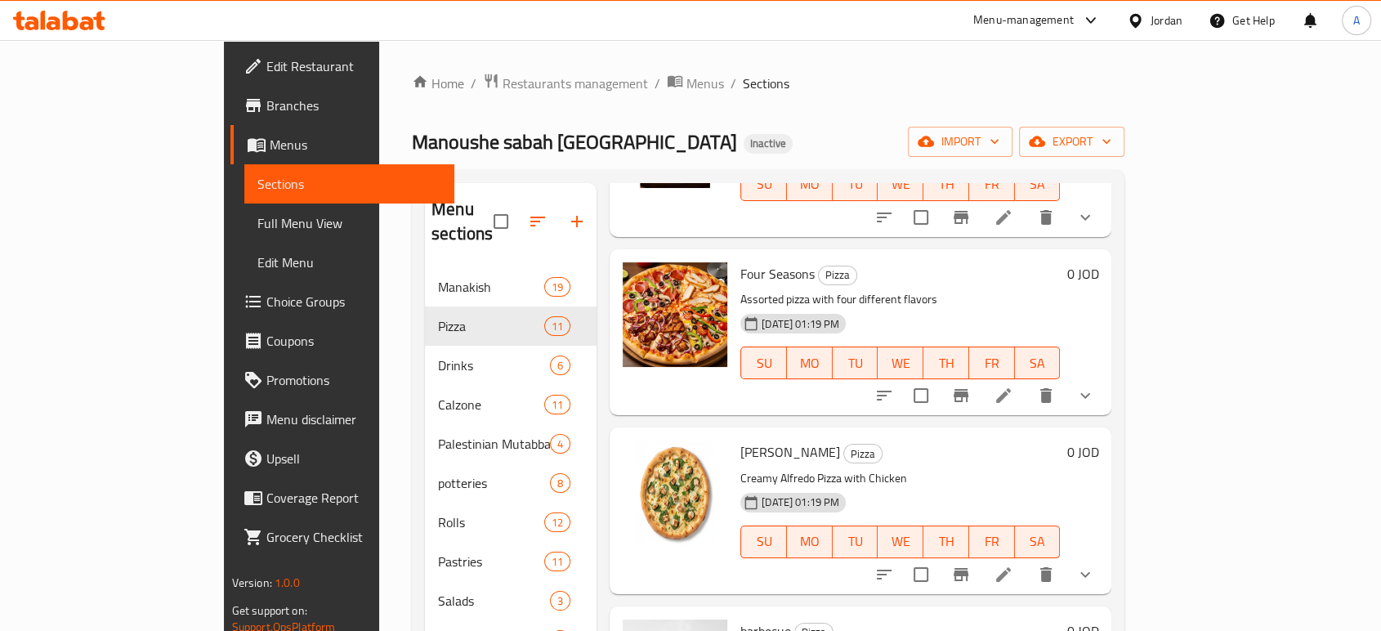
click at [1013, 564] on icon at bounding box center [1003, 574] width 20 height 20
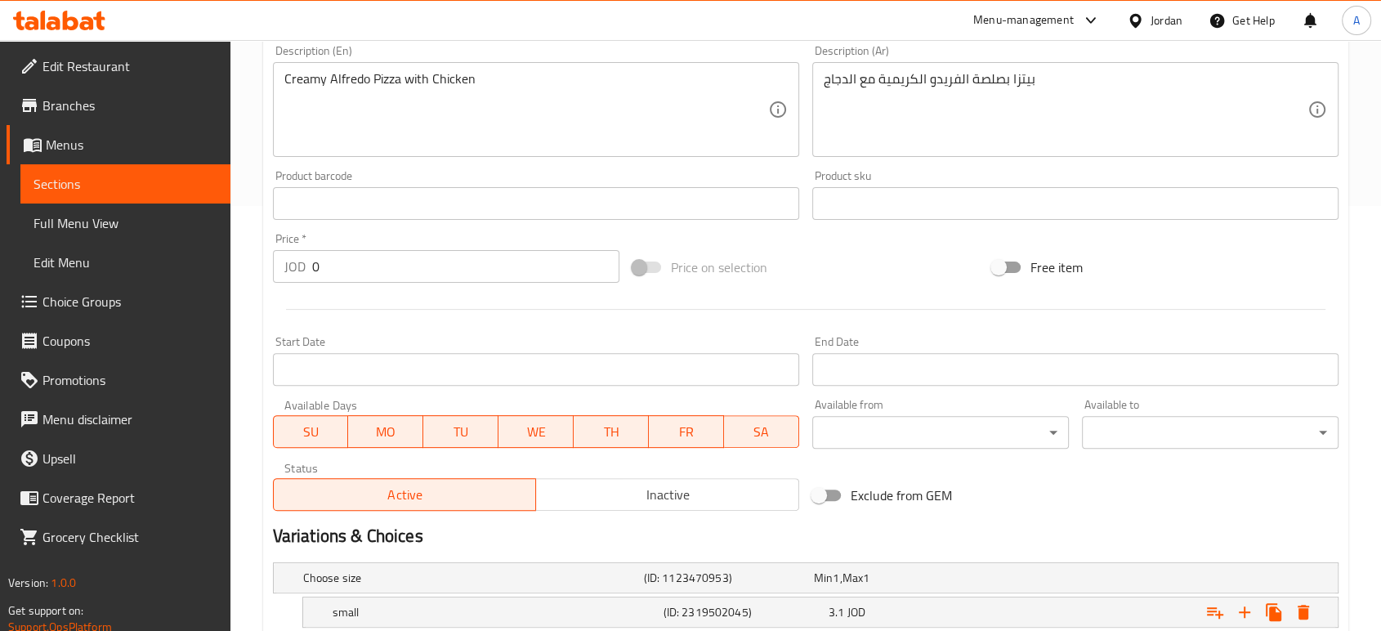
scroll to position [582, 0]
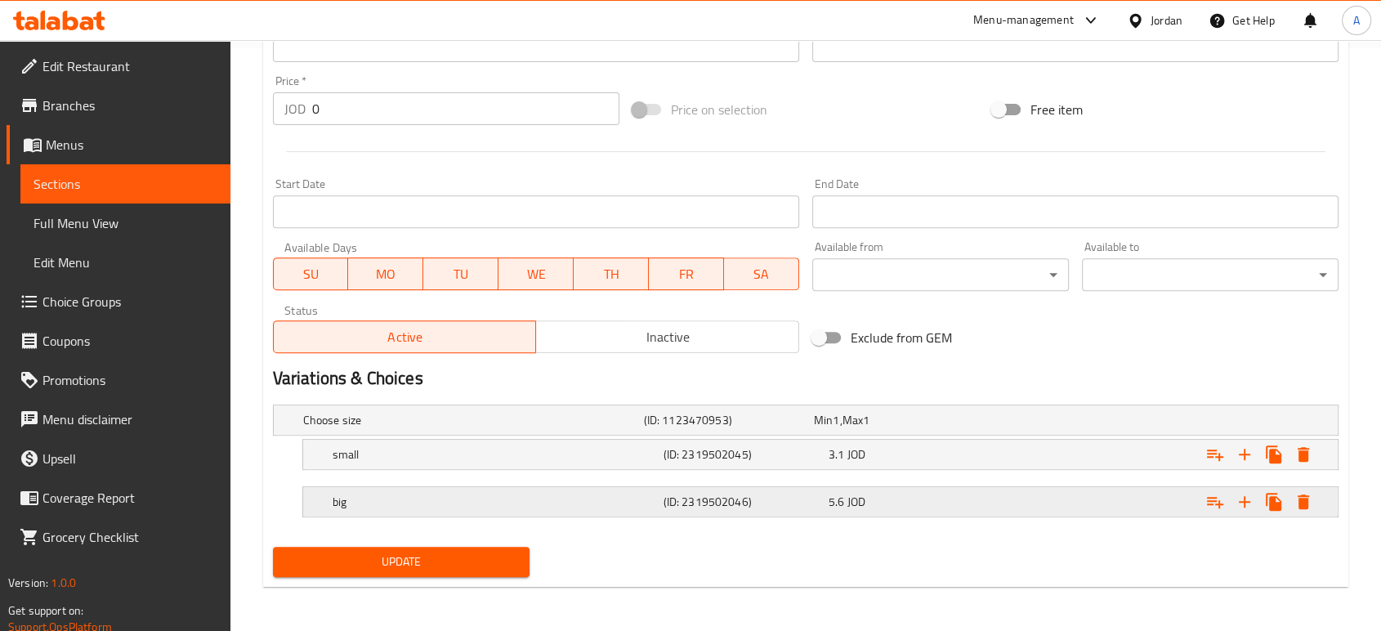
click at [434, 504] on h5 "big" at bounding box center [494, 501] width 324 height 16
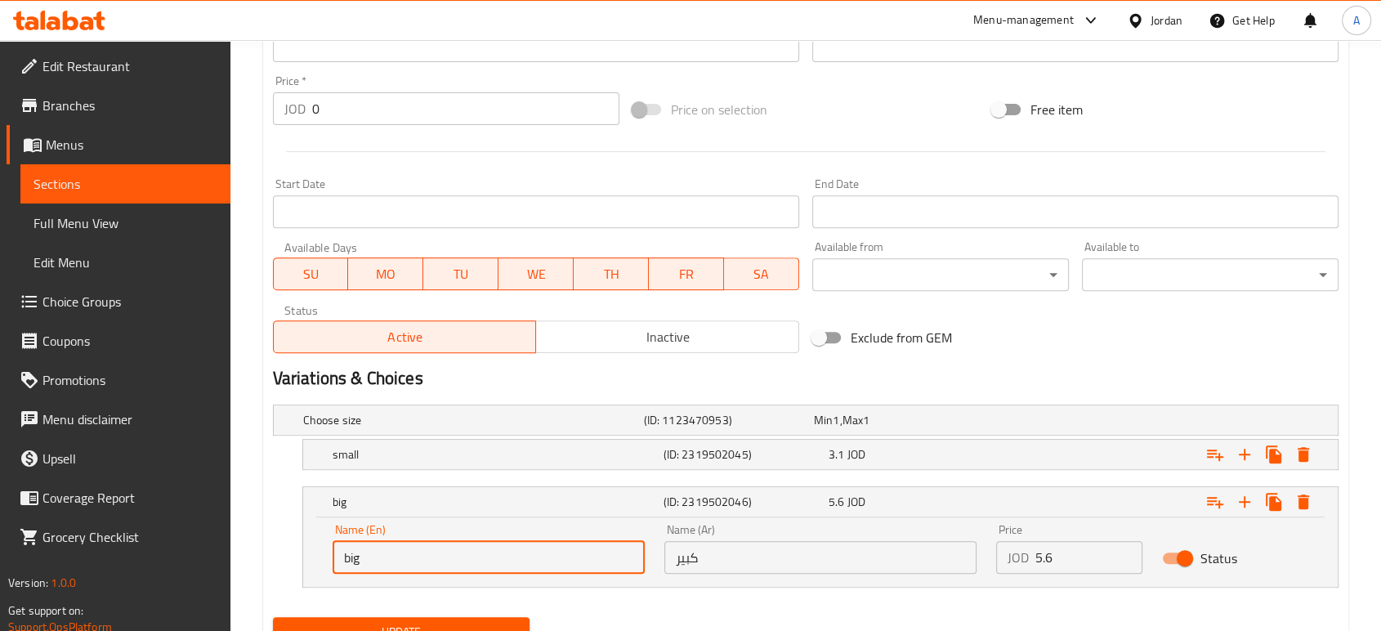
drag, startPoint x: 426, startPoint y: 546, endPoint x: 266, endPoint y: 542, distance: 160.1
click at [268, 546] on div "Choose size (ID: 1123470953) Min 1 , Max 1 Name (En) Choose size Name (En) Name…" at bounding box center [805, 504] width 1078 height 212
paste input "Large"
type input "Large"
click at [569, 606] on div "Choose size (ID: 1123470953) Min 1 , Max 1 Name (En) Choose size Name (En) Name…" at bounding box center [805, 504] width 1078 height 212
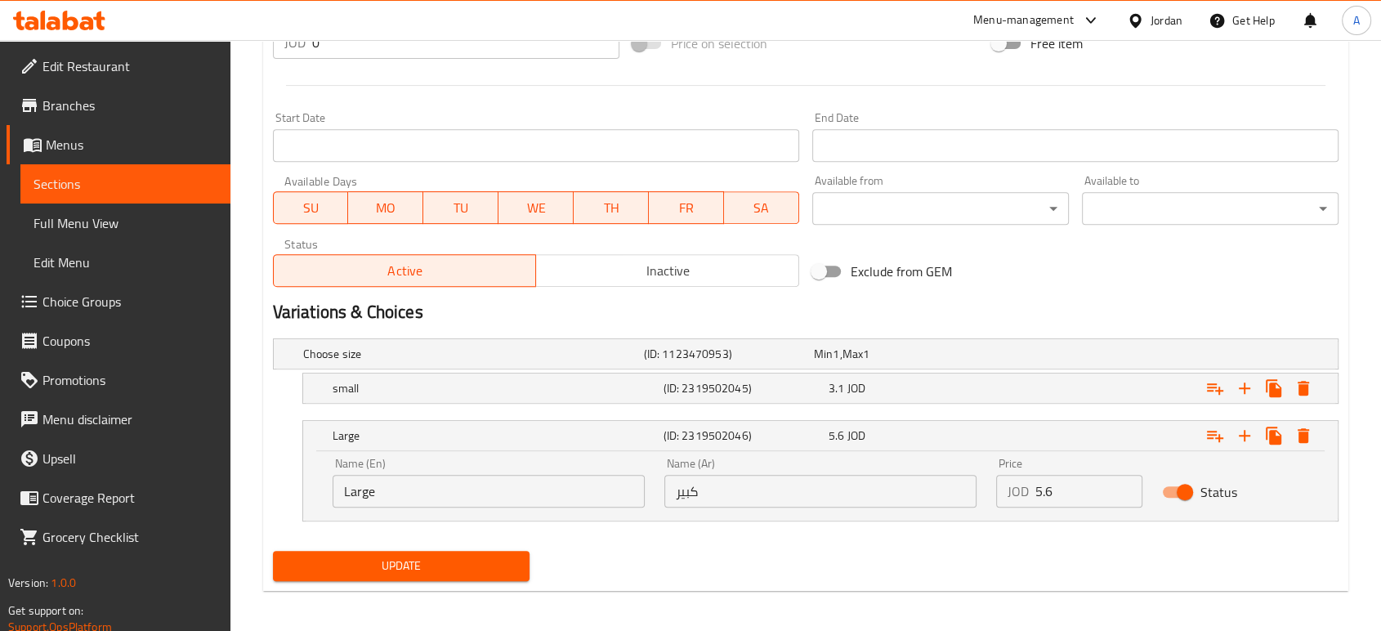
scroll to position [653, 0]
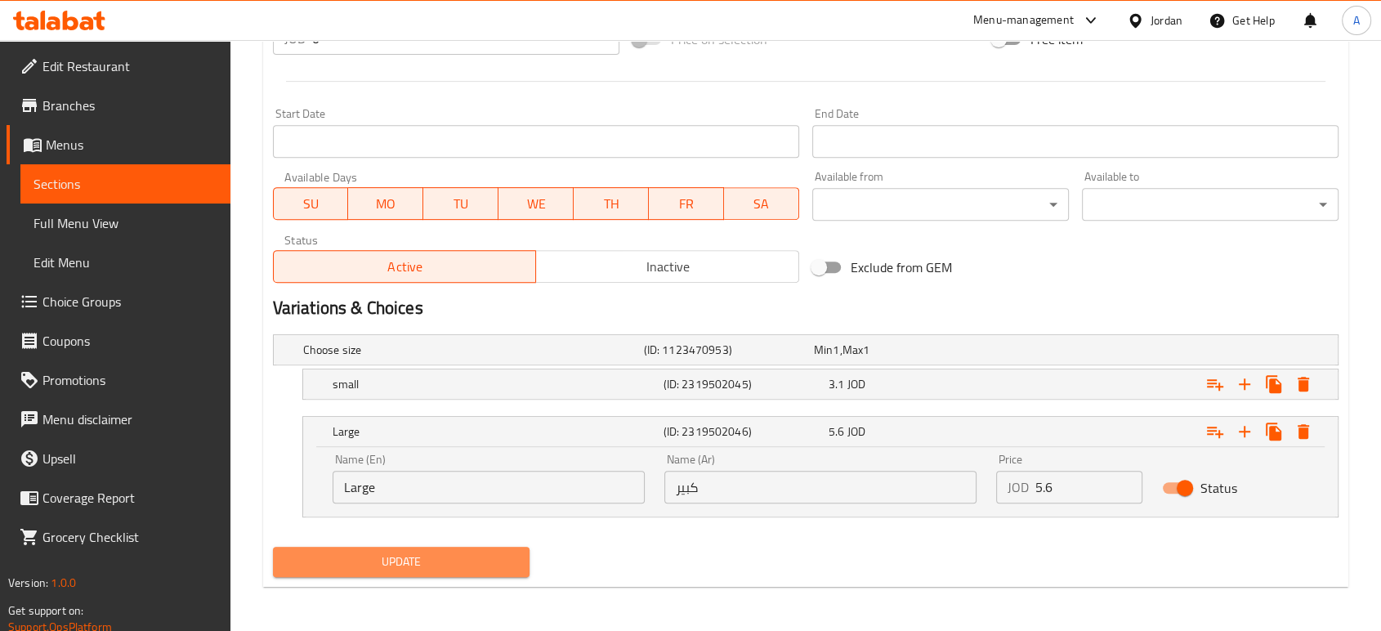
click at [453, 548] on button "Update" at bounding box center [401, 561] width 256 height 30
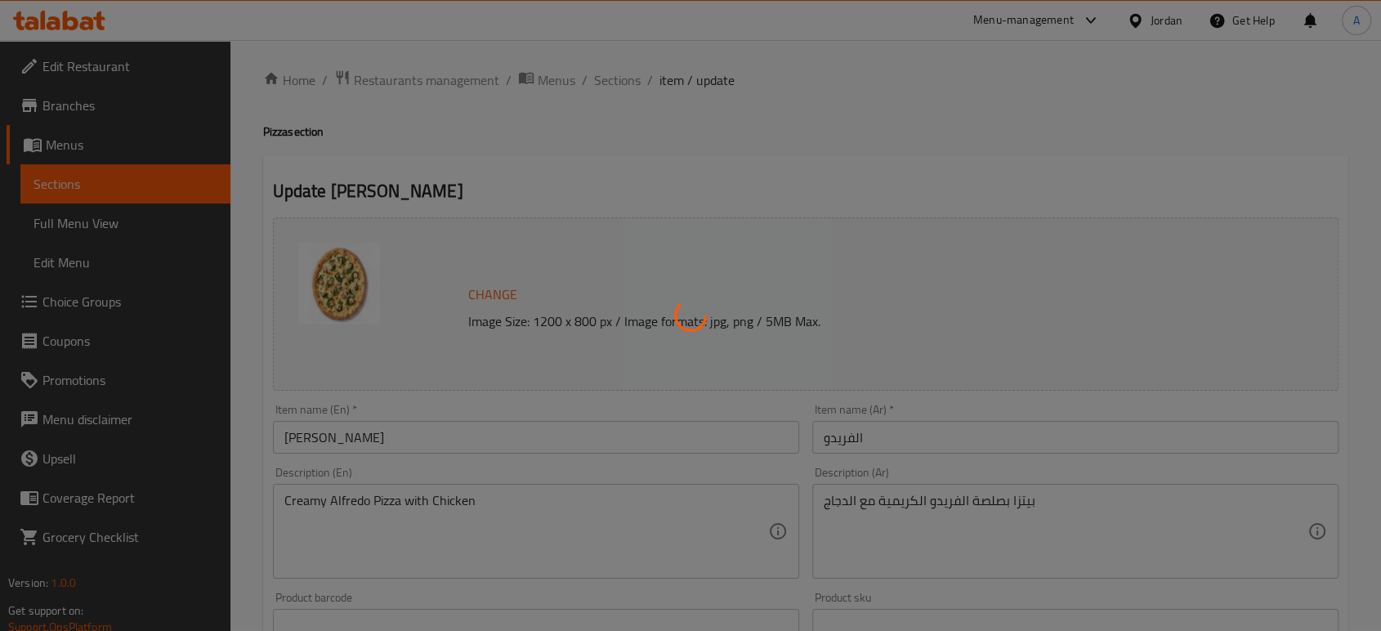
scroll to position [0, 0]
click at [614, 96] on div at bounding box center [690, 315] width 1381 height 631
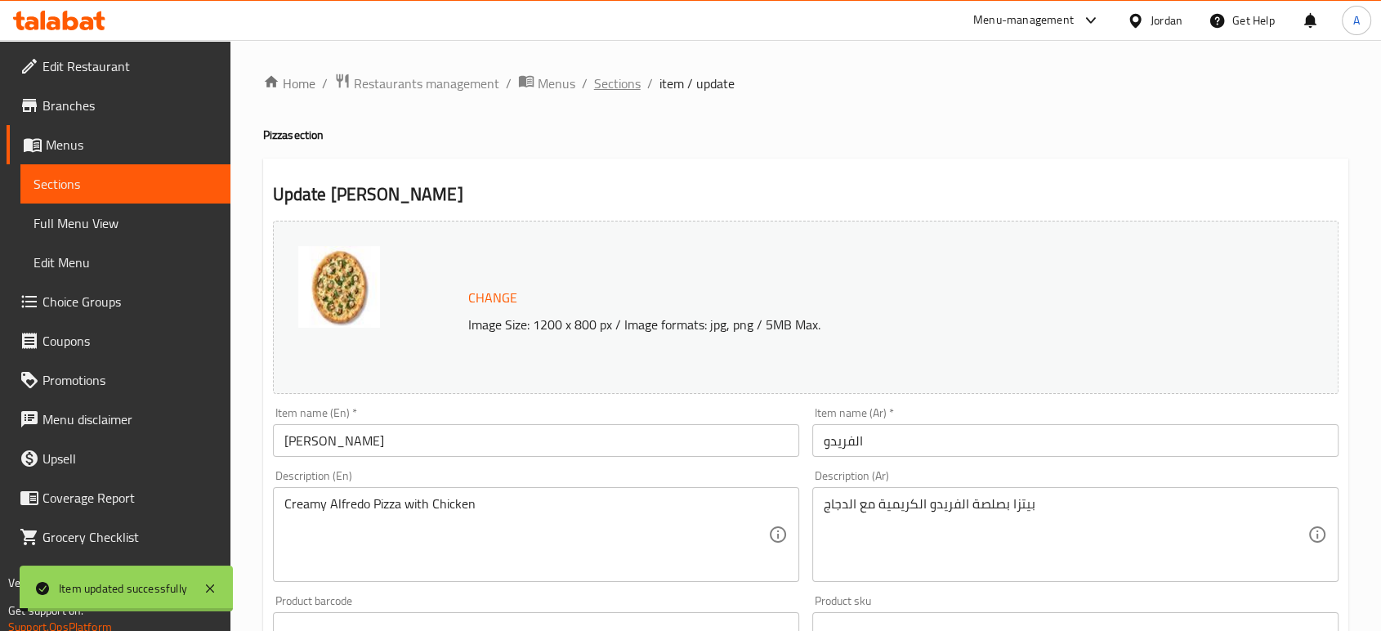
click at [614, 88] on span "Sections" at bounding box center [617, 84] width 47 height 20
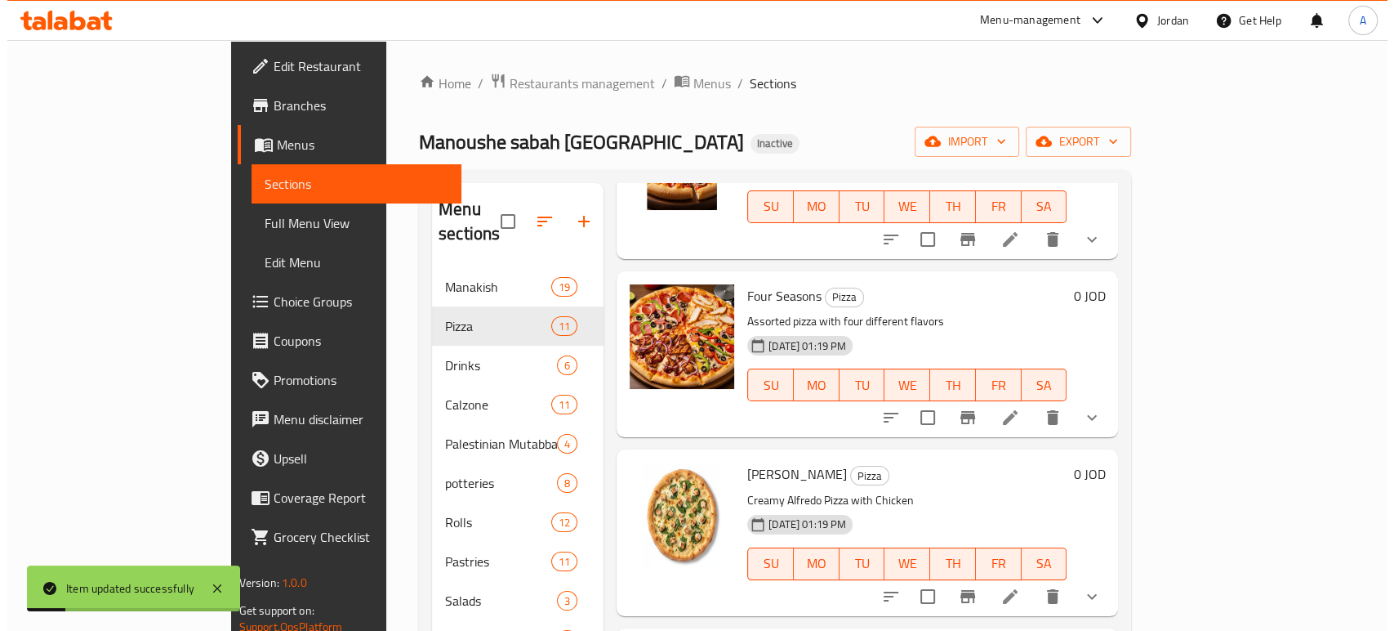
scroll to position [908, 0]
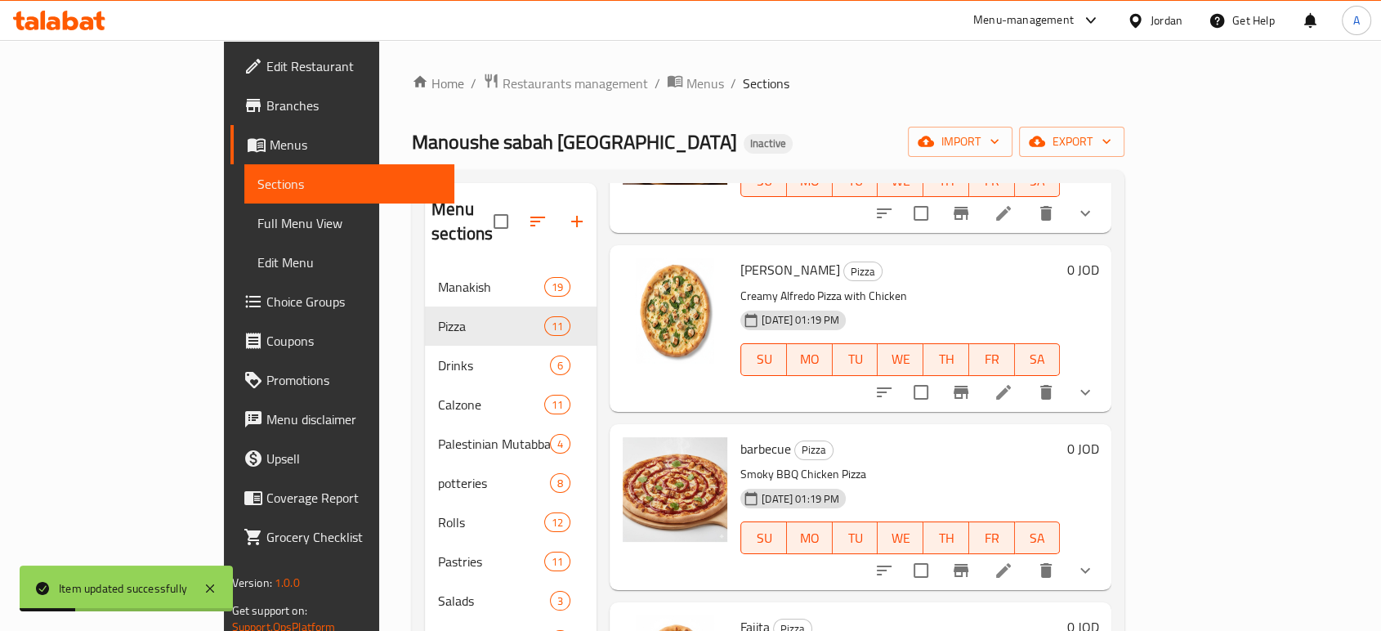
click at [1026, 377] on li at bounding box center [1003, 391] width 46 height 29
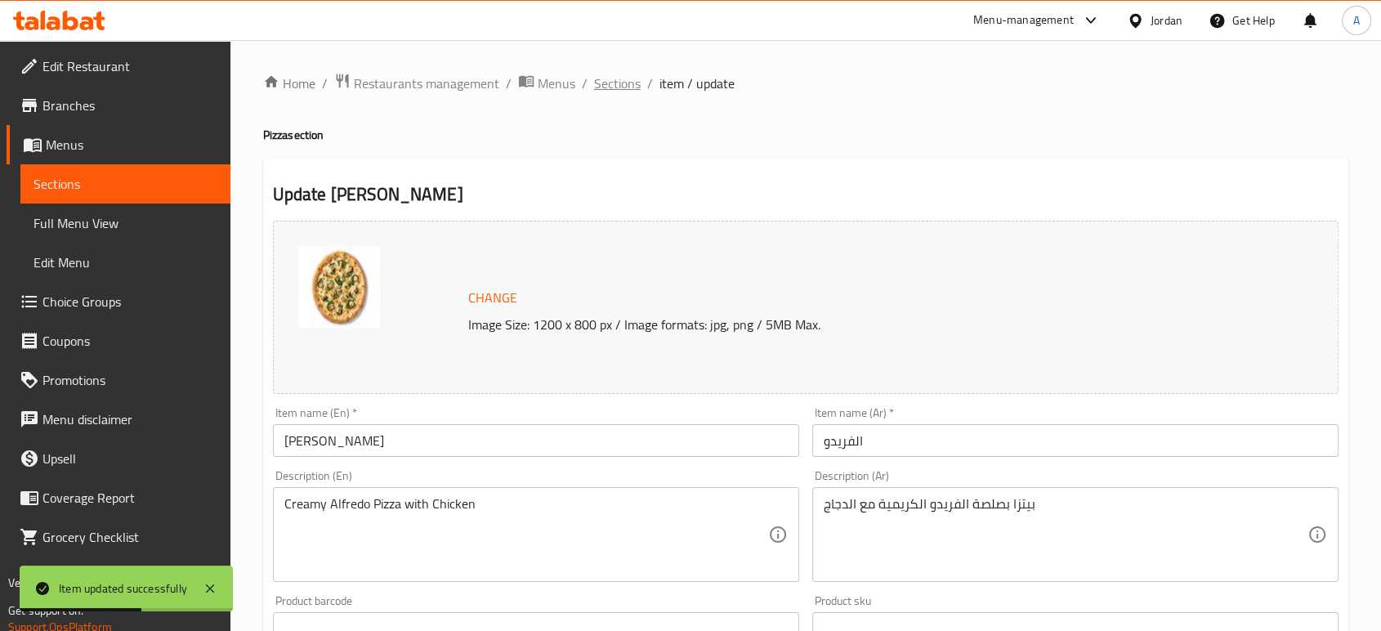
click at [611, 77] on span "Sections" at bounding box center [617, 84] width 47 height 20
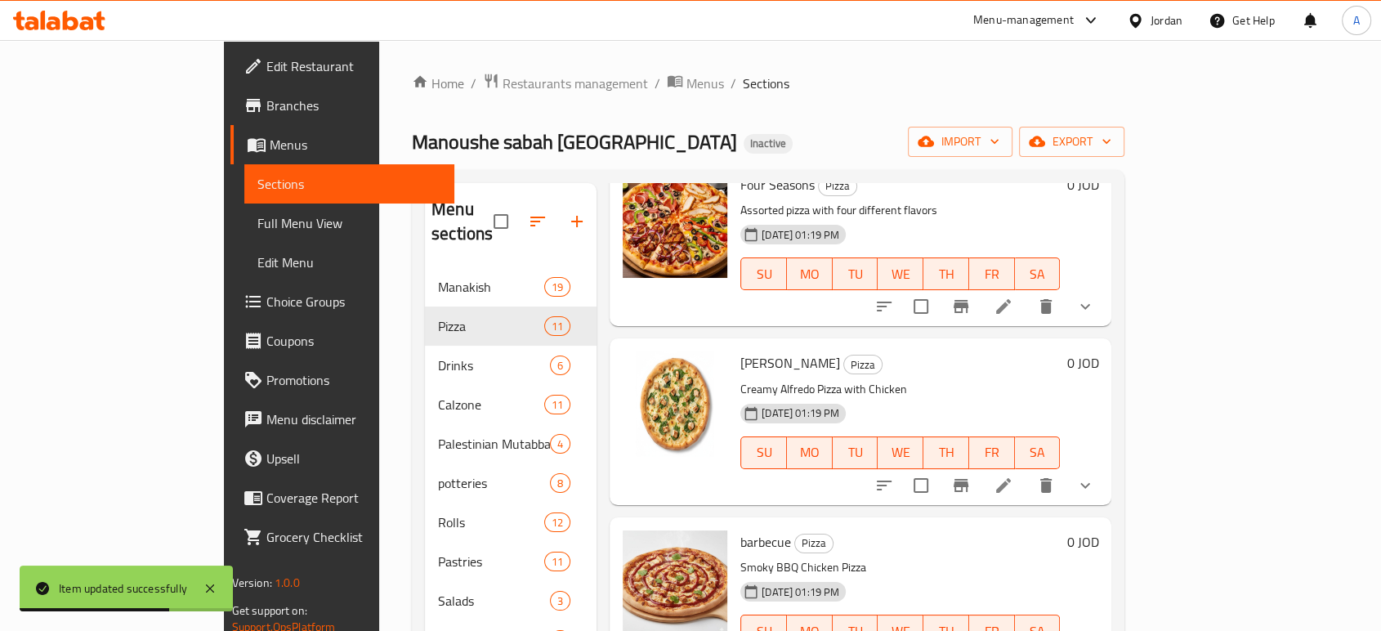
scroll to position [908, 0]
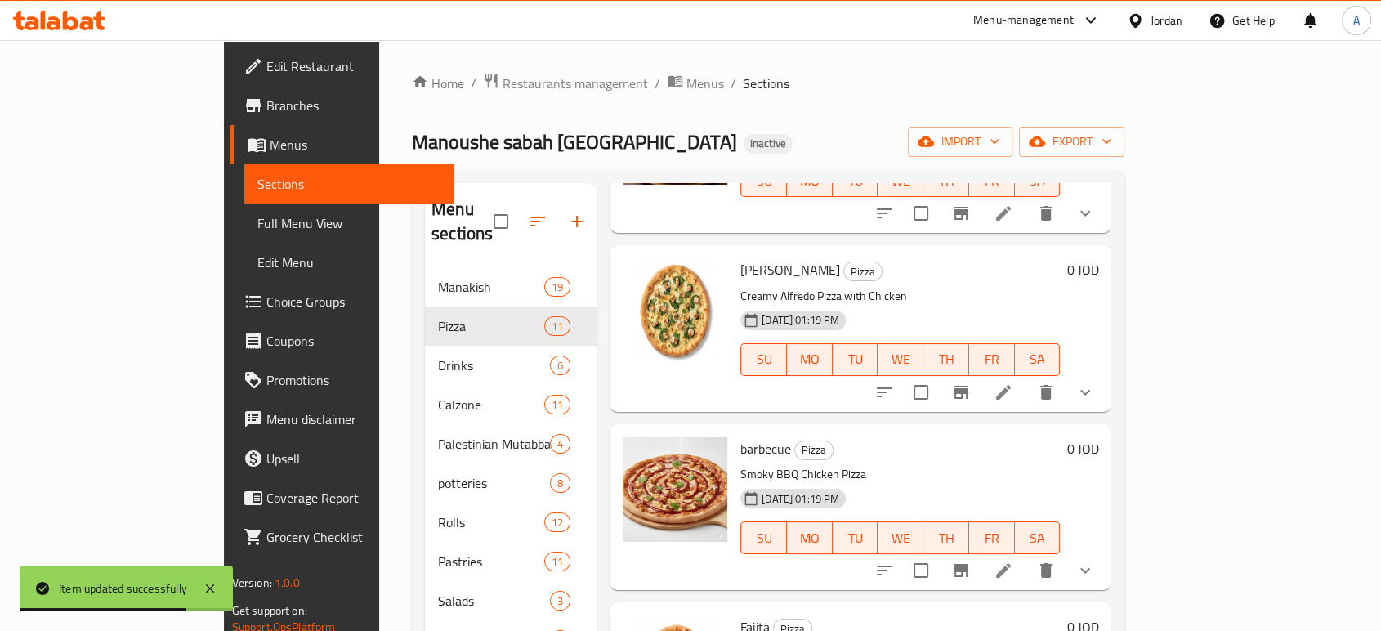
click at [1026, 555] on li at bounding box center [1003, 569] width 46 height 29
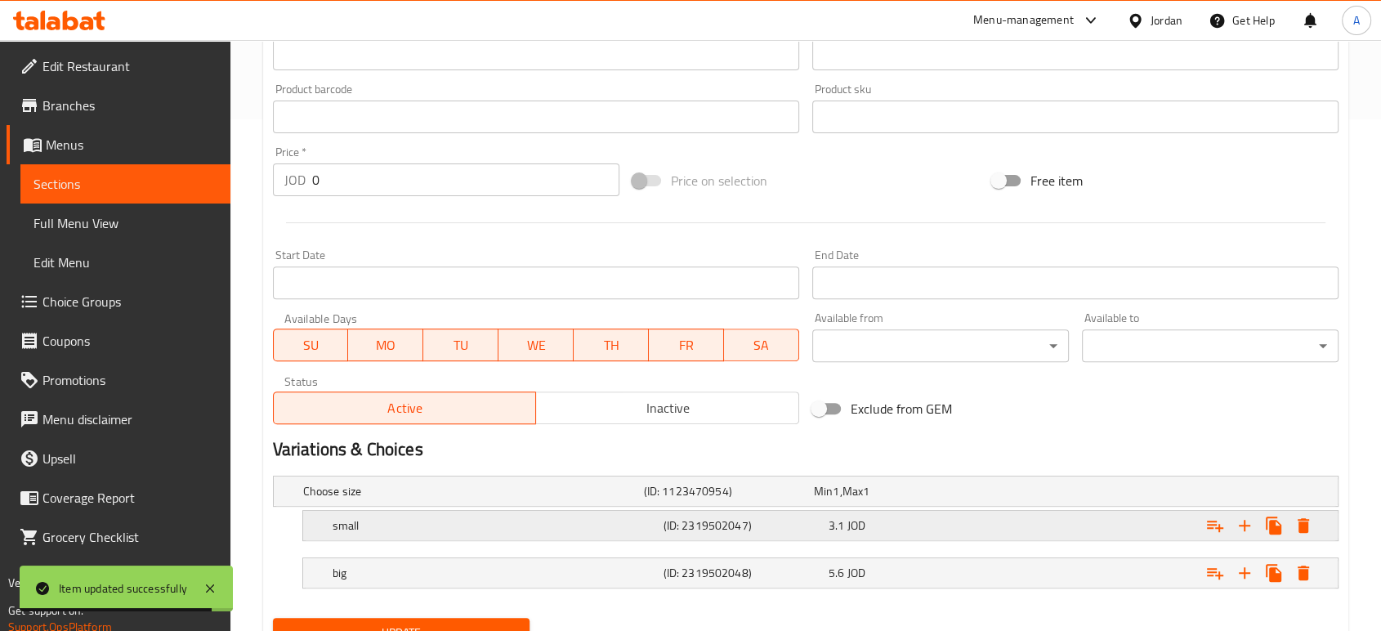
scroll to position [582, 0]
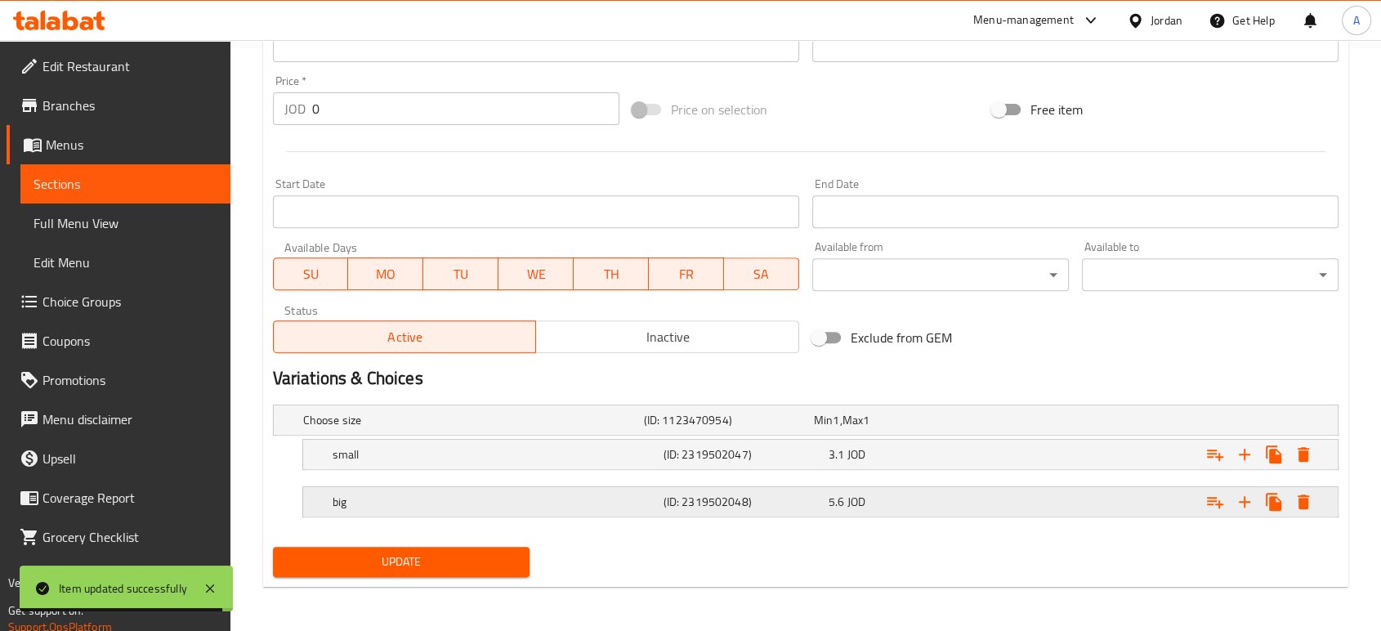
click at [441, 490] on div "big" at bounding box center [494, 501] width 331 height 23
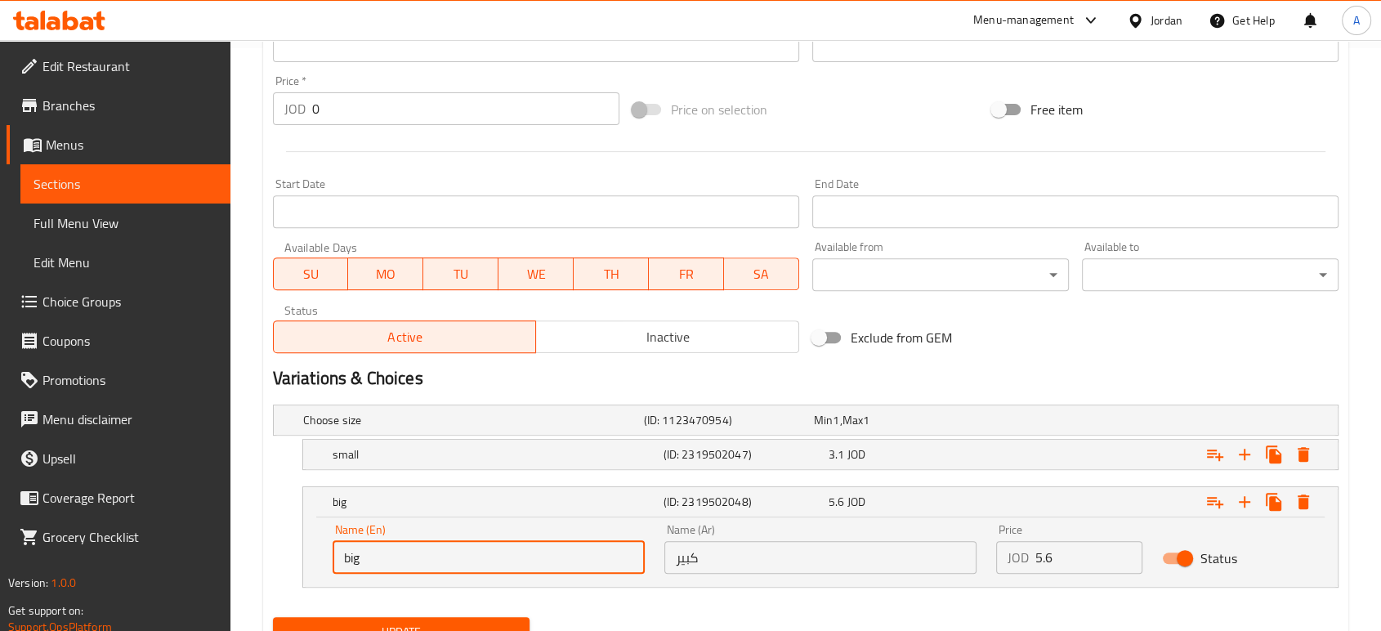
drag, startPoint x: 348, startPoint y: 557, endPoint x: 271, endPoint y: 553, distance: 76.9
click at [271, 554] on div "Choose size (ID: 1123470954) Min 1 , Max 1 Name (En) Choose size Name (En) Name…" at bounding box center [805, 504] width 1078 height 212
paste input "Large"
type input "Large"
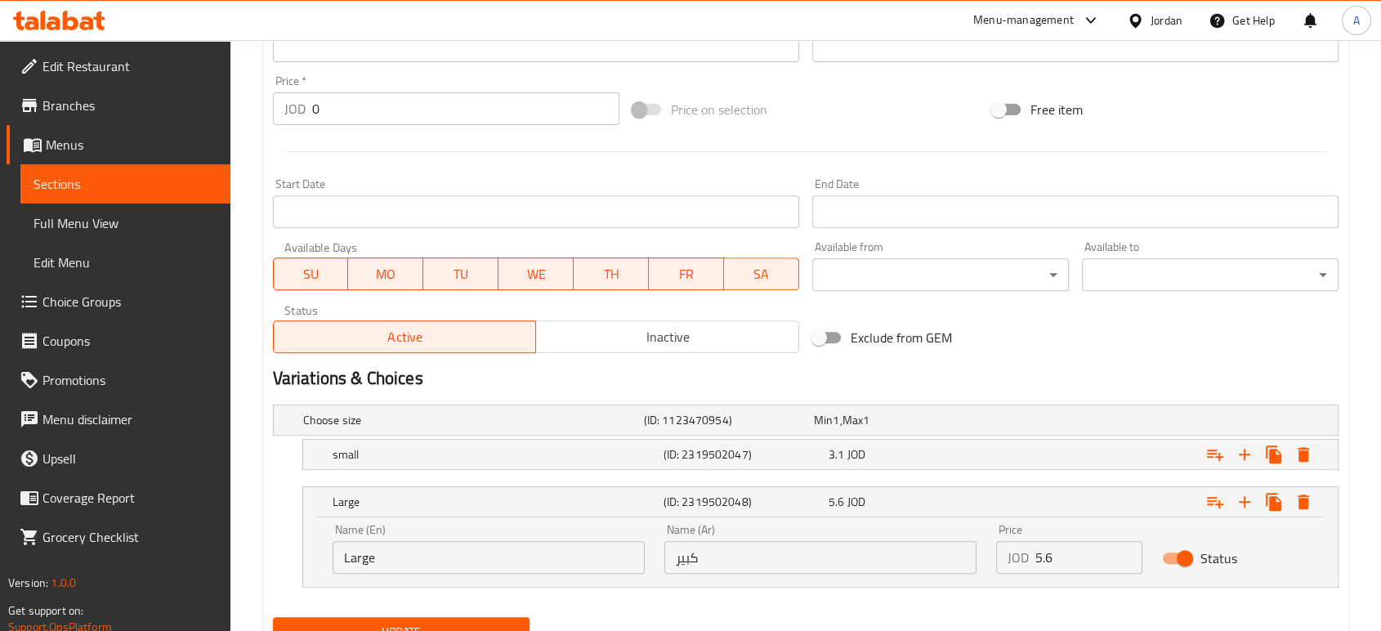
click at [529, 593] on nav at bounding box center [805, 597] width 1065 height 13
click at [504, 617] on button "Update" at bounding box center [401, 632] width 256 height 30
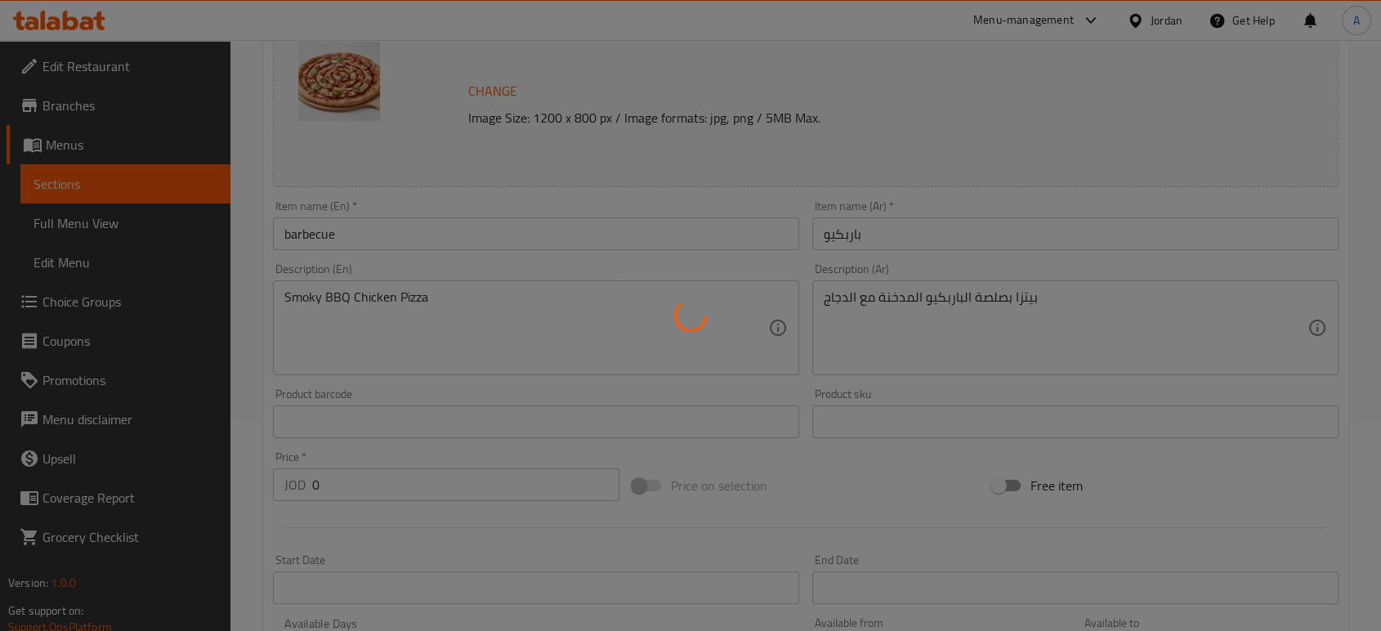
scroll to position [129, 0]
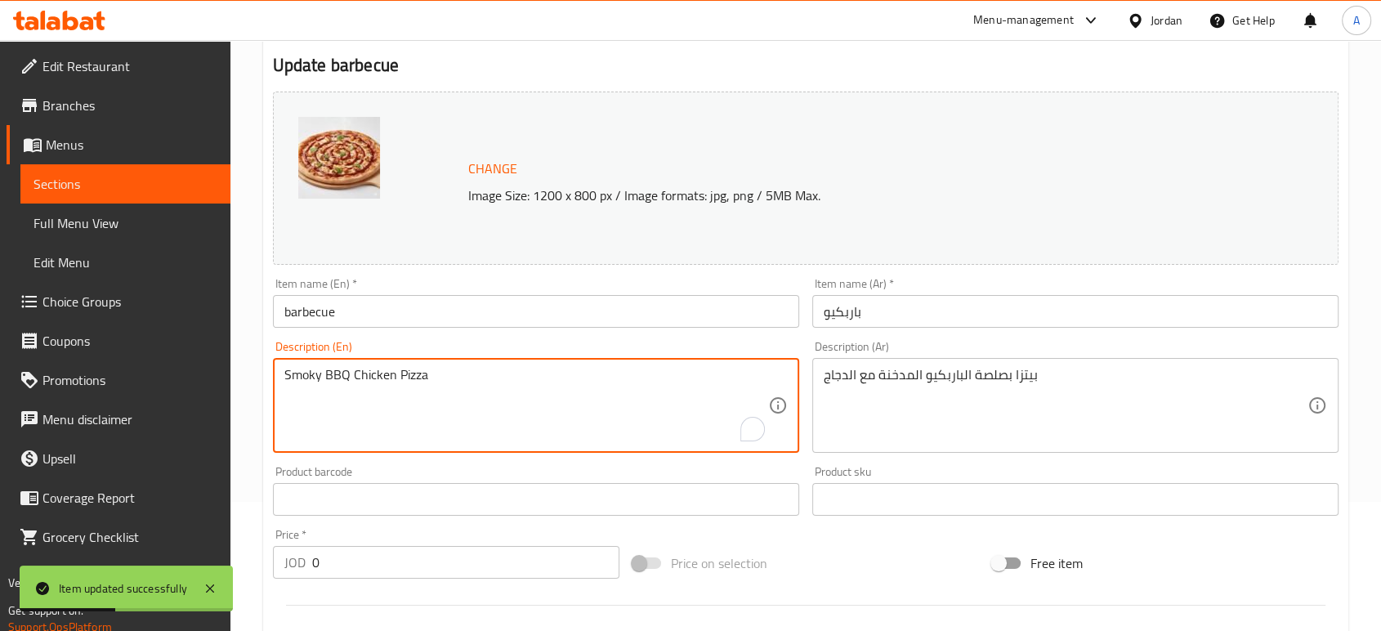
click at [346, 377] on textarea "Smoky BBQ Chicken Pizza" at bounding box center [526, 406] width 484 height 78
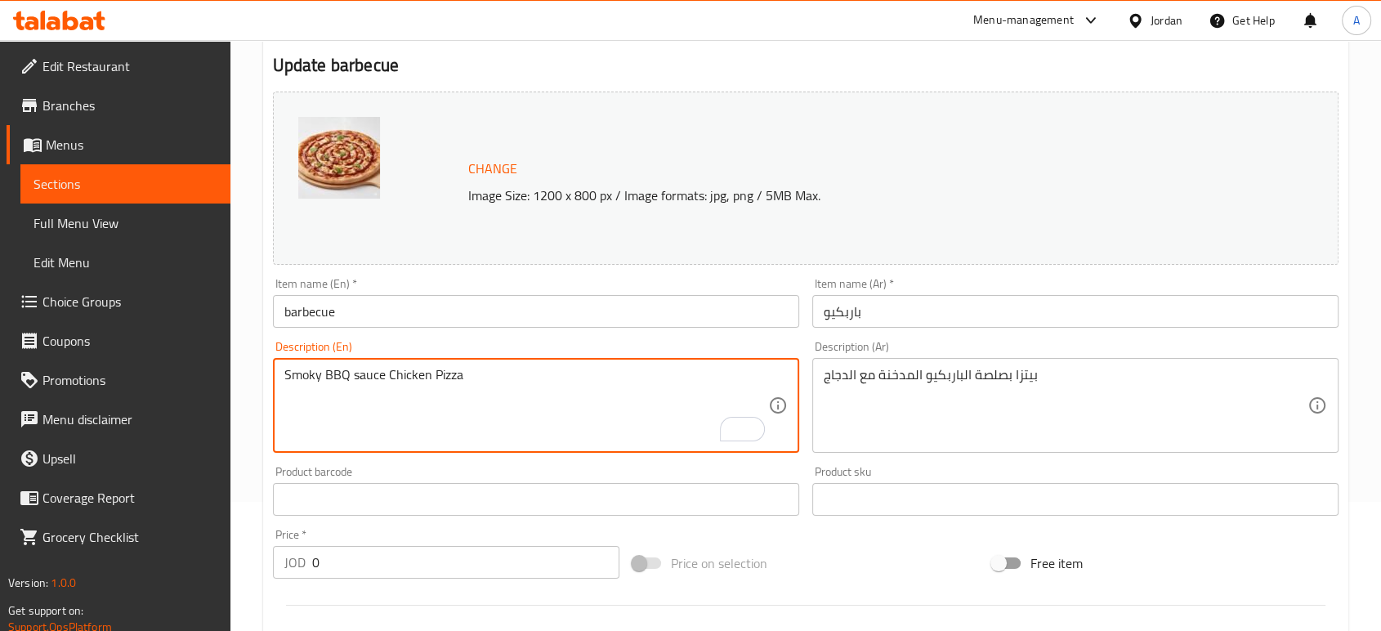
click at [445, 377] on textarea "Smoky BBQ sauce Chicken Pizza" at bounding box center [526, 406] width 484 height 78
click at [381, 379] on textarea "Smoky BBQ sauce Chicken" at bounding box center [526, 406] width 484 height 78
paste textarea "Pizza"
type textarea "Smoky BBQ sauce Pizza with Chicken"
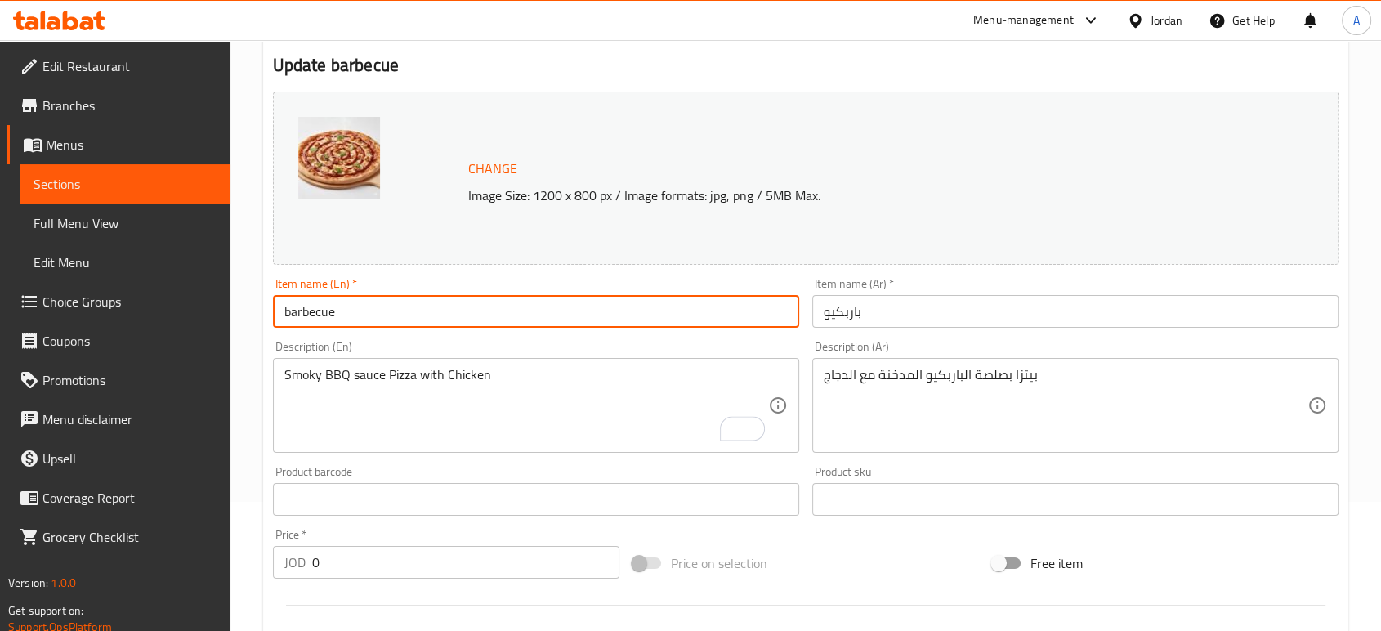
click at [386, 317] on input "barbecue" at bounding box center [536, 311] width 526 height 33
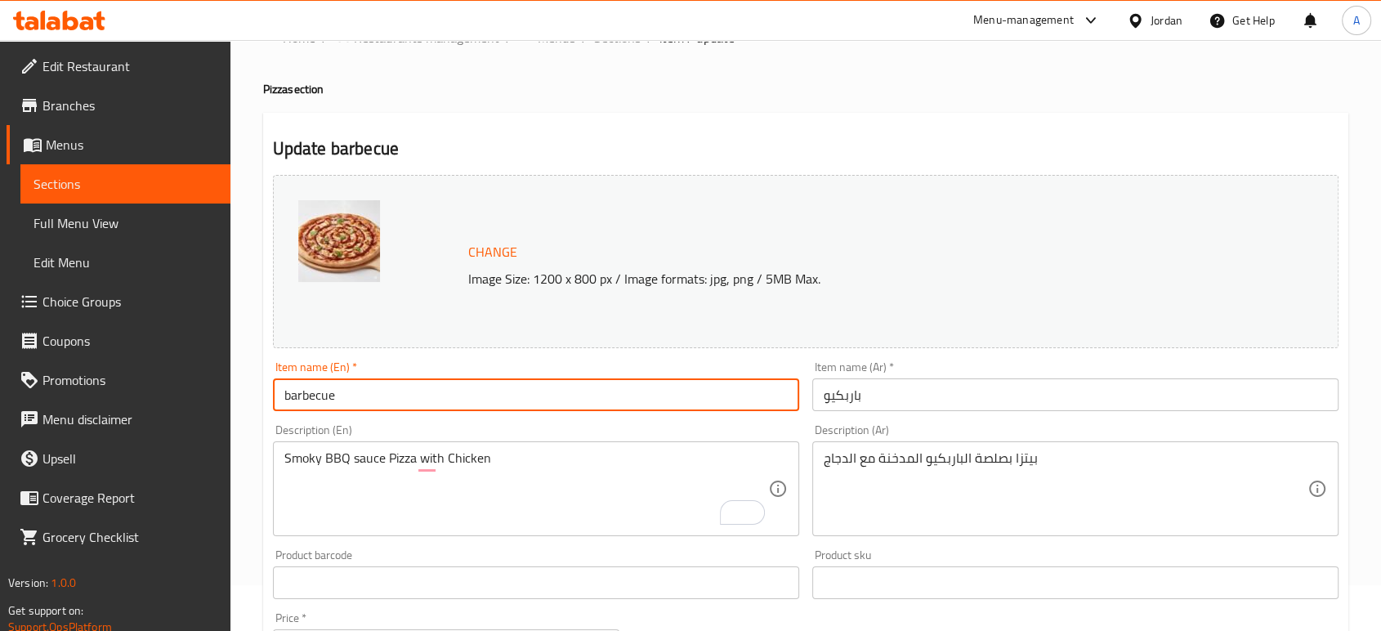
scroll to position [40, 0]
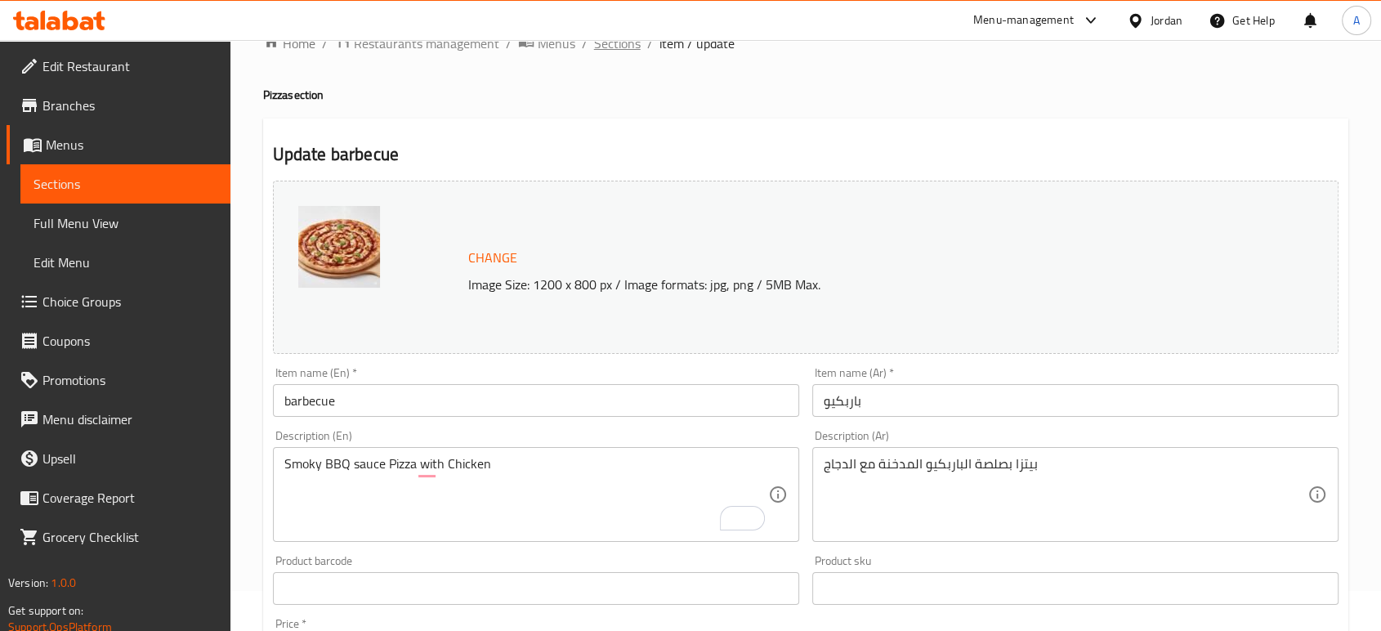
click at [609, 49] on span "Sections" at bounding box center [617, 43] width 47 height 20
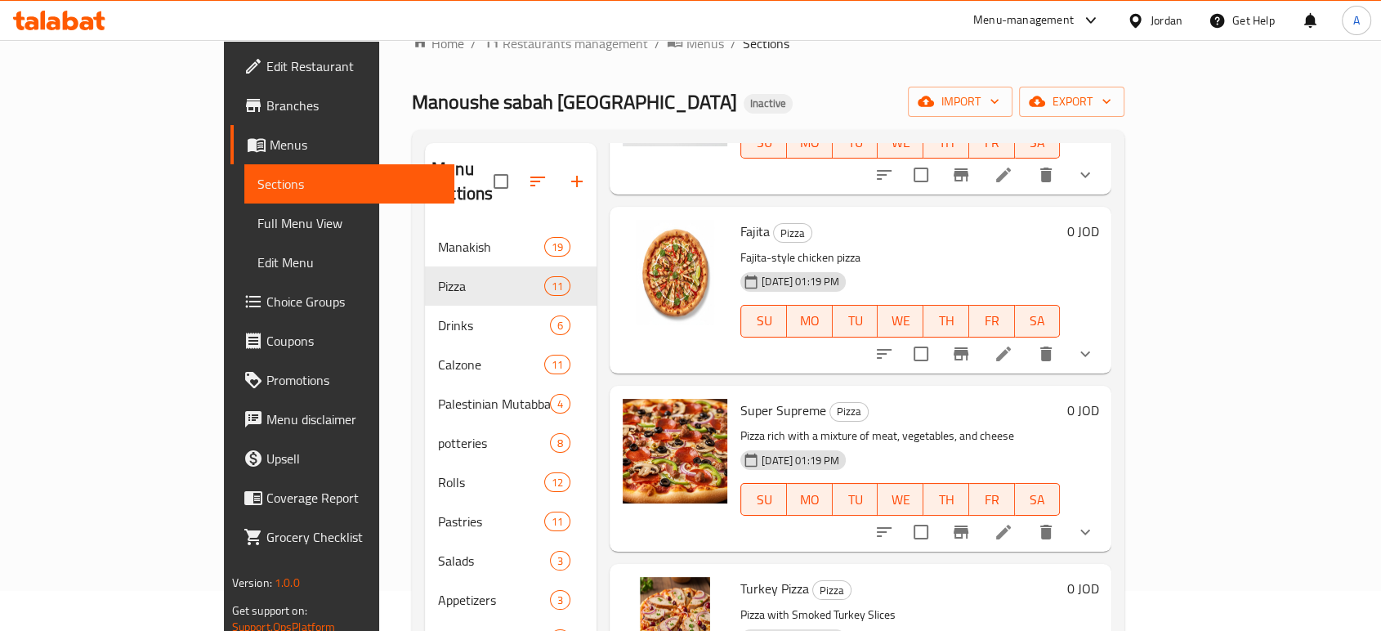
scroll to position [1274, 0]
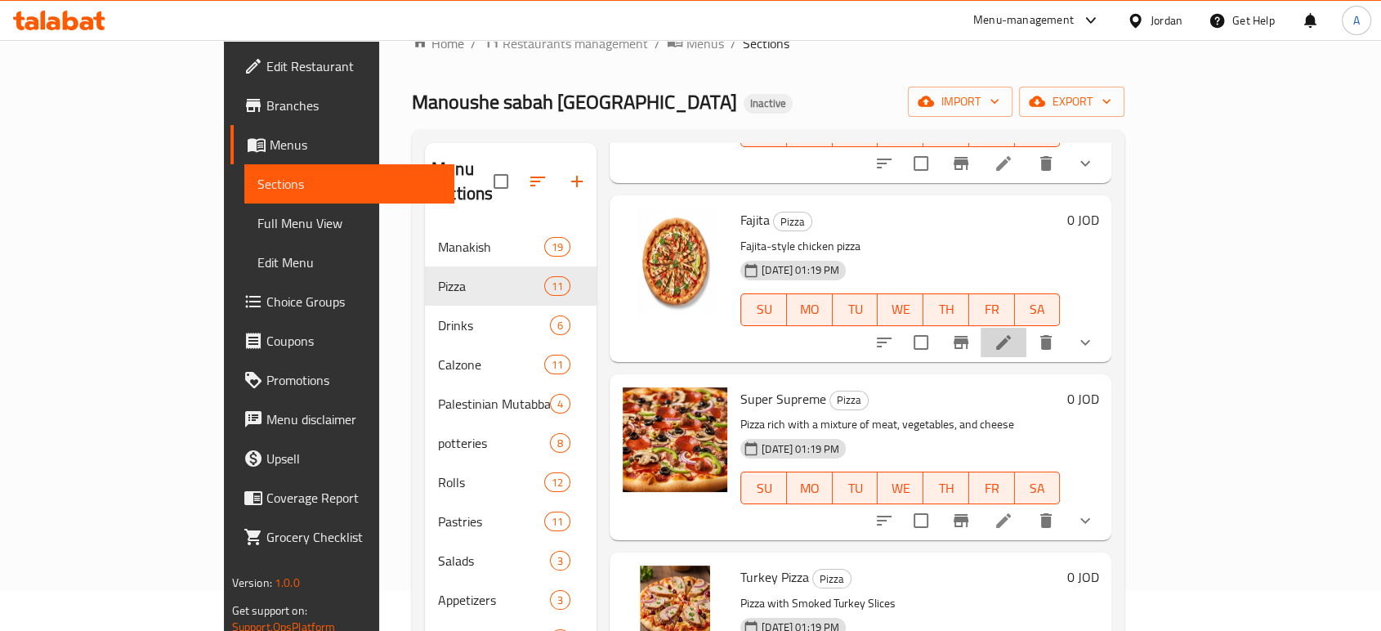
click at [1026, 328] on li at bounding box center [1003, 342] width 46 height 29
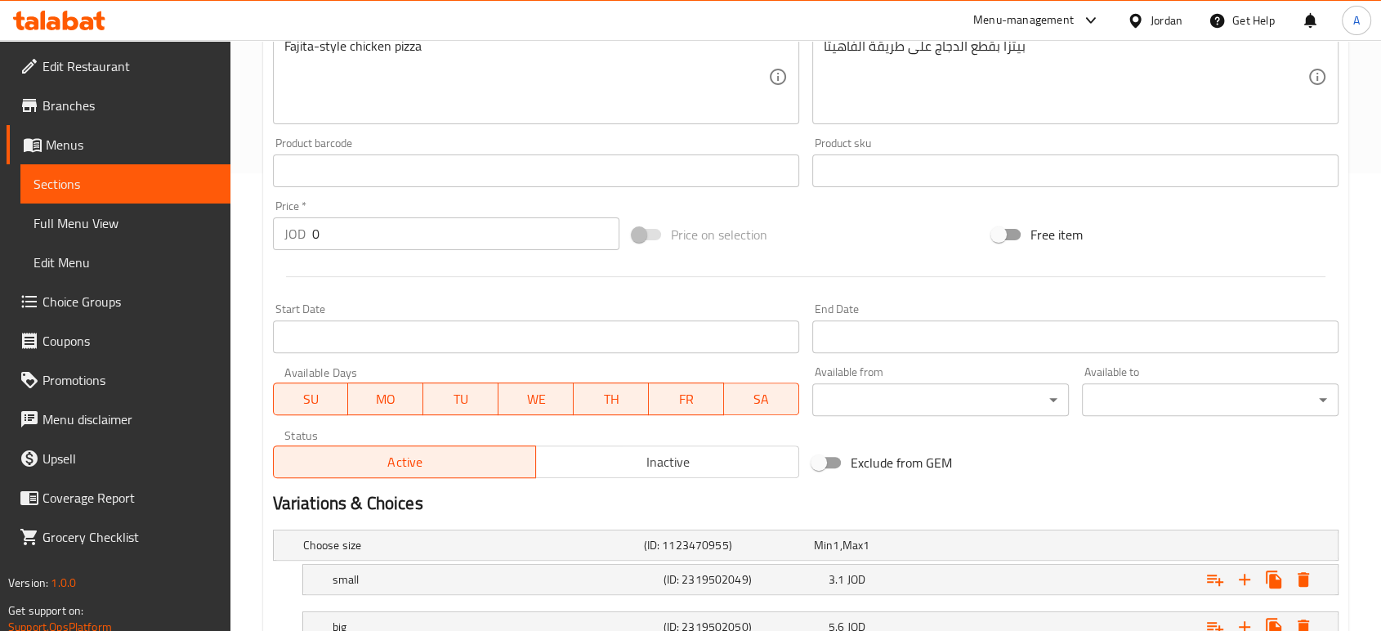
scroll to position [582, 0]
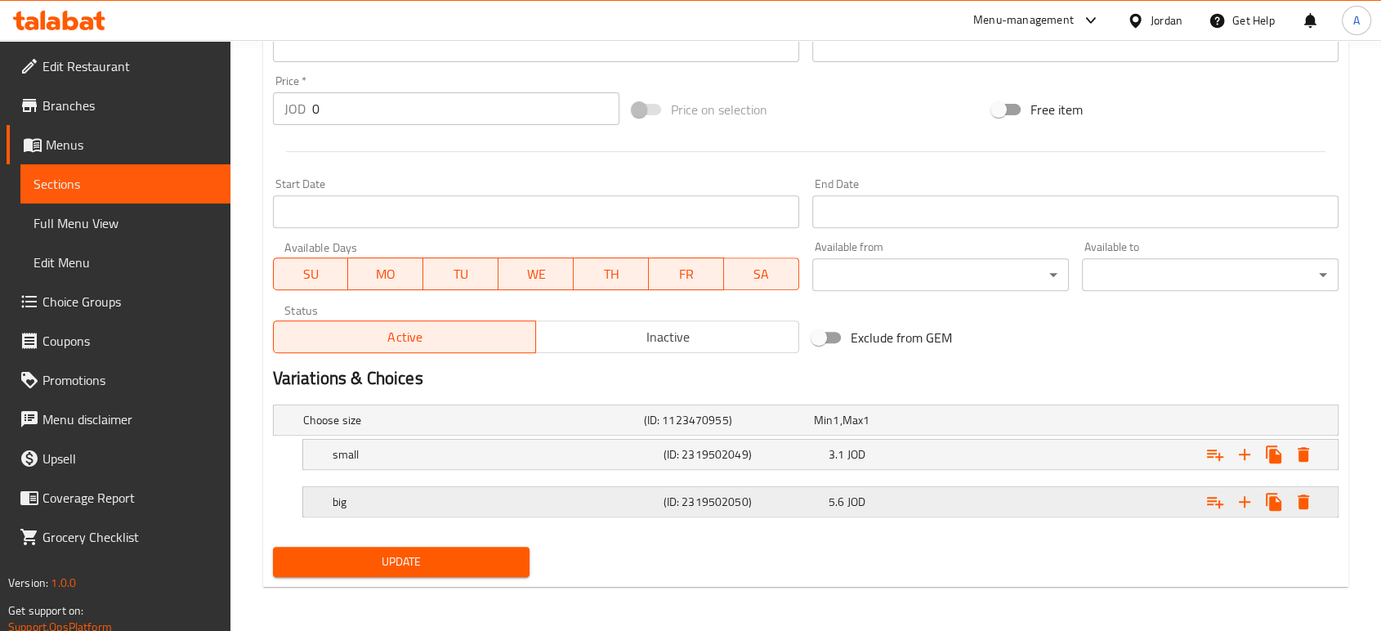
click at [476, 497] on h5 "big" at bounding box center [494, 501] width 324 height 16
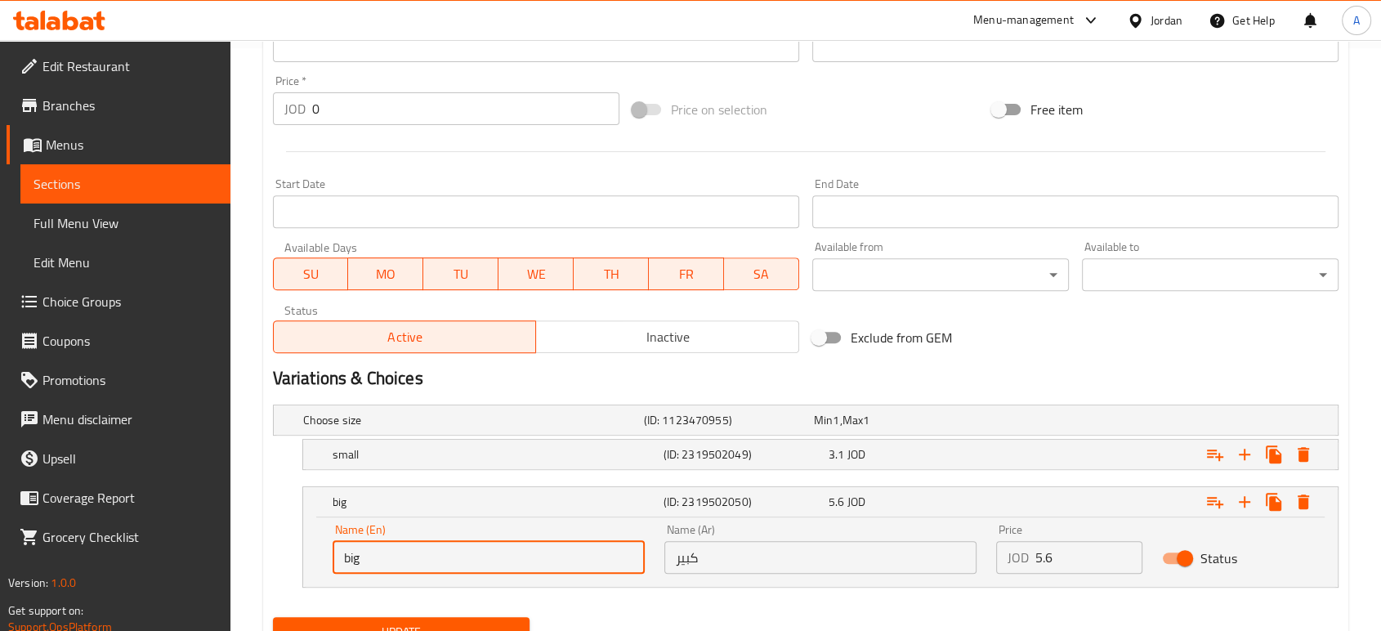
click at [404, 551] on input "big" at bounding box center [488, 557] width 312 height 33
paste input "Pizza"
type input "Large"
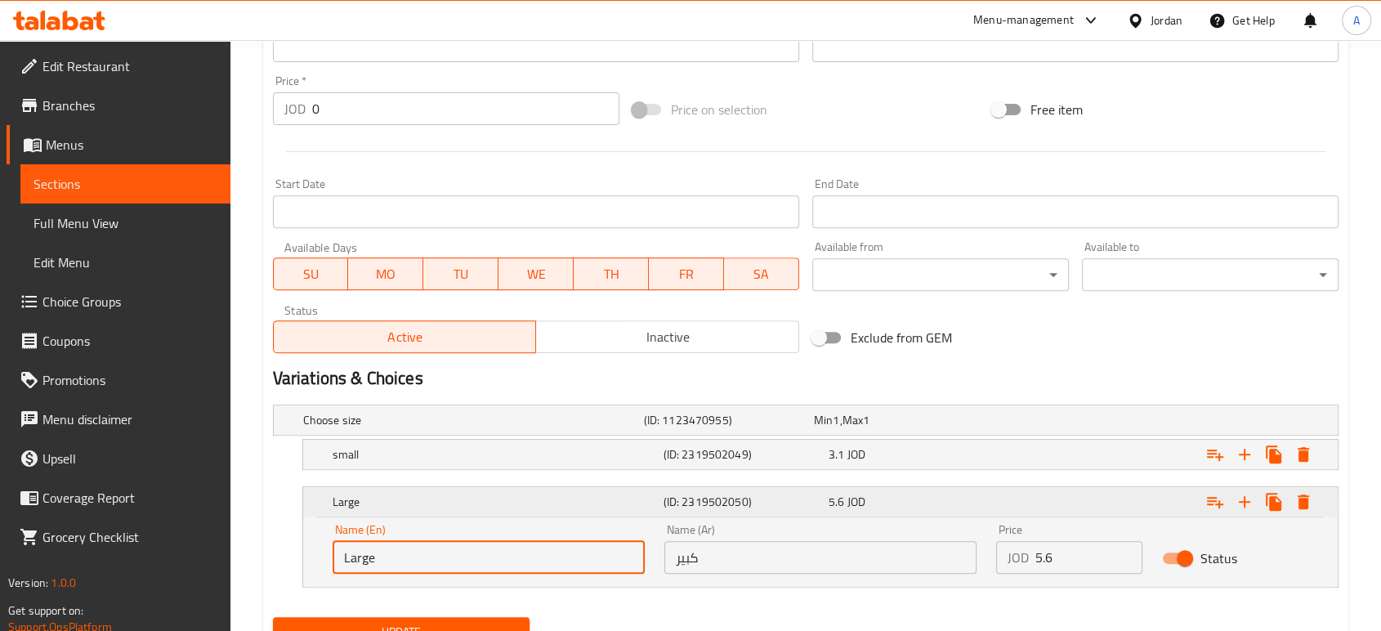
click at [273, 617] on button "Update" at bounding box center [401, 632] width 256 height 30
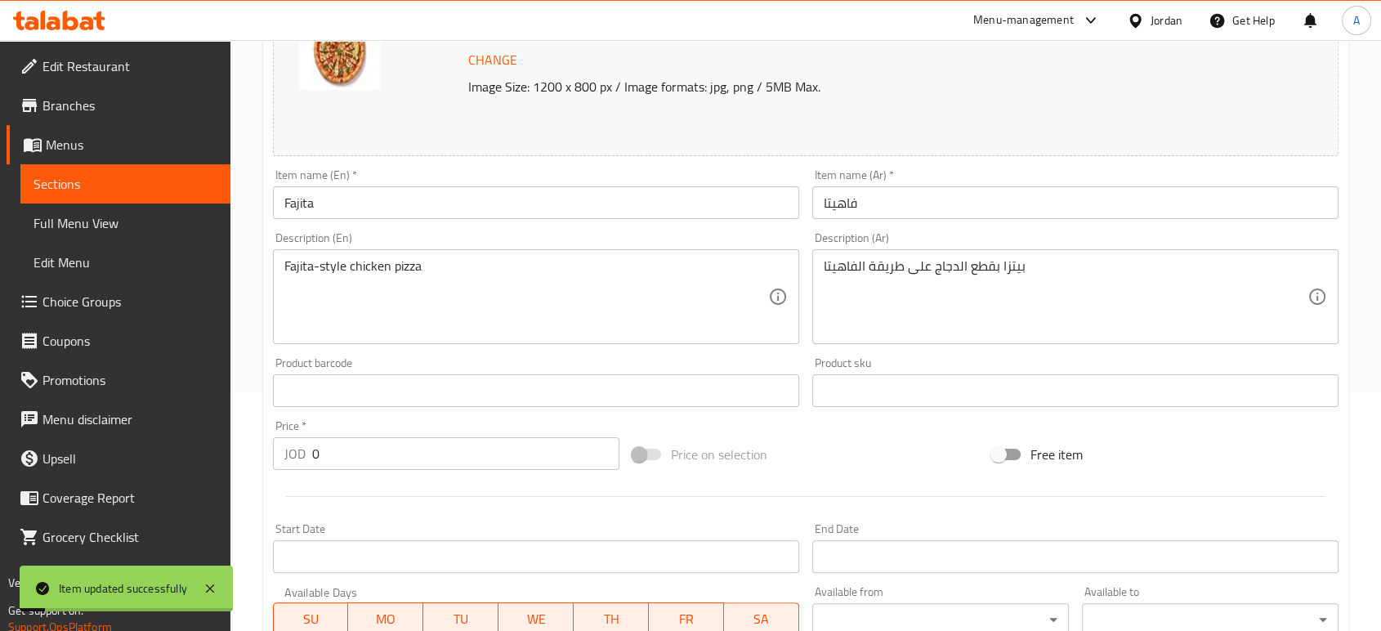
scroll to position [0, 0]
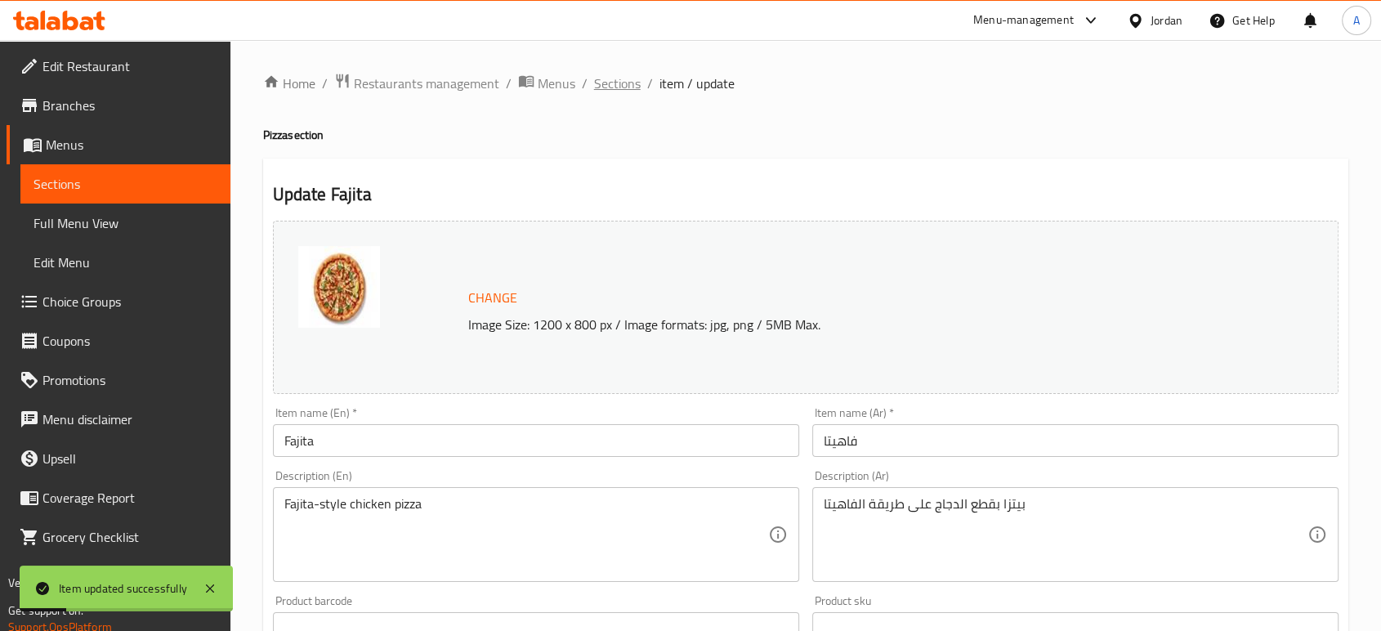
click at [630, 82] on span "Sections" at bounding box center [617, 84] width 47 height 20
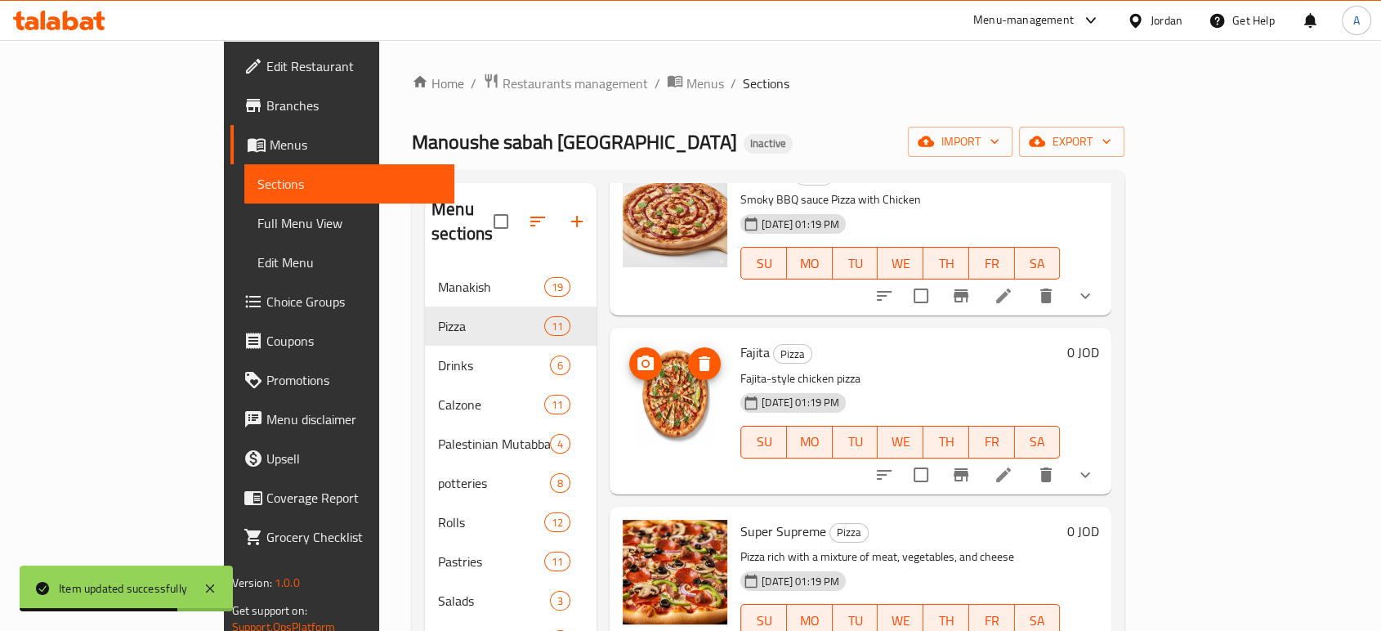
scroll to position [1372, 0]
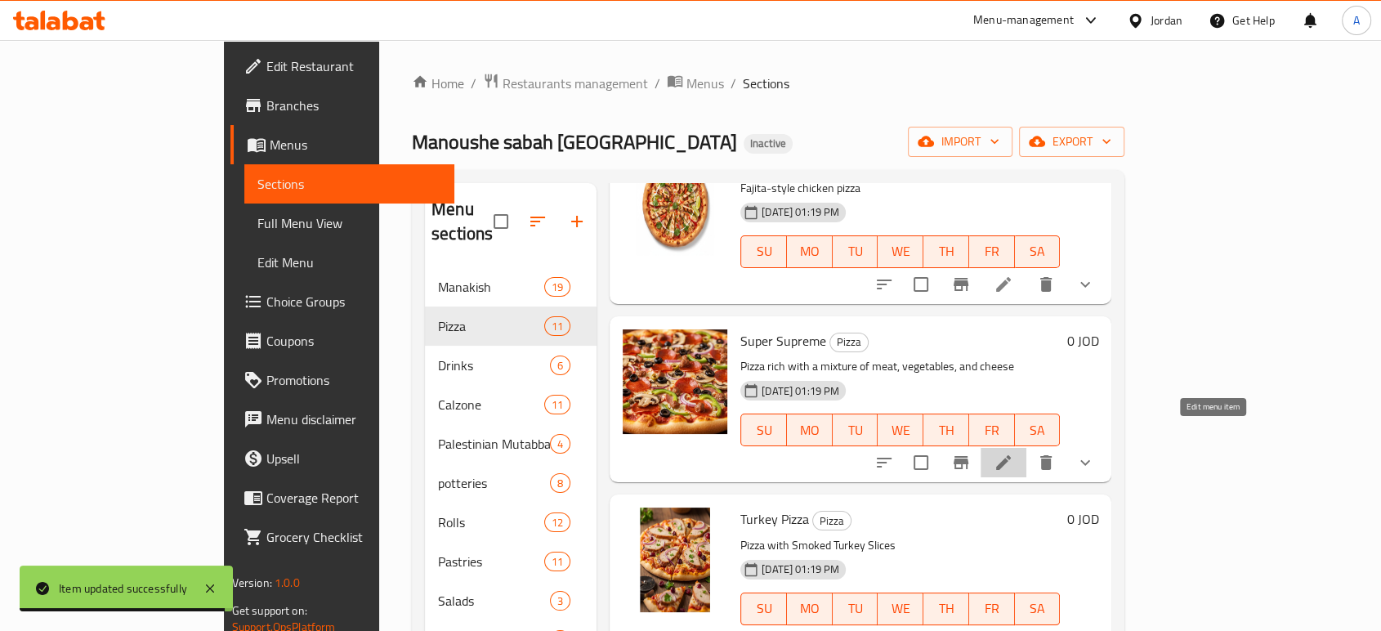
click at [1013, 453] on icon at bounding box center [1003, 463] width 20 height 20
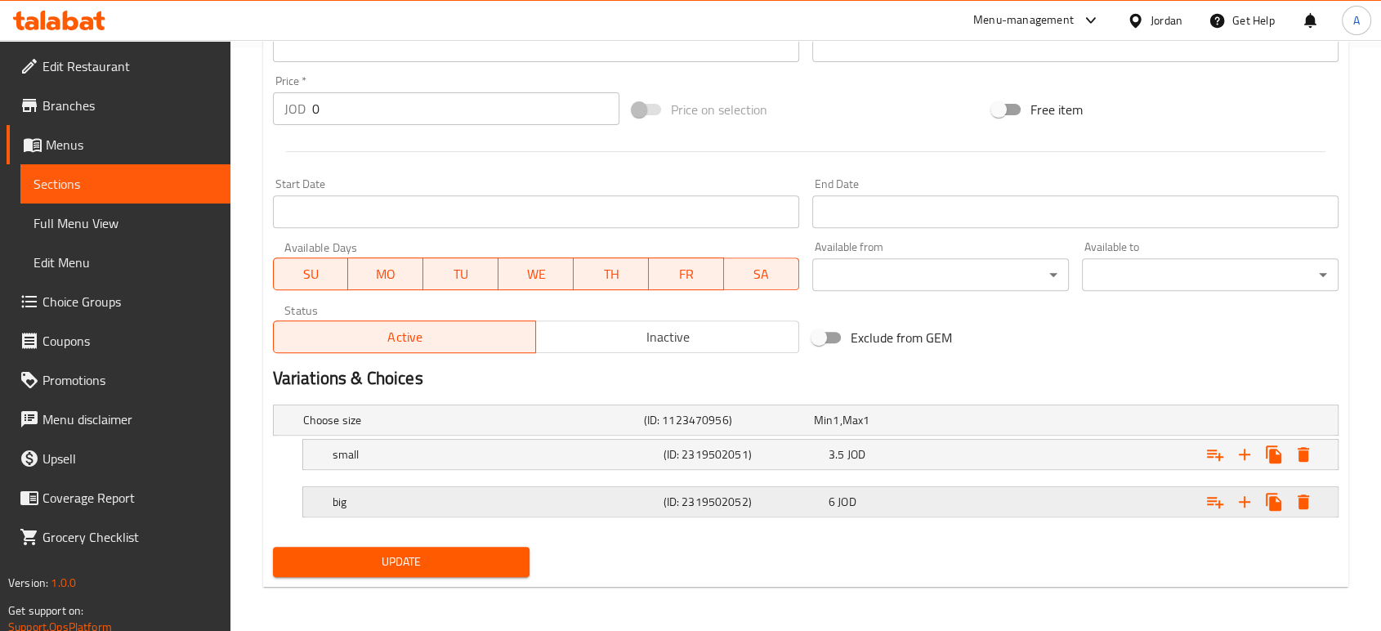
scroll to position [582, 0]
click at [457, 504] on h5 "big" at bounding box center [494, 502] width 324 height 16
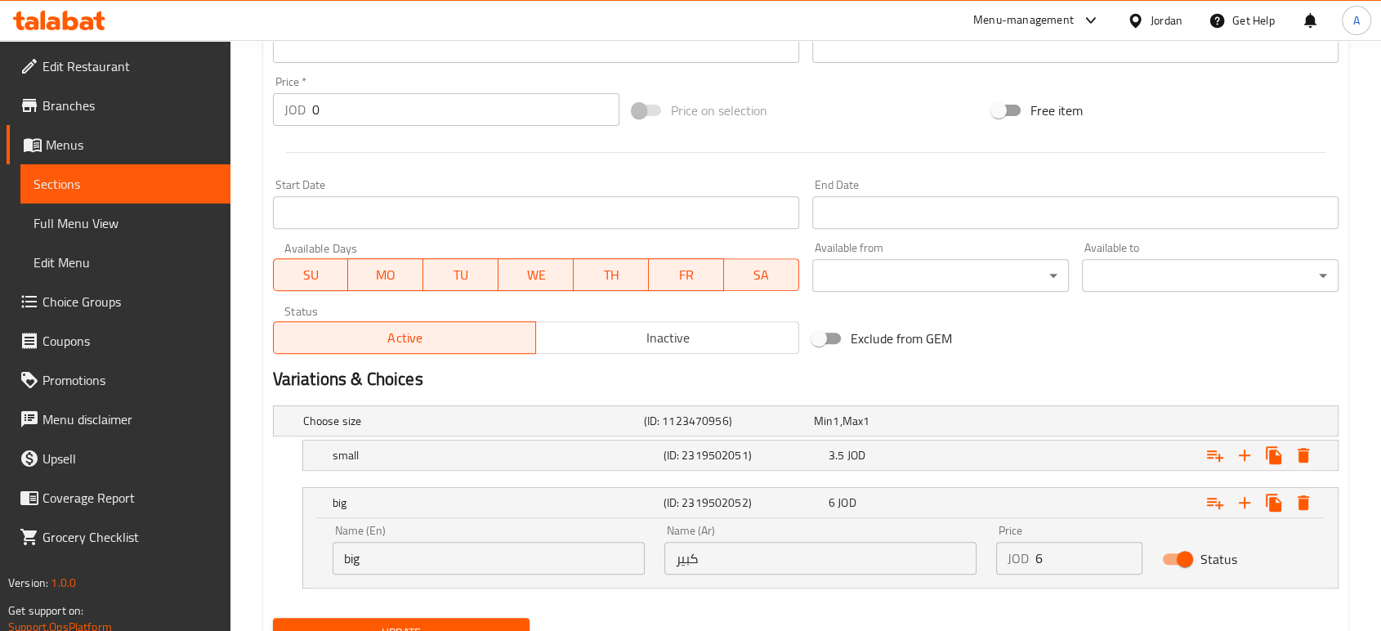
click at [413, 555] on input "big" at bounding box center [488, 558] width 312 height 33
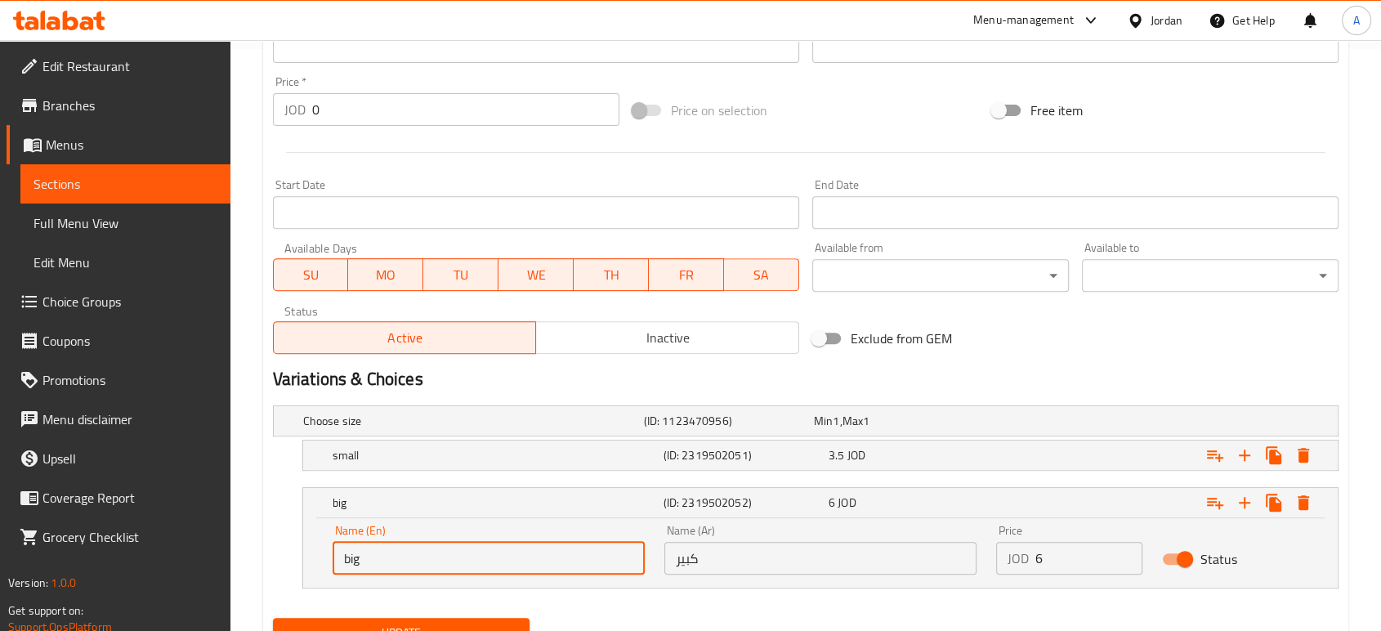
click at [413, 555] on input "big" at bounding box center [488, 558] width 312 height 33
paste input "Pizza"
type input "Large"
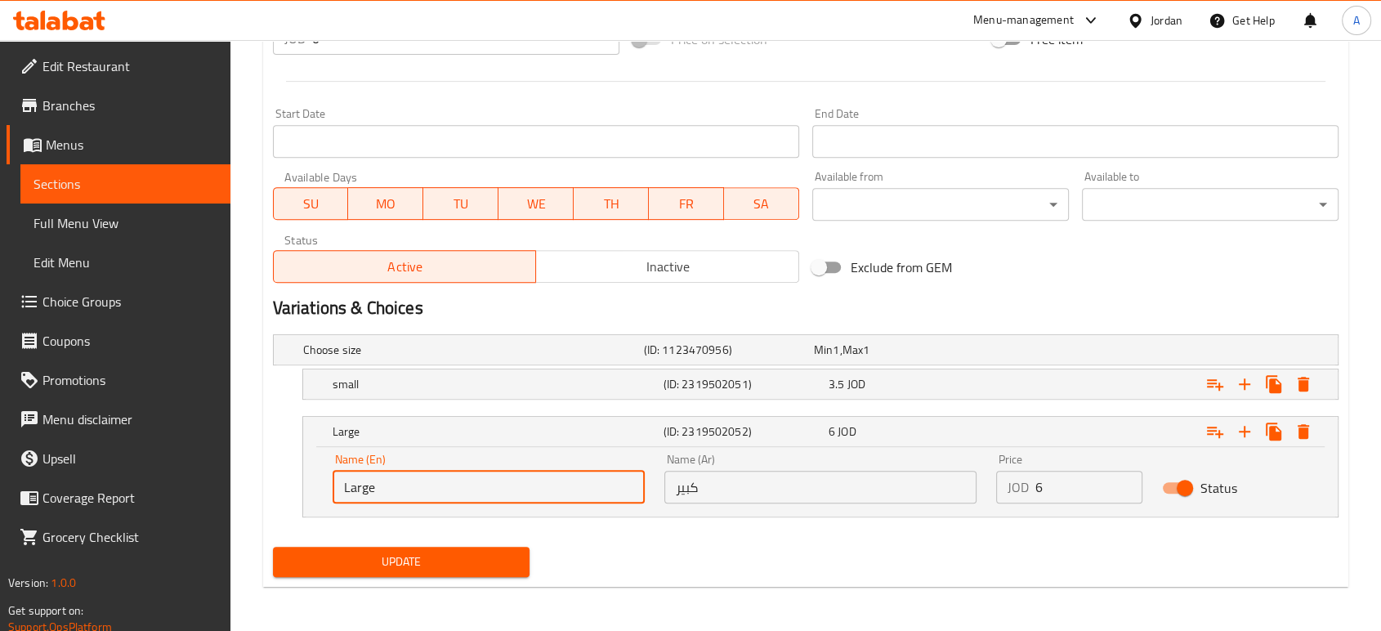
click at [273, 546] on button "Update" at bounding box center [401, 561] width 256 height 30
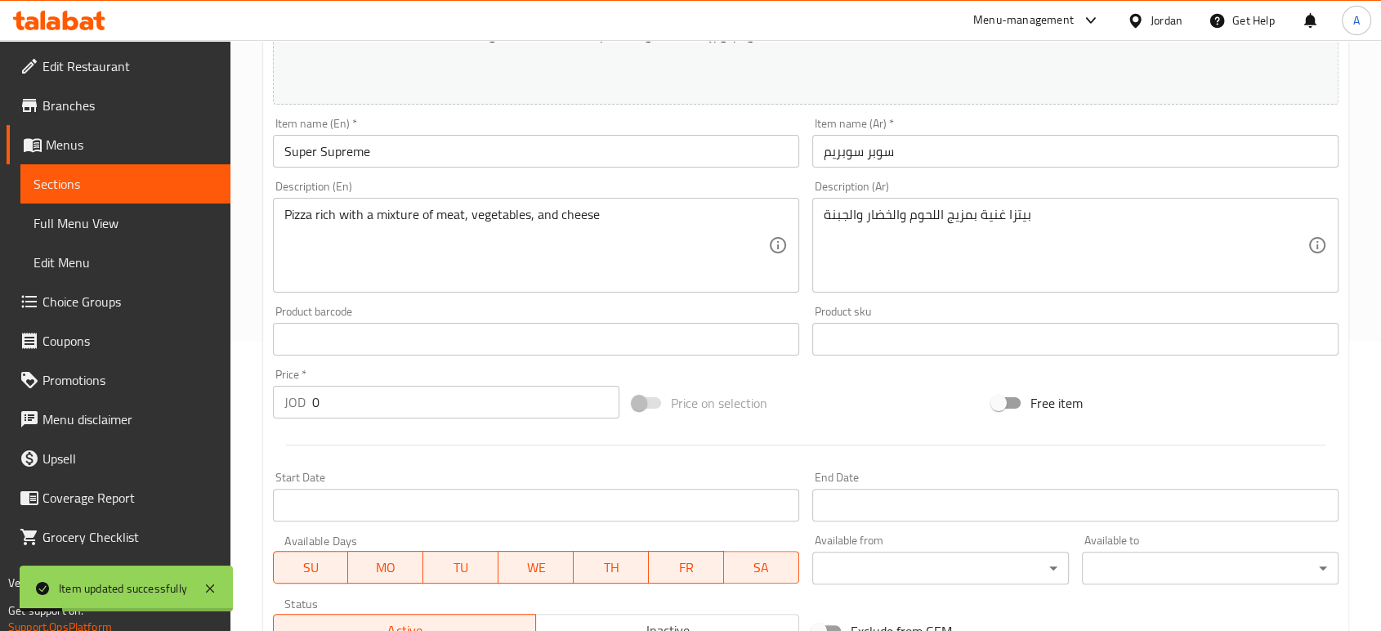
scroll to position [0, 0]
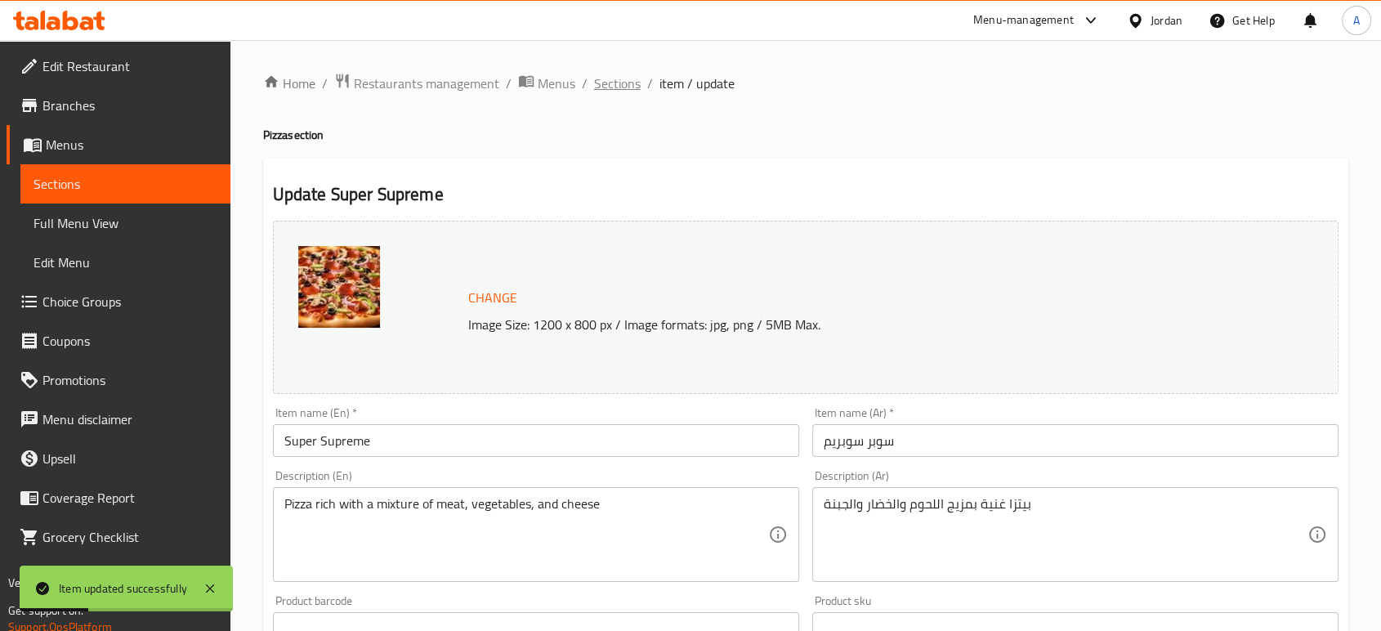
click at [609, 86] on span "Sections" at bounding box center [617, 84] width 47 height 20
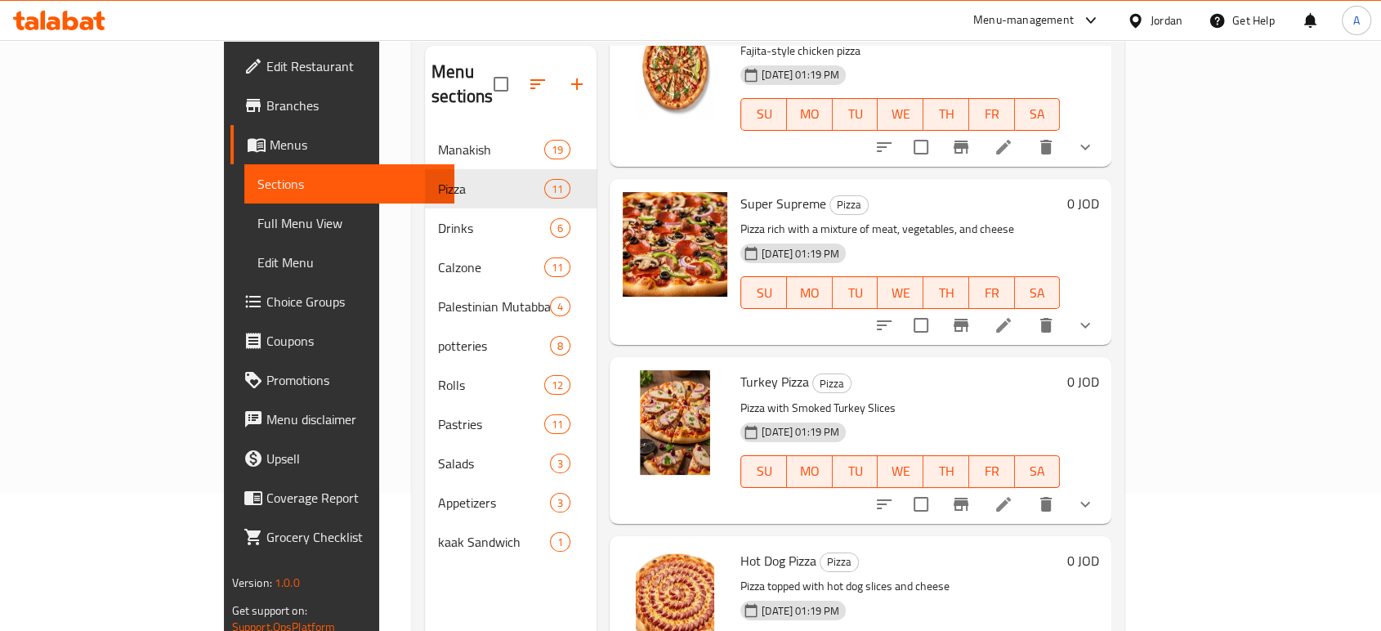
scroll to position [166, 0]
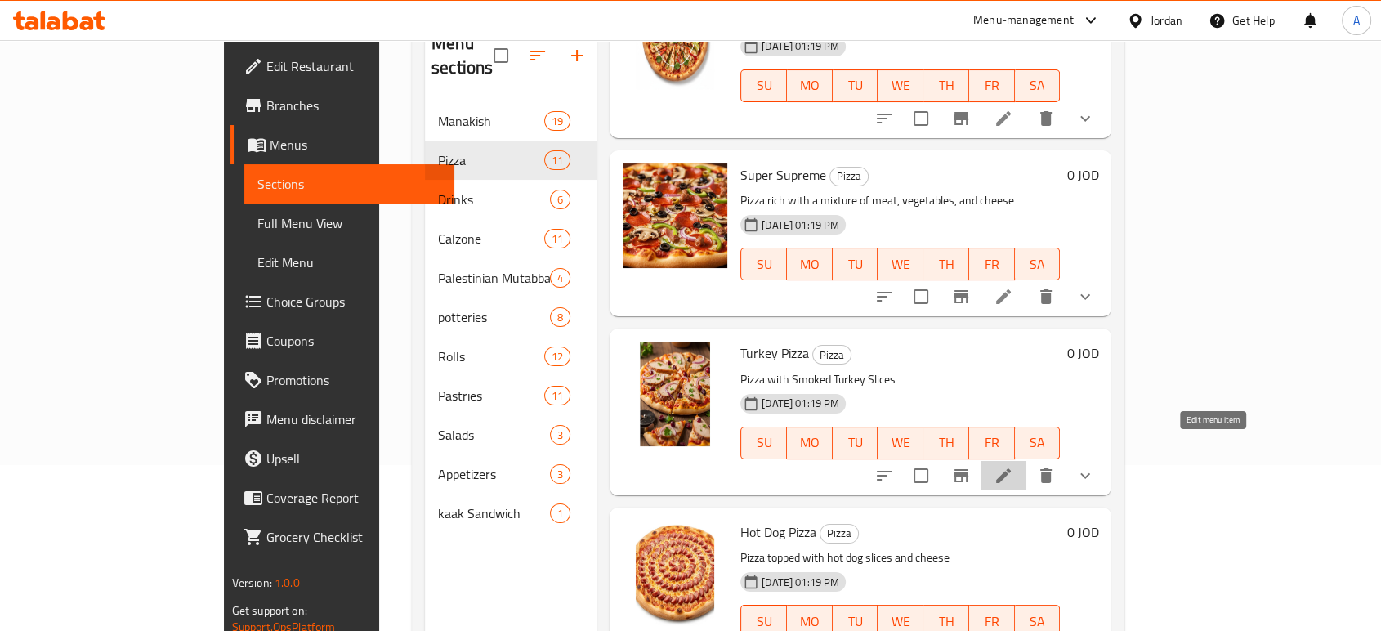
click at [1013, 466] on icon at bounding box center [1003, 476] width 20 height 20
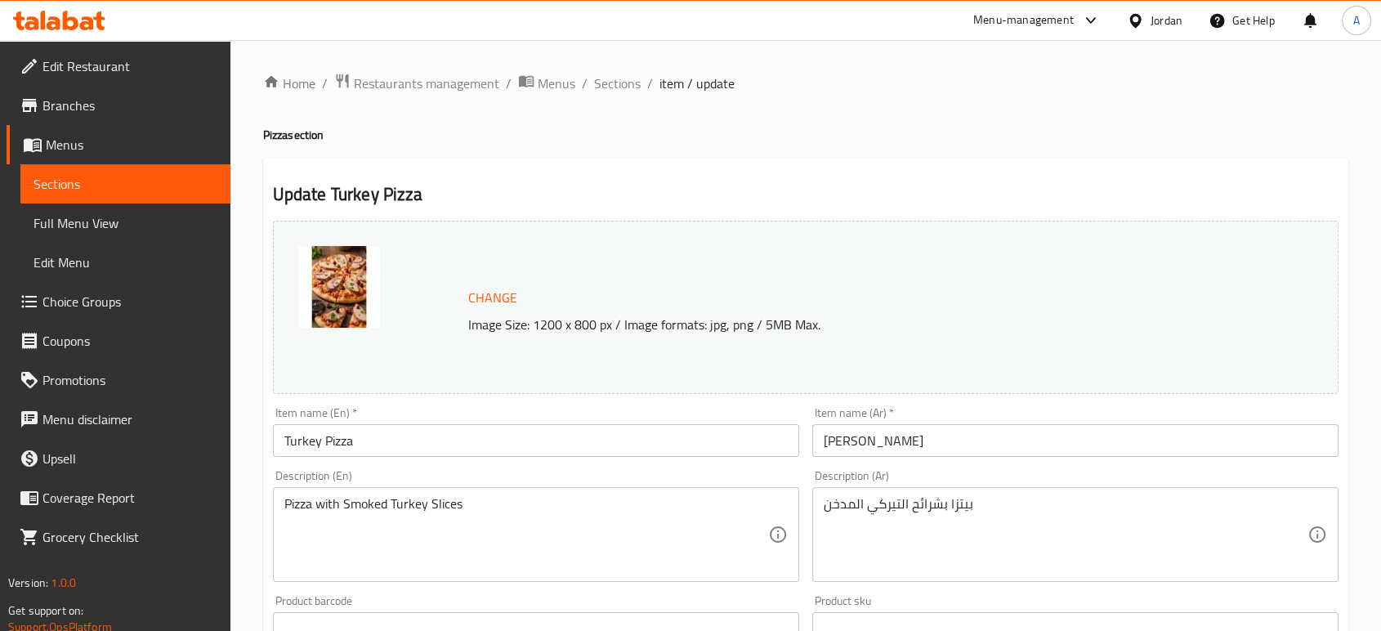
scroll to position [582, 0]
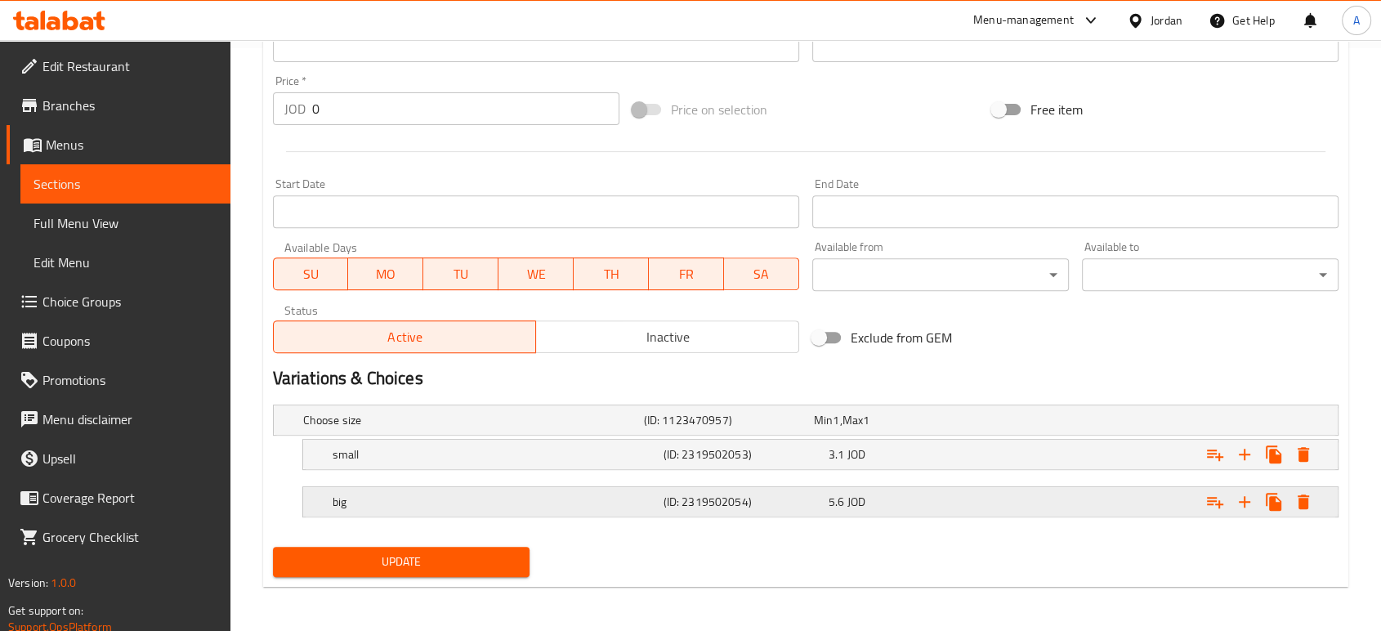
click at [521, 508] on div "big" at bounding box center [494, 501] width 331 height 23
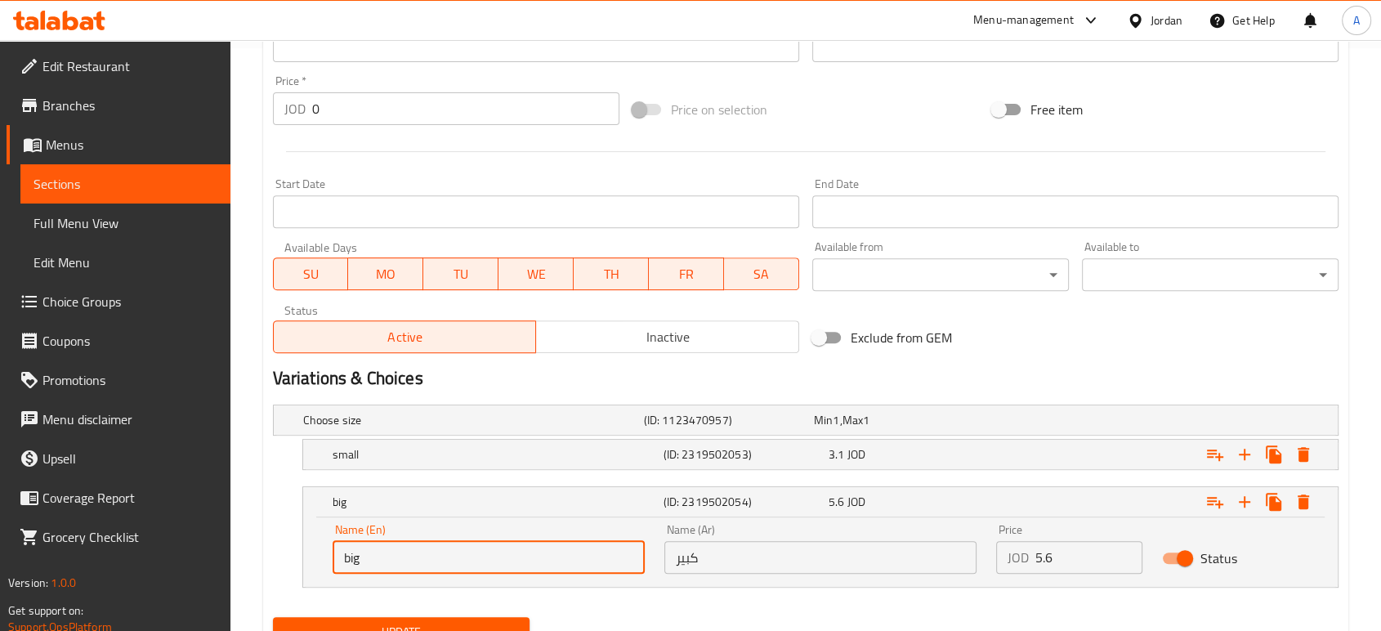
click at [421, 555] on input "big" at bounding box center [488, 557] width 312 height 33
type input ";"
type input "Large"
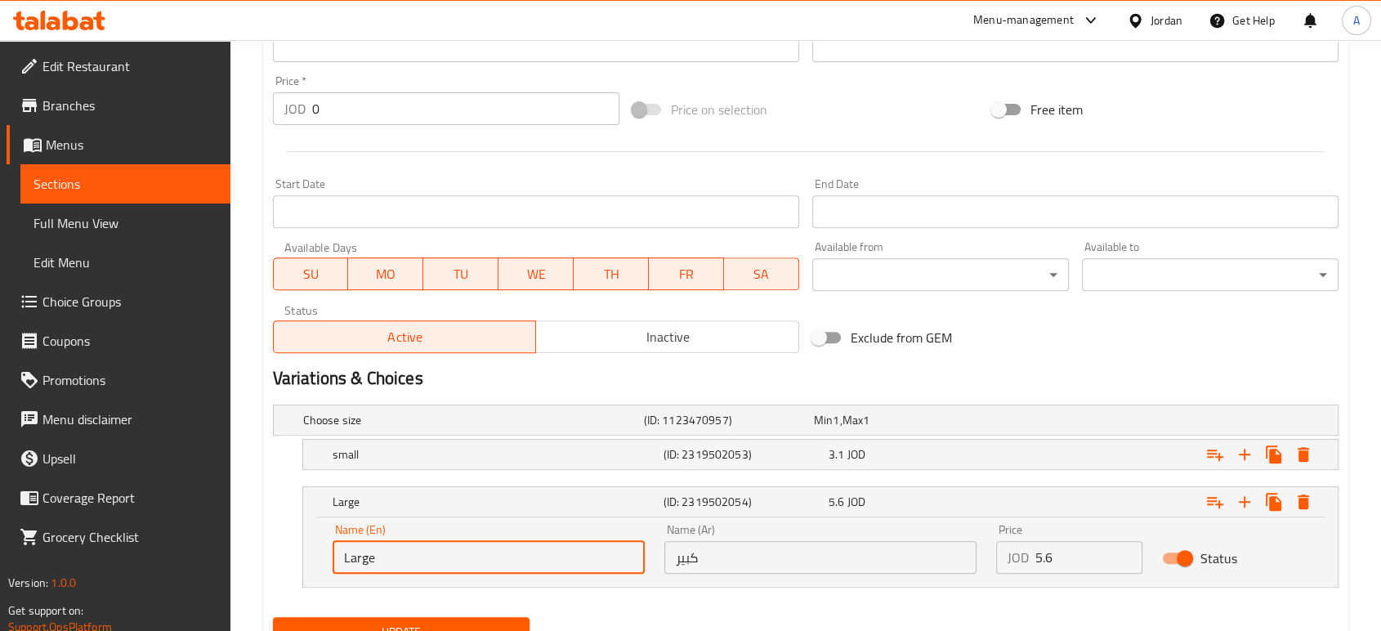
scroll to position [653, 0]
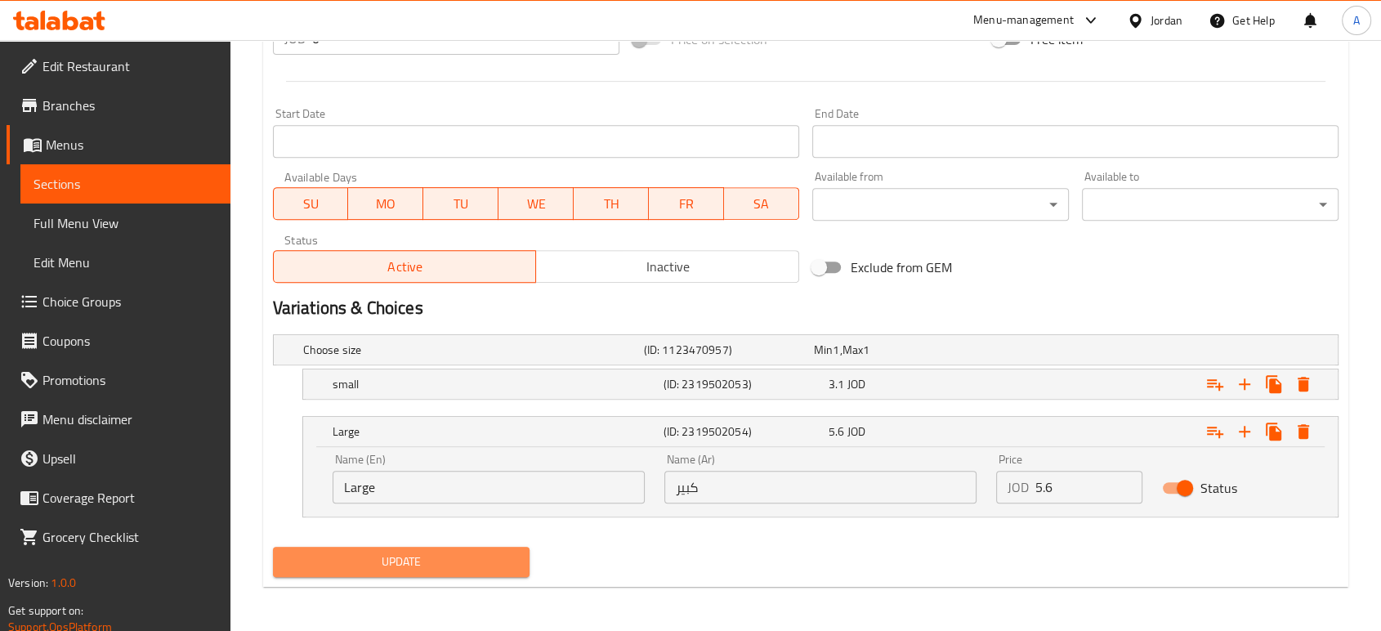
click at [431, 563] on span "Update" at bounding box center [401, 561] width 230 height 20
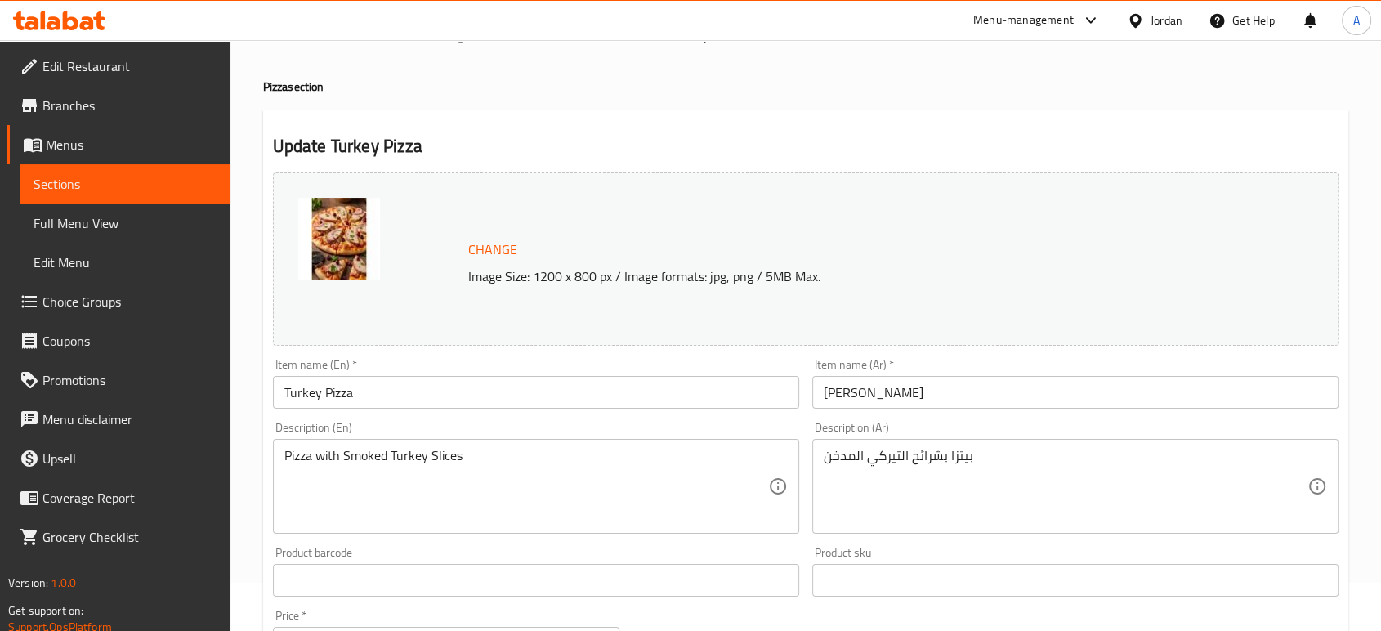
scroll to position [0, 0]
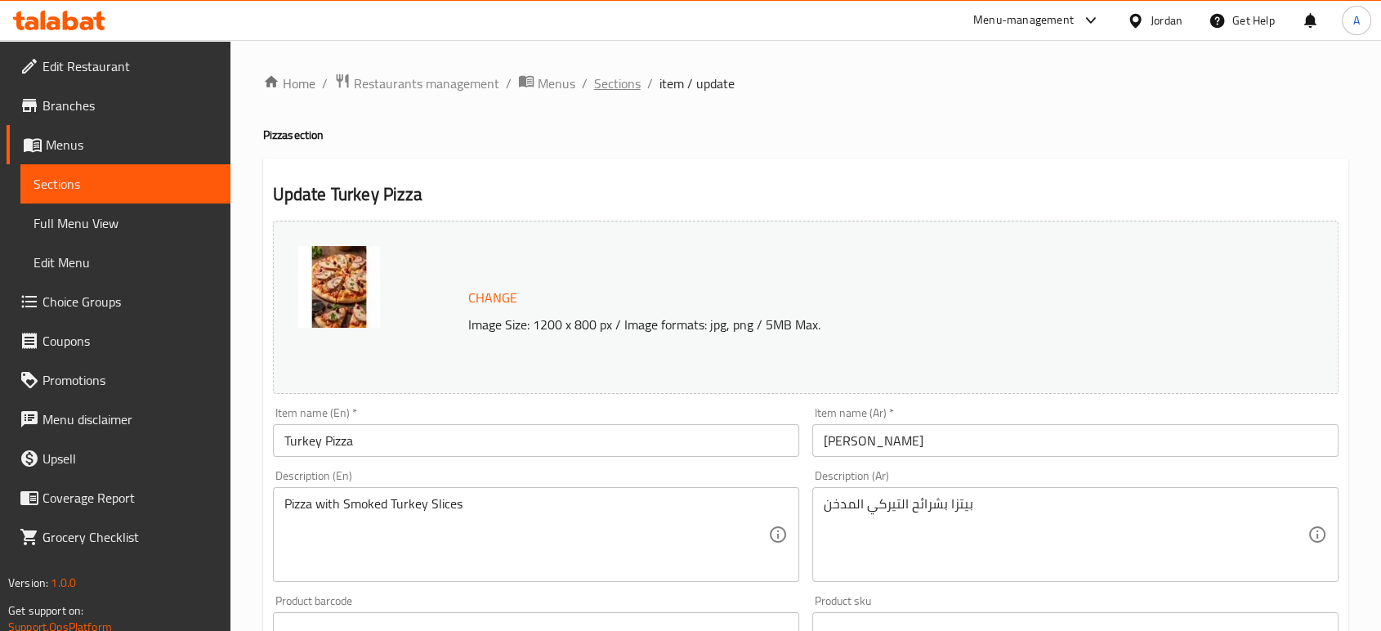
click at [626, 87] on span "Sections" at bounding box center [617, 84] width 47 height 20
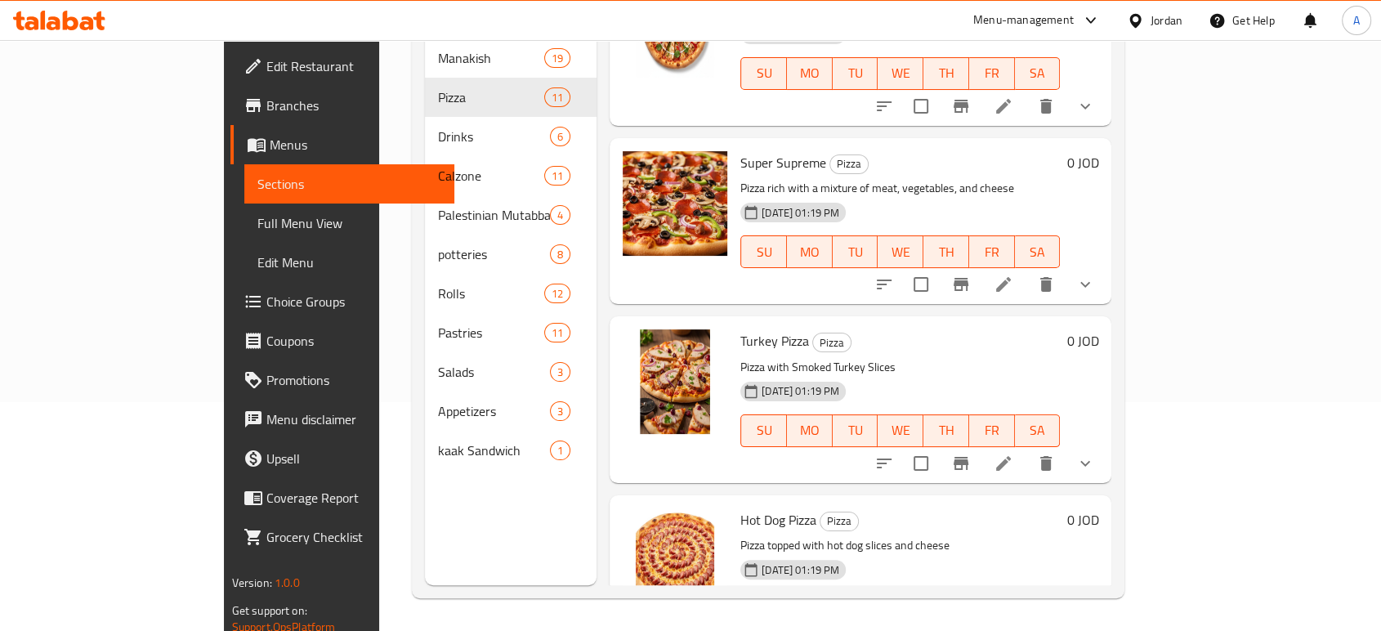
scroll to position [1372, 0]
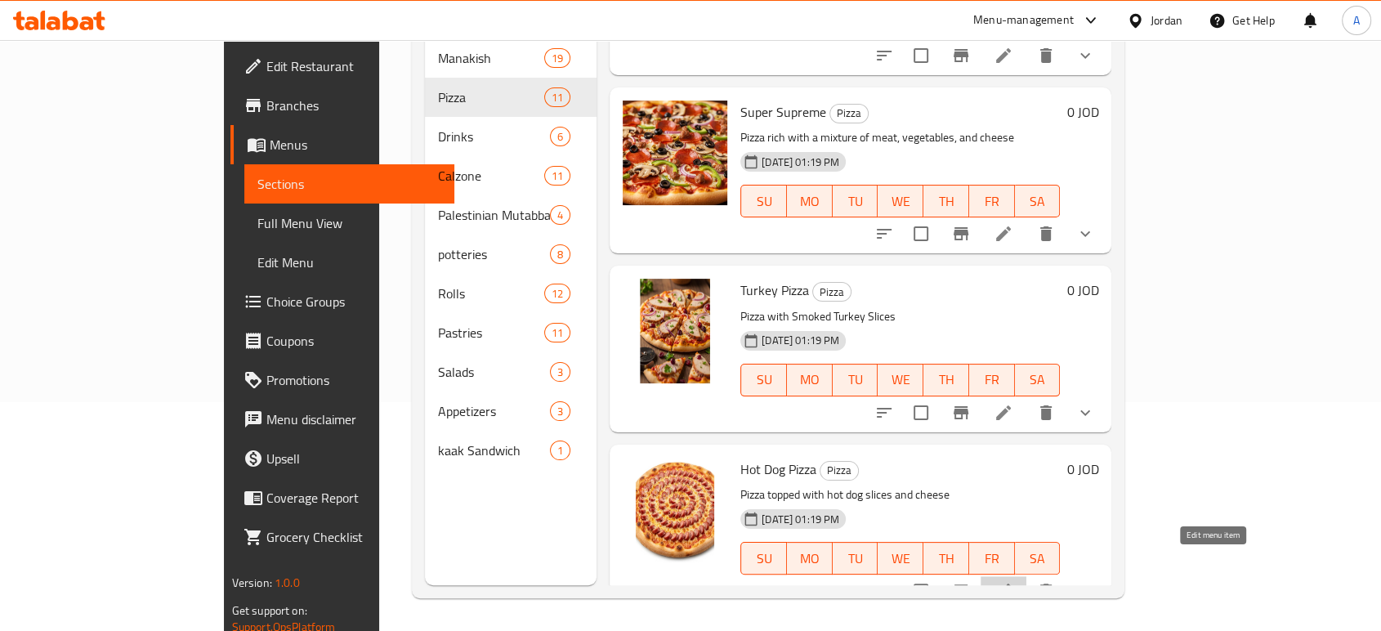
click at [1013, 581] on icon at bounding box center [1003, 591] width 20 height 20
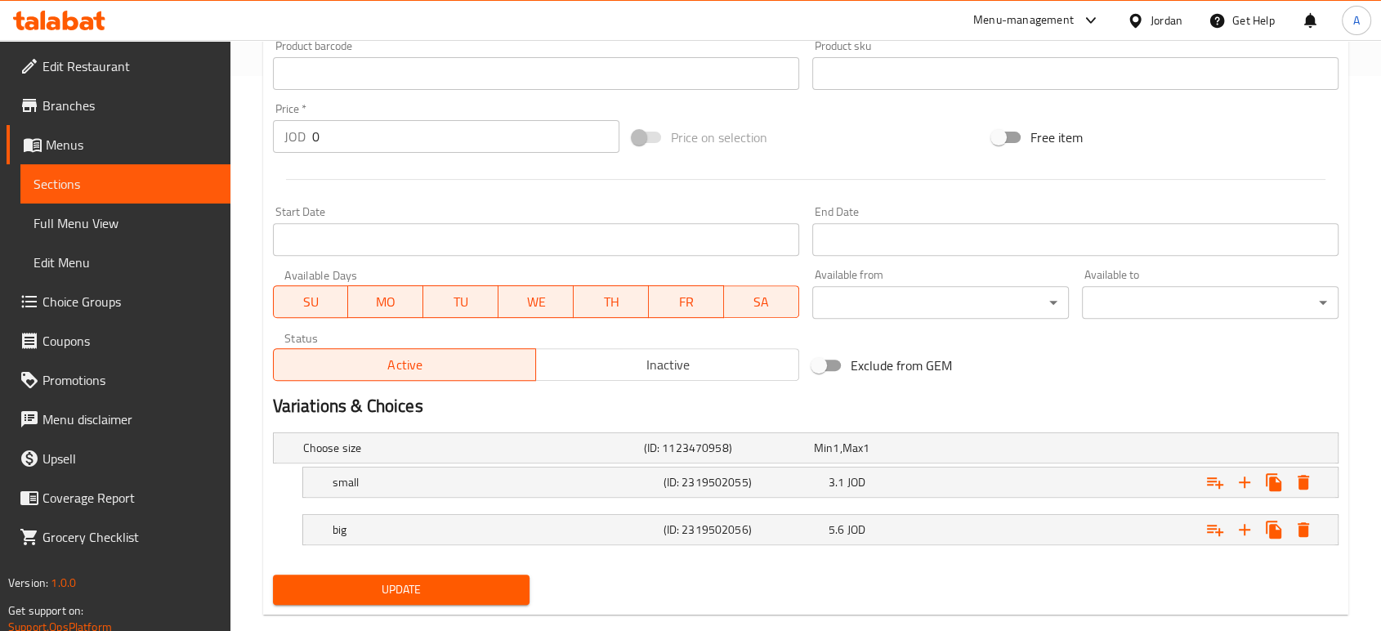
scroll to position [582, 0]
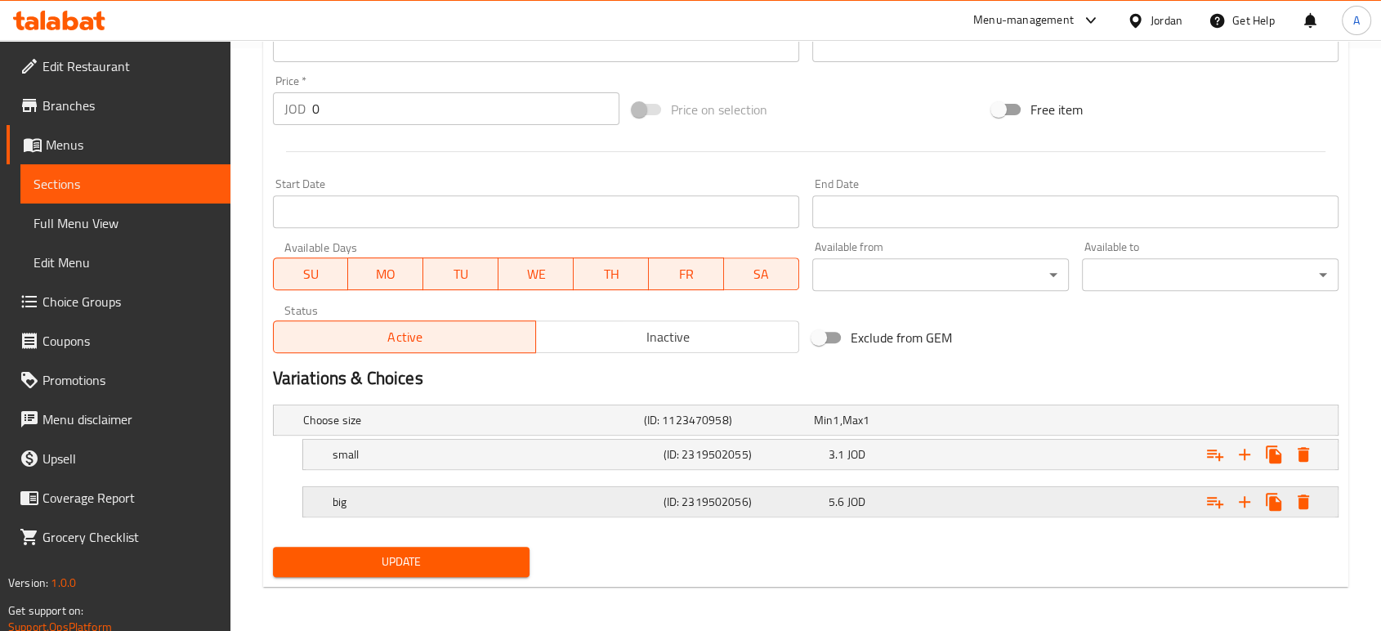
click at [536, 493] on h5 "big" at bounding box center [494, 501] width 324 height 16
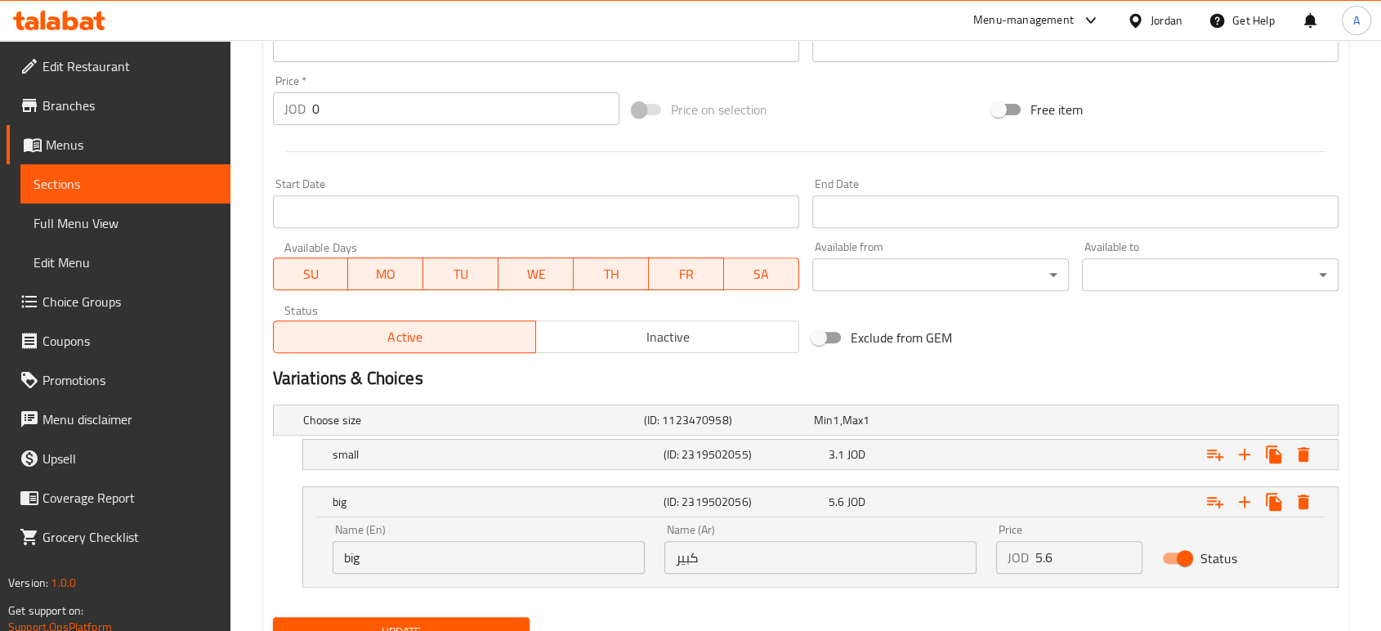
click at [437, 563] on input "big" at bounding box center [488, 557] width 312 height 33
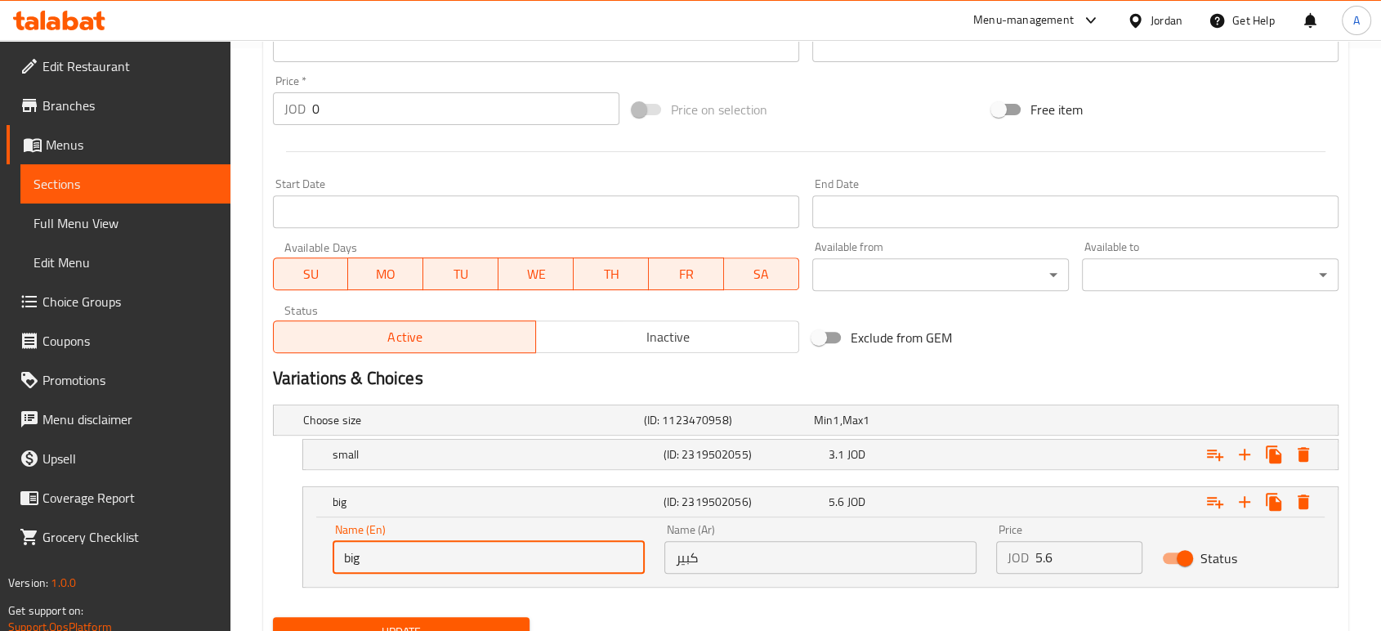
click at [437, 563] on input "big" at bounding box center [488, 557] width 312 height 33
type input "Large"
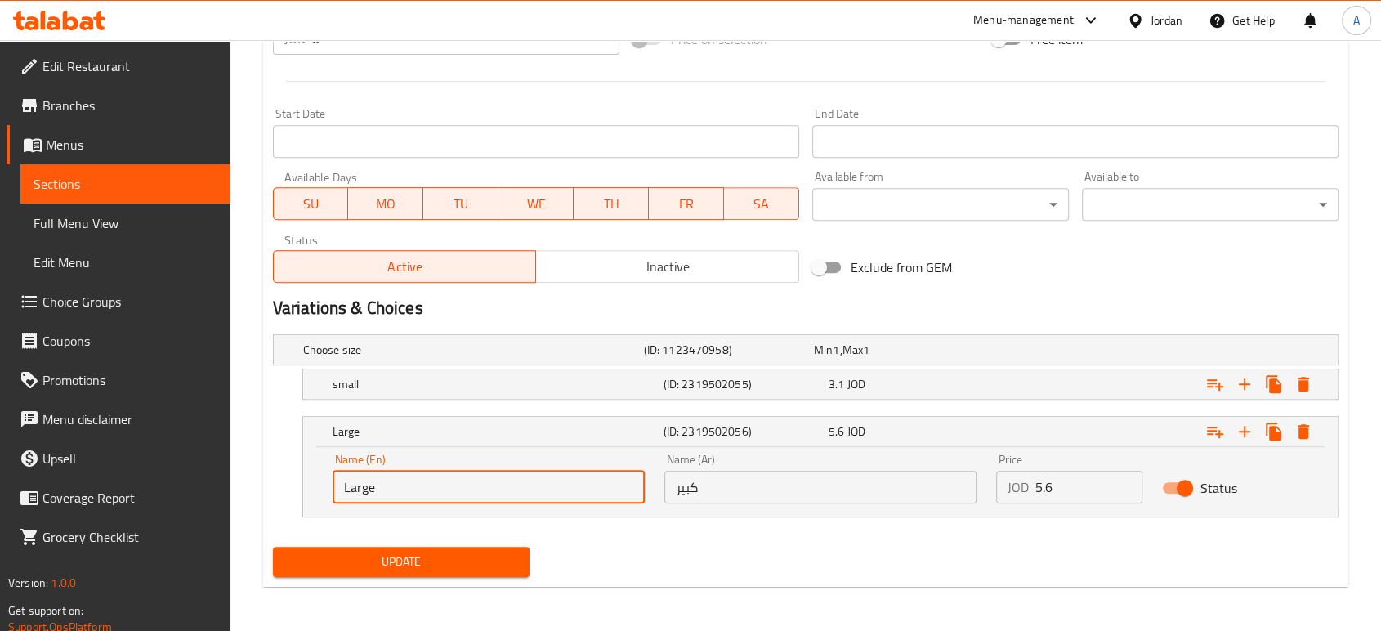
click at [432, 552] on span "Update" at bounding box center [401, 561] width 230 height 20
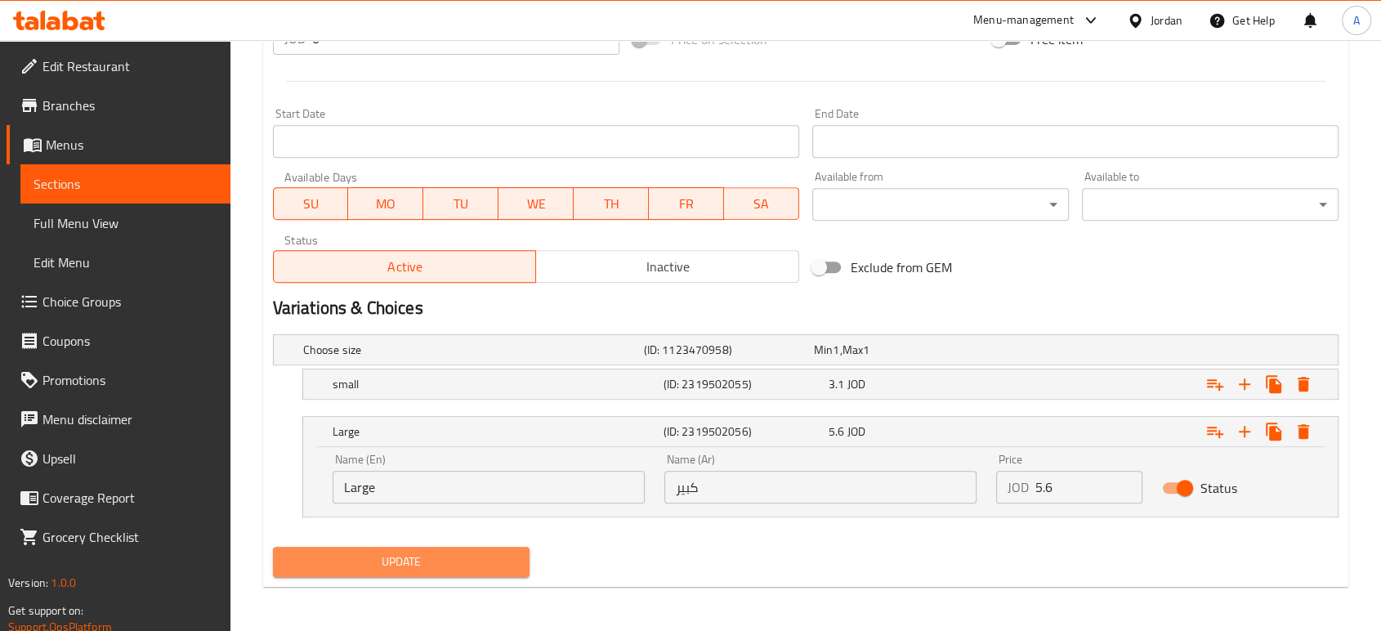
click at [506, 551] on span "Update" at bounding box center [401, 561] width 230 height 20
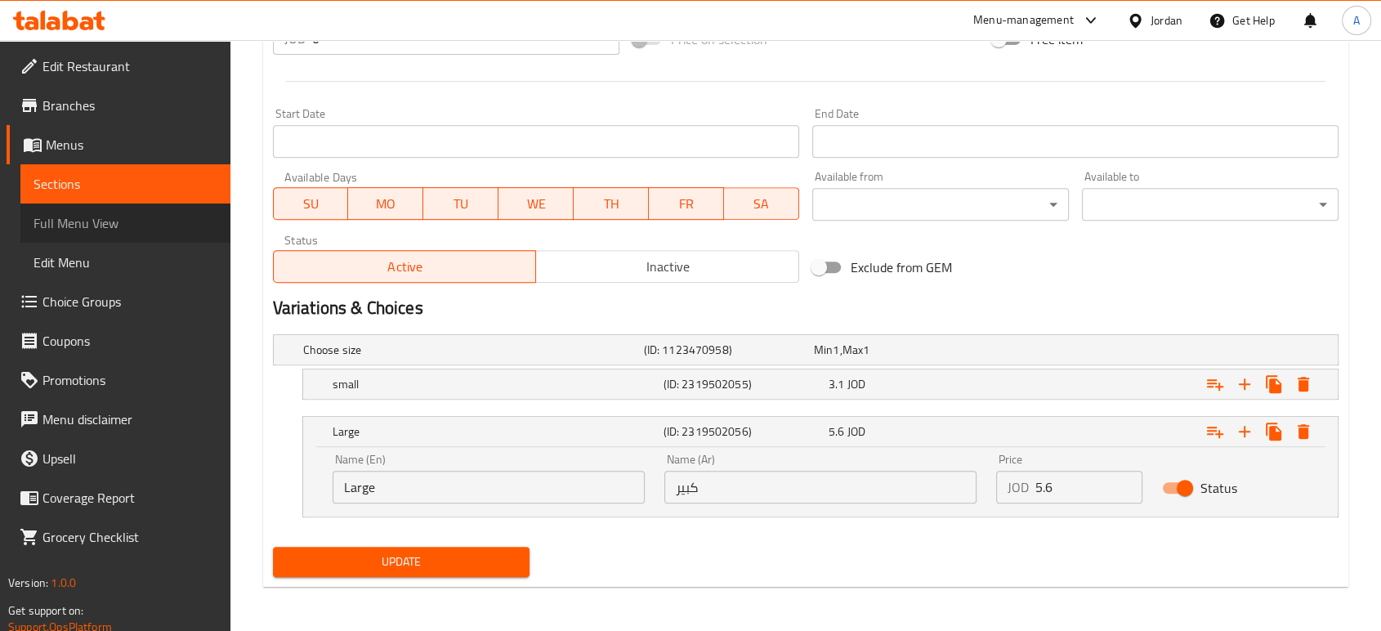
click at [111, 221] on span "Full Menu View" at bounding box center [125, 223] width 184 height 20
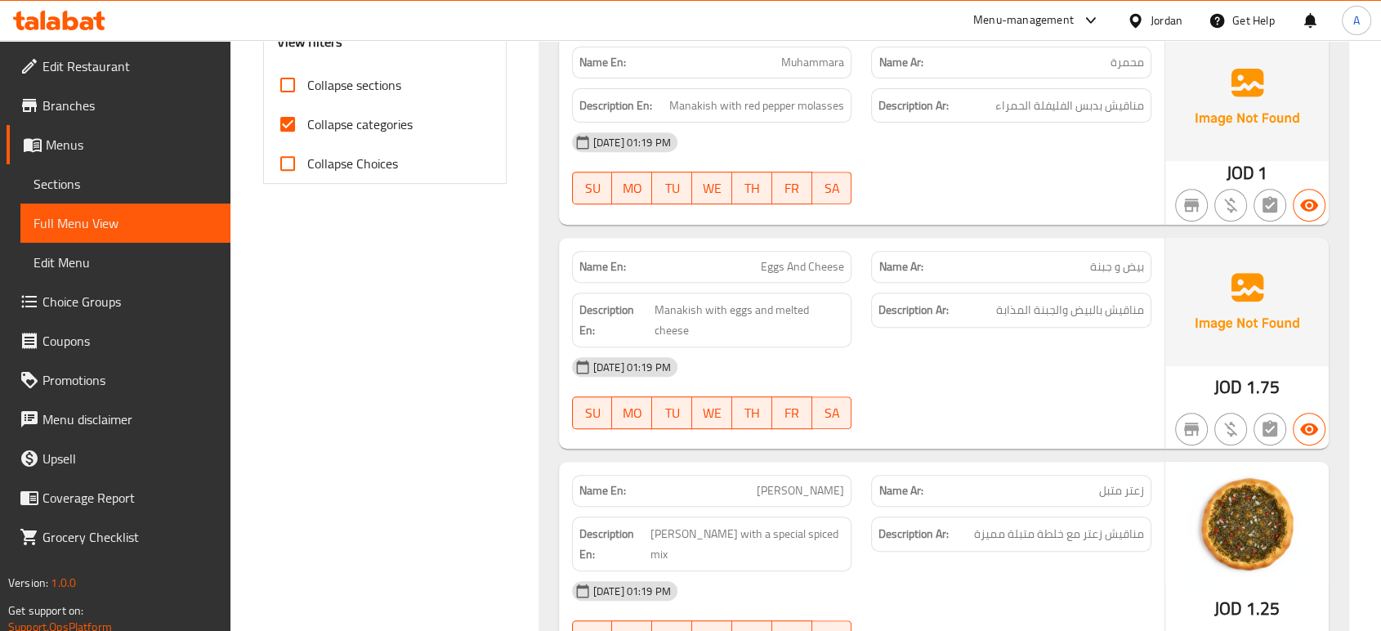
click at [119, 201] on link "Sections" at bounding box center [125, 183] width 210 height 39
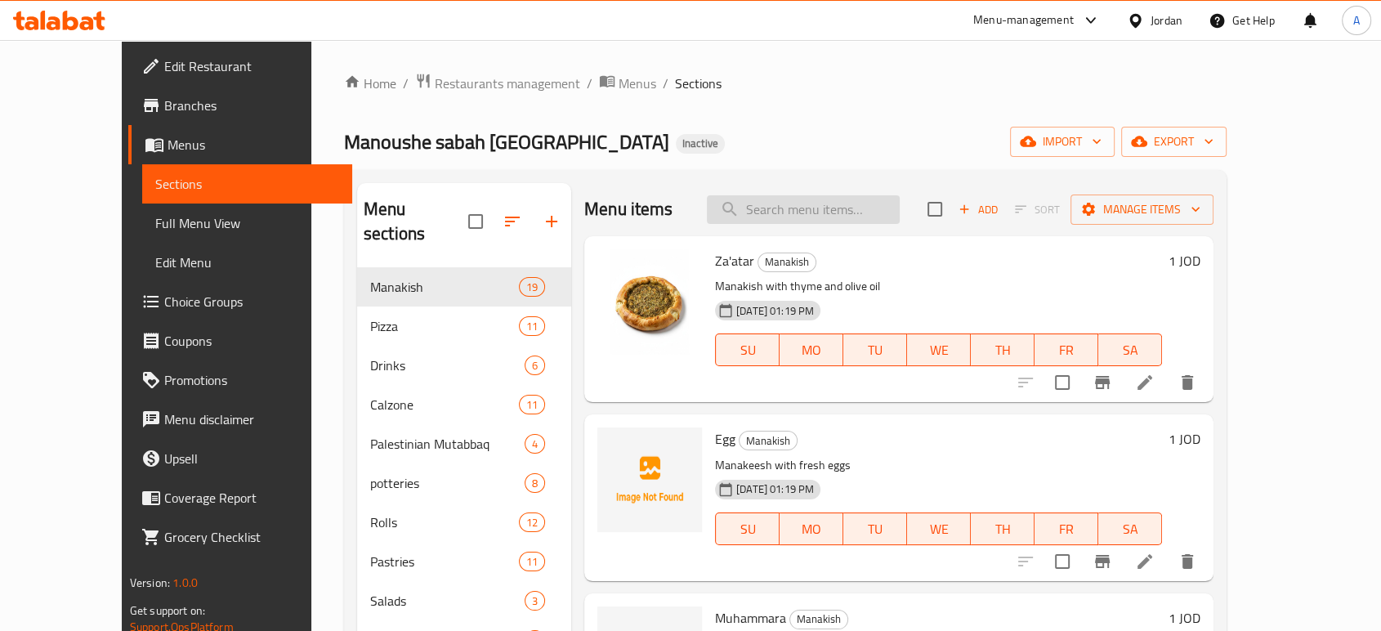
click at [851, 213] on input "search" at bounding box center [803, 209] width 193 height 29
paste input "soft drink with lemon and green lemon"
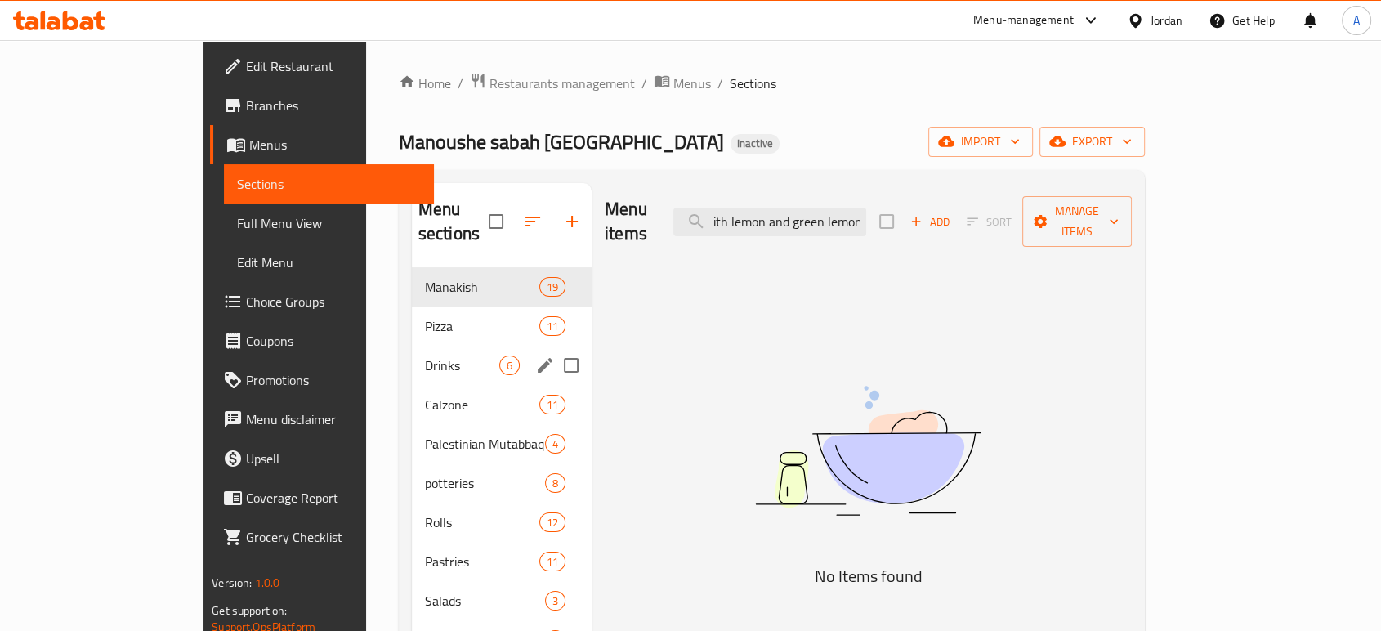
type input "soft drink with lemon and green lemon"
click at [412, 346] on div "Drinks 6" at bounding box center [502, 365] width 180 height 39
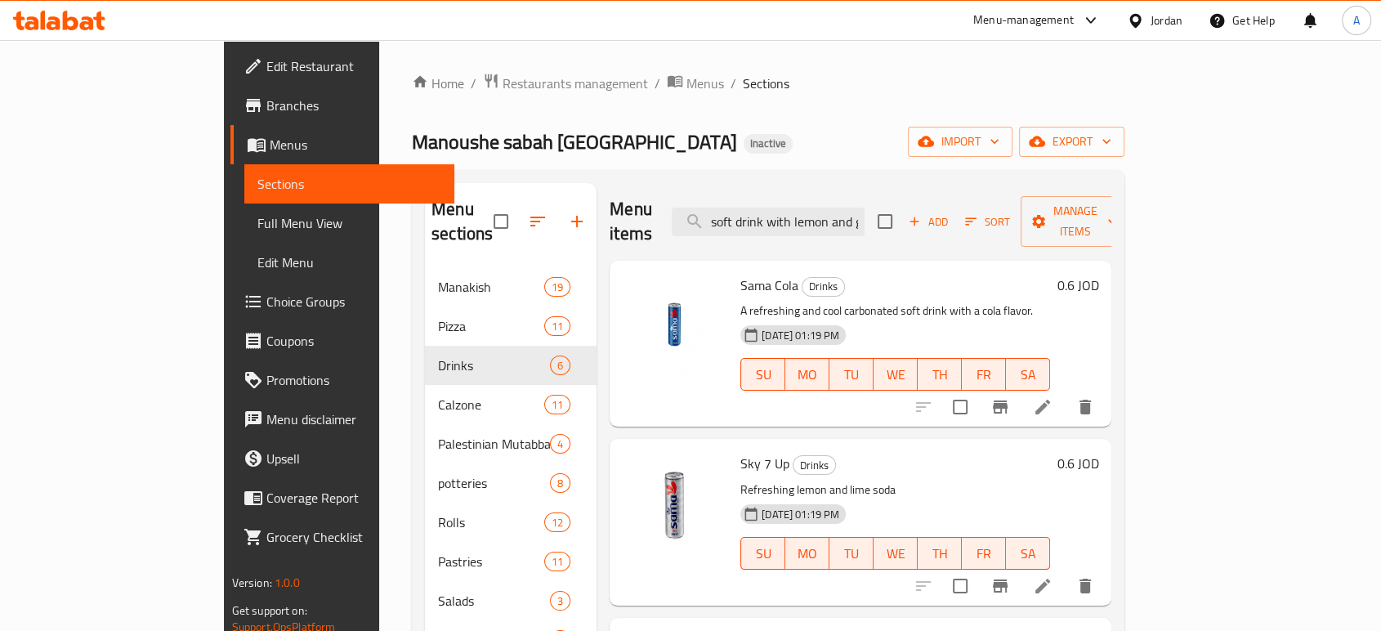
click at [1052, 397] on icon at bounding box center [1043, 407] width 20 height 20
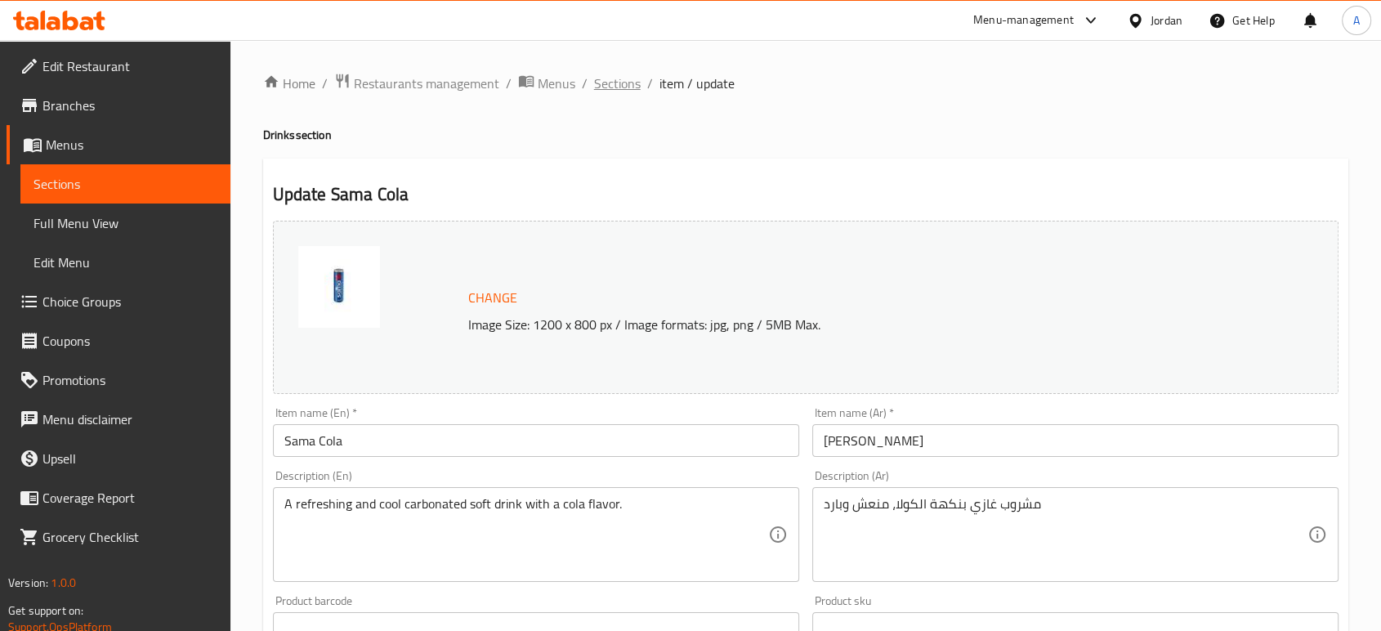
click at [622, 85] on span "Sections" at bounding box center [617, 84] width 47 height 20
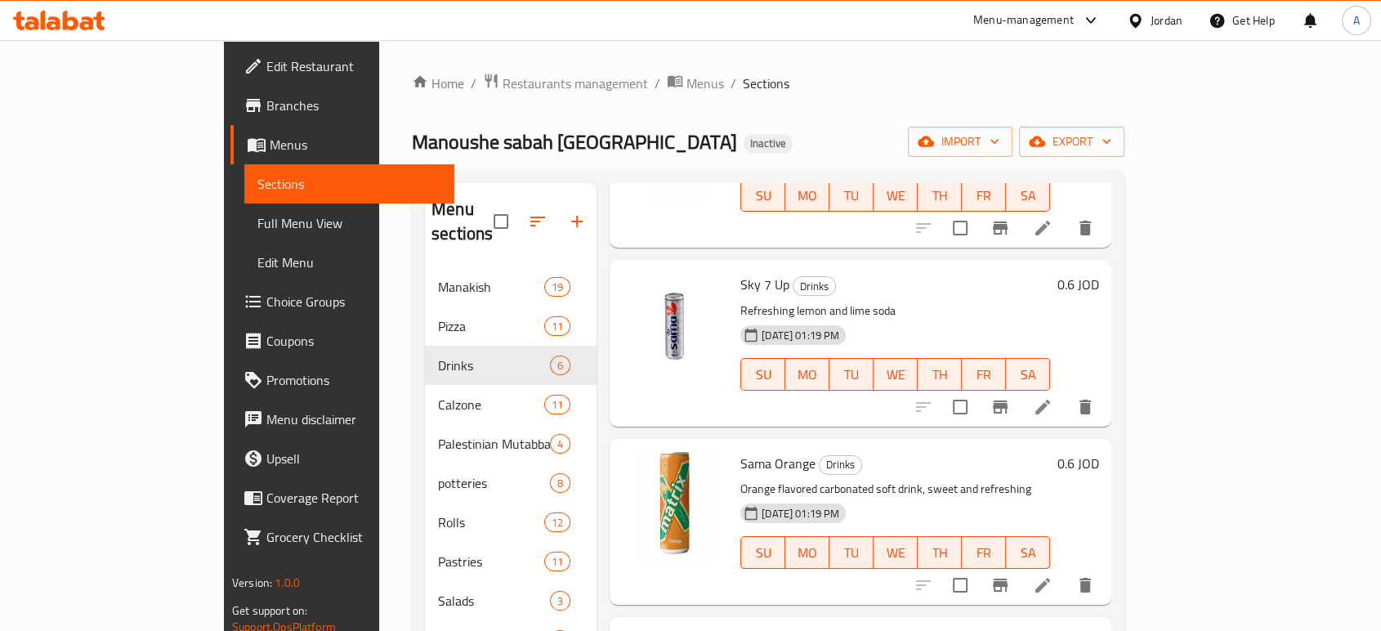
scroll to position [181, 0]
click at [1052, 395] on icon at bounding box center [1043, 405] width 20 height 20
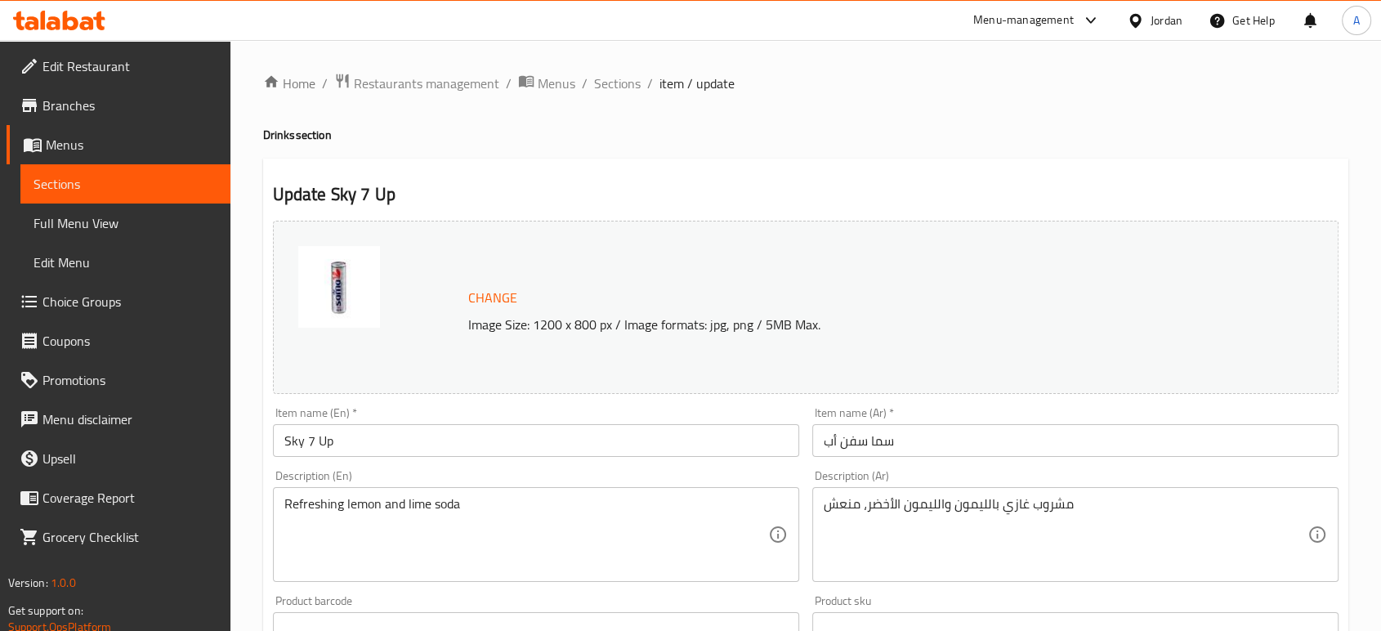
click at [516, 490] on div "Refreshing lemon and lime soda Description (En)" at bounding box center [536, 534] width 526 height 95
click at [516, 492] on div "Refreshing lemon and lime soda Description (En)" at bounding box center [536, 534] width 526 height 95
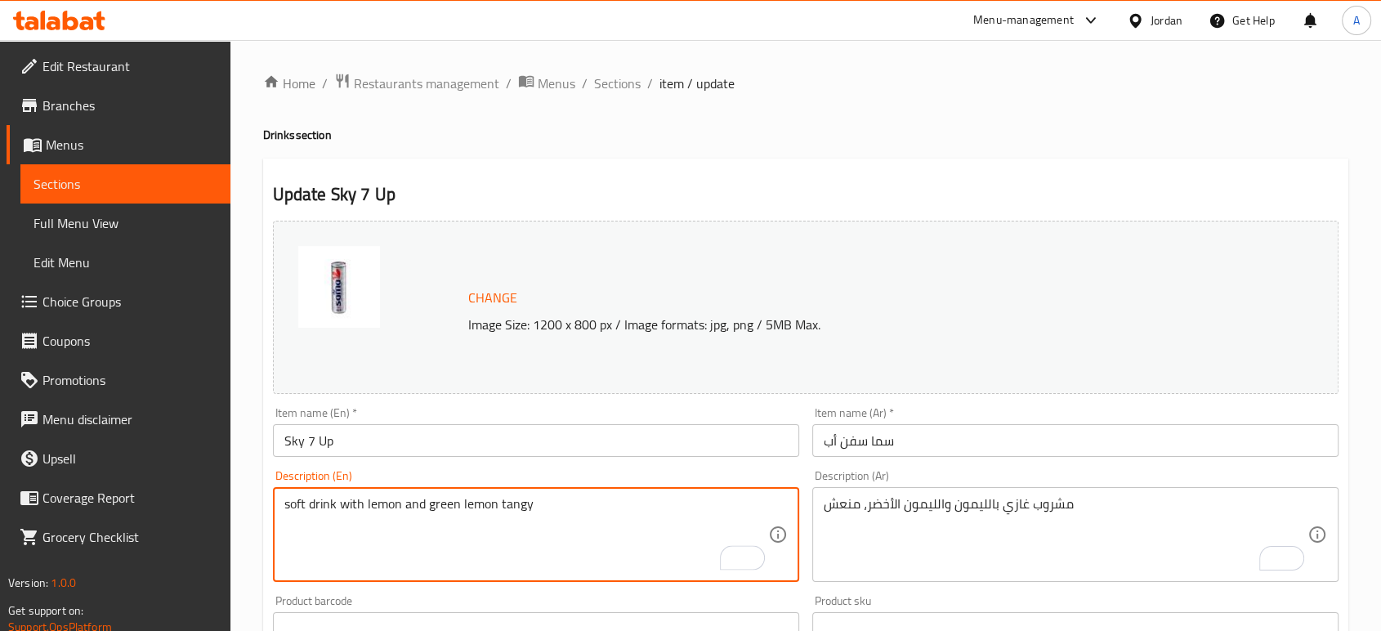
type textarea "soft drink with lemon and green lemon tangy"
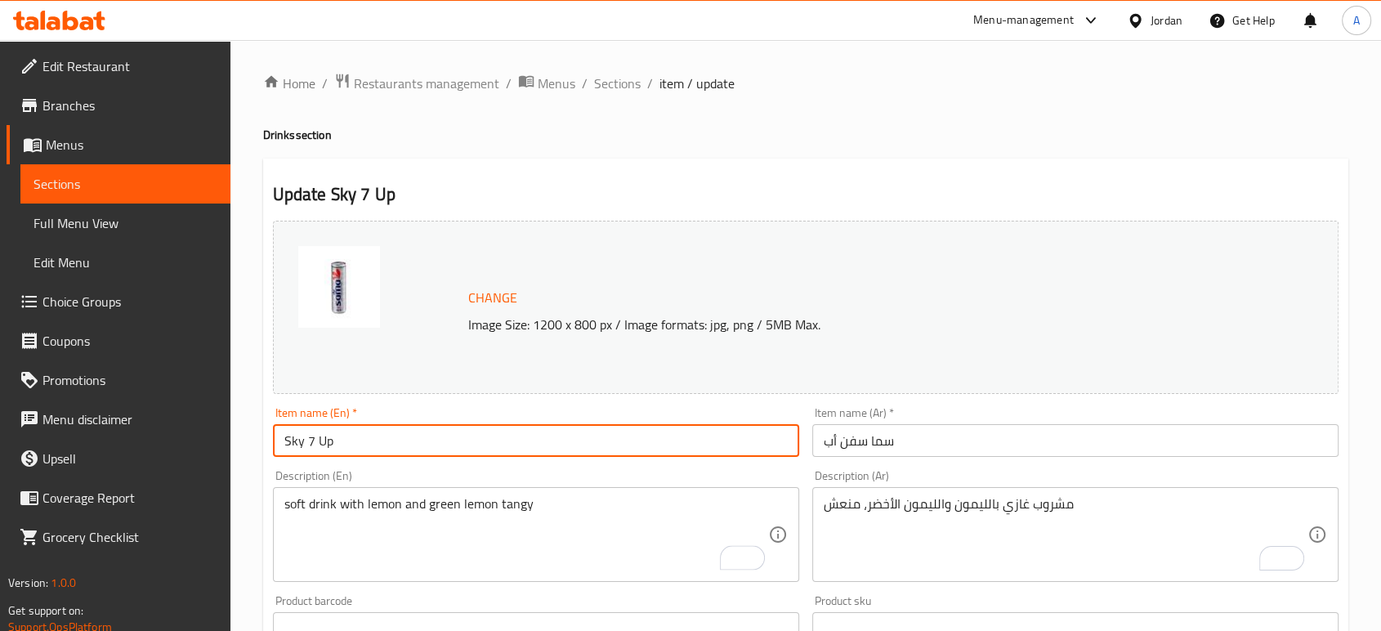
click at [535, 431] on input "Sky 7 Up" at bounding box center [536, 440] width 526 height 33
click at [121, 299] on span "Choice Groups" at bounding box center [129, 302] width 175 height 20
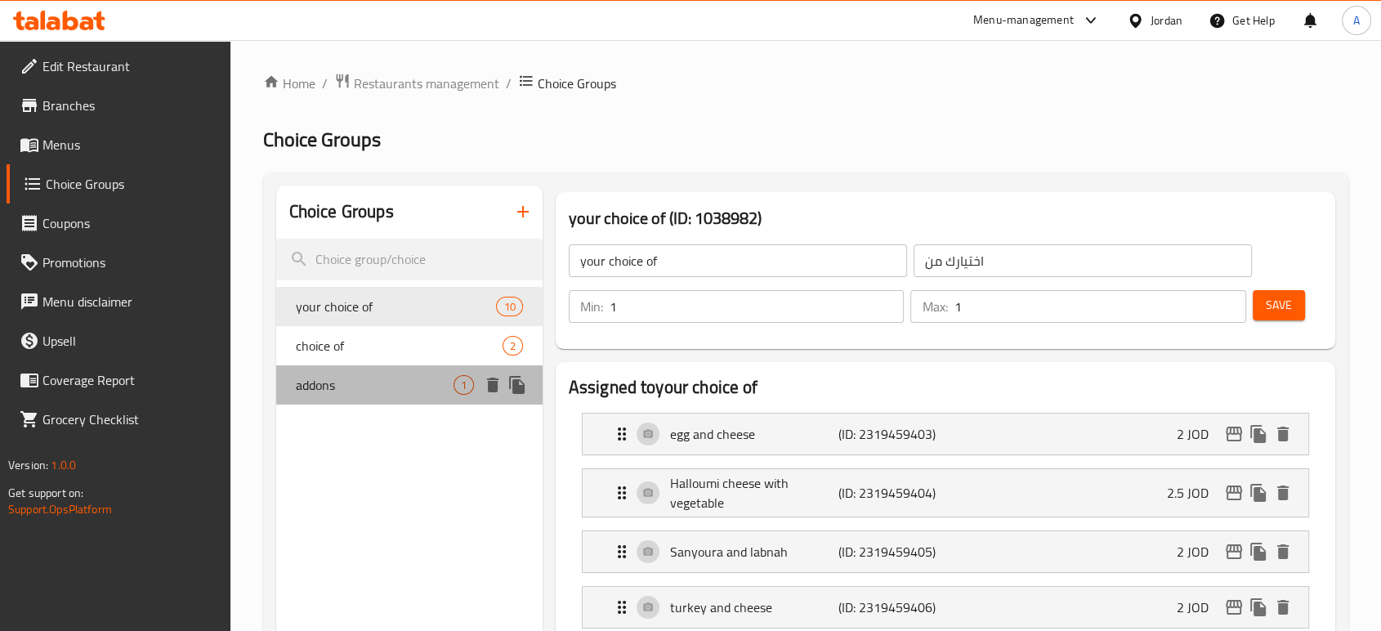
click at [353, 385] on span "addons" at bounding box center [375, 385] width 158 height 20
type input "addons"
type input "اضافات"
type input "0"
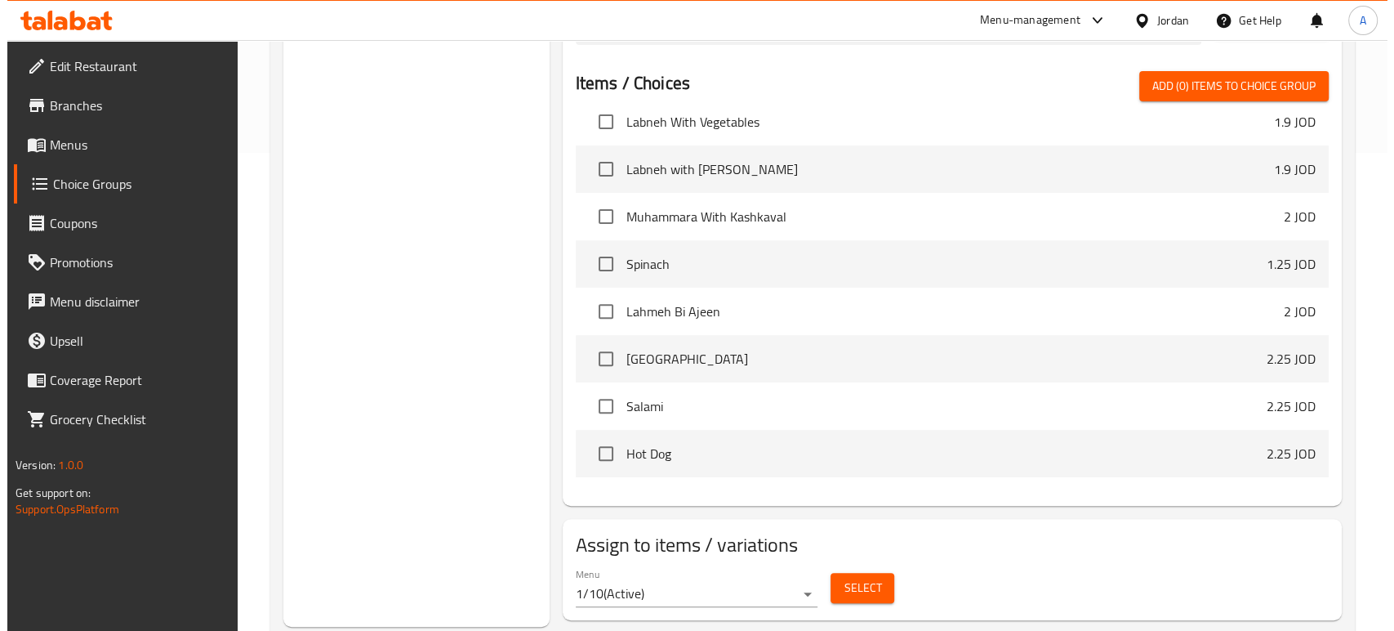
scroll to position [520, 0]
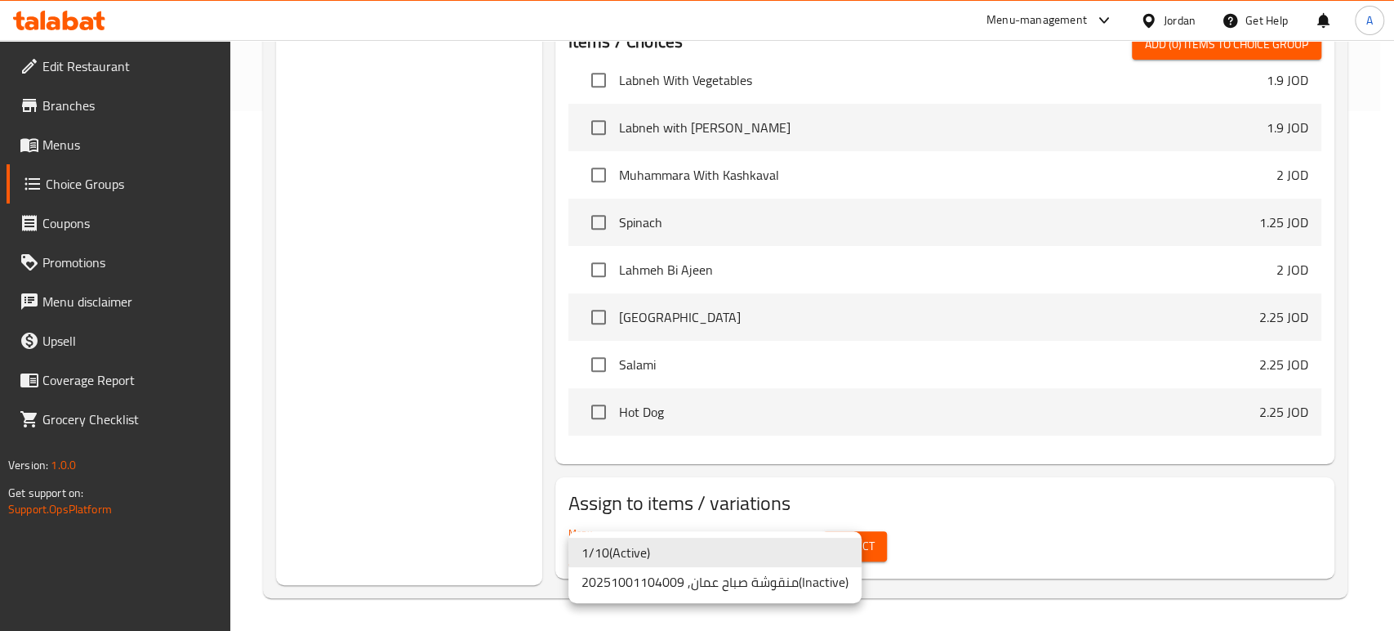
click at [752, 554] on li "1/10 ( Active )" at bounding box center [715, 552] width 293 height 29
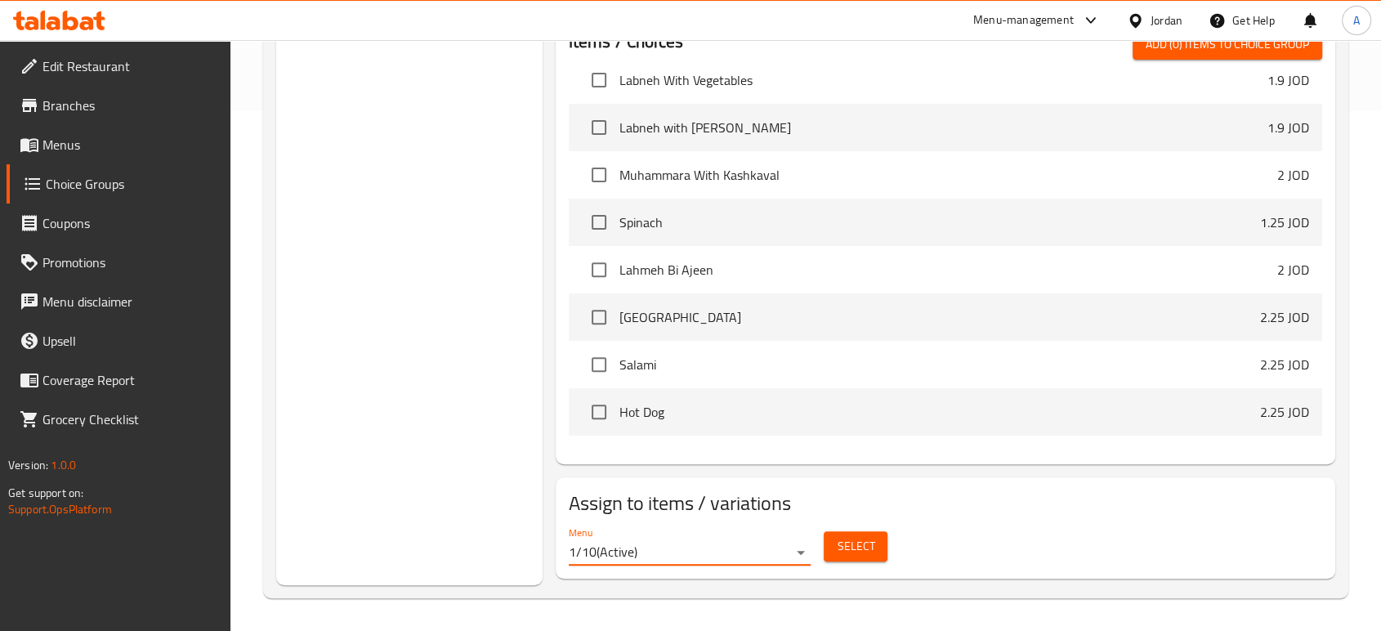
click at [865, 546] on span "Select" at bounding box center [855, 546] width 38 height 20
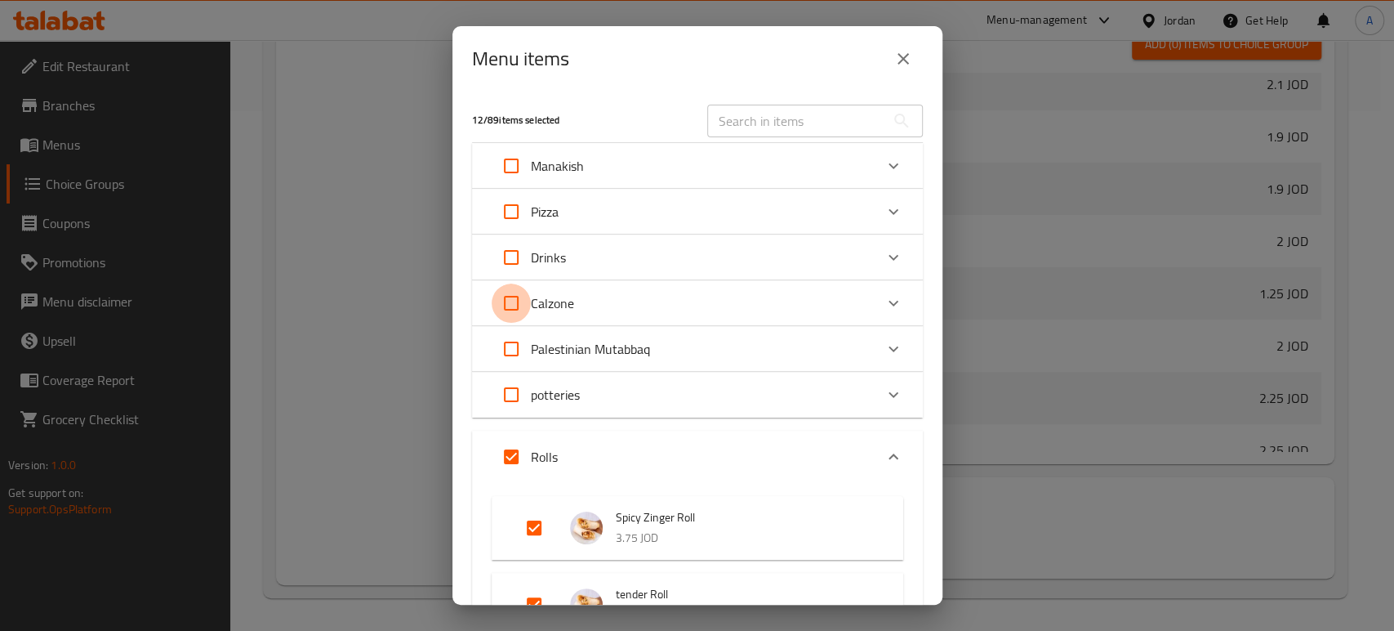
click at [520, 301] on input "Expand" at bounding box center [511, 302] width 39 height 39
checkbox input "true"
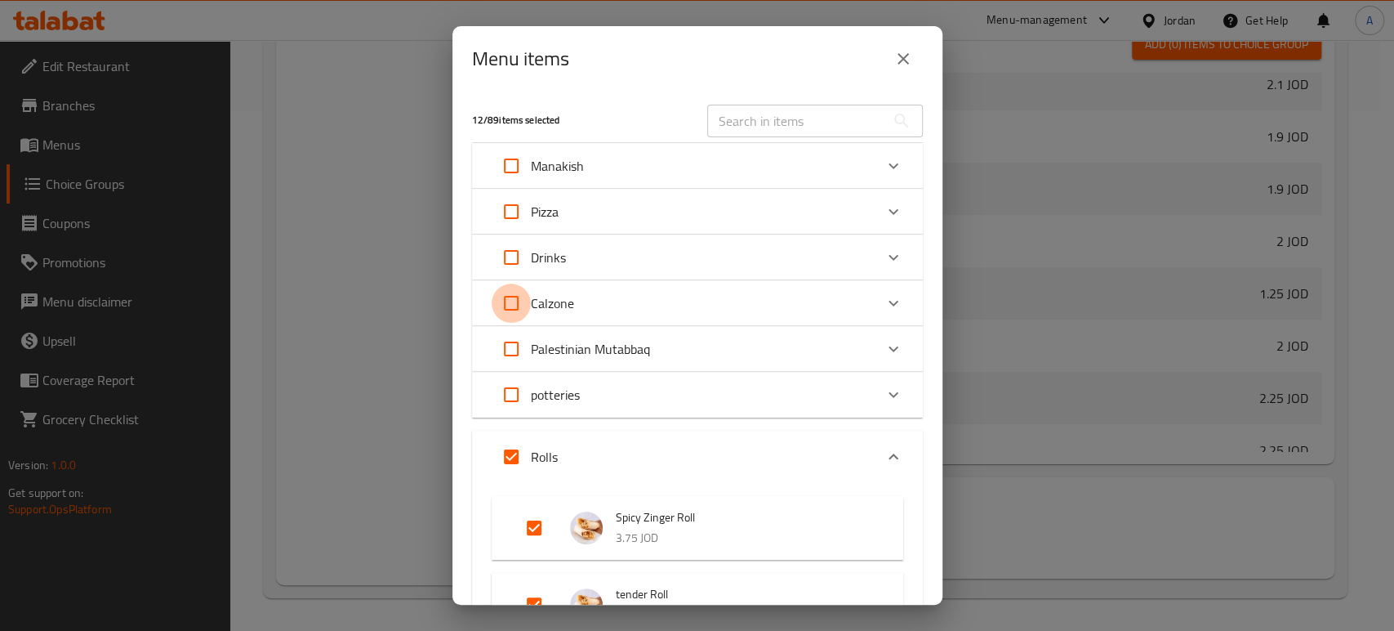
checkbox input "true"
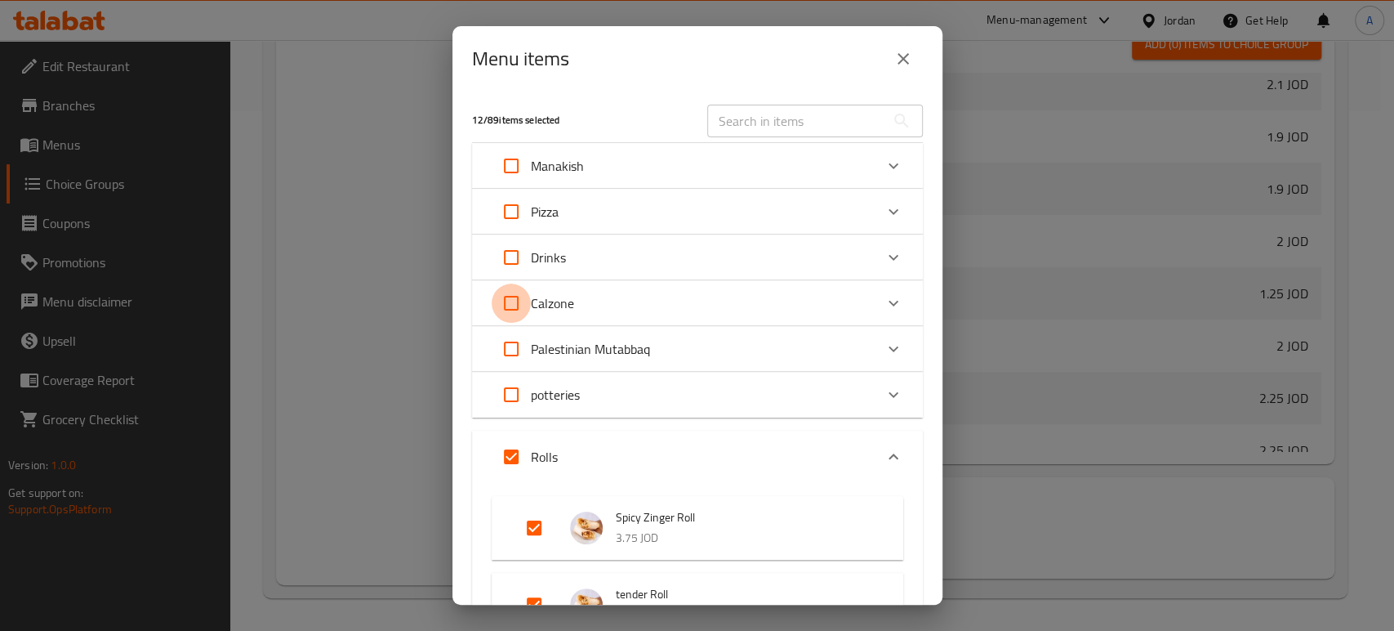
checkbox input "true"
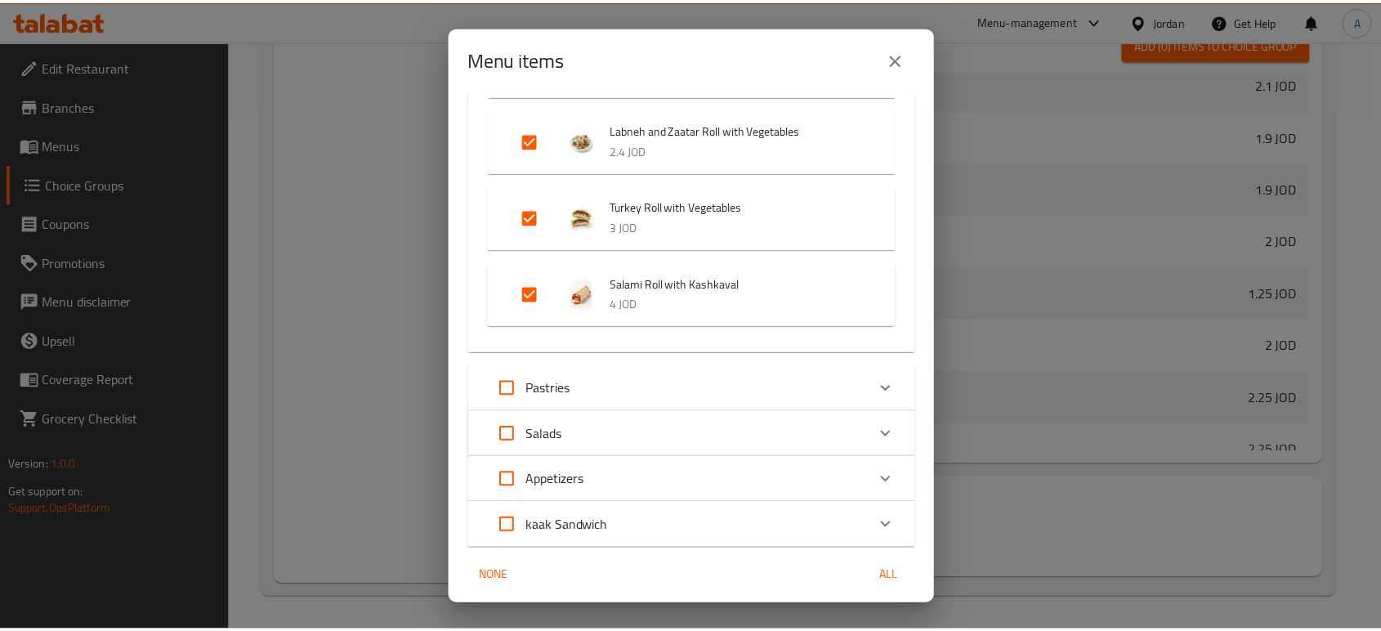
scroll to position [1135, 0]
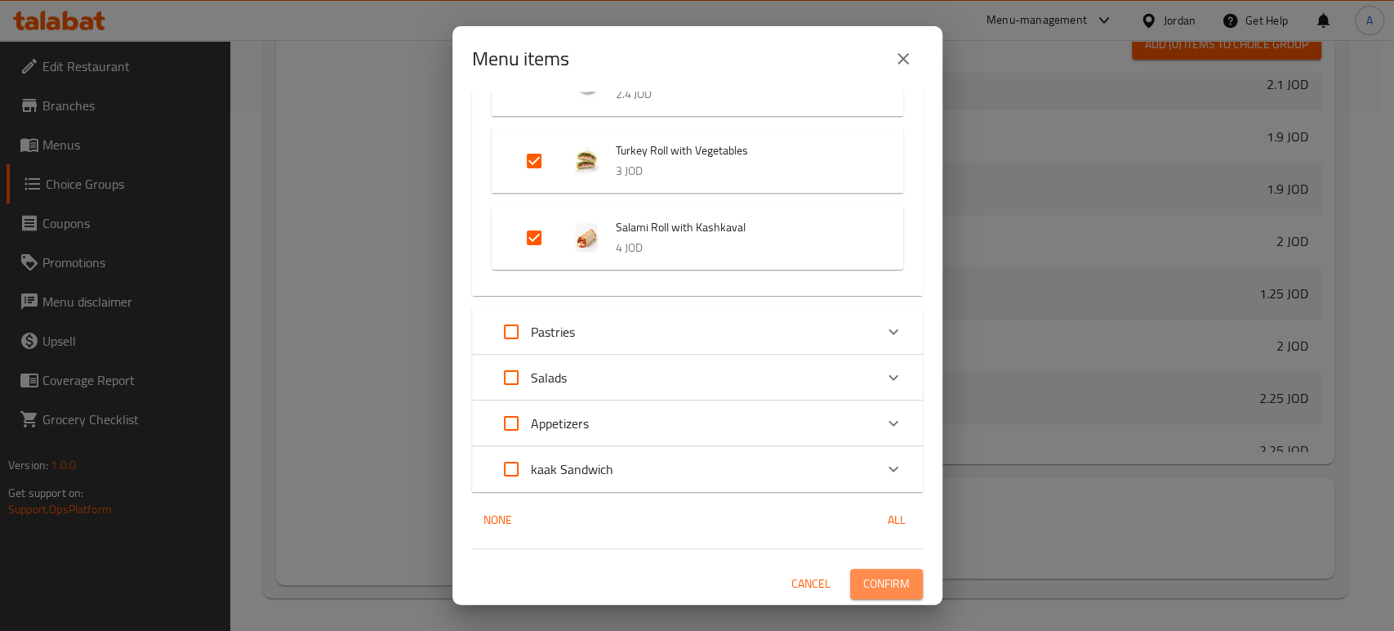
click at [883, 586] on span "Confirm" at bounding box center [886, 583] width 47 height 20
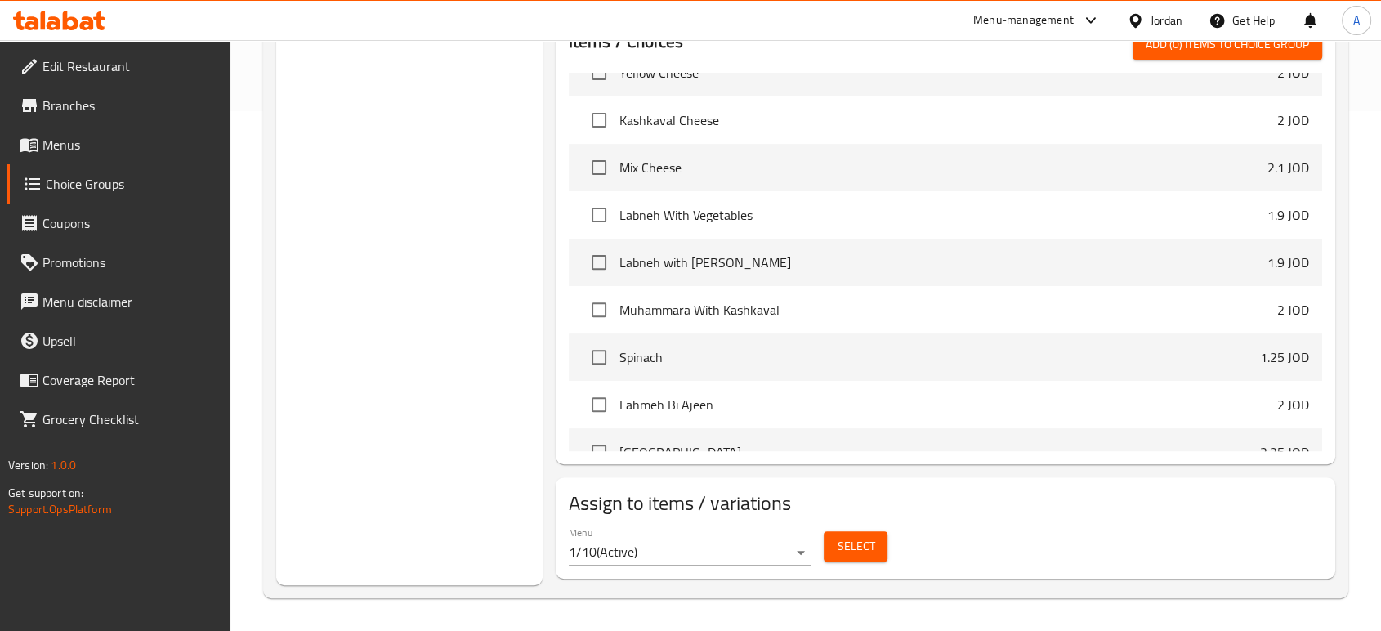
scroll to position [272, 0]
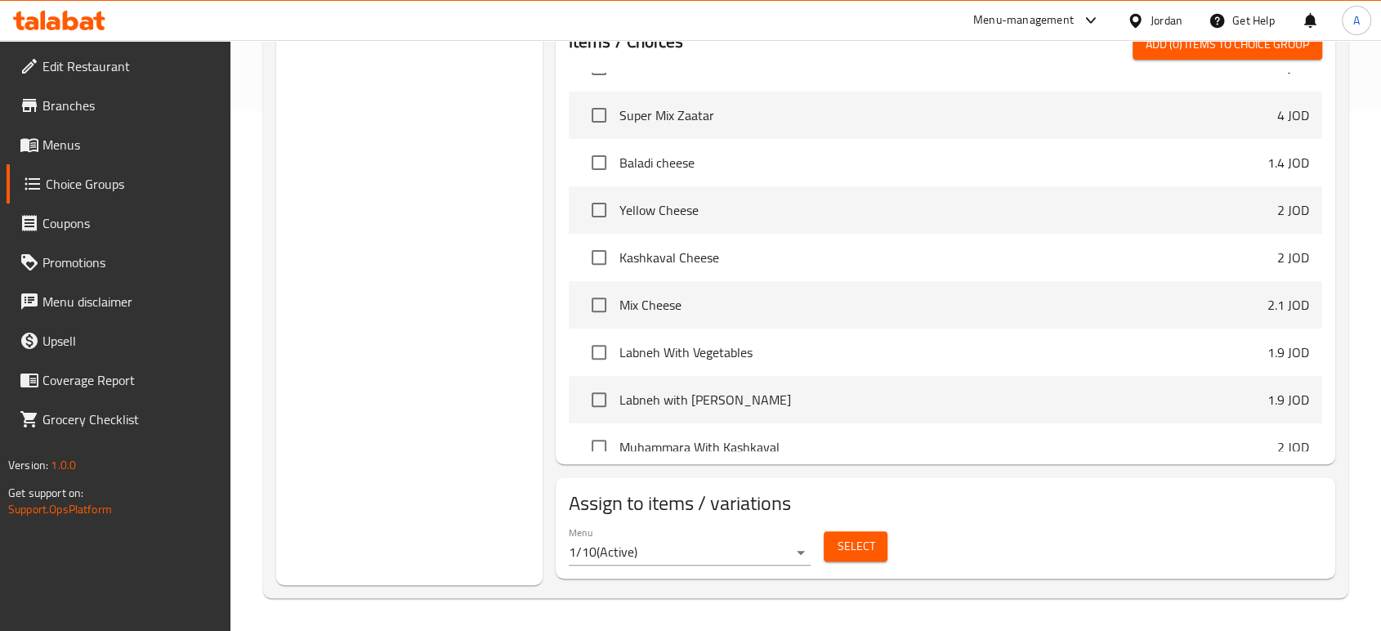
click at [114, 155] on link "Menus" at bounding box center [119, 144] width 224 height 39
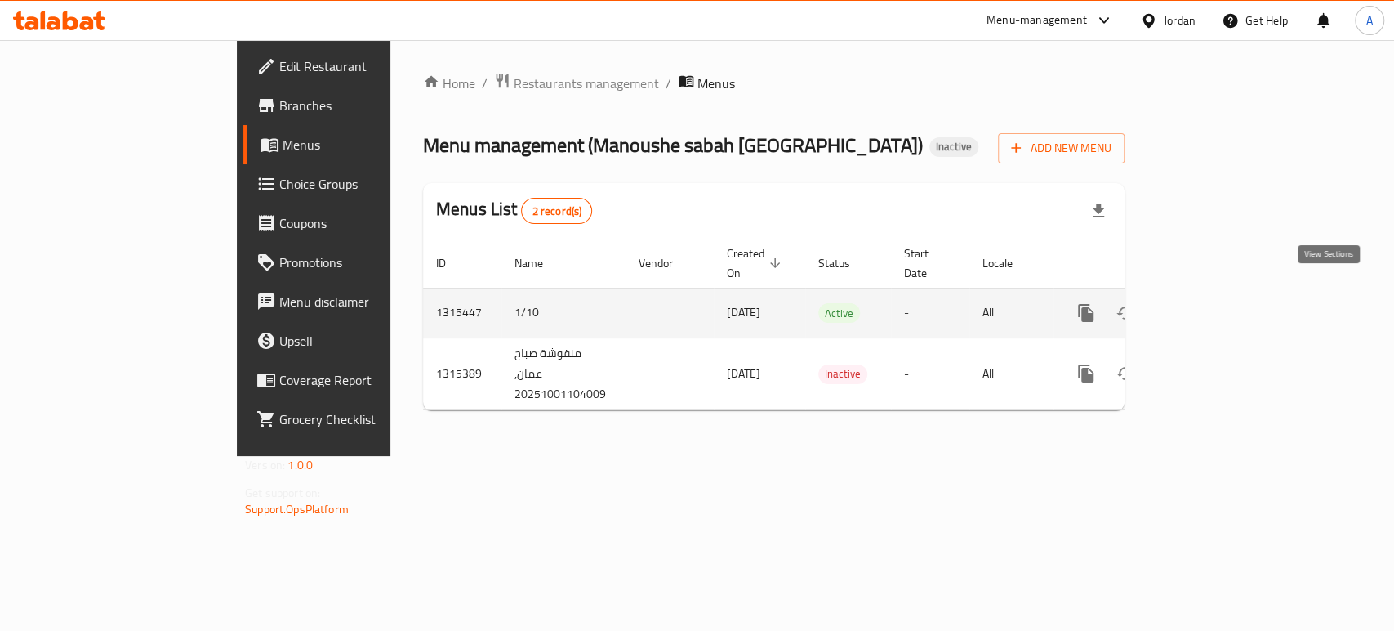
click at [1214, 303] on icon "enhanced table" at bounding box center [1204, 313] width 20 height 20
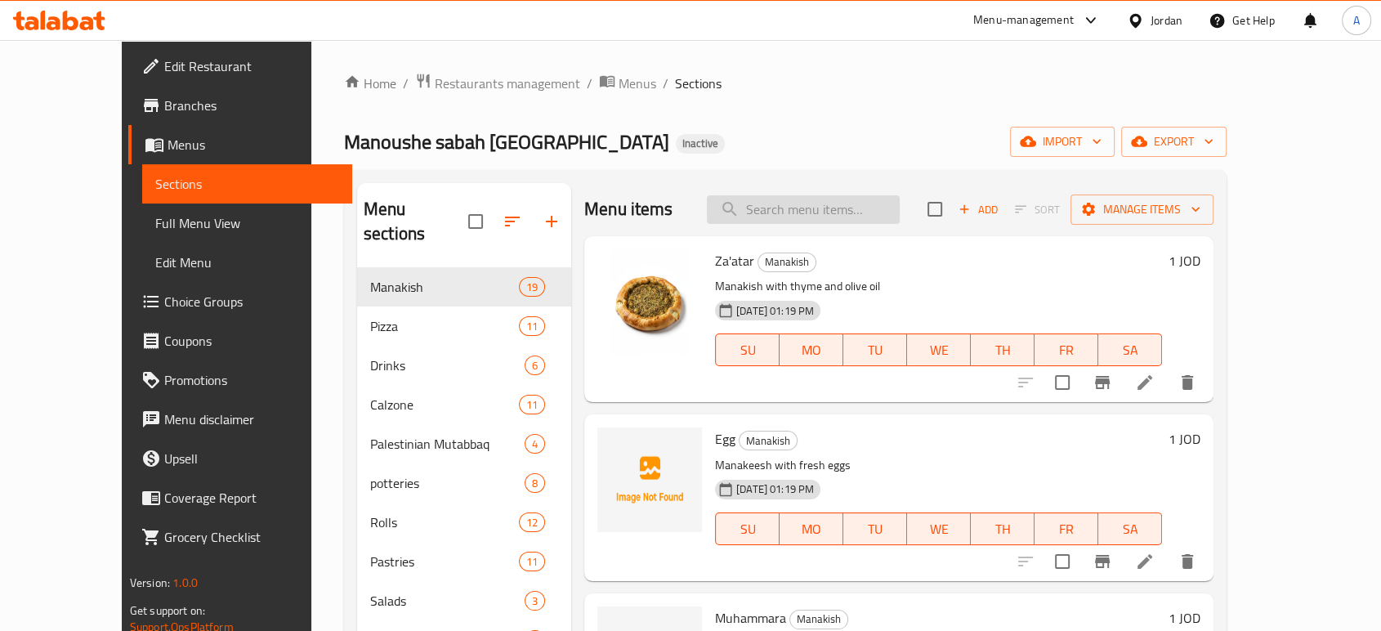
click at [821, 220] on input "search" at bounding box center [803, 209] width 193 height 29
paste input "Labneh and Zaatar Roll with Vegetables"
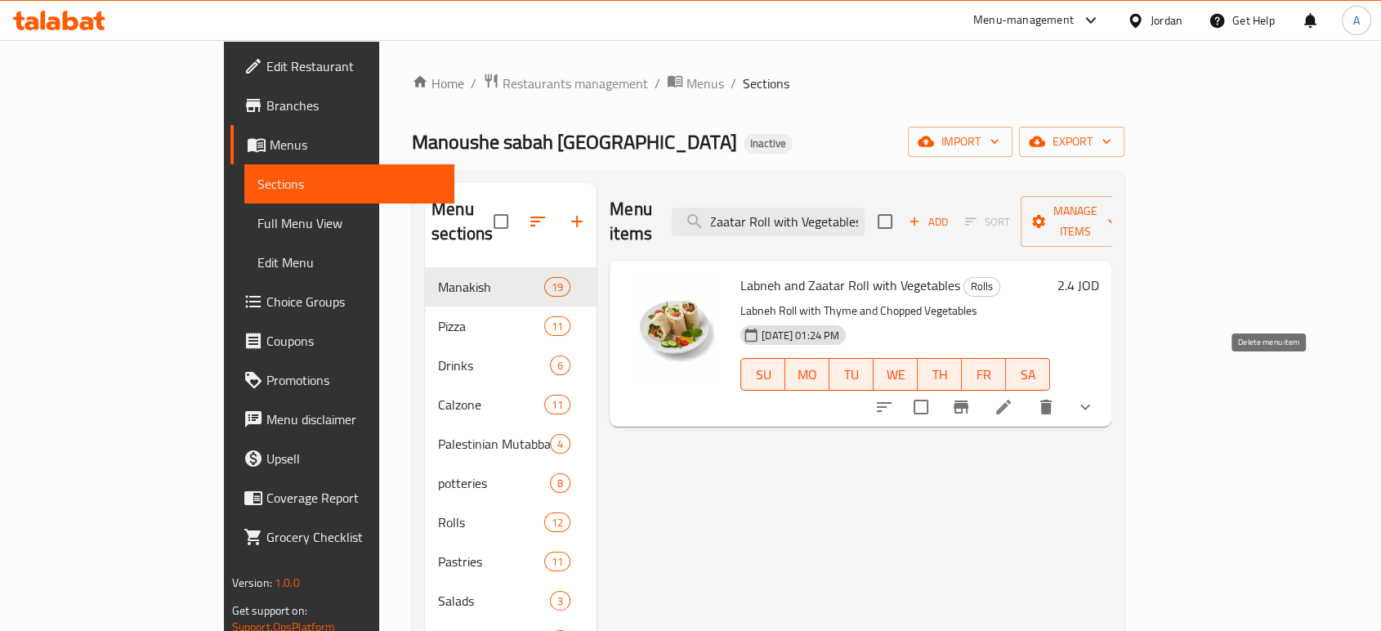
type input "Labneh and Zaatar Roll with Vegetables"
click at [1055, 397] on icon "delete" at bounding box center [1046, 407] width 20 height 20
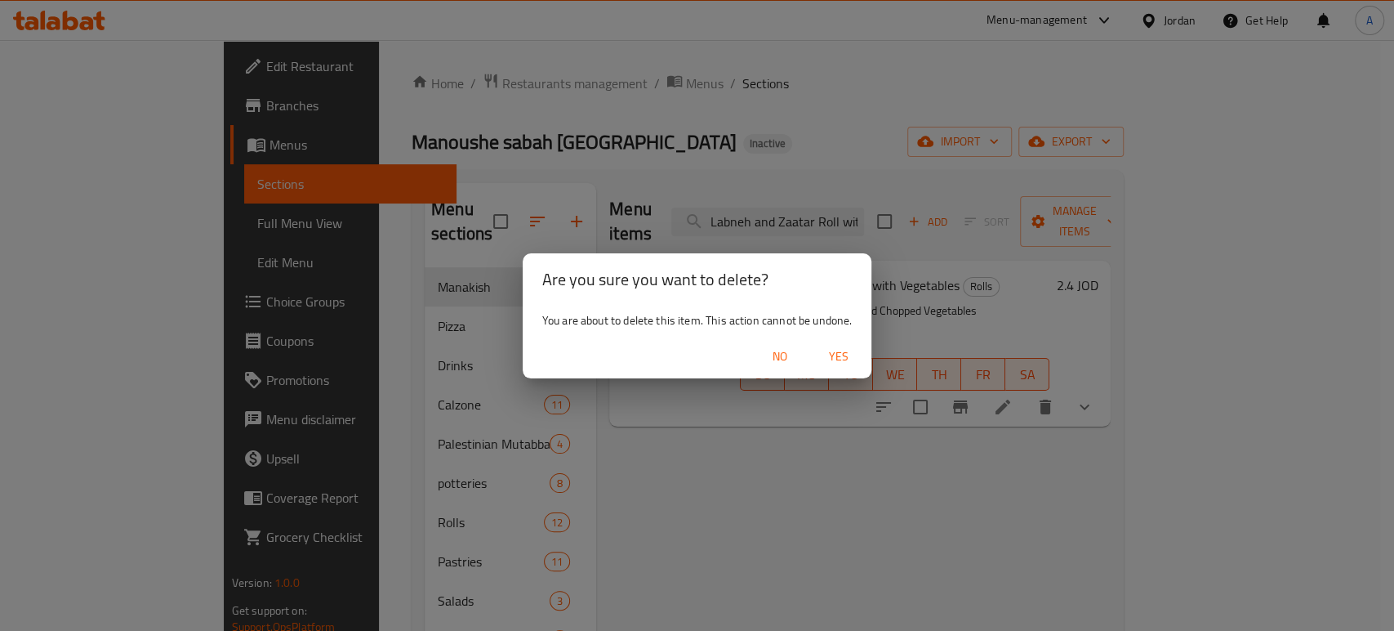
click at [862, 359] on button "Yes" at bounding box center [839, 356] width 52 height 30
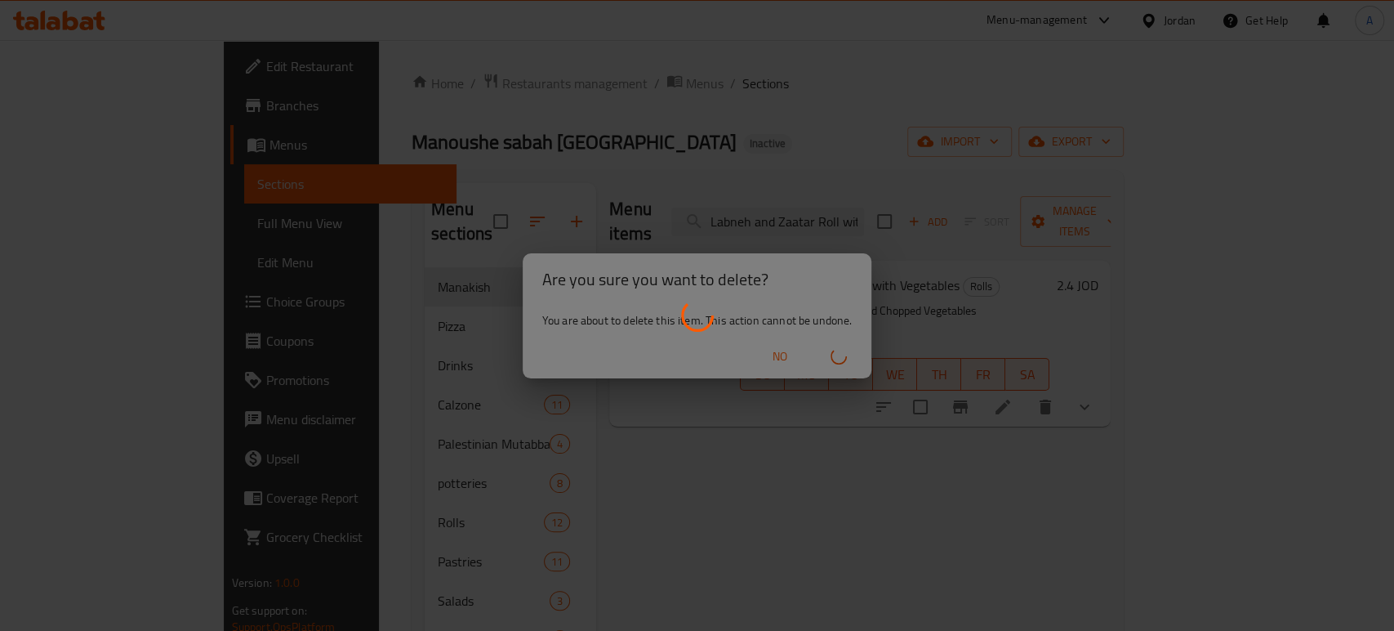
click at [844, 357] on div at bounding box center [697, 315] width 1394 height 631
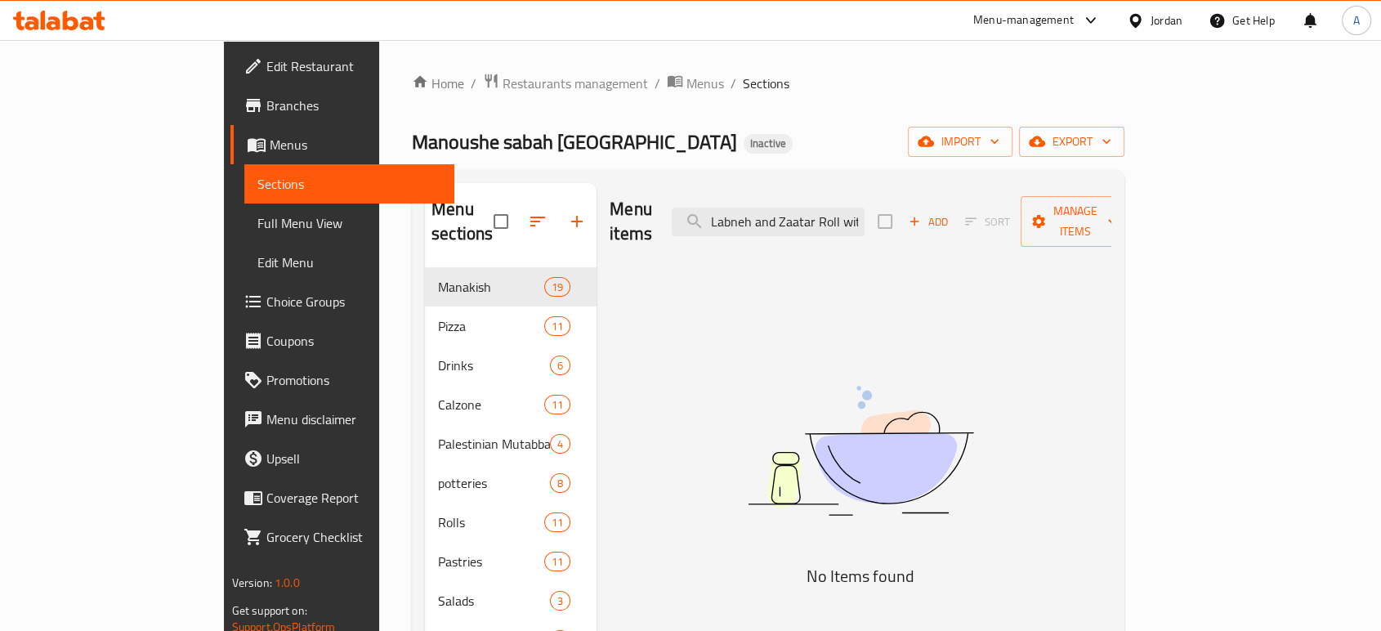
click at [266, 105] on span "Branches" at bounding box center [353, 106] width 175 height 20
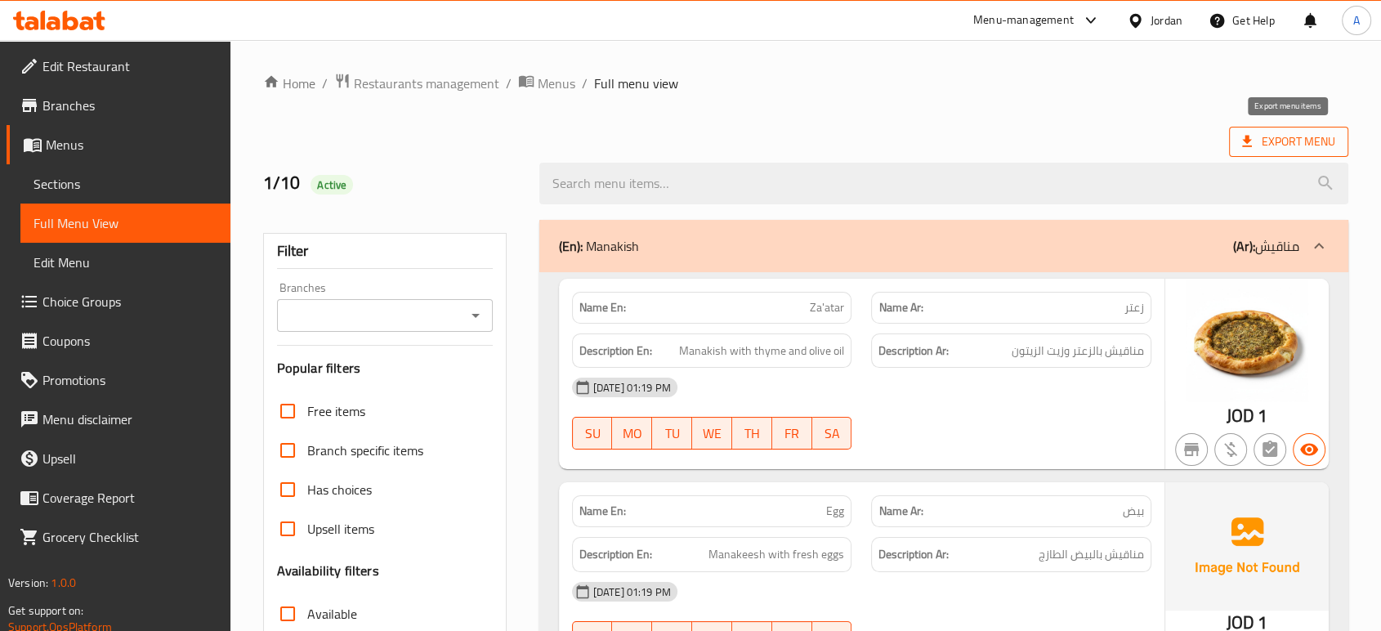
click at [1298, 136] on span "Export Menu" at bounding box center [1288, 142] width 93 height 20
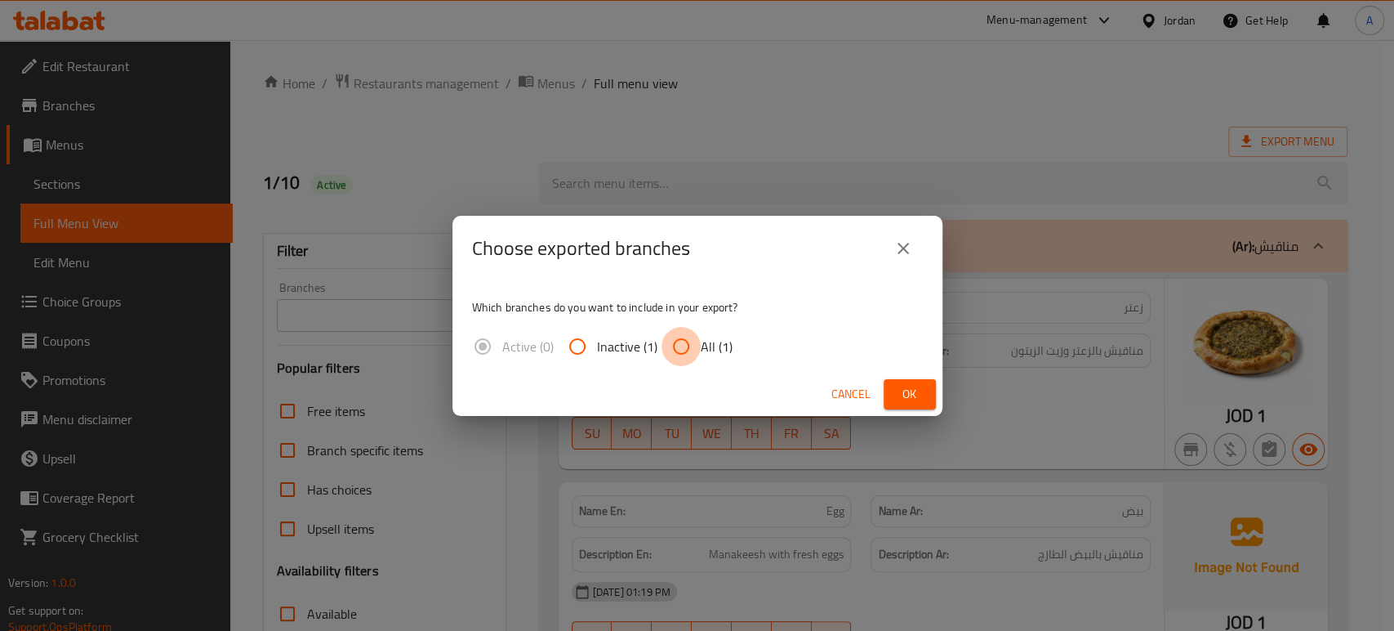
drag, startPoint x: 690, startPoint y: 345, endPoint x: 778, endPoint y: 341, distance: 88.3
click at [694, 346] on input "All (1)" at bounding box center [681, 346] width 39 height 39
radio input "true"
click at [912, 386] on span "Ok" at bounding box center [910, 394] width 26 height 20
